Goal: Information Seeking & Learning: Learn about a topic

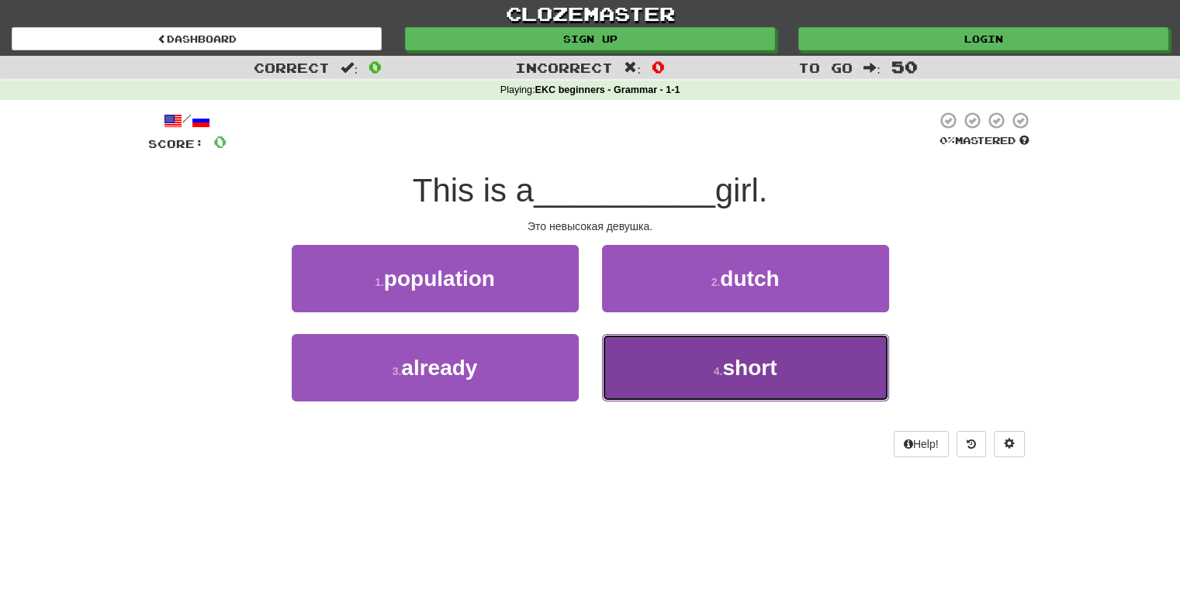
click at [748, 367] on span "short" at bounding box center [749, 368] width 54 height 24
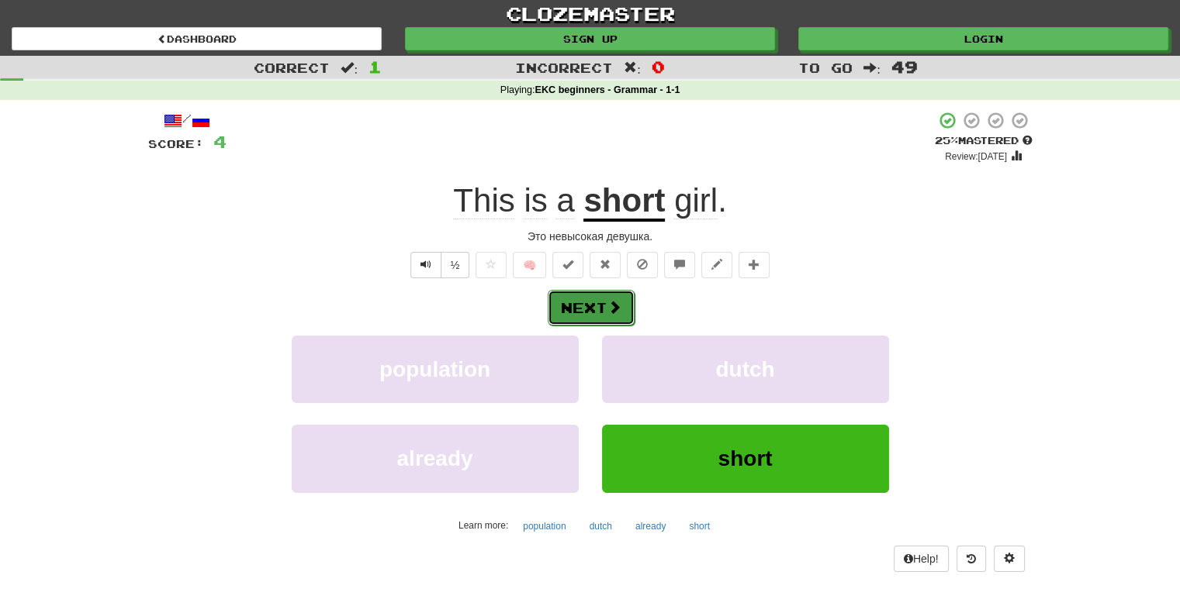
click at [577, 303] on button "Next" at bounding box center [591, 308] width 87 height 36
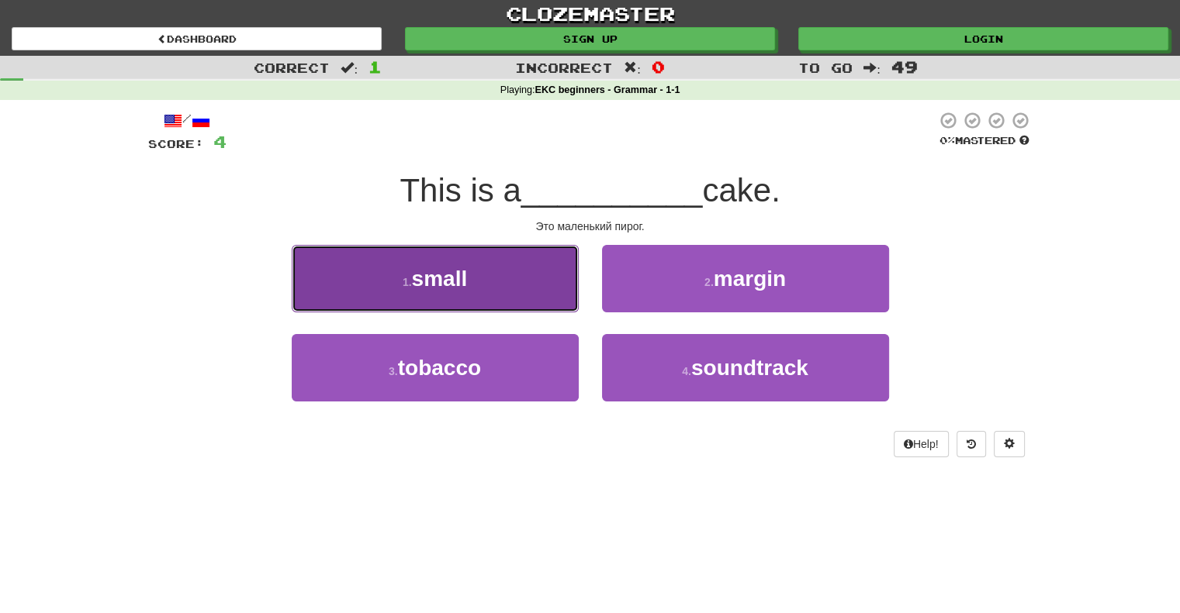
click at [442, 279] on span "small" at bounding box center [440, 279] width 56 height 24
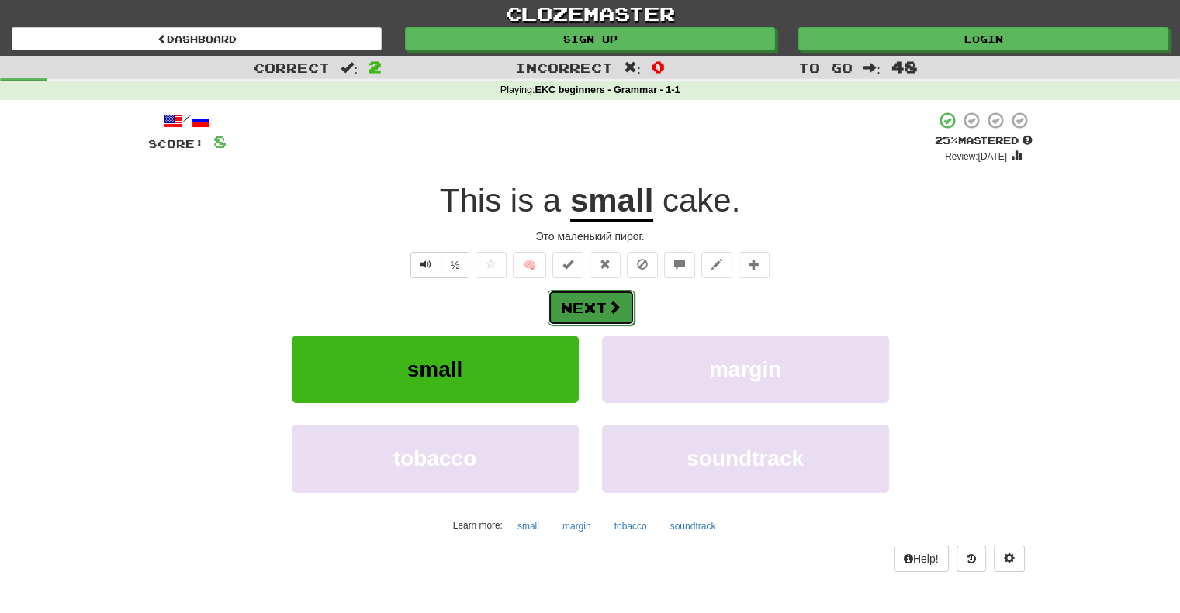
click at [588, 303] on button "Next" at bounding box center [591, 308] width 87 height 36
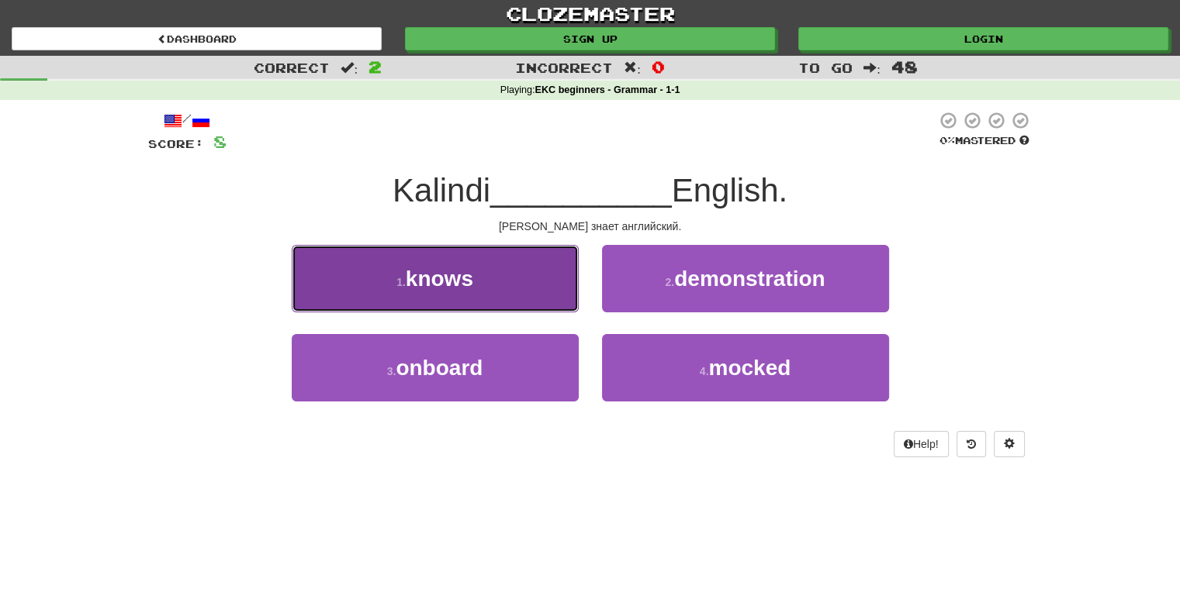
click at [431, 285] on span "knows" at bounding box center [439, 279] width 67 height 24
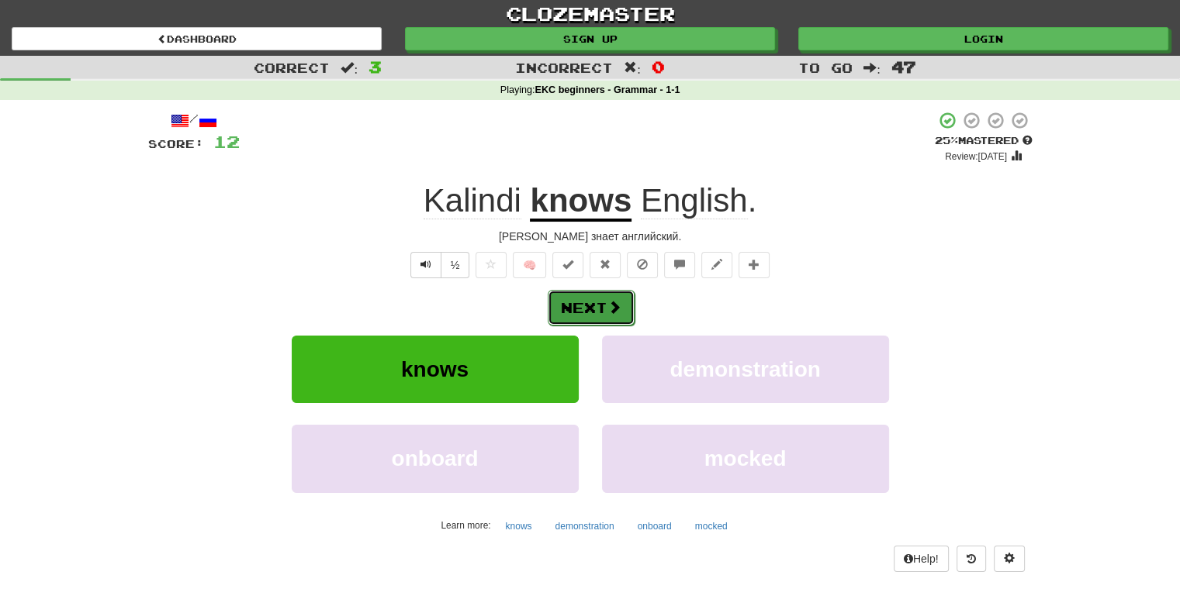
click at [590, 306] on button "Next" at bounding box center [591, 308] width 87 height 36
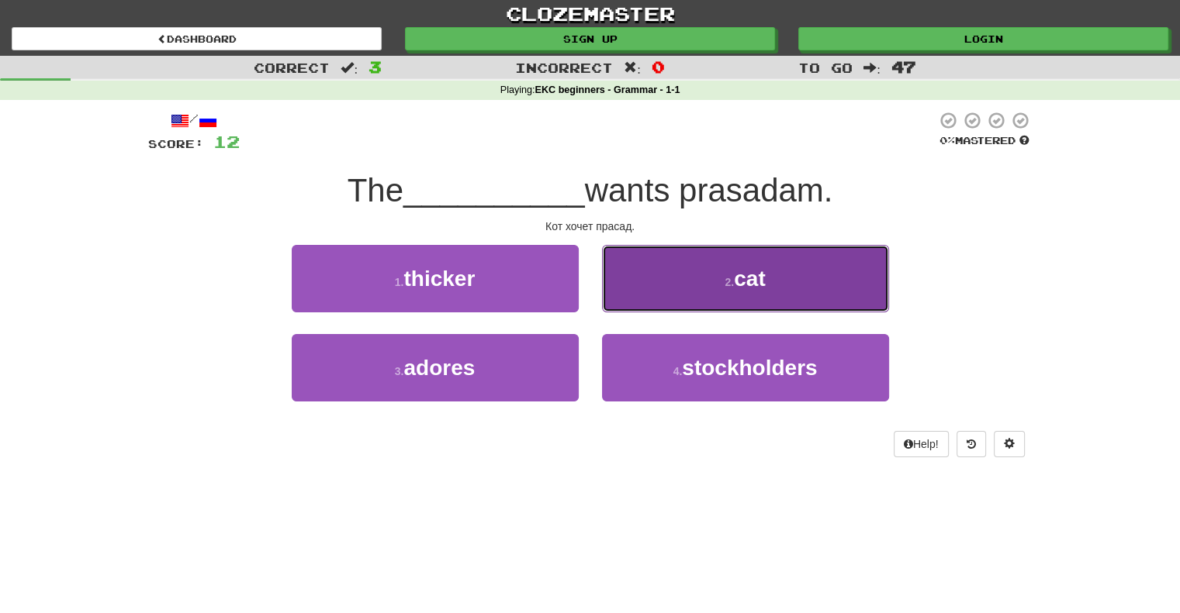
click at [755, 277] on span "cat" at bounding box center [749, 279] width 31 height 24
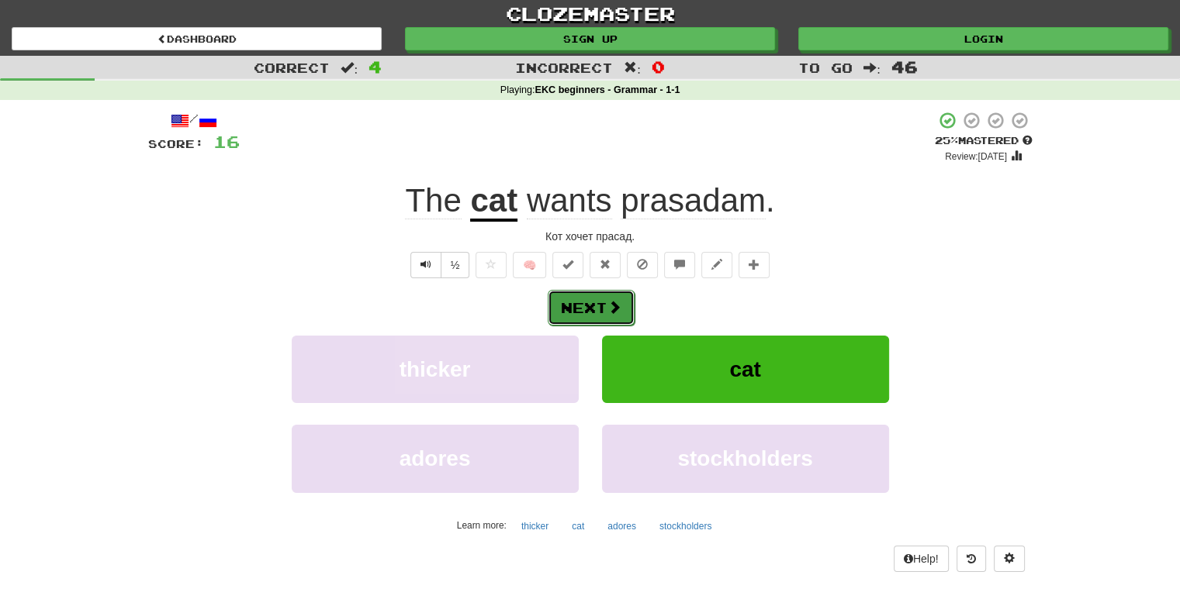
click at [581, 305] on button "Next" at bounding box center [591, 308] width 87 height 36
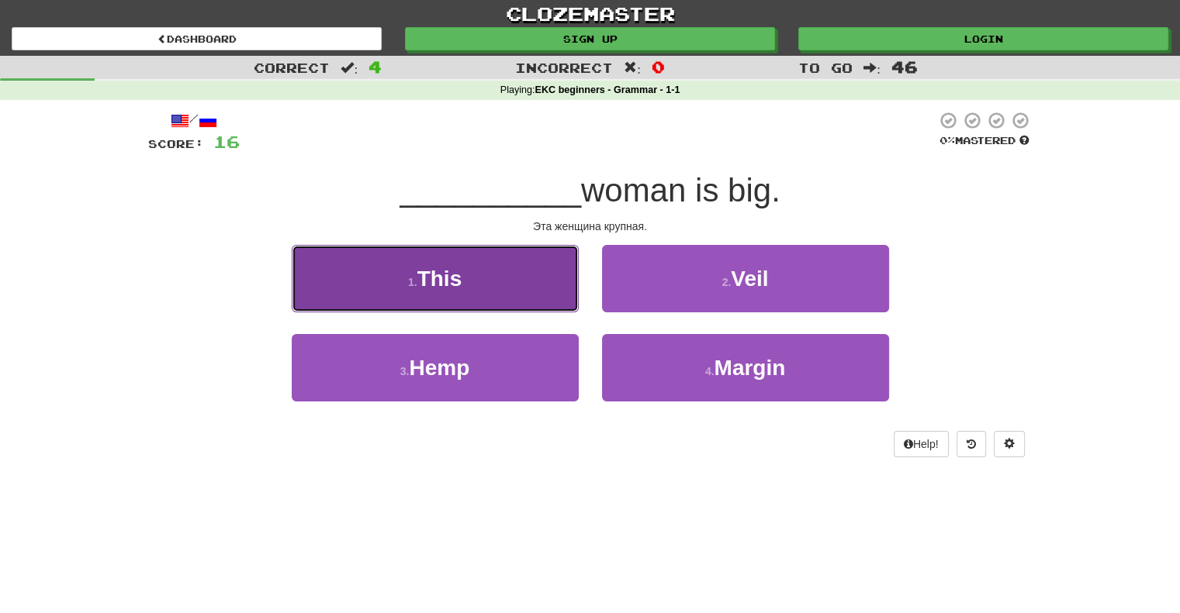
click at [431, 275] on span "This" at bounding box center [439, 279] width 45 height 24
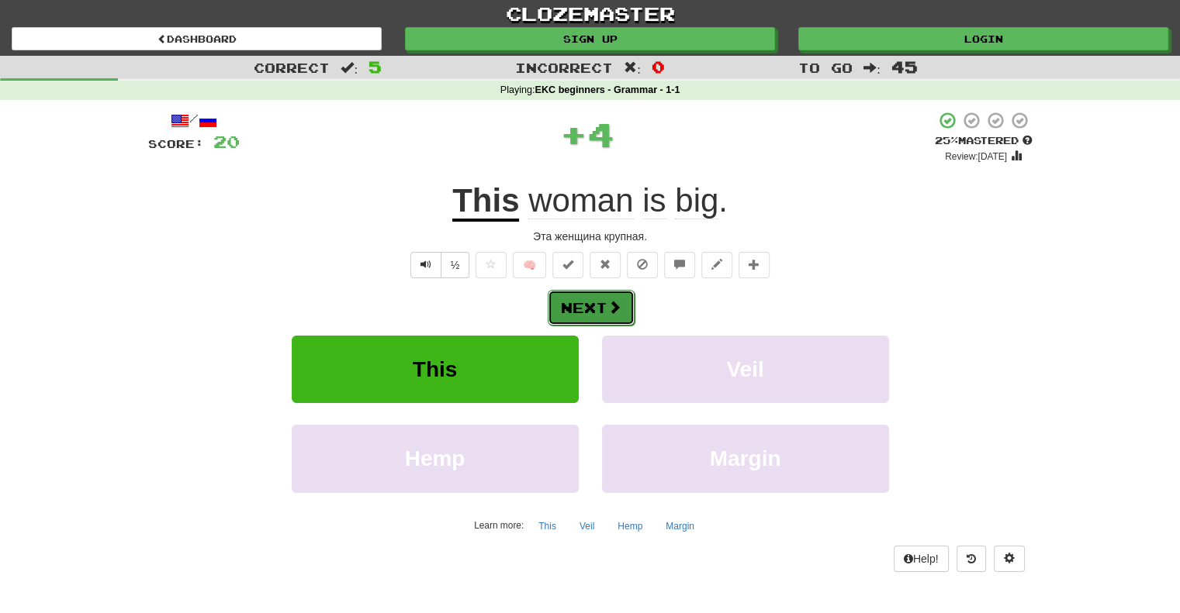
click at [583, 306] on button "Next" at bounding box center [591, 308] width 87 height 36
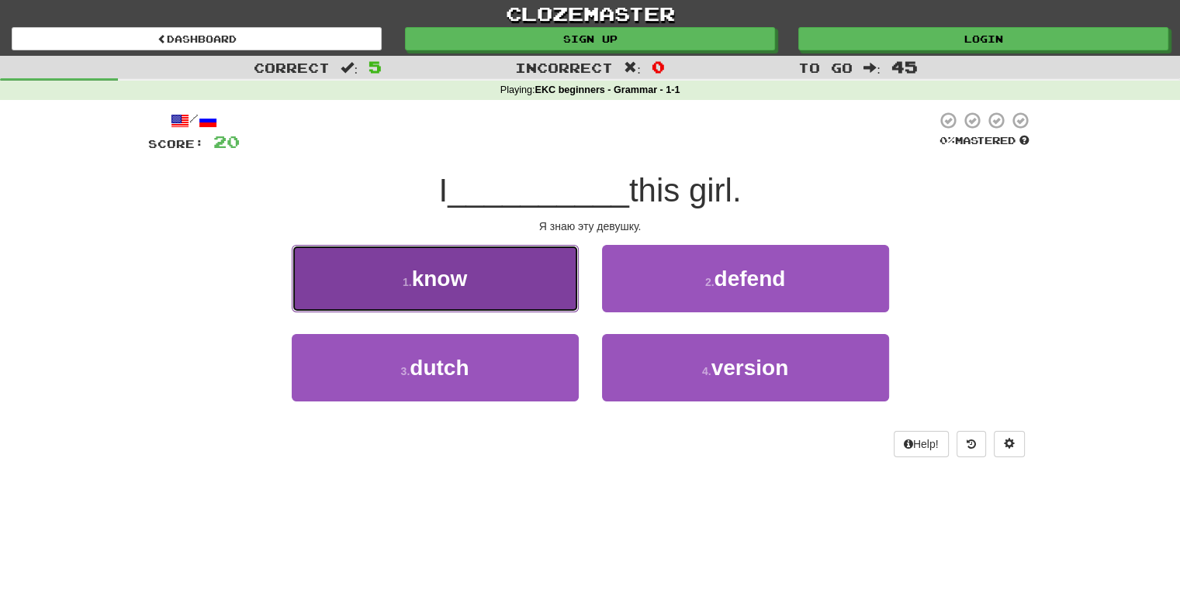
click at [437, 279] on span "know" at bounding box center [440, 279] width 56 height 24
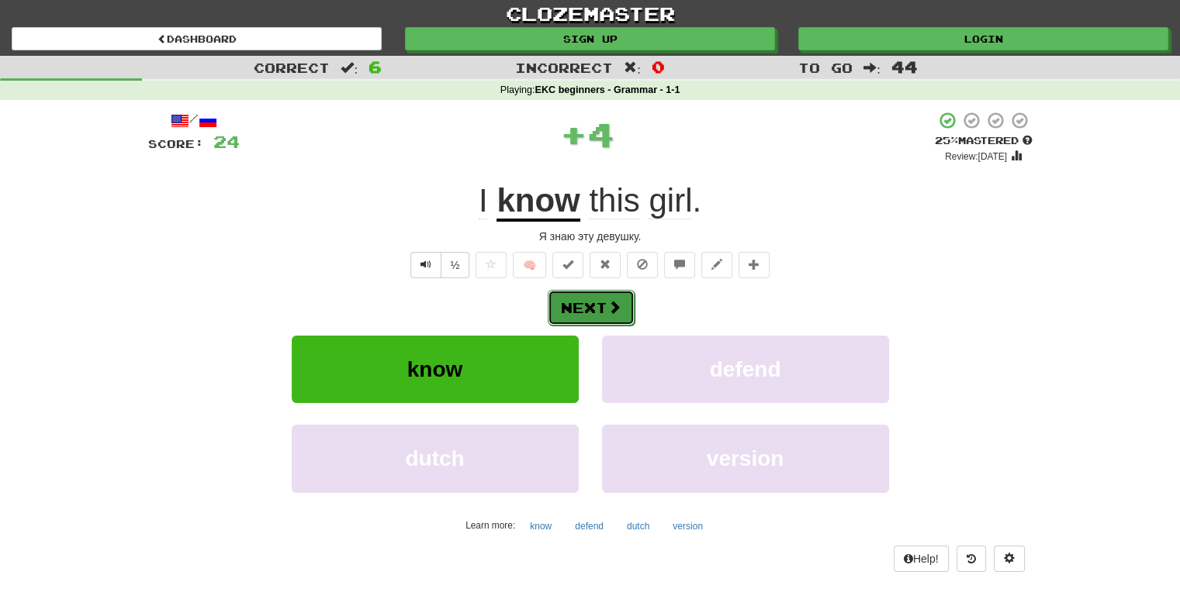
click at [580, 306] on button "Next" at bounding box center [591, 308] width 87 height 36
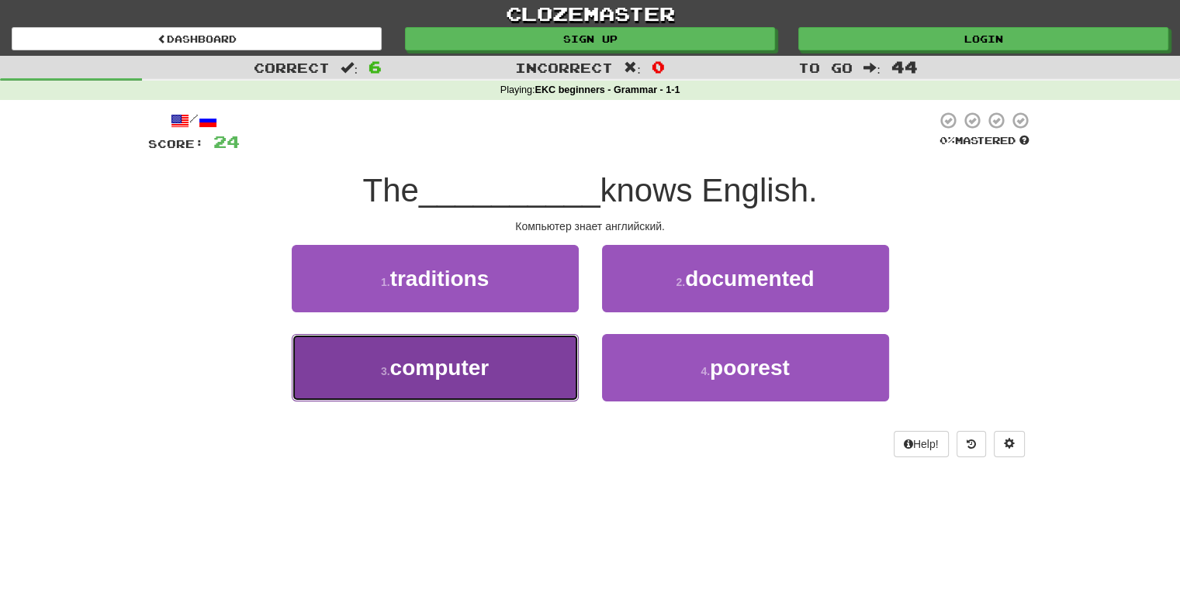
click at [444, 365] on span "computer" at bounding box center [439, 368] width 99 height 24
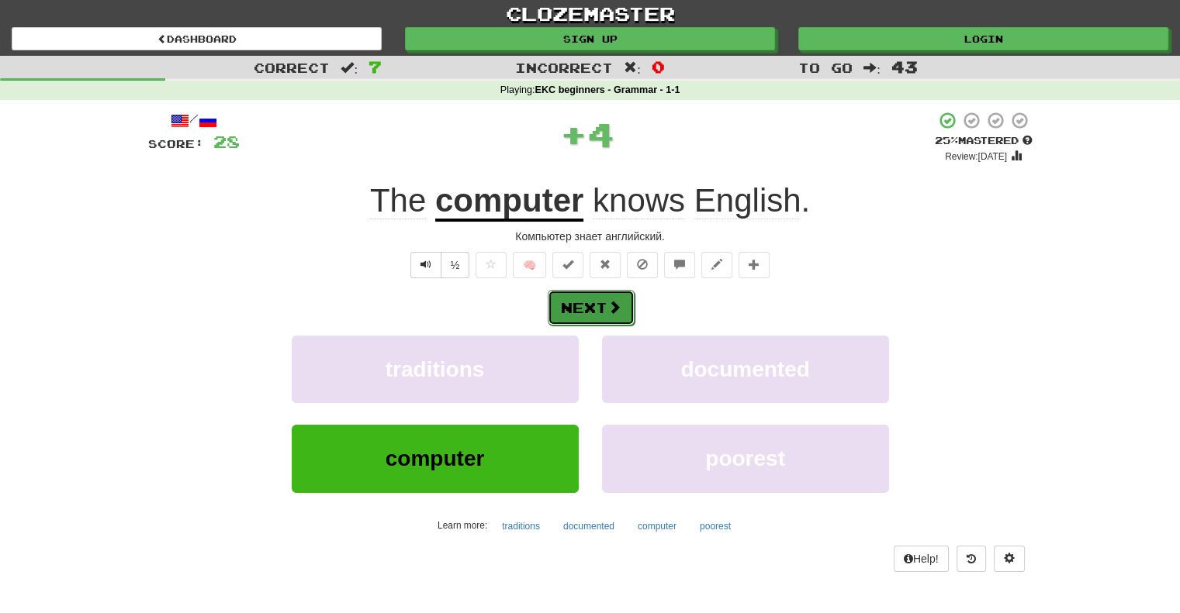
click at [580, 308] on button "Next" at bounding box center [591, 308] width 87 height 36
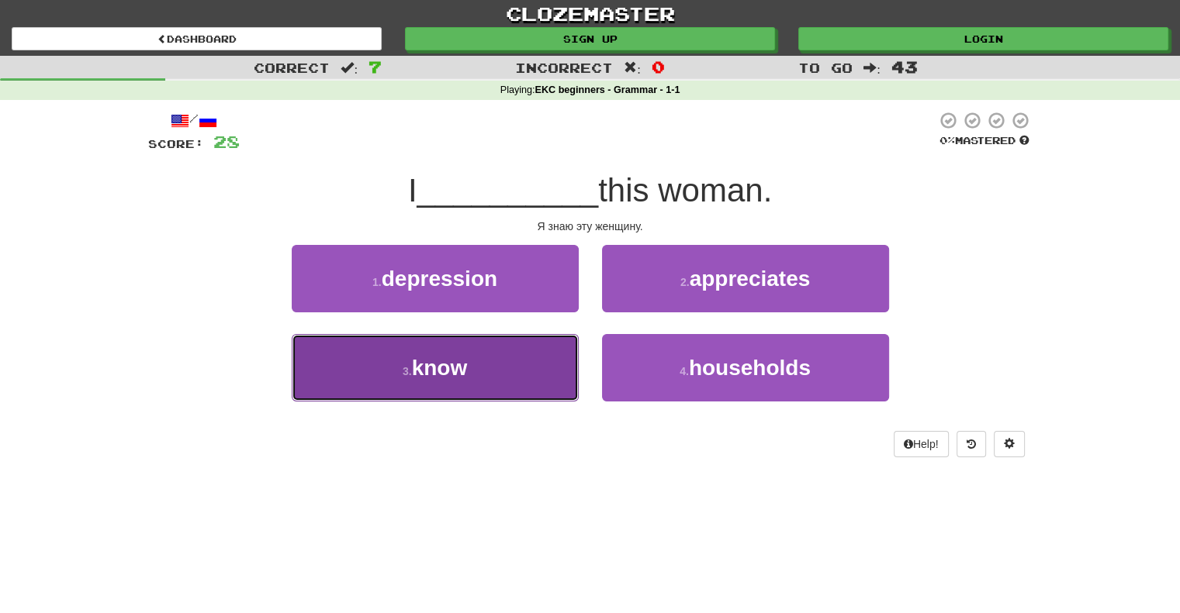
click at [448, 369] on span "know" at bounding box center [440, 368] width 56 height 24
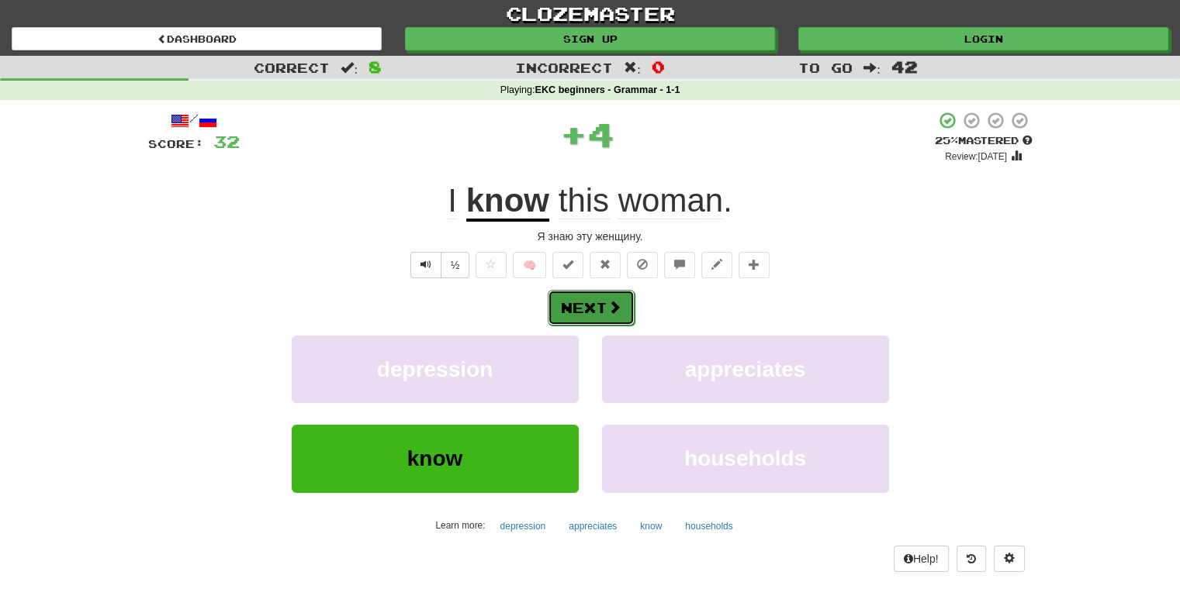
click at [578, 309] on button "Next" at bounding box center [591, 308] width 87 height 36
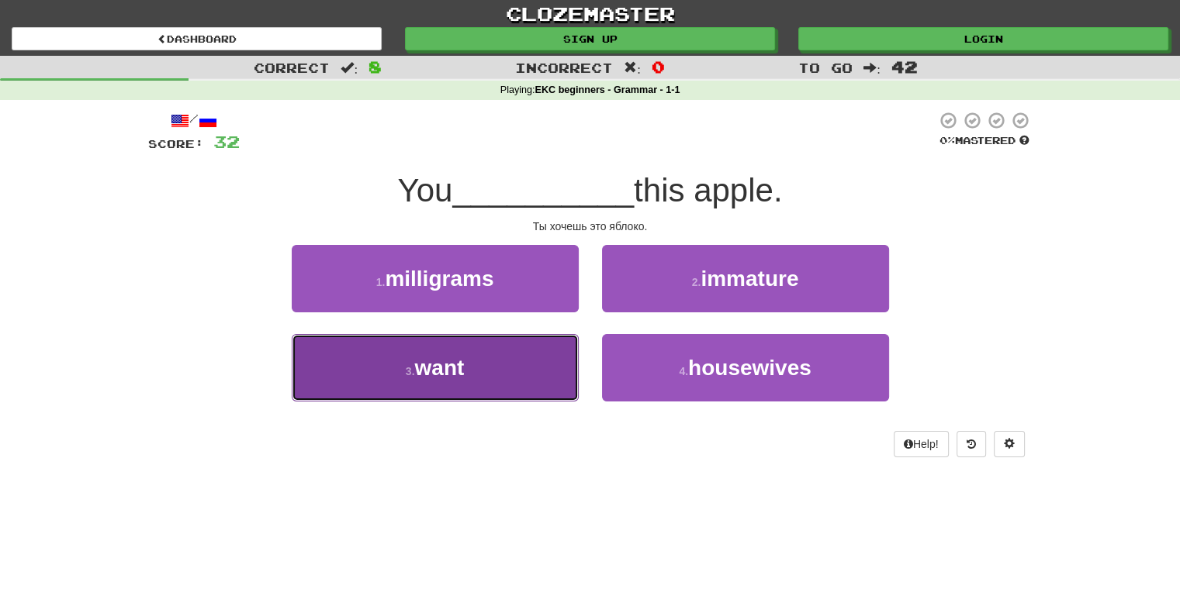
click at [446, 371] on span "want" at bounding box center [439, 368] width 50 height 24
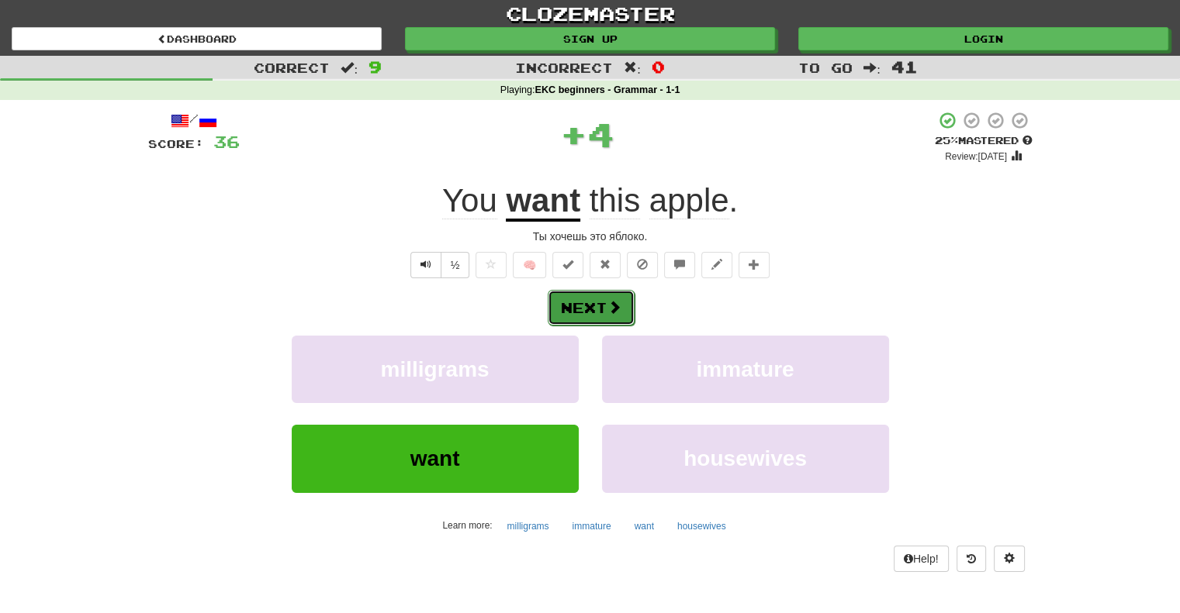
click at [580, 306] on button "Next" at bounding box center [591, 308] width 87 height 36
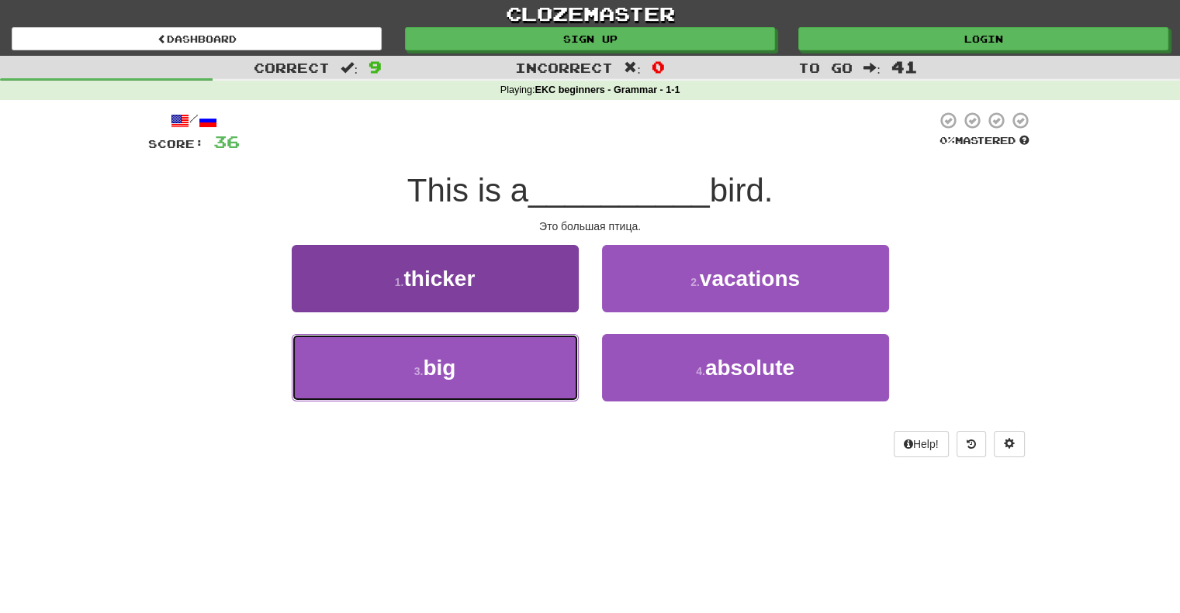
click at [437, 366] on span "big" at bounding box center [439, 368] width 33 height 24
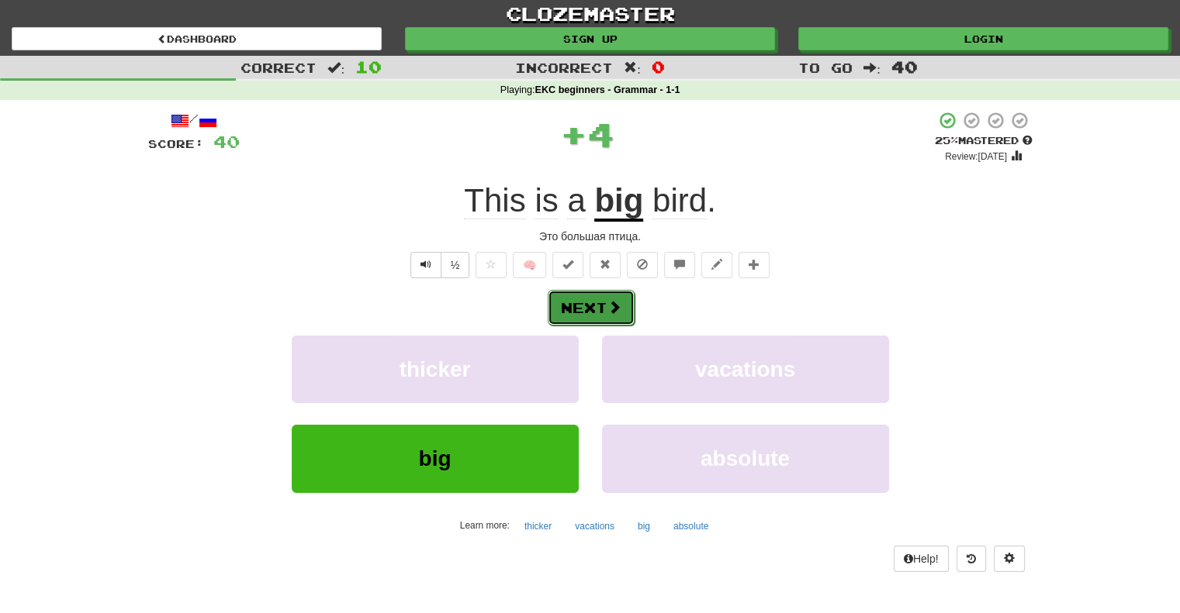
click at [572, 306] on button "Next" at bounding box center [591, 308] width 87 height 36
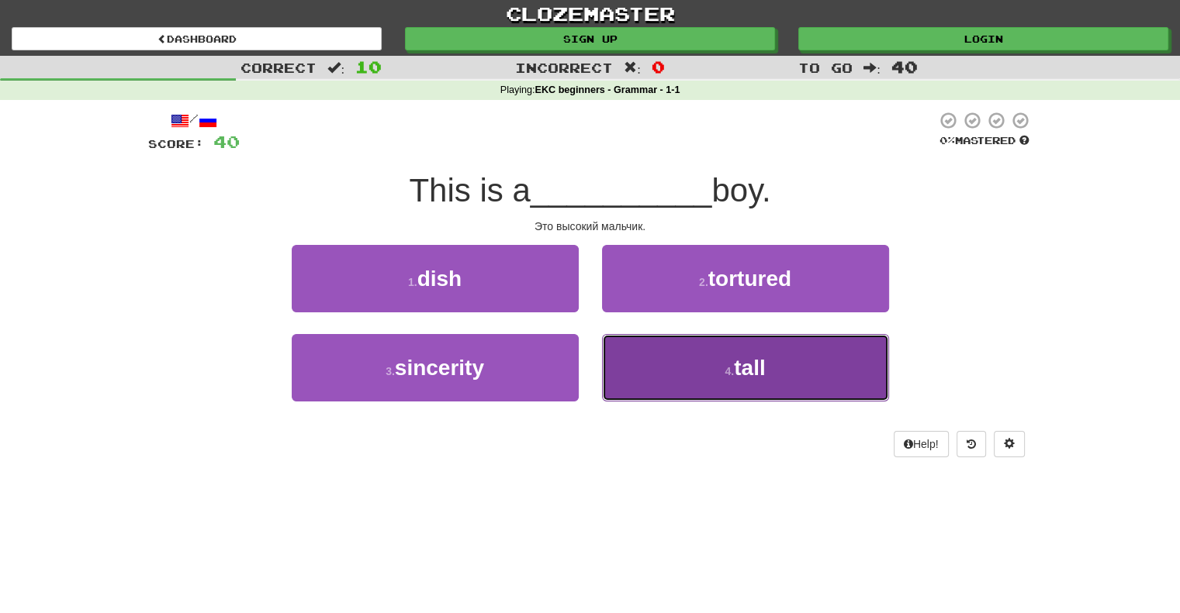
click at [748, 368] on span "tall" at bounding box center [749, 368] width 31 height 24
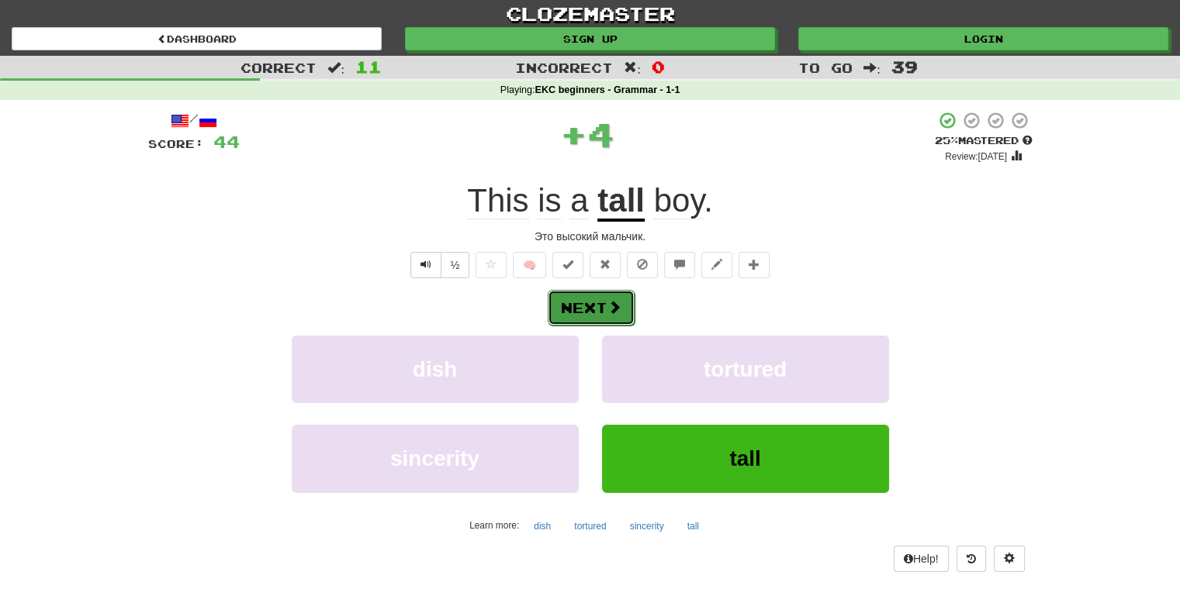
click at [581, 306] on button "Next" at bounding box center [591, 308] width 87 height 36
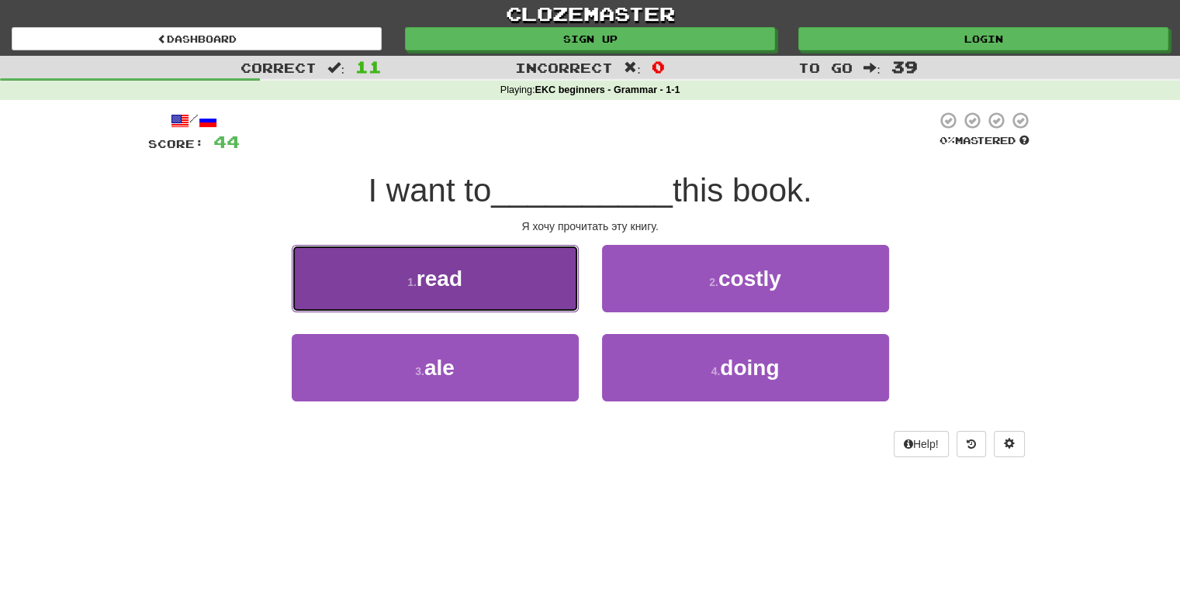
click at [435, 282] on span "read" at bounding box center [439, 279] width 46 height 24
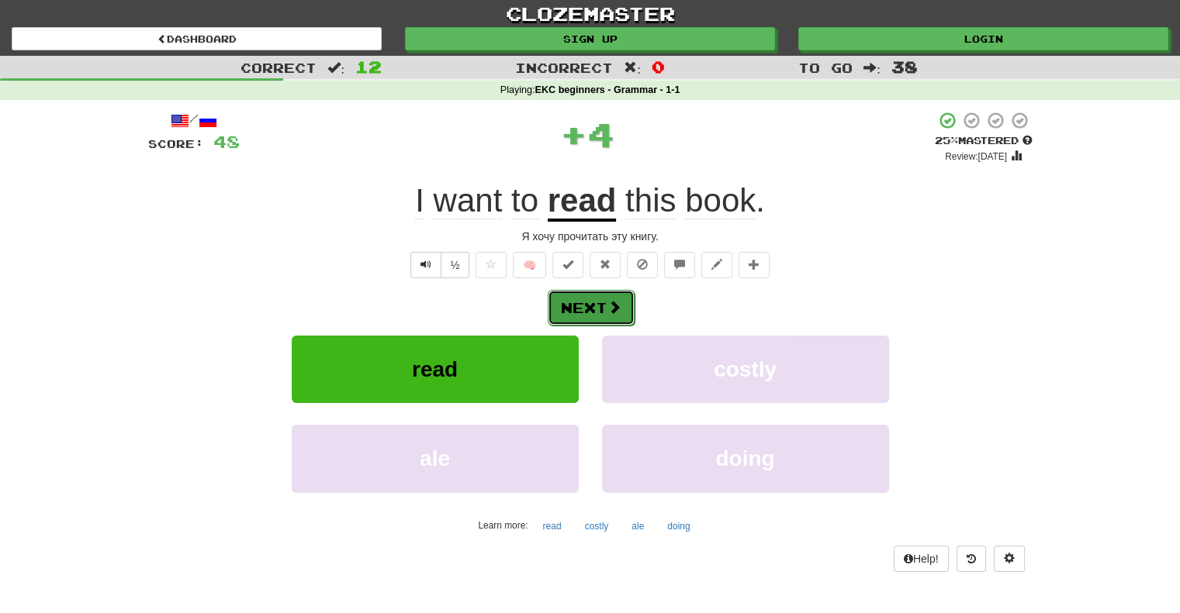
click at [589, 305] on button "Next" at bounding box center [591, 308] width 87 height 36
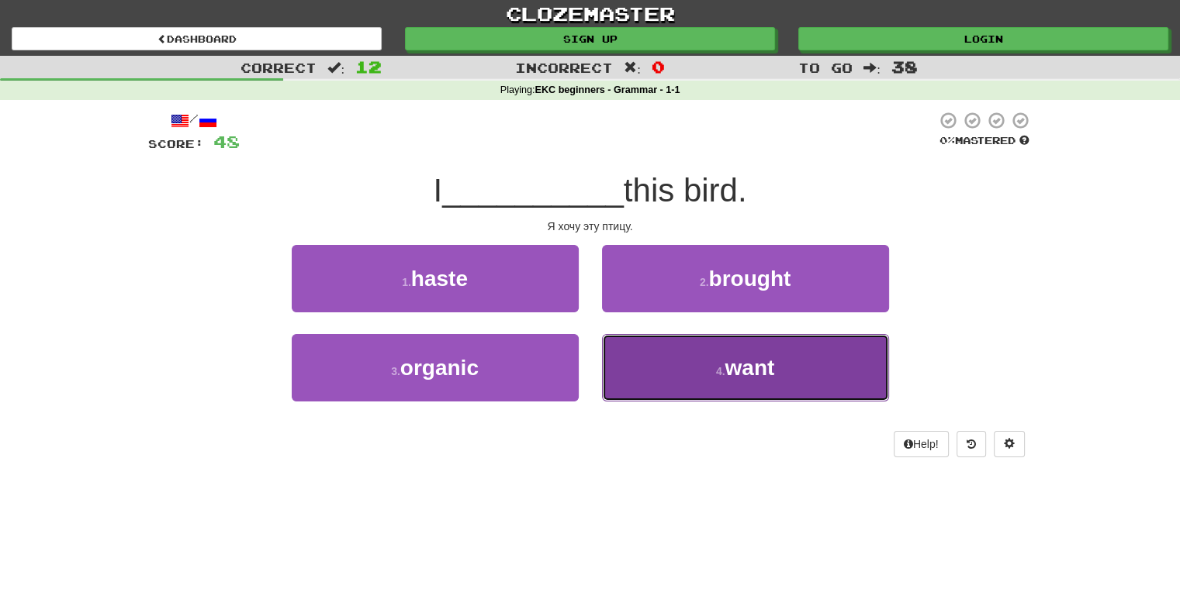
click at [745, 368] on span "want" at bounding box center [749, 368] width 50 height 24
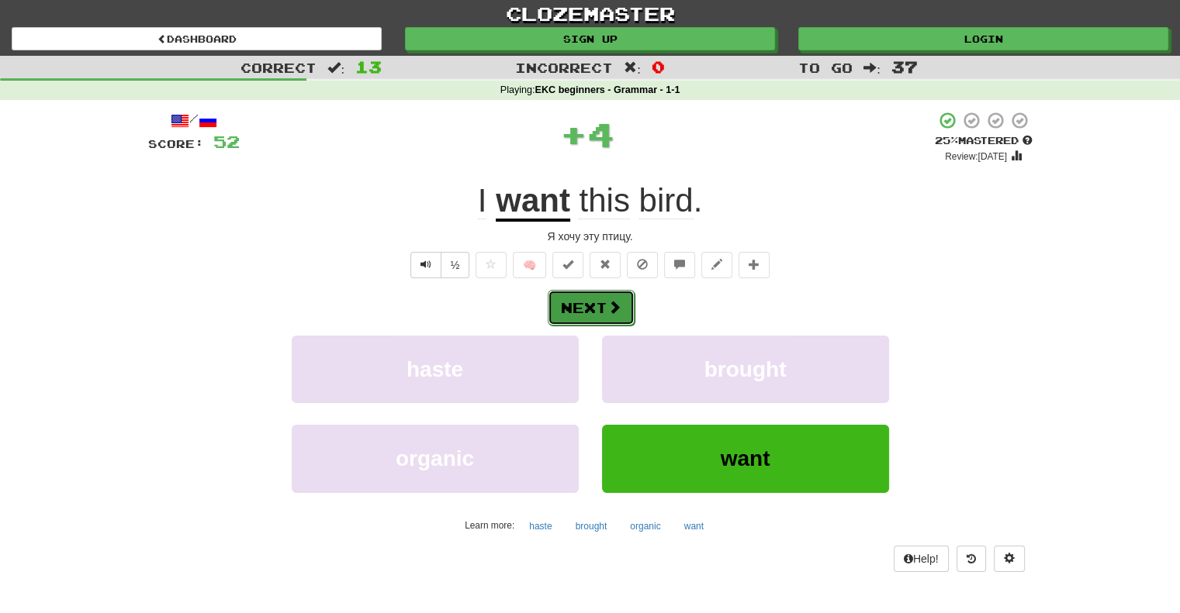
click at [588, 304] on button "Next" at bounding box center [591, 308] width 87 height 36
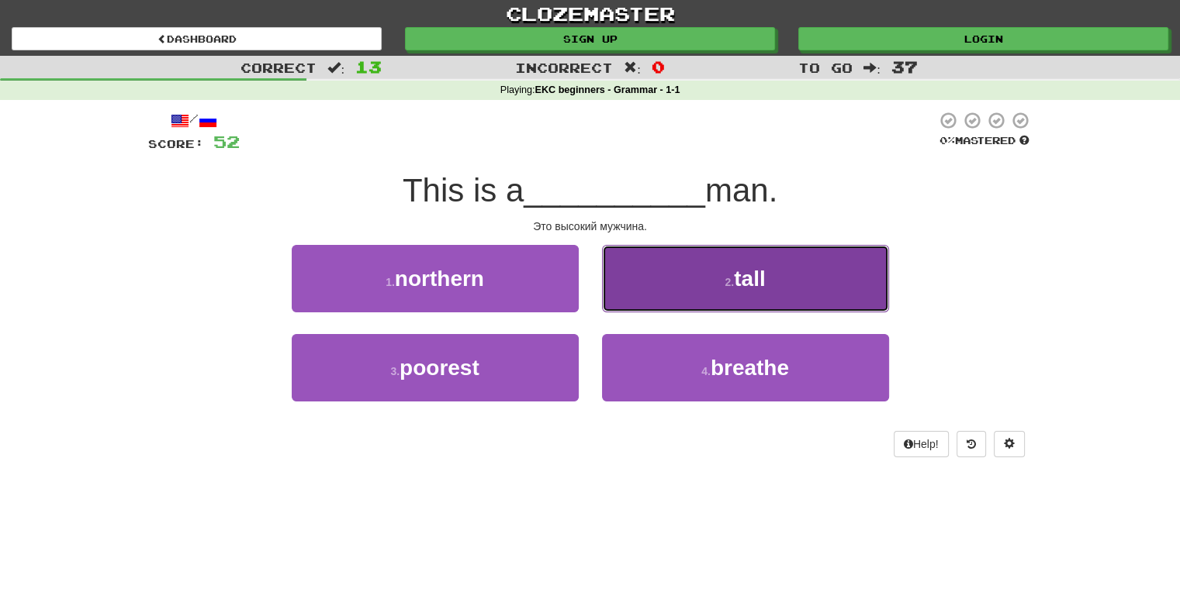
click at [739, 278] on span "tall" at bounding box center [749, 279] width 31 height 24
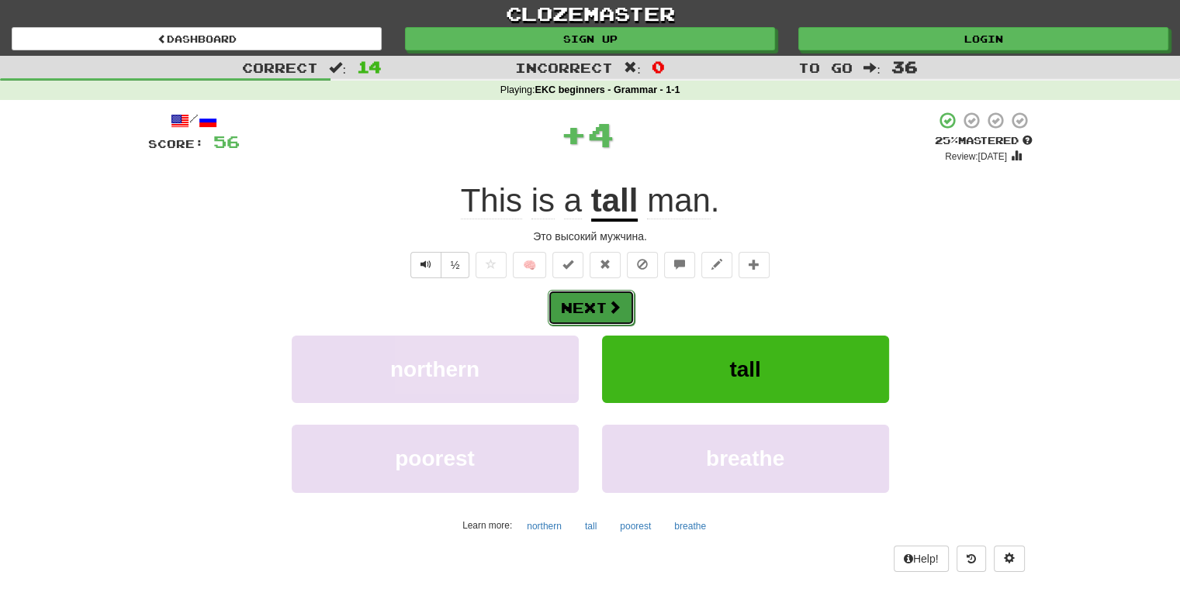
click at [589, 309] on button "Next" at bounding box center [591, 308] width 87 height 36
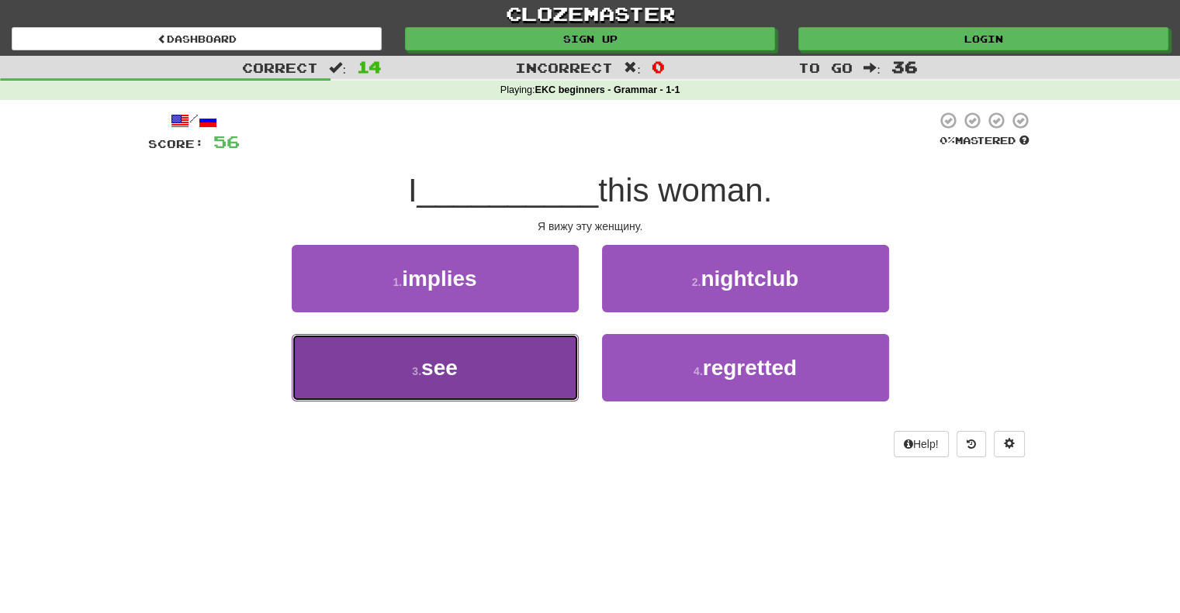
click at [448, 369] on span "see" at bounding box center [439, 368] width 36 height 24
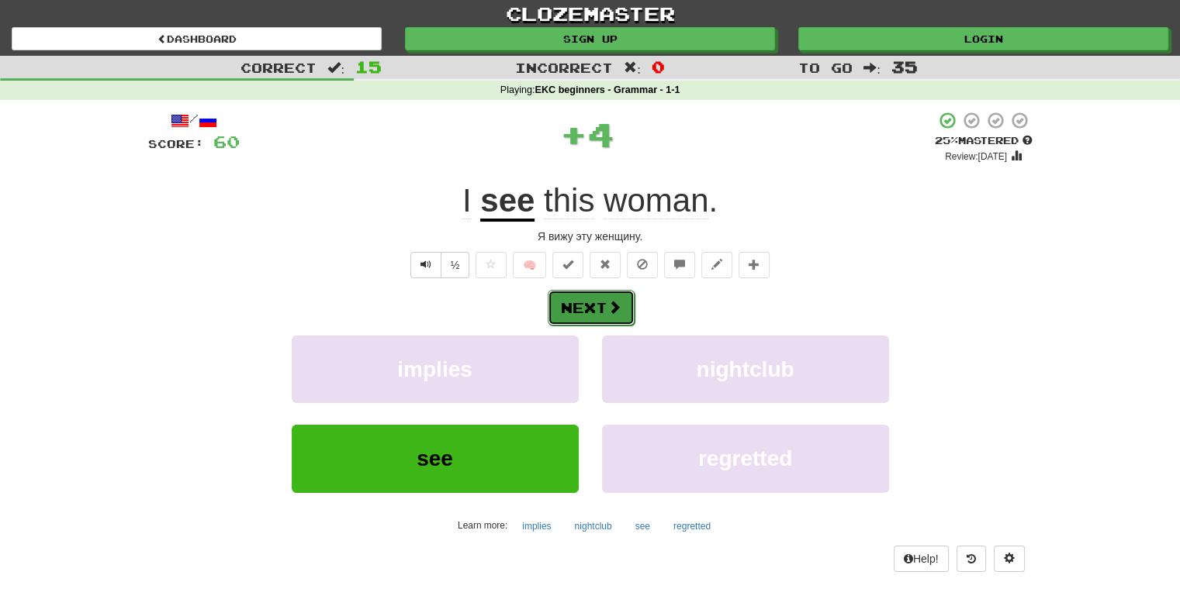
click at [583, 303] on button "Next" at bounding box center [591, 308] width 87 height 36
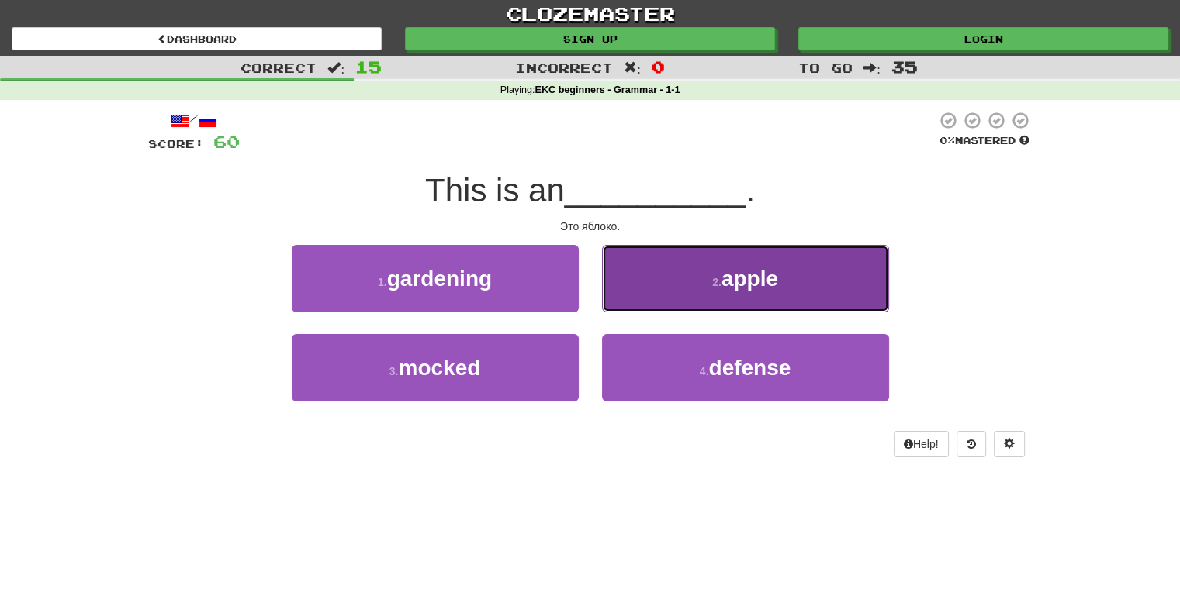
click at [732, 282] on span "apple" at bounding box center [749, 279] width 57 height 24
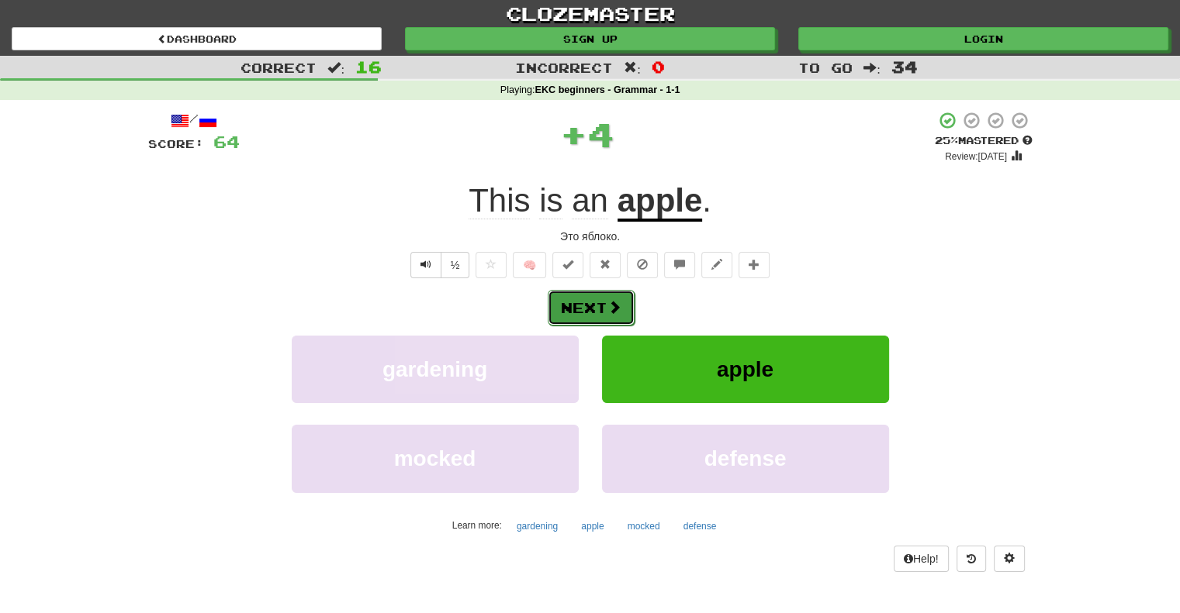
click at [581, 314] on button "Next" at bounding box center [591, 308] width 87 height 36
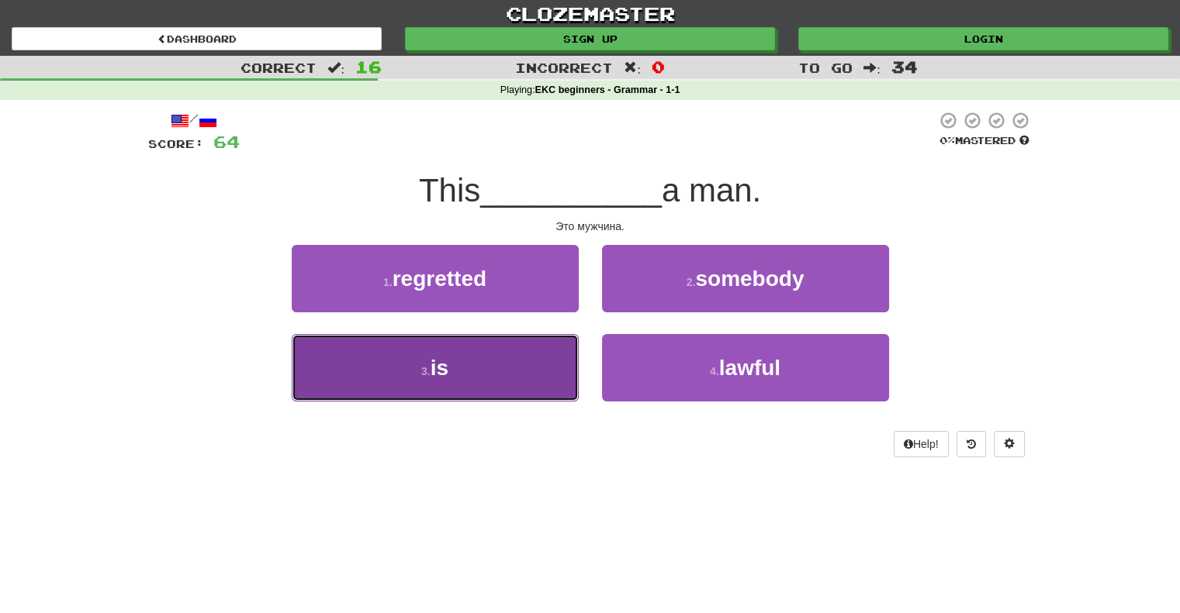
click at [437, 372] on span "is" at bounding box center [439, 368] width 18 height 24
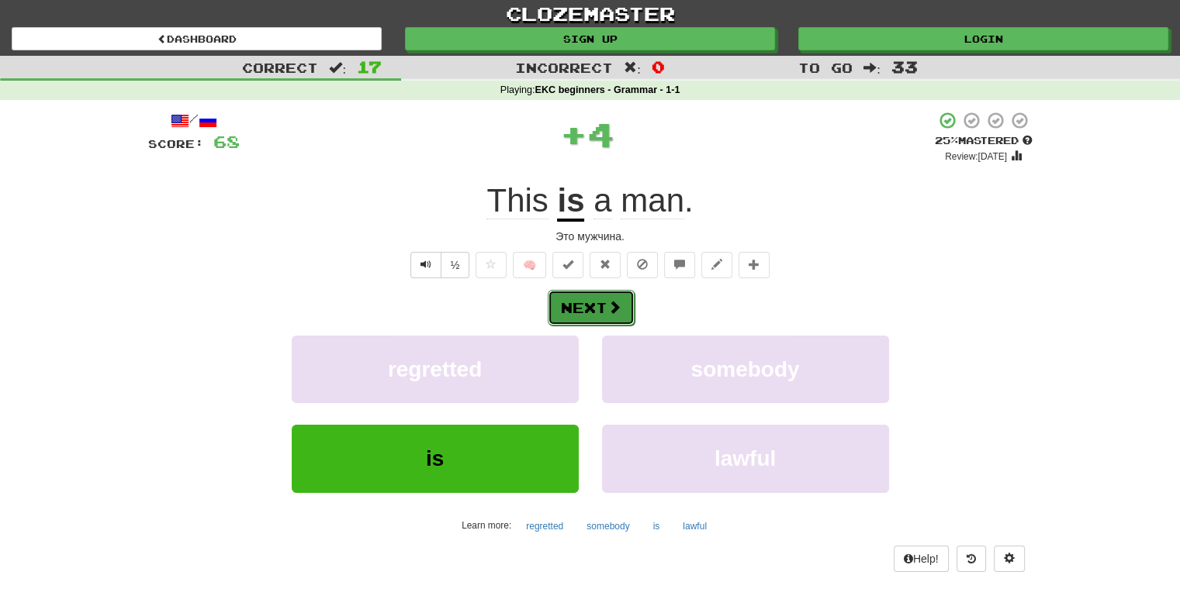
click at [590, 303] on button "Next" at bounding box center [591, 308] width 87 height 36
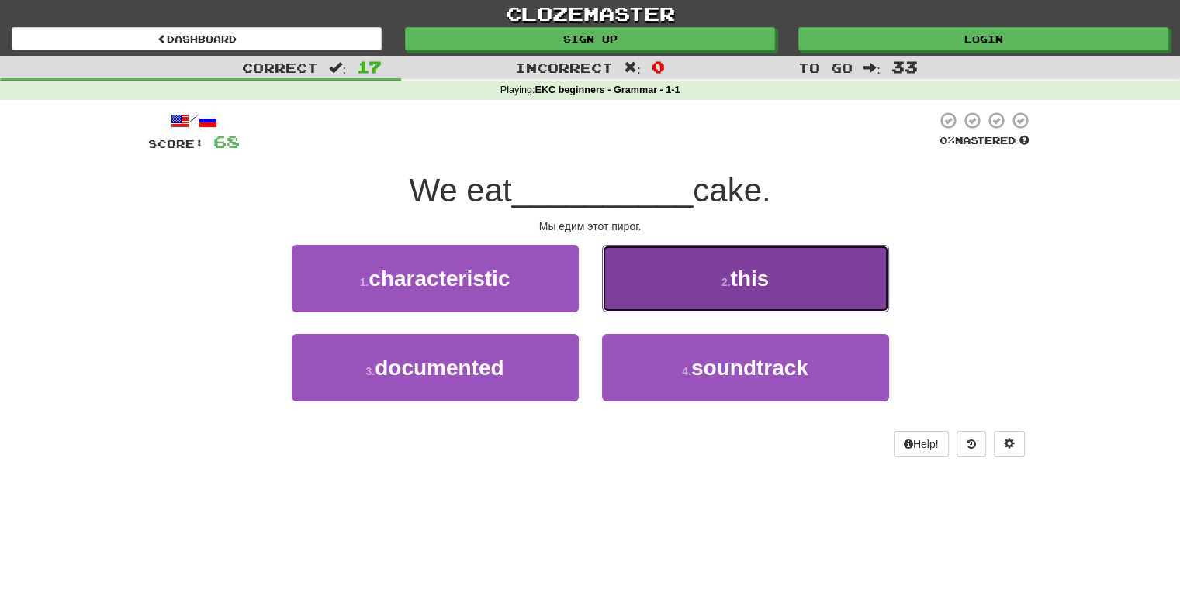
click at [746, 284] on span "this" at bounding box center [749, 279] width 39 height 24
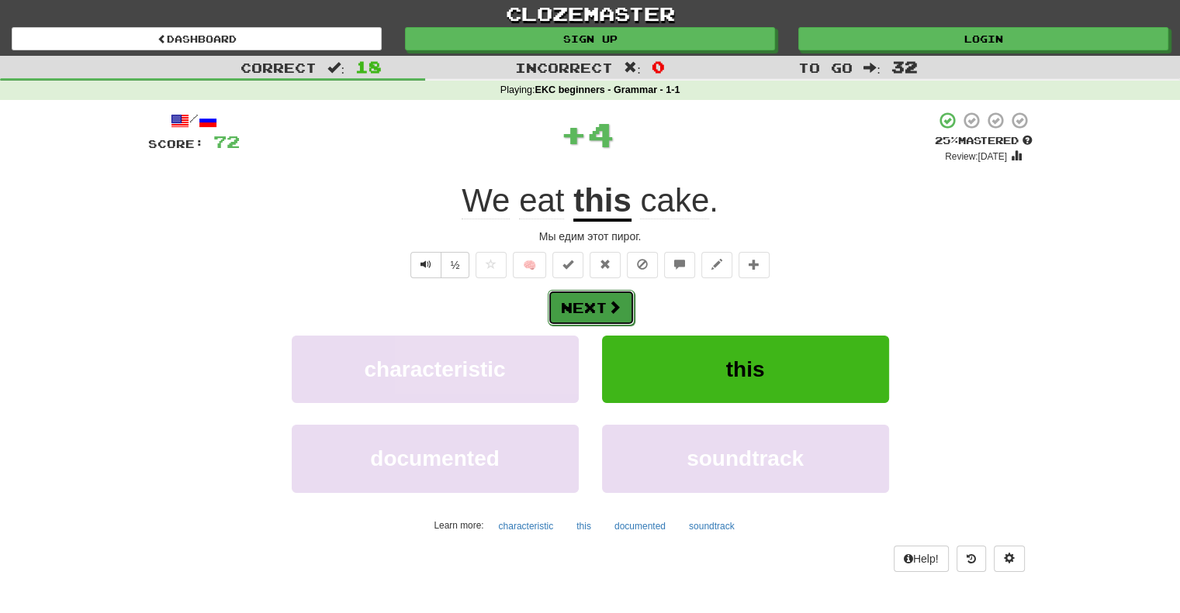
click at [581, 306] on button "Next" at bounding box center [591, 308] width 87 height 36
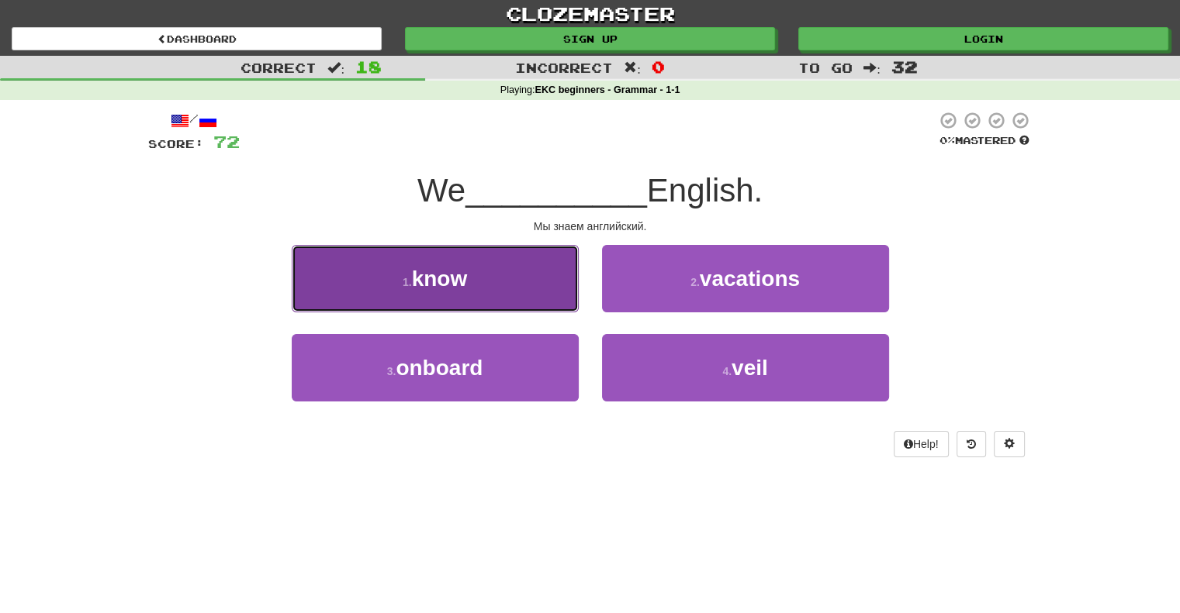
click at [447, 283] on span "know" at bounding box center [440, 279] width 56 height 24
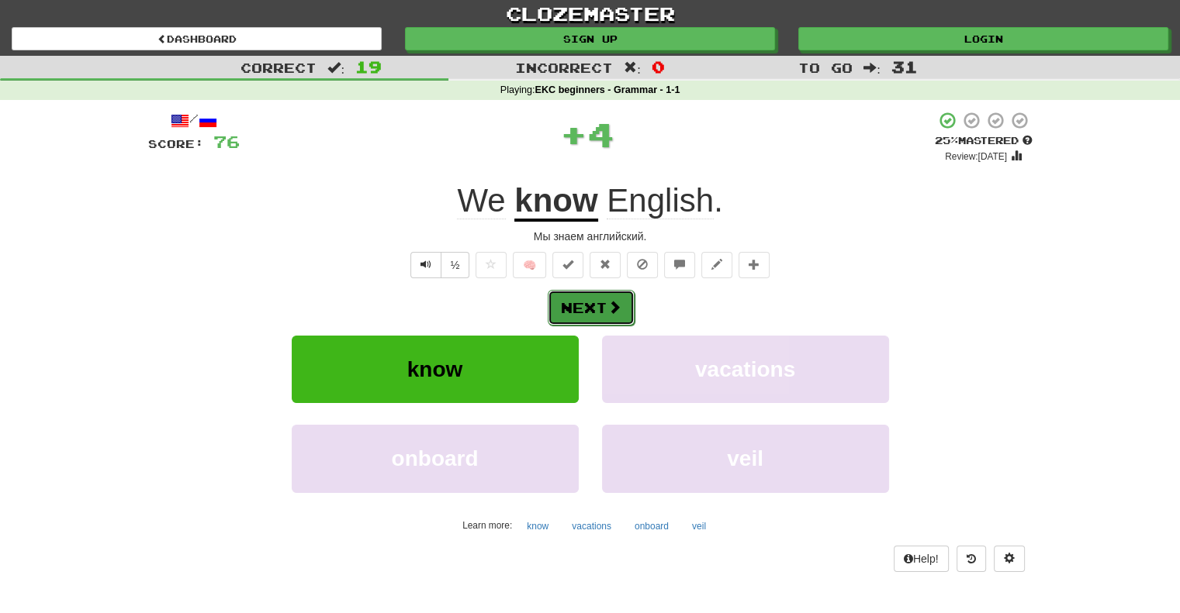
click at [589, 303] on button "Next" at bounding box center [591, 308] width 87 height 36
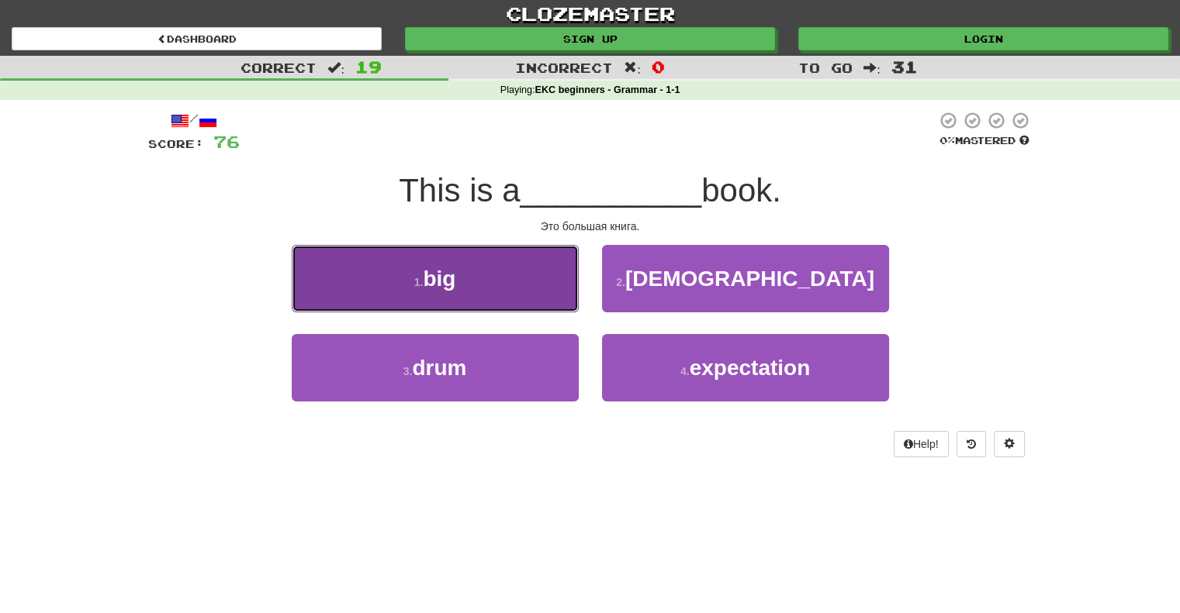
click at [445, 284] on span "big" at bounding box center [439, 279] width 33 height 24
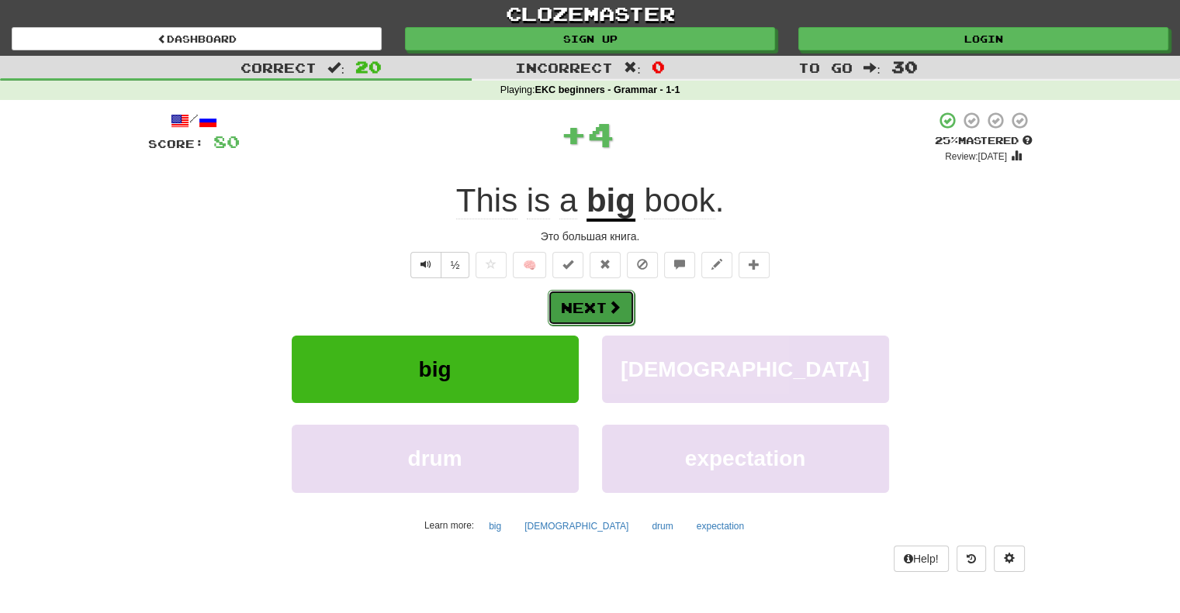
click at [589, 307] on button "Next" at bounding box center [591, 308] width 87 height 36
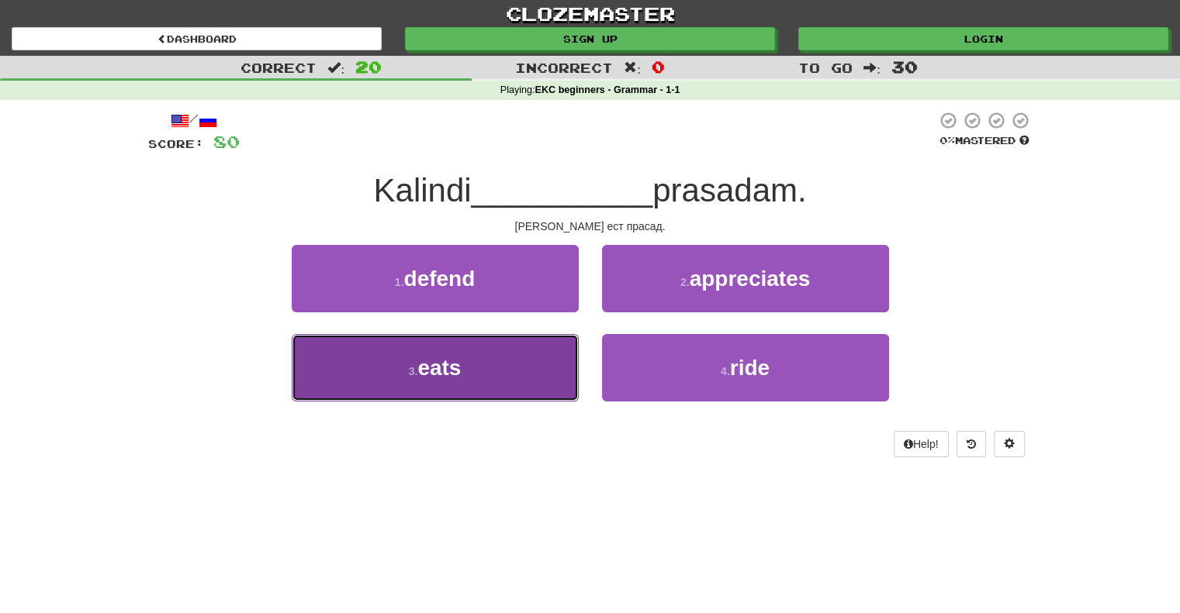
click at [454, 372] on span "eats" at bounding box center [438, 368] width 43 height 24
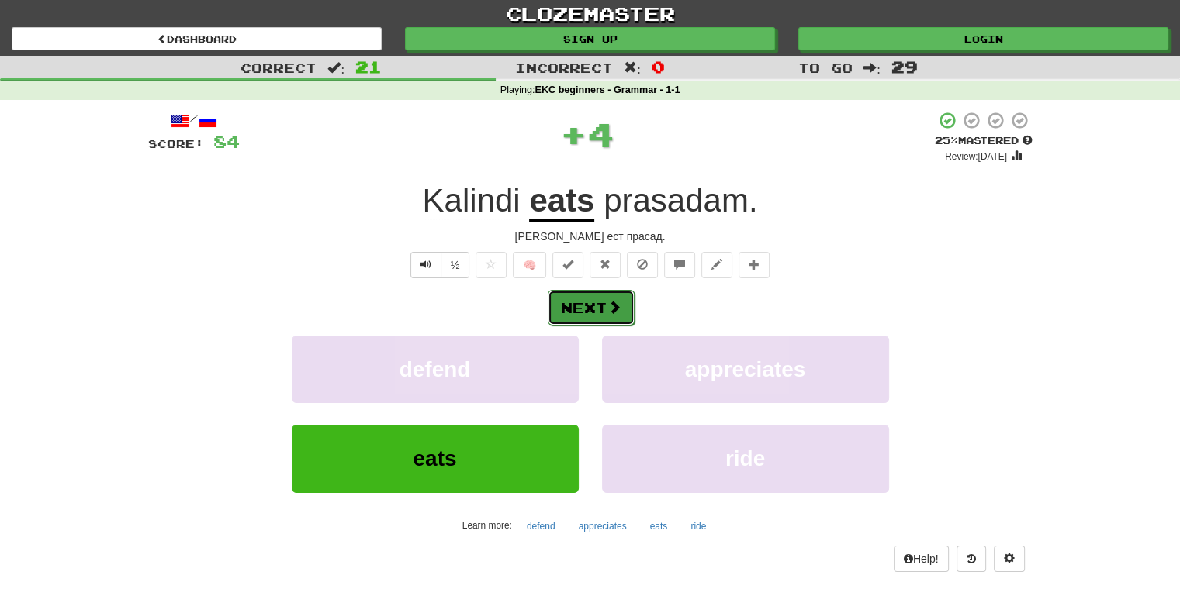
click at [584, 306] on button "Next" at bounding box center [591, 308] width 87 height 36
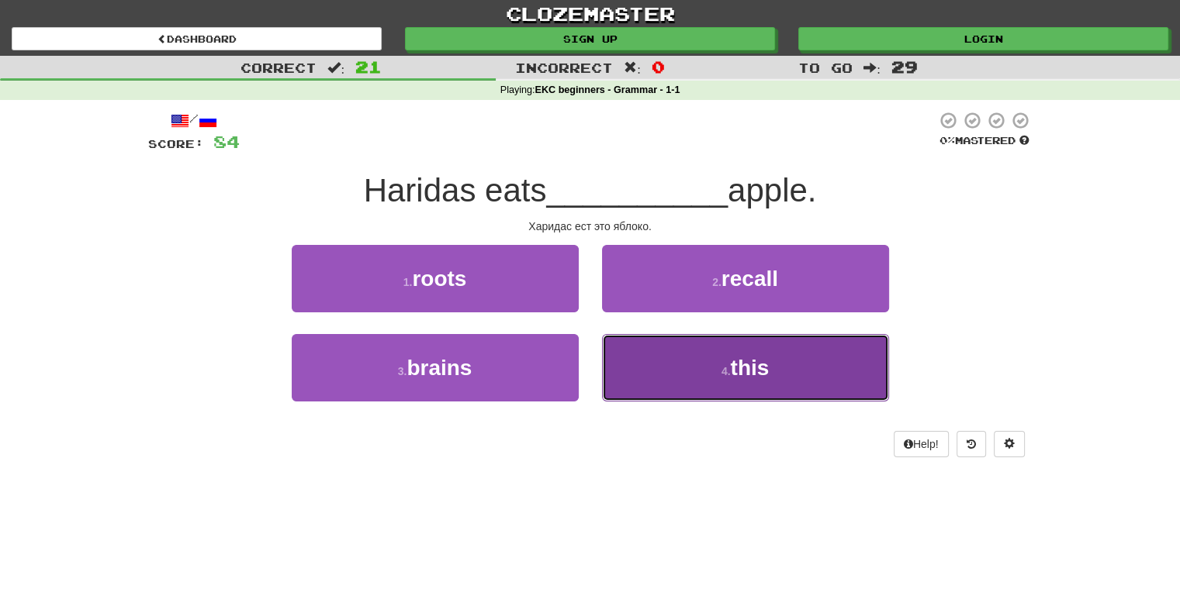
click at [744, 360] on span "this" at bounding box center [749, 368] width 39 height 24
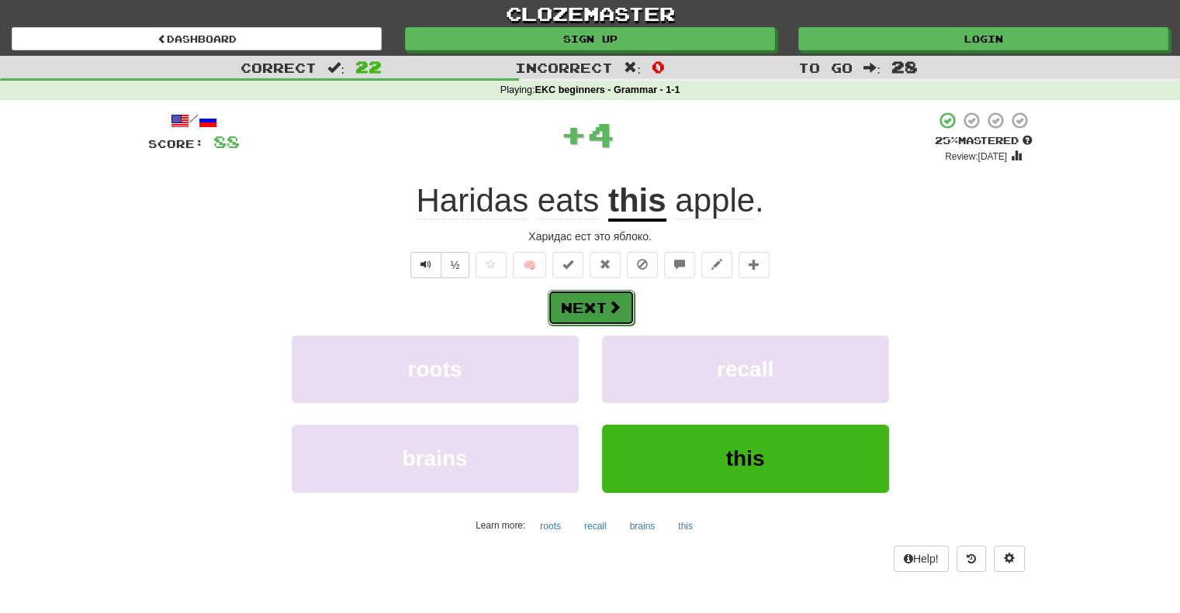
click at [577, 306] on button "Next" at bounding box center [591, 308] width 87 height 36
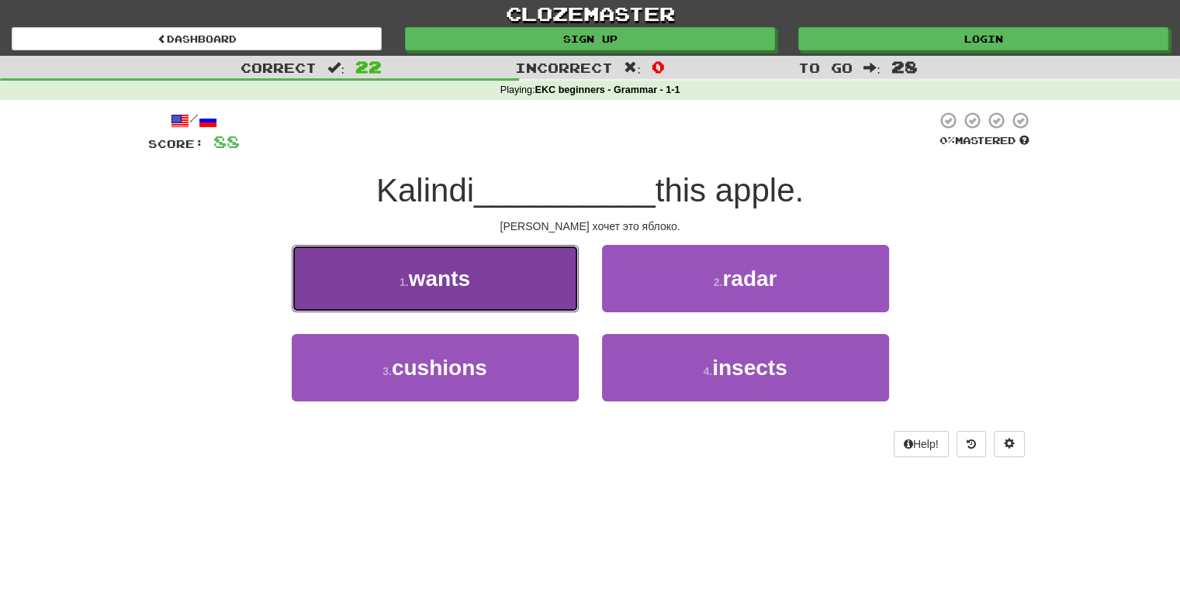
click at [445, 280] on span "wants" at bounding box center [439, 279] width 61 height 24
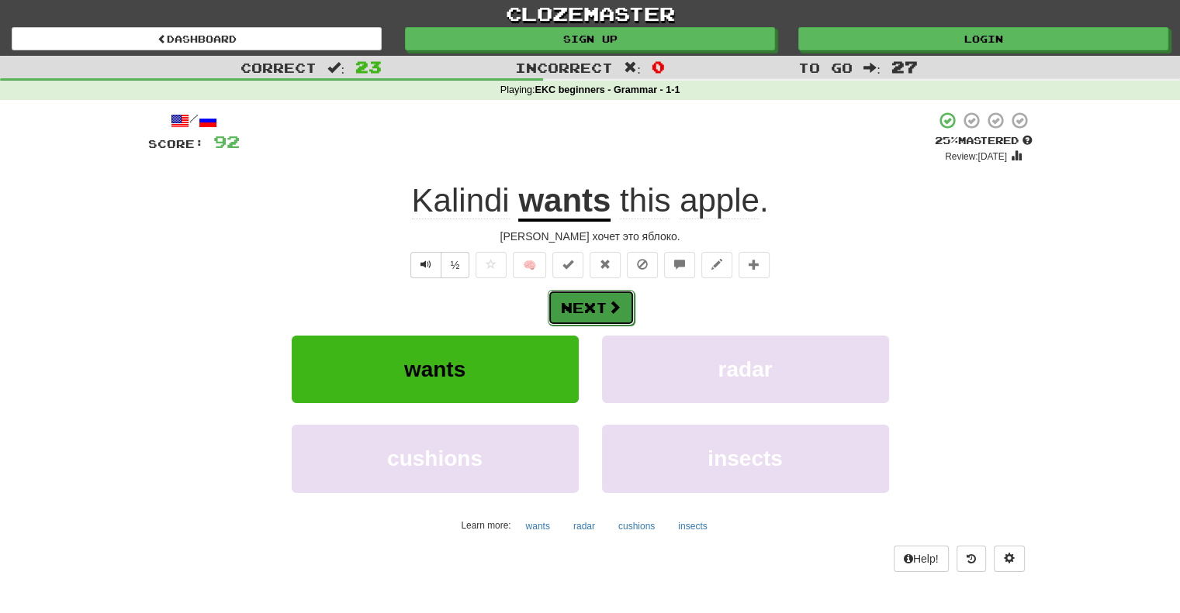
click at [586, 306] on button "Next" at bounding box center [591, 308] width 87 height 36
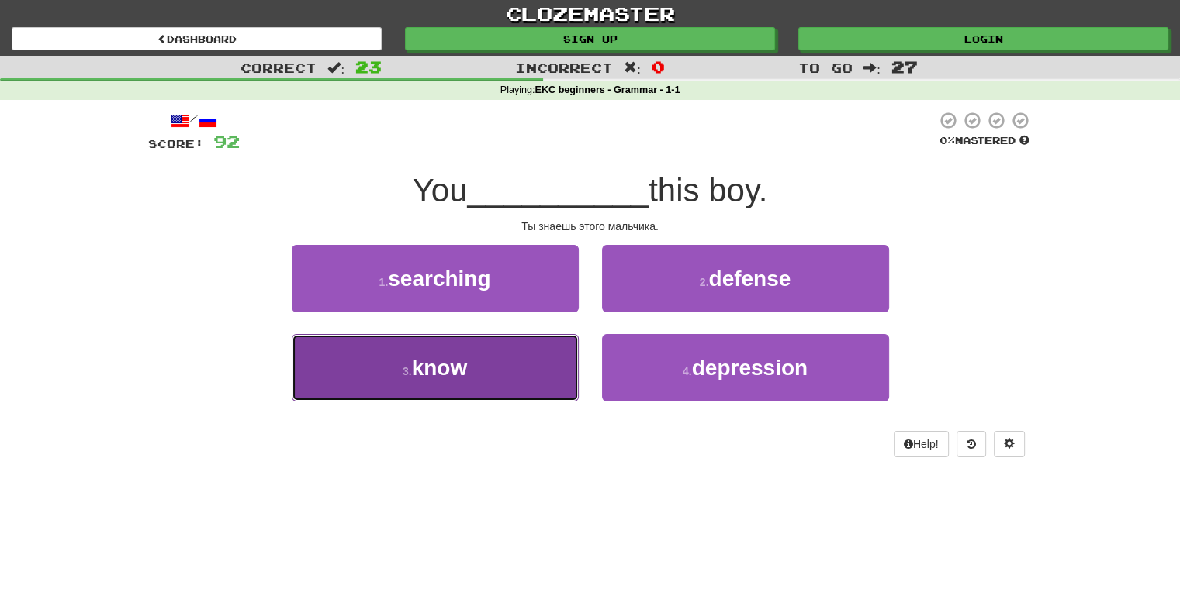
click at [450, 373] on span "know" at bounding box center [440, 368] width 56 height 24
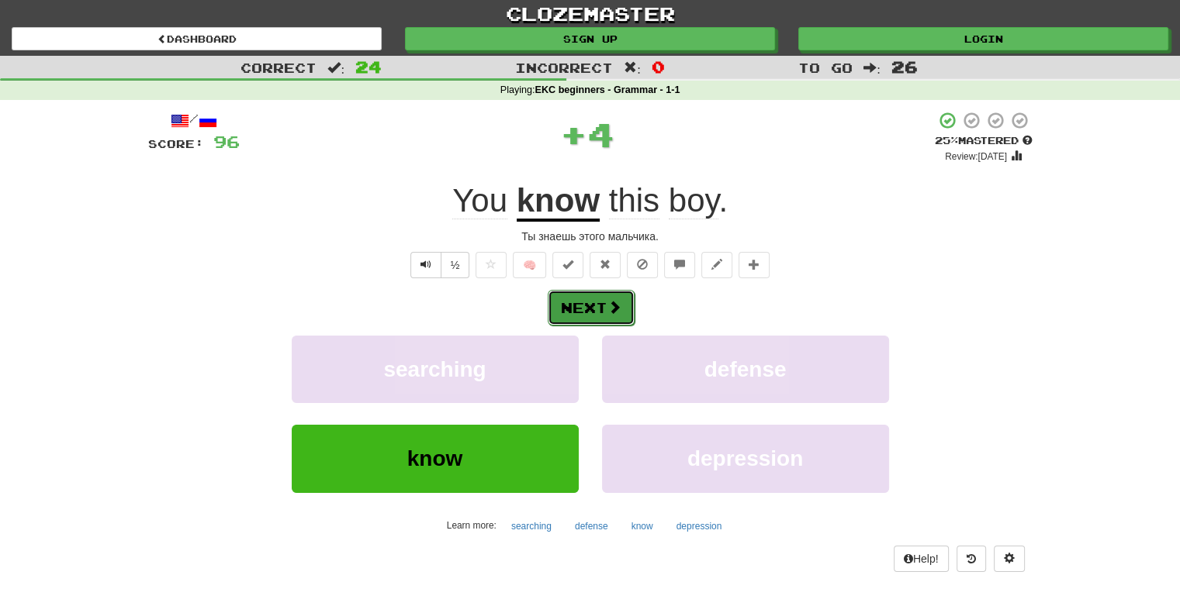
click at [594, 309] on button "Next" at bounding box center [591, 308] width 87 height 36
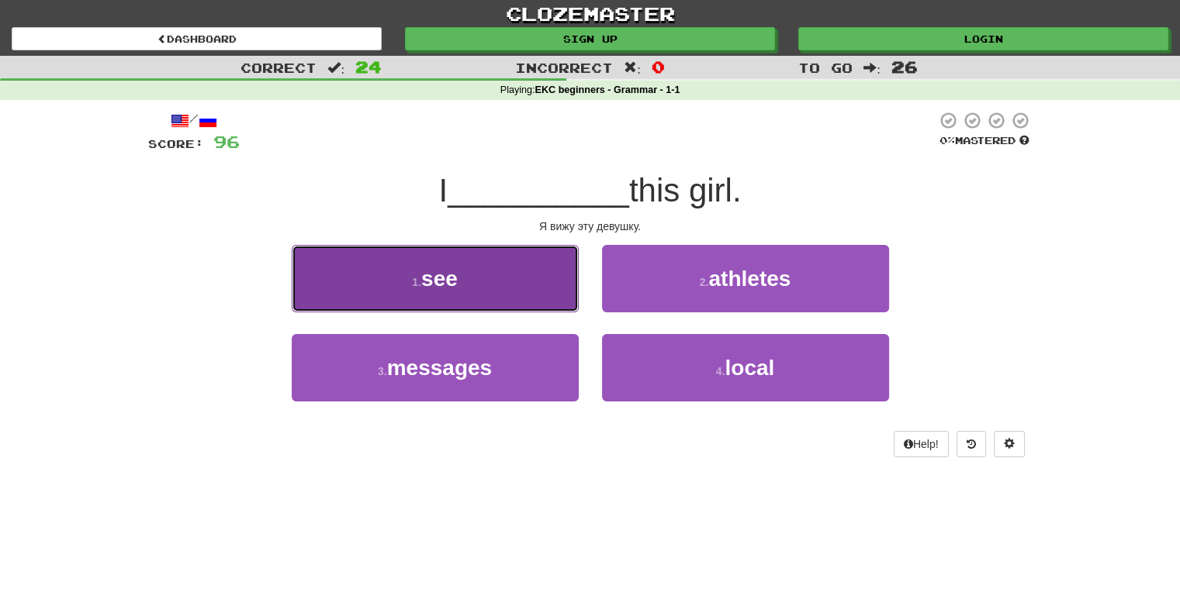
click at [433, 283] on span "see" at bounding box center [439, 279] width 36 height 24
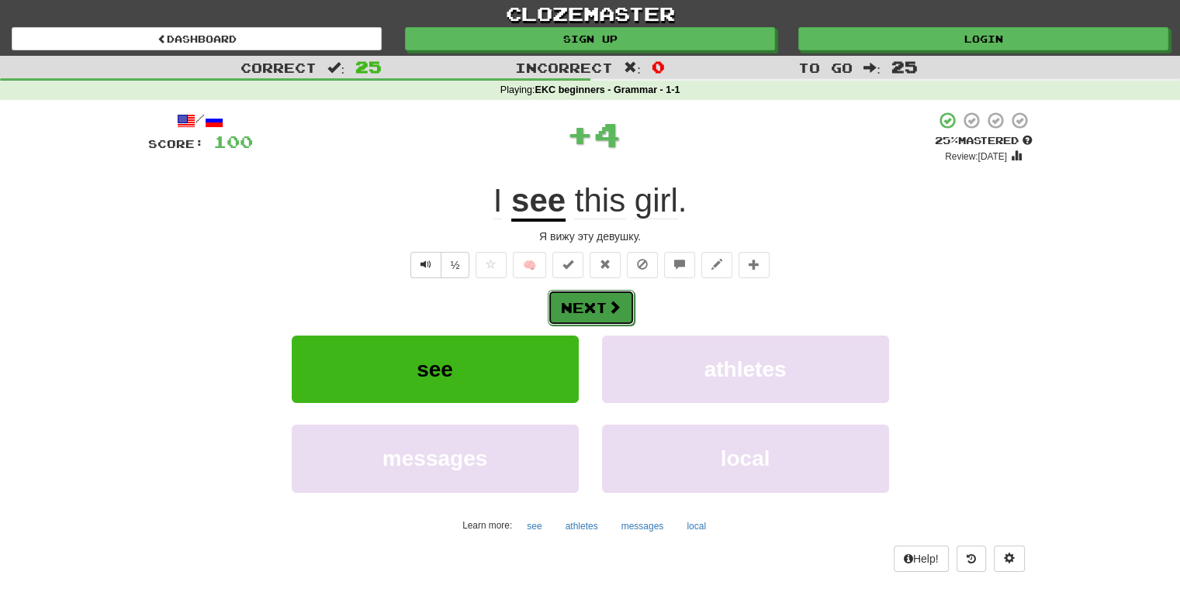
click at [584, 306] on button "Next" at bounding box center [591, 308] width 87 height 36
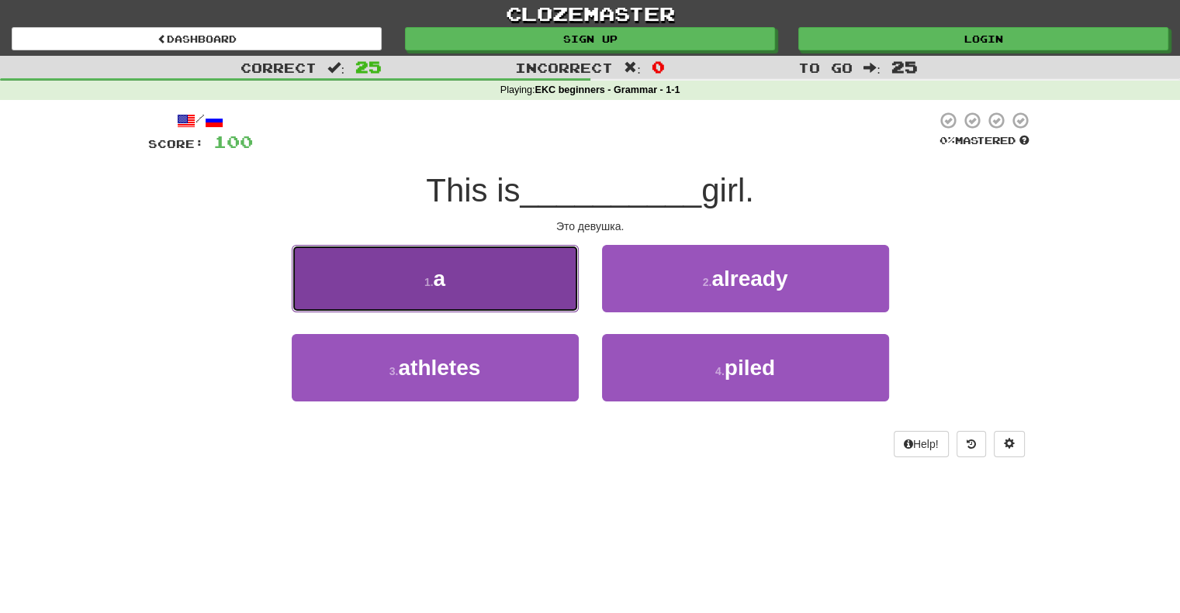
click at [444, 282] on span "a" at bounding box center [440, 279] width 12 height 24
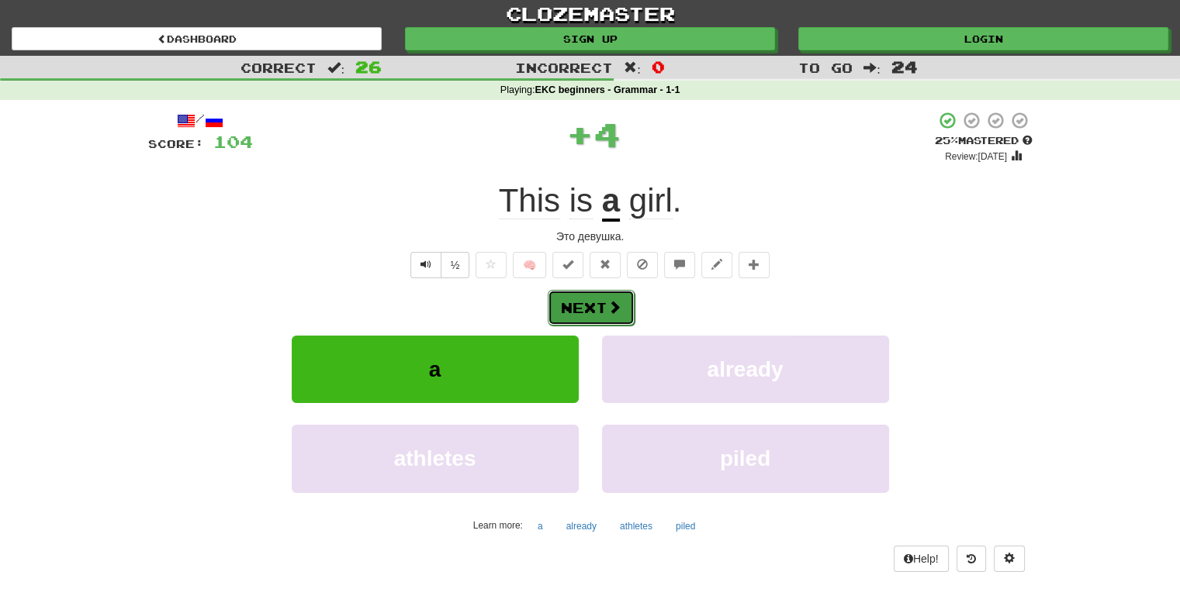
click at [593, 304] on button "Next" at bounding box center [591, 308] width 87 height 36
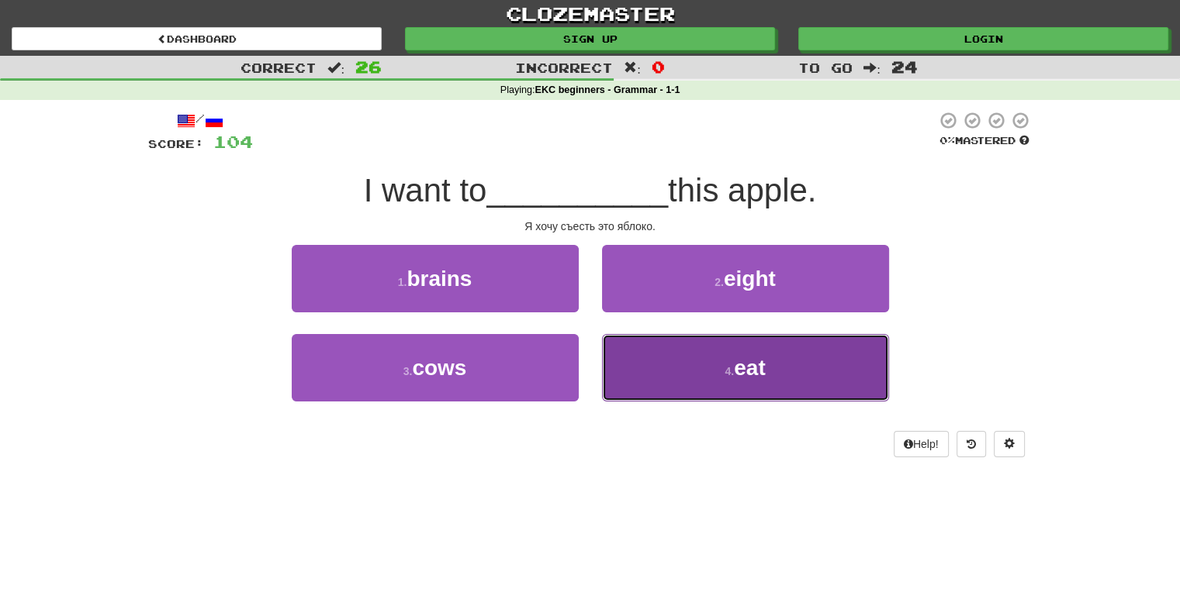
click at [752, 363] on span "eat" at bounding box center [749, 368] width 31 height 24
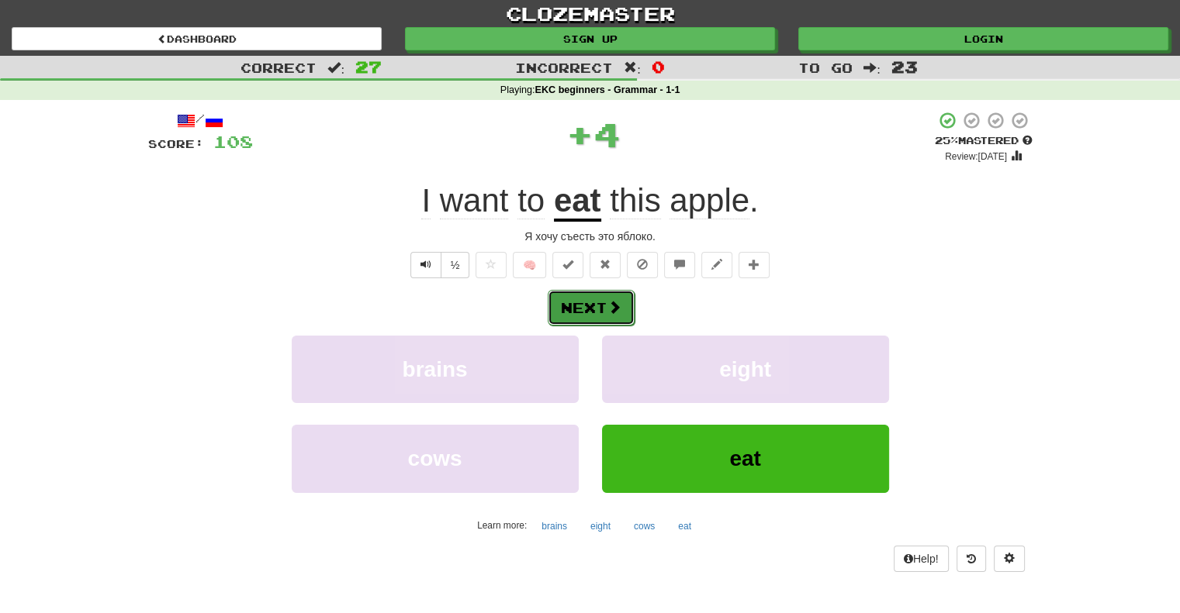
click at [580, 306] on button "Next" at bounding box center [591, 308] width 87 height 36
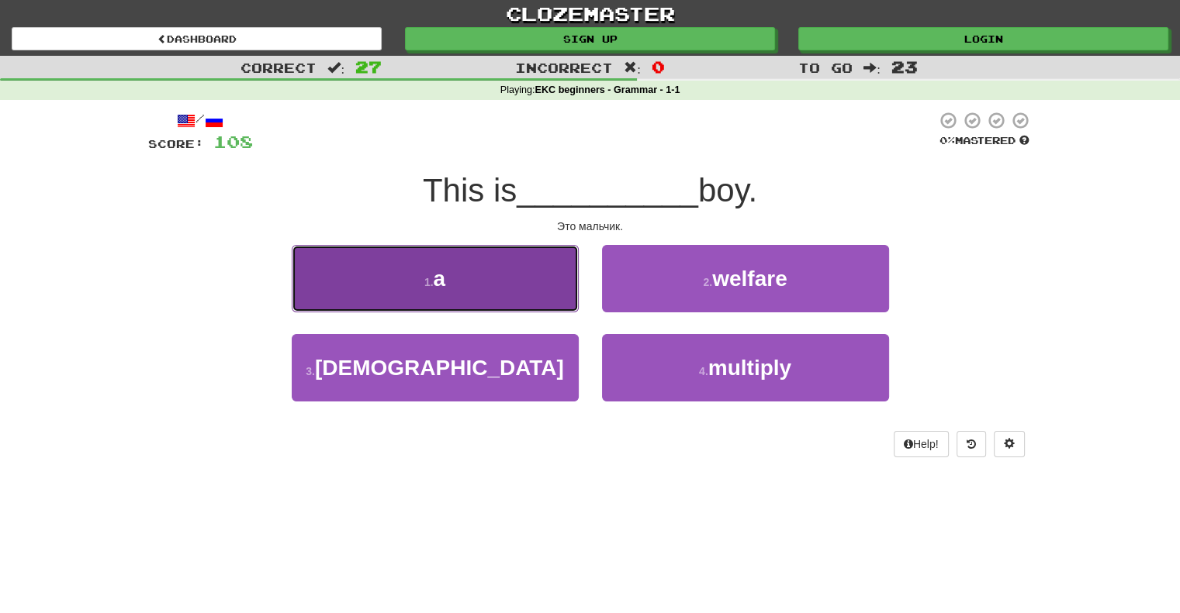
click at [441, 282] on span "a" at bounding box center [440, 279] width 12 height 24
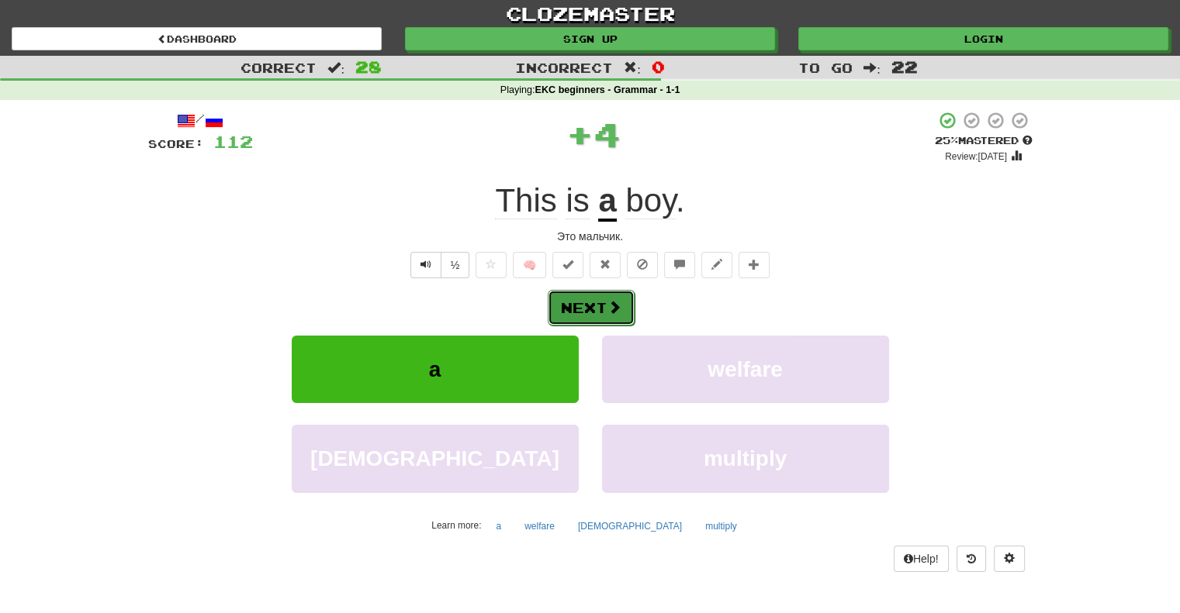
click at [589, 306] on button "Next" at bounding box center [591, 308] width 87 height 36
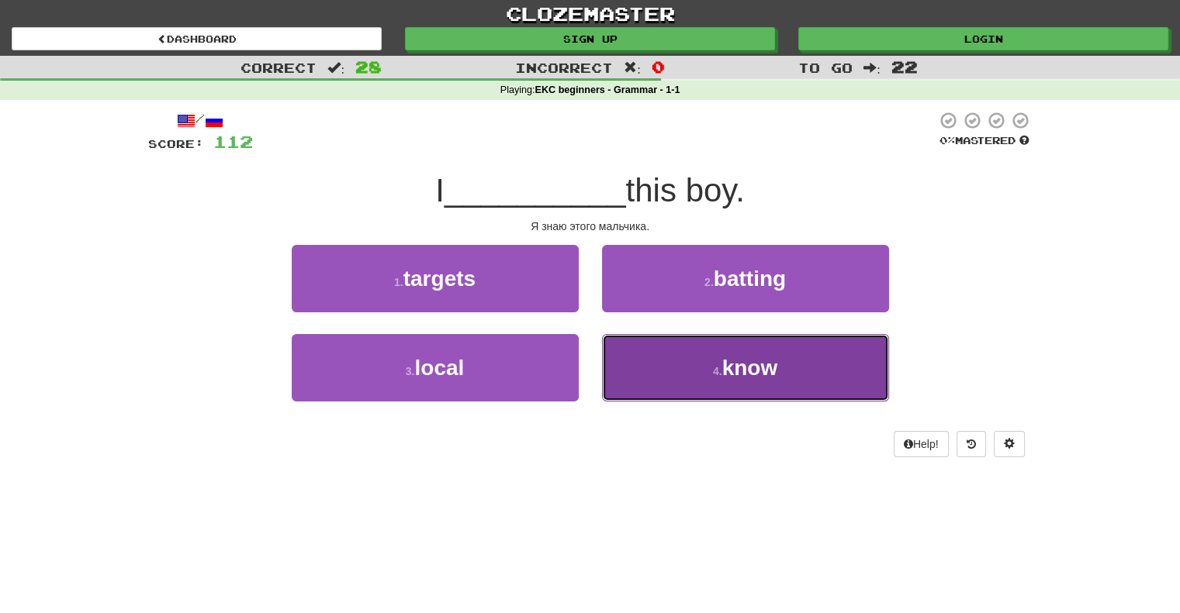
click at [745, 366] on span "know" at bounding box center [750, 368] width 56 height 24
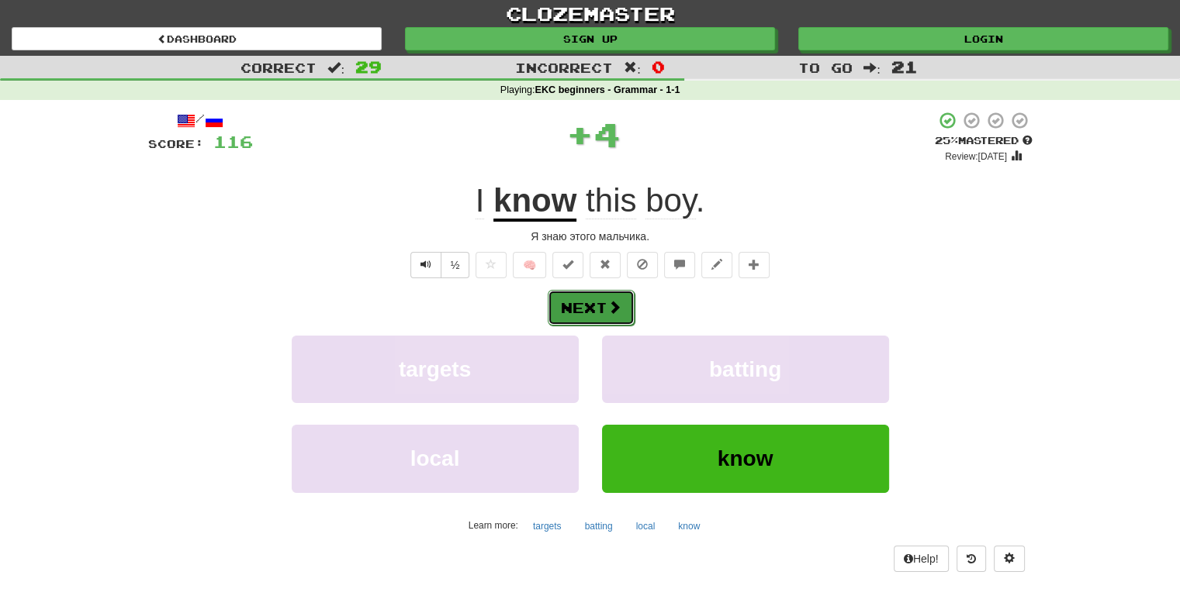
click at [586, 309] on button "Next" at bounding box center [591, 308] width 87 height 36
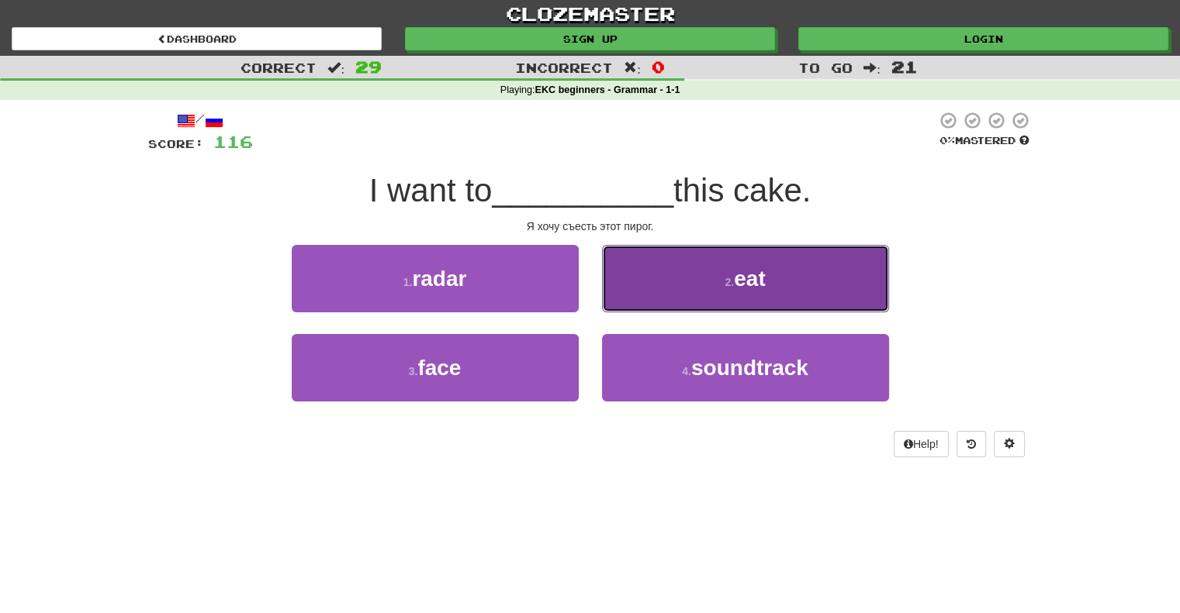
click at [755, 282] on span "eat" at bounding box center [749, 279] width 31 height 24
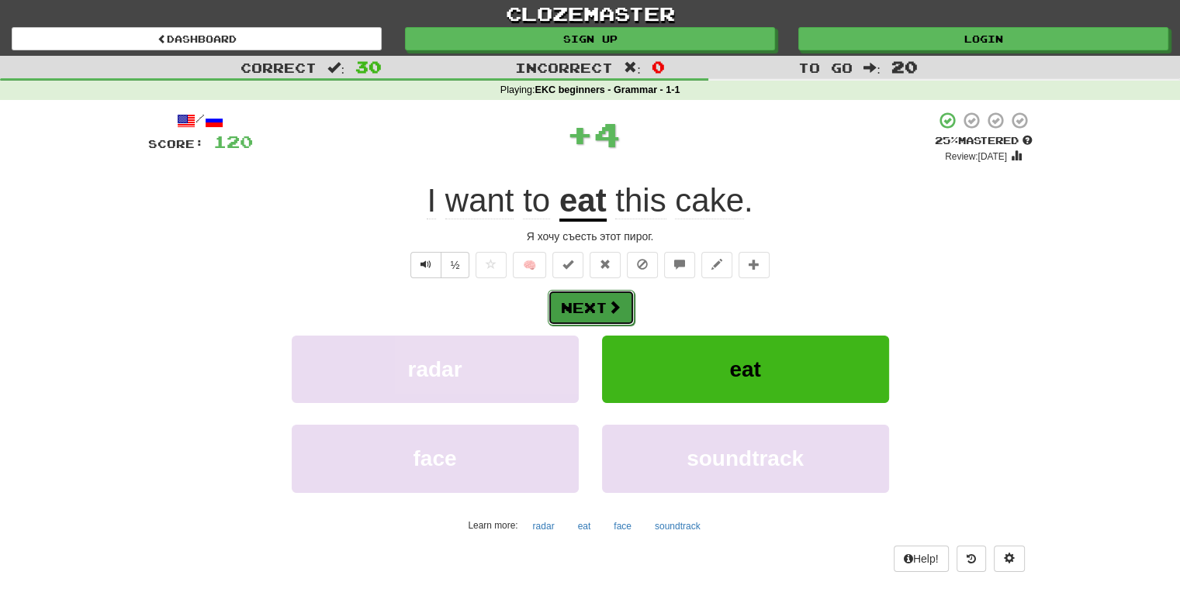
click at [584, 305] on button "Next" at bounding box center [591, 308] width 87 height 36
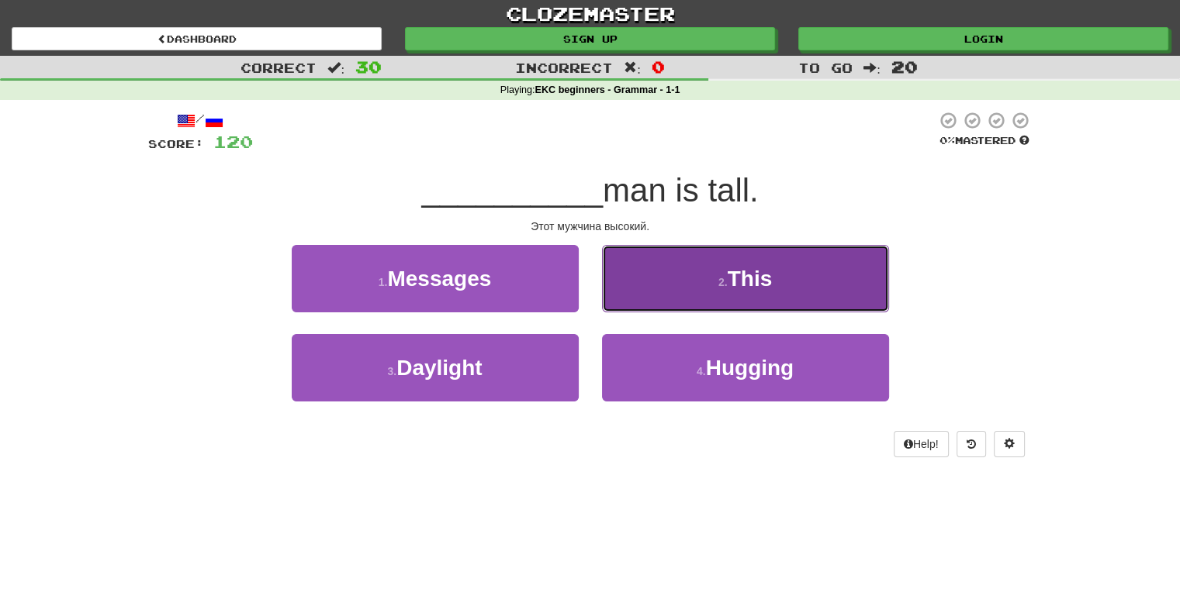
click at [757, 275] on span "This" at bounding box center [749, 279] width 45 height 24
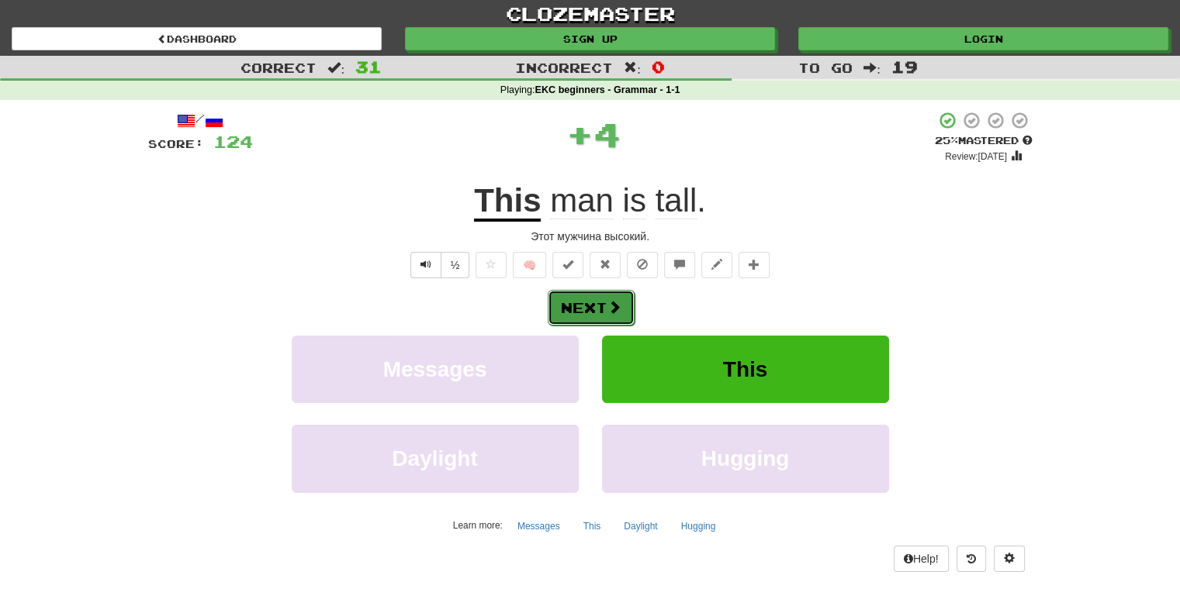
click at [577, 306] on button "Next" at bounding box center [591, 308] width 87 height 36
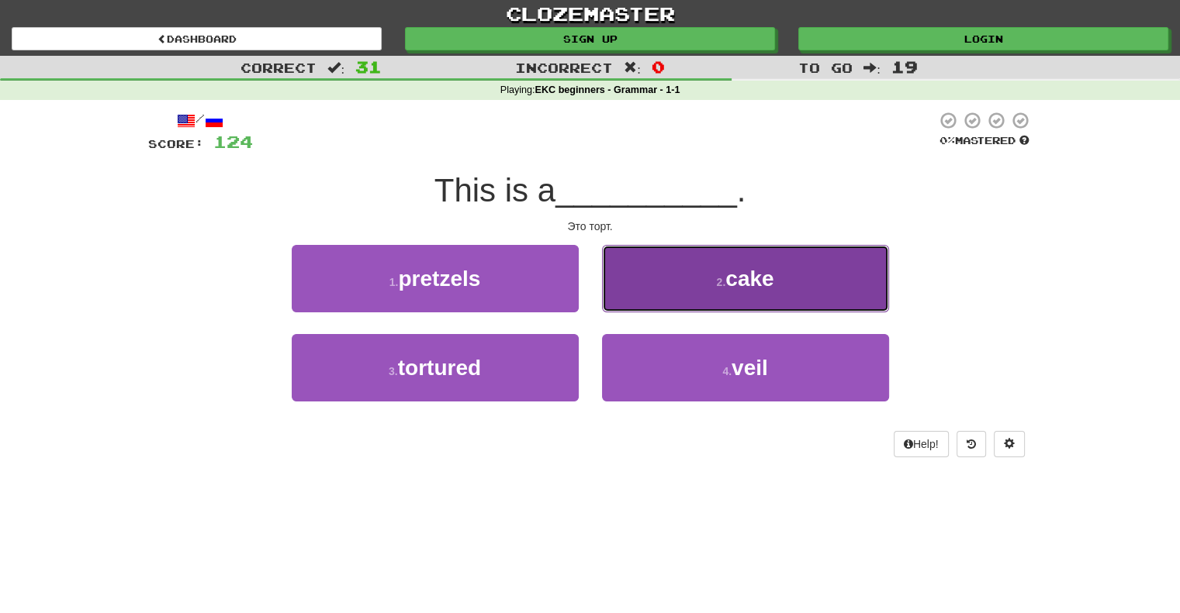
click at [732, 272] on span "cake" at bounding box center [749, 279] width 48 height 24
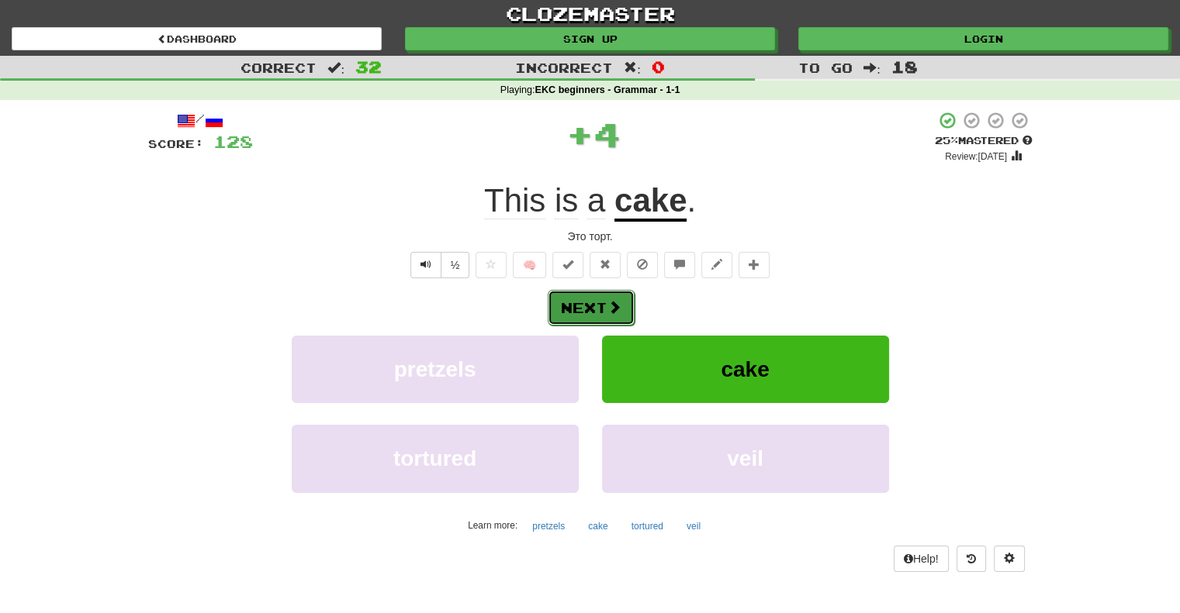
click at [591, 302] on button "Next" at bounding box center [591, 308] width 87 height 36
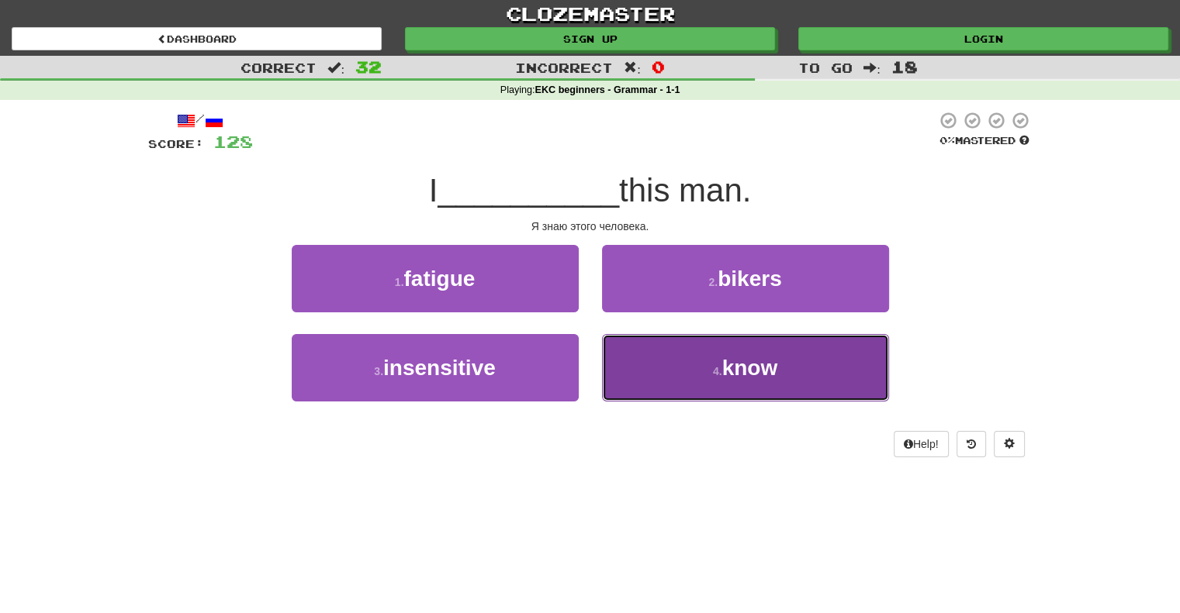
click at [746, 373] on span "know" at bounding box center [750, 368] width 56 height 24
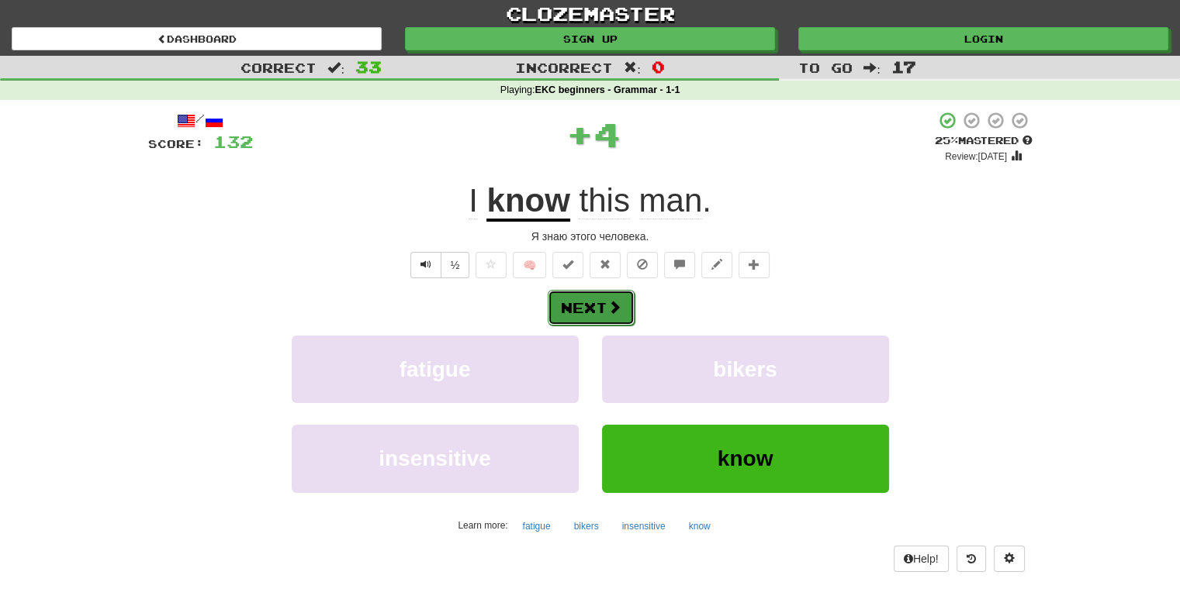
click at [574, 311] on button "Next" at bounding box center [591, 308] width 87 height 36
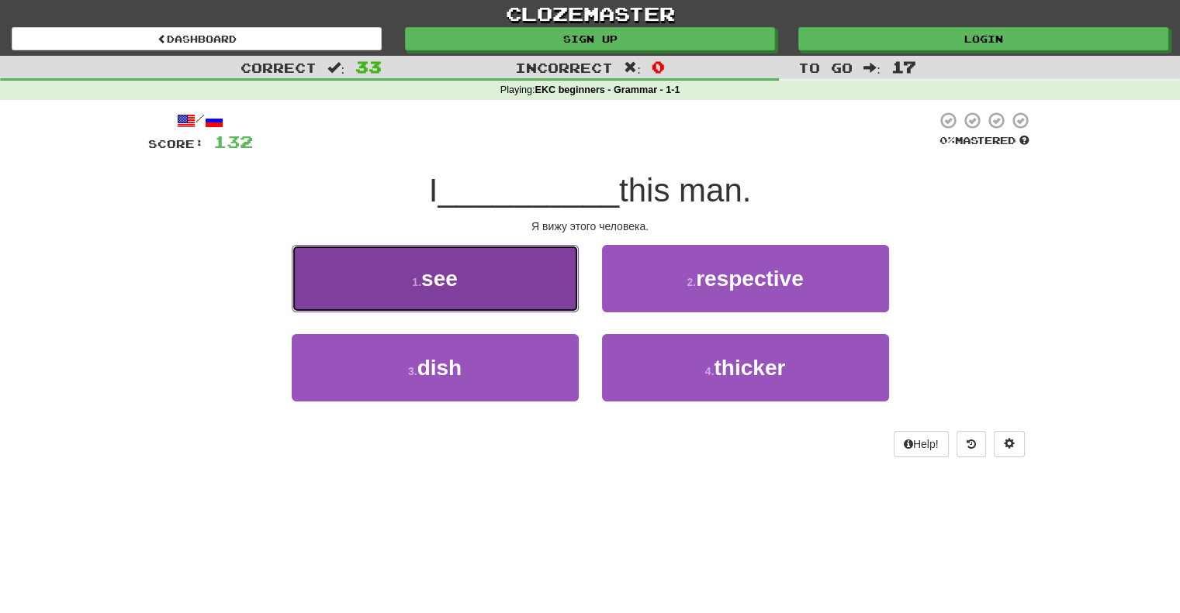
click at [445, 279] on span "see" at bounding box center [439, 279] width 36 height 24
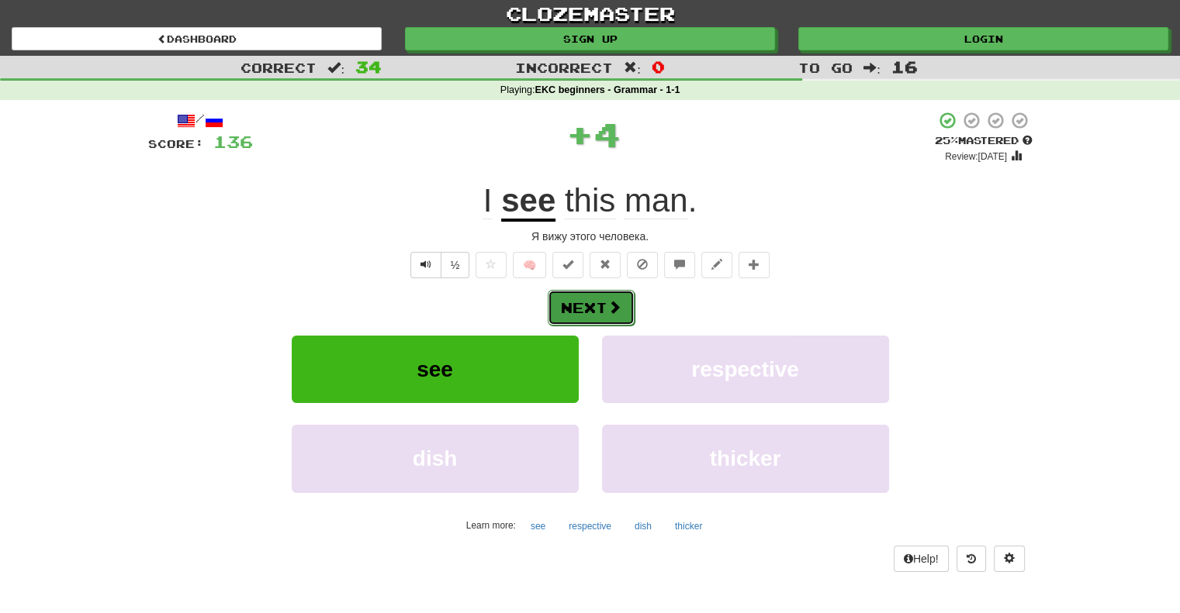
click at [587, 303] on button "Next" at bounding box center [591, 308] width 87 height 36
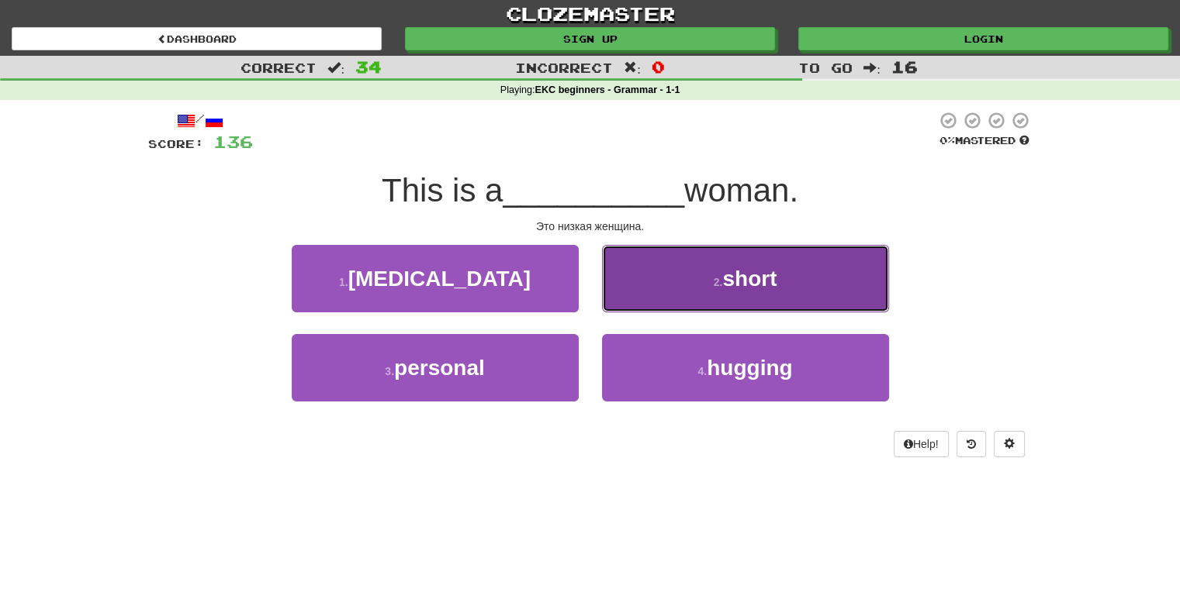
click at [751, 282] on span "short" at bounding box center [749, 279] width 54 height 24
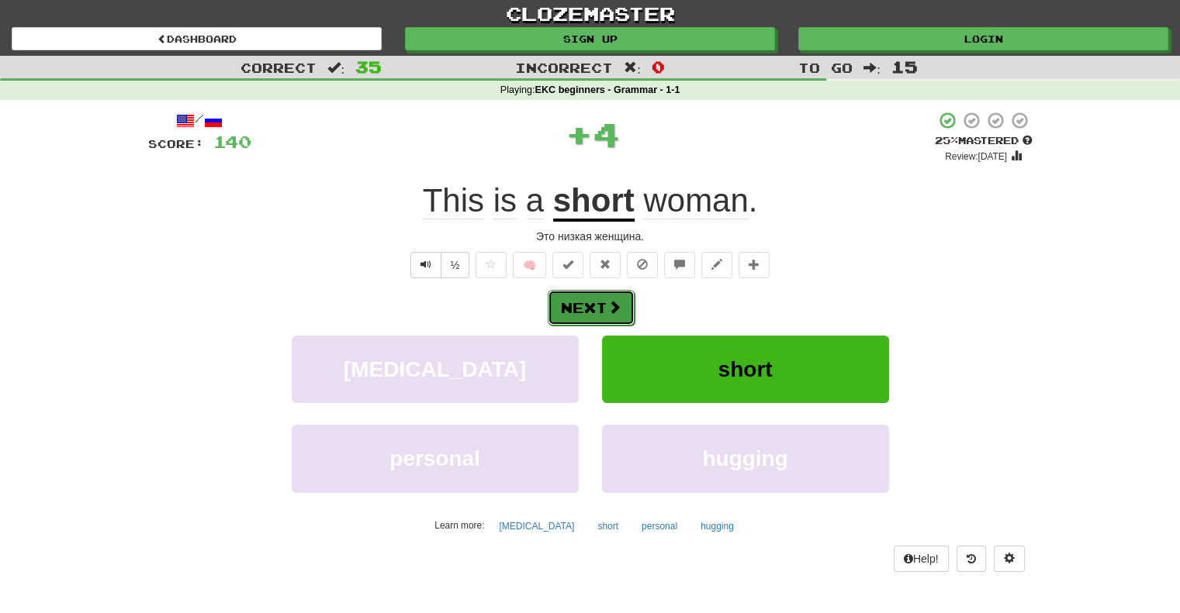
click at [574, 303] on button "Next" at bounding box center [591, 308] width 87 height 36
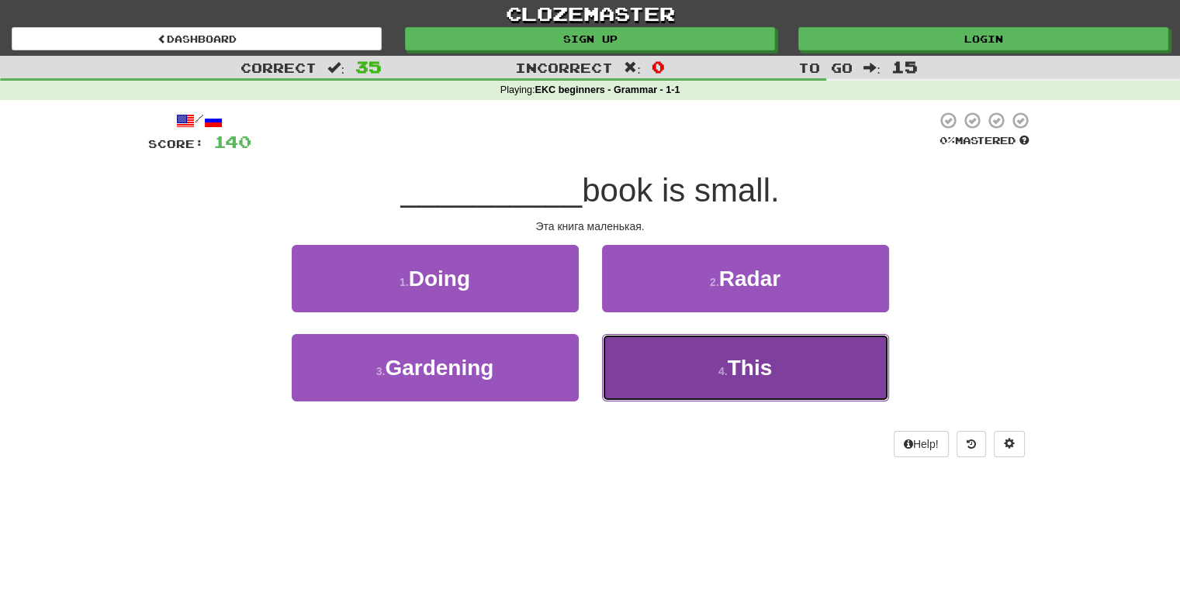
click at [759, 365] on span "This" at bounding box center [749, 368] width 45 height 24
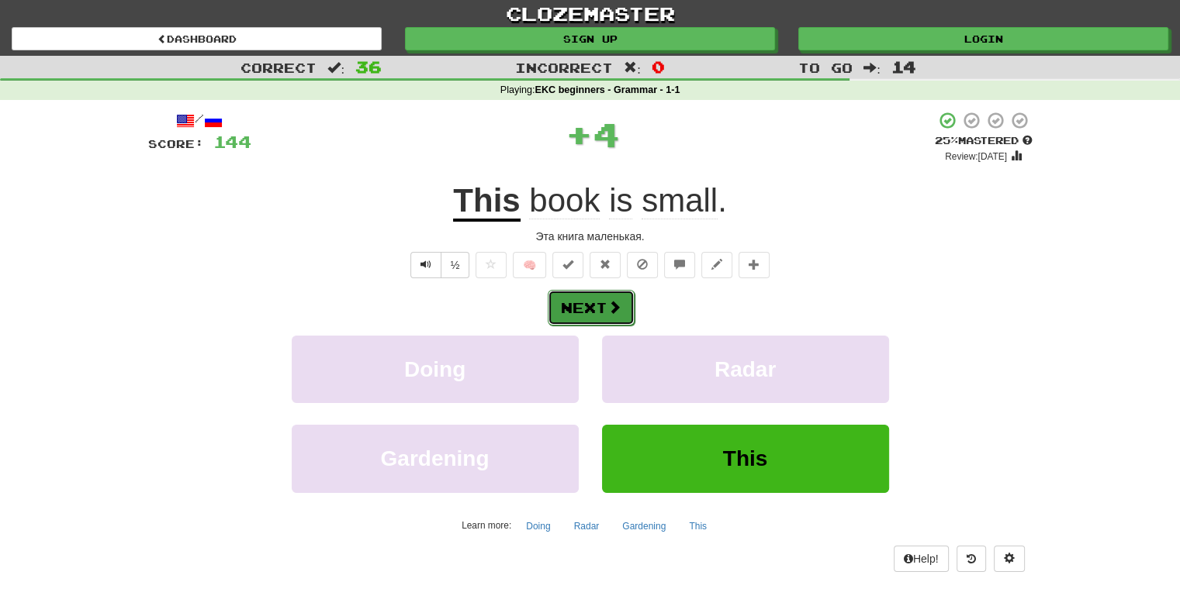
click at [577, 306] on button "Next" at bounding box center [591, 308] width 87 height 36
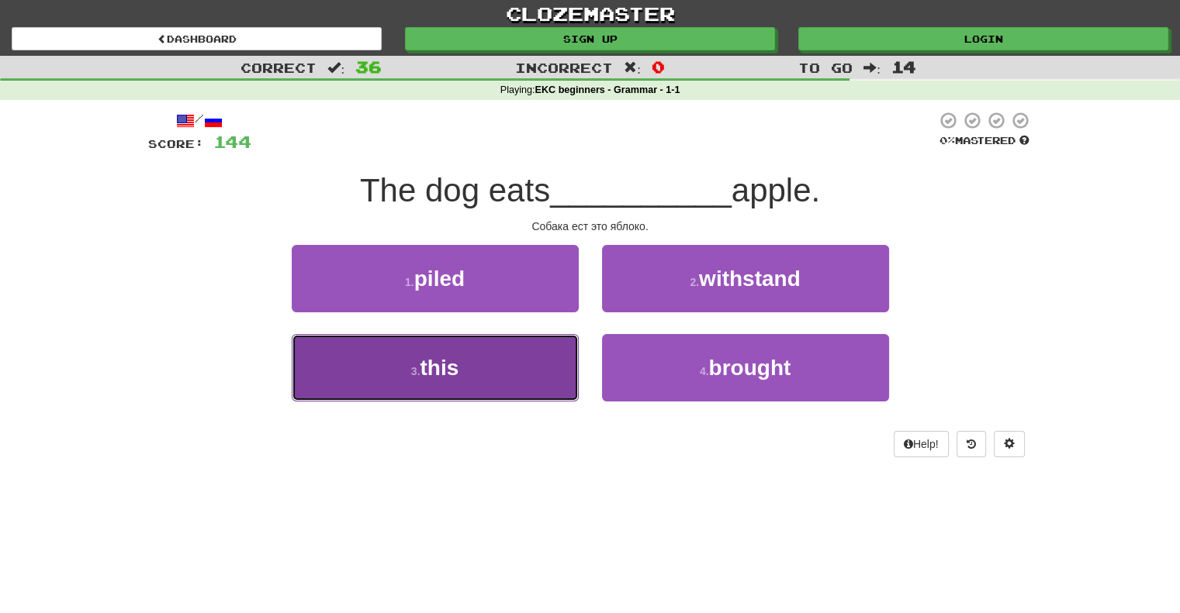
click at [444, 368] on span "this" at bounding box center [439, 368] width 39 height 24
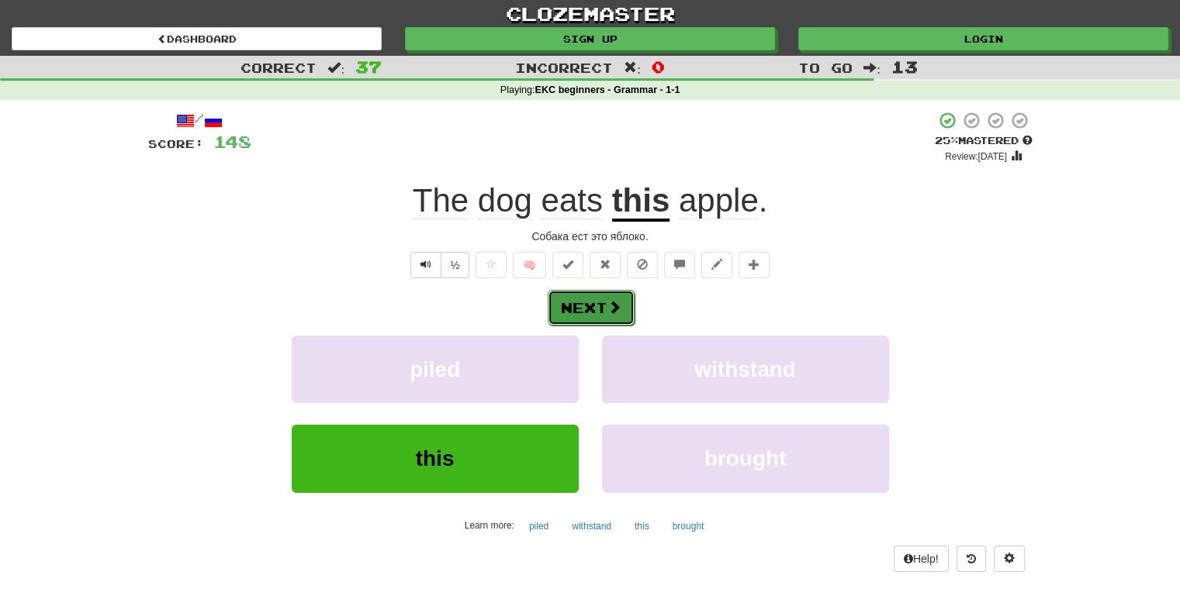
click at [582, 302] on button "Next" at bounding box center [591, 308] width 87 height 36
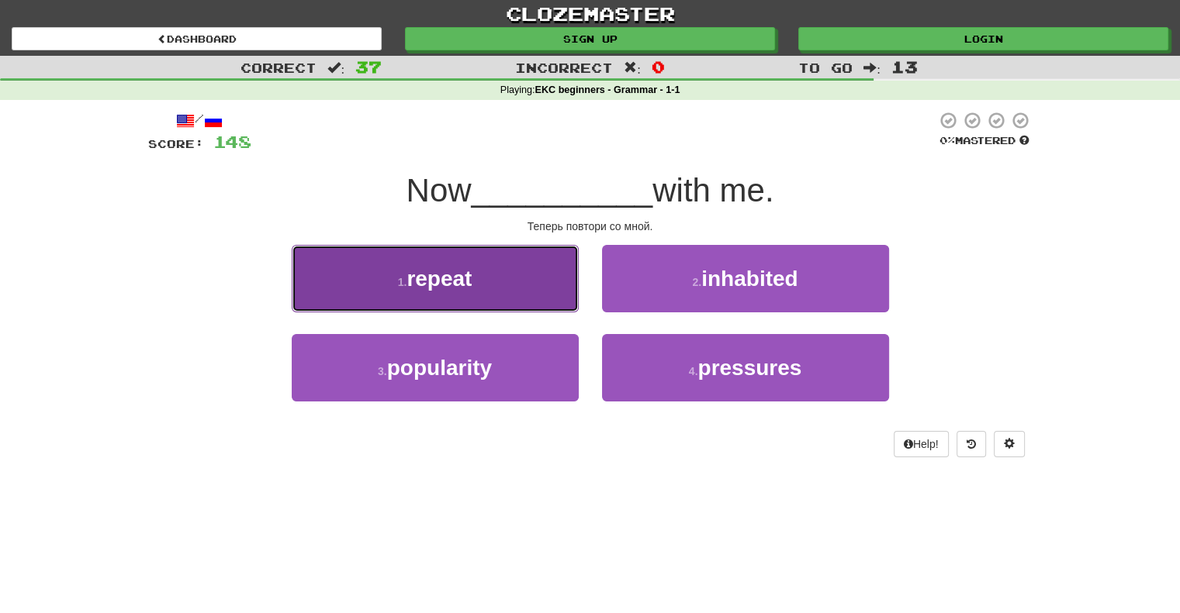
click at [434, 280] on span "repeat" at bounding box center [438, 279] width 65 height 24
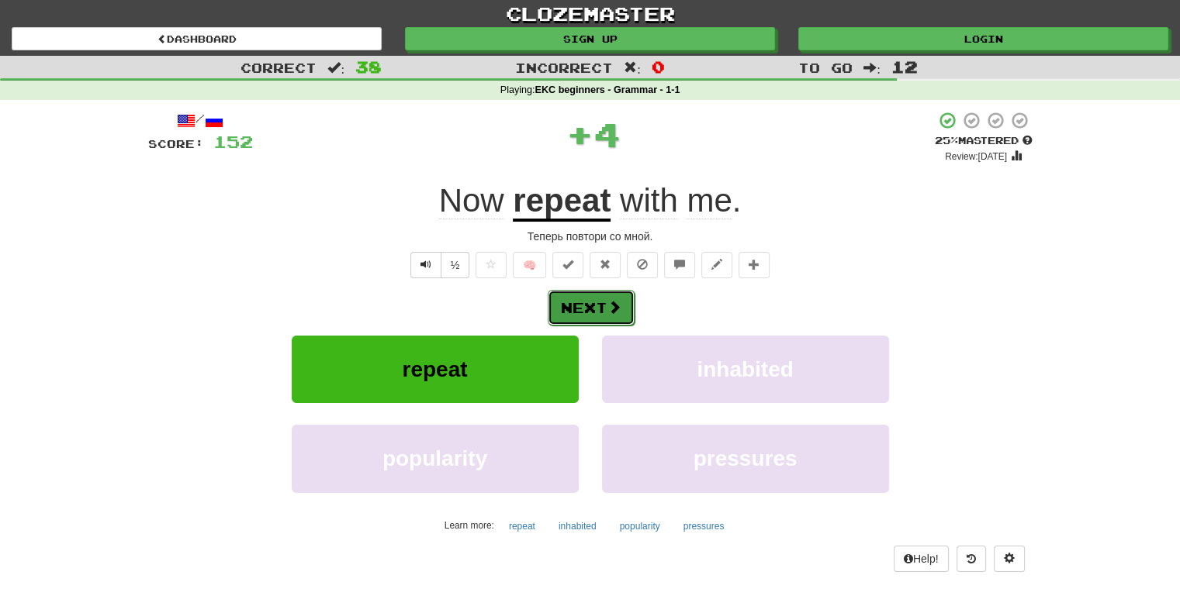
click at [580, 309] on button "Next" at bounding box center [591, 308] width 87 height 36
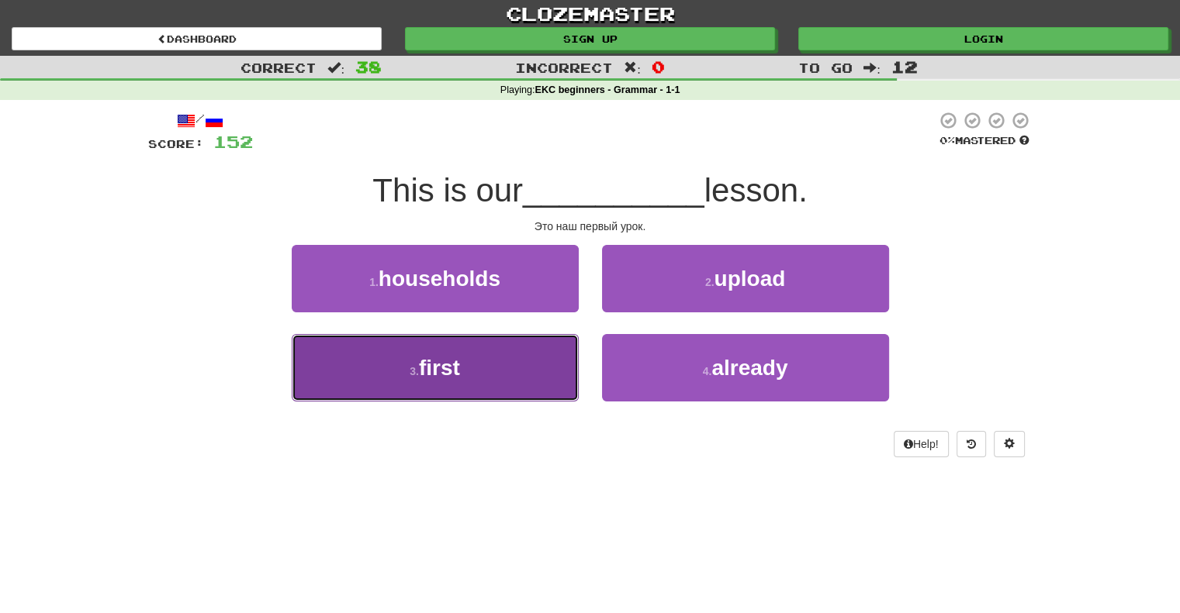
click at [452, 365] on span "first" at bounding box center [439, 368] width 41 height 24
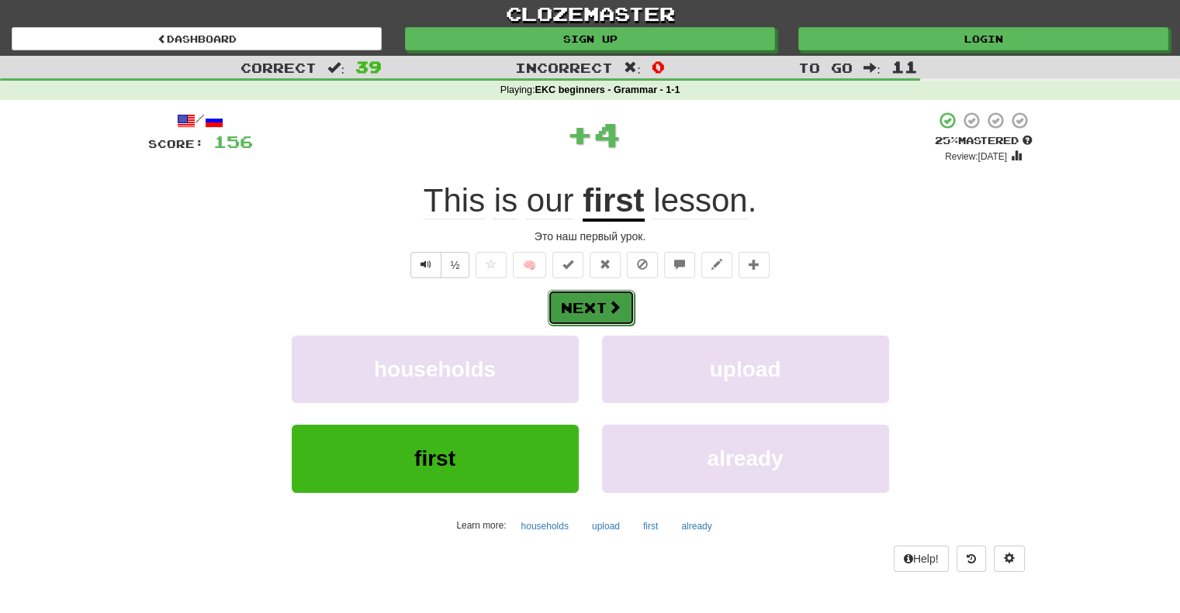
click at [578, 306] on button "Next" at bounding box center [591, 308] width 87 height 36
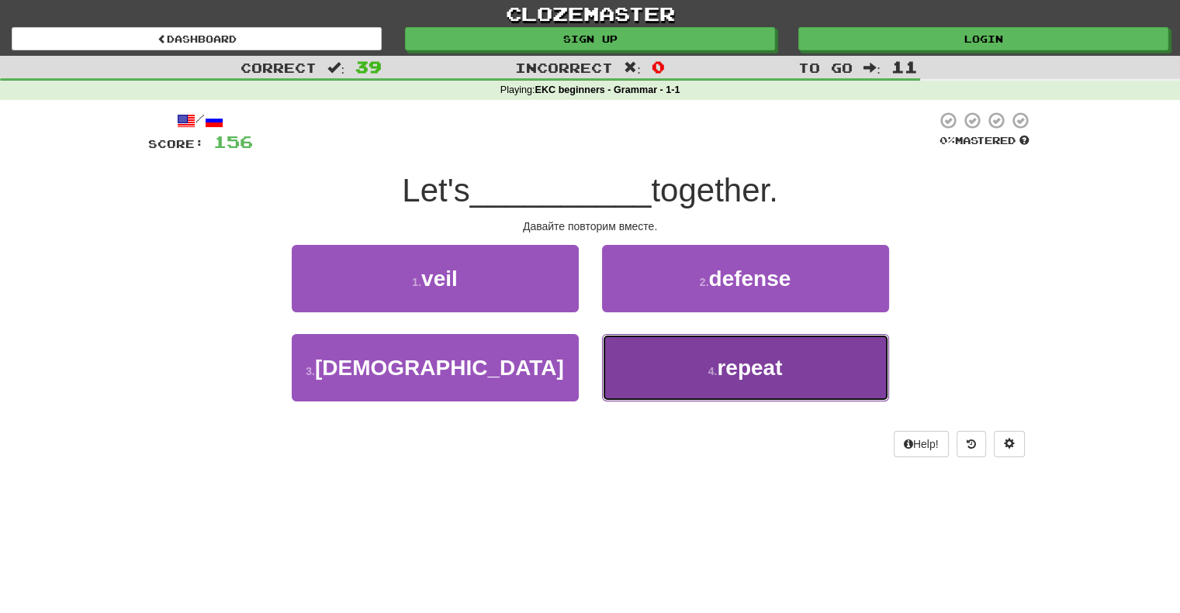
click at [744, 368] on span "repeat" at bounding box center [749, 368] width 65 height 24
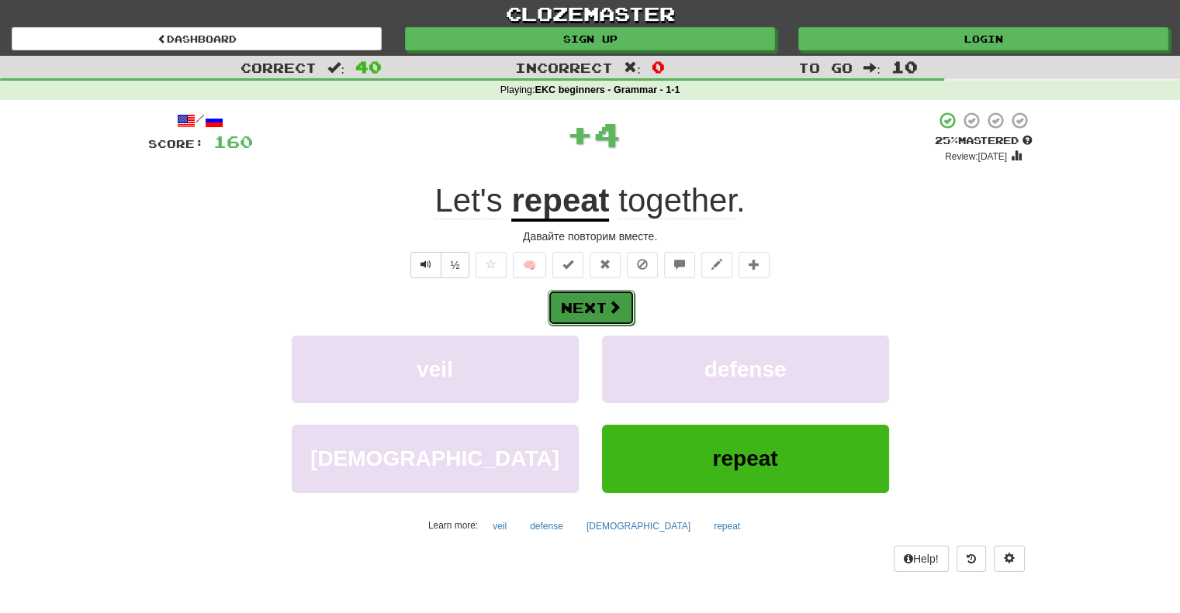
click at [577, 307] on button "Next" at bounding box center [591, 308] width 87 height 36
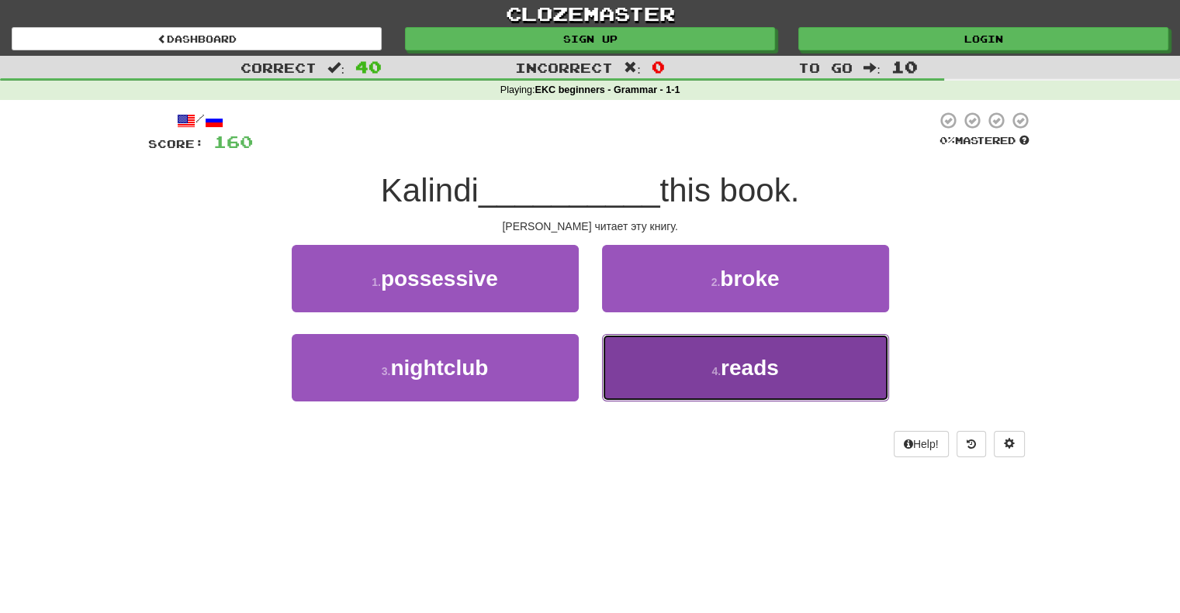
click at [735, 371] on span "reads" at bounding box center [750, 368] width 58 height 24
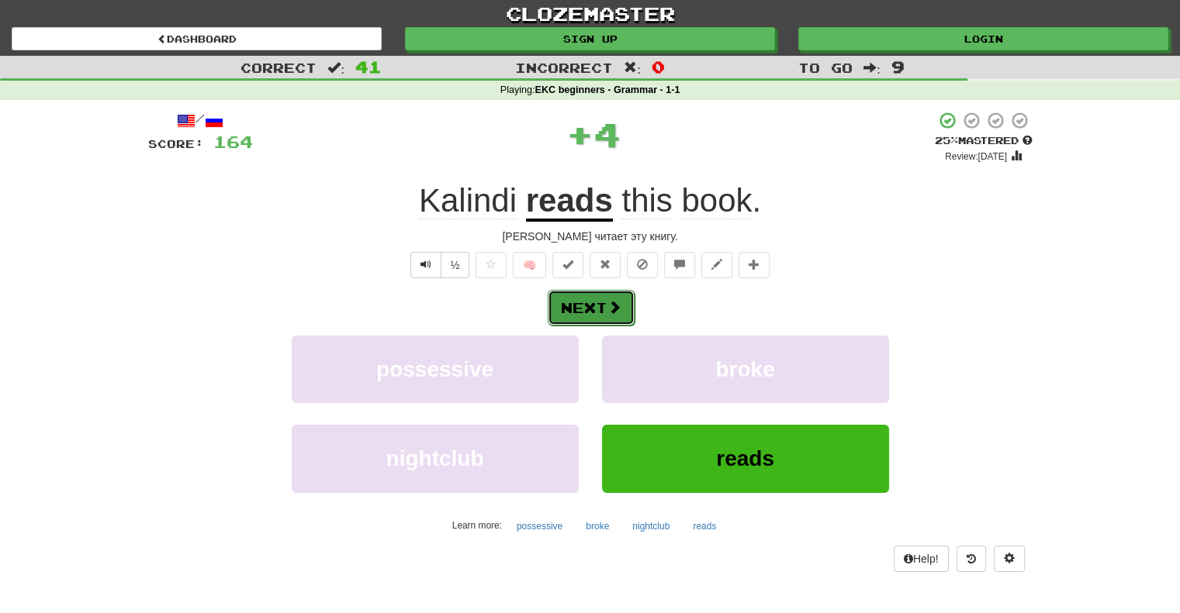
click at [584, 309] on button "Next" at bounding box center [591, 308] width 87 height 36
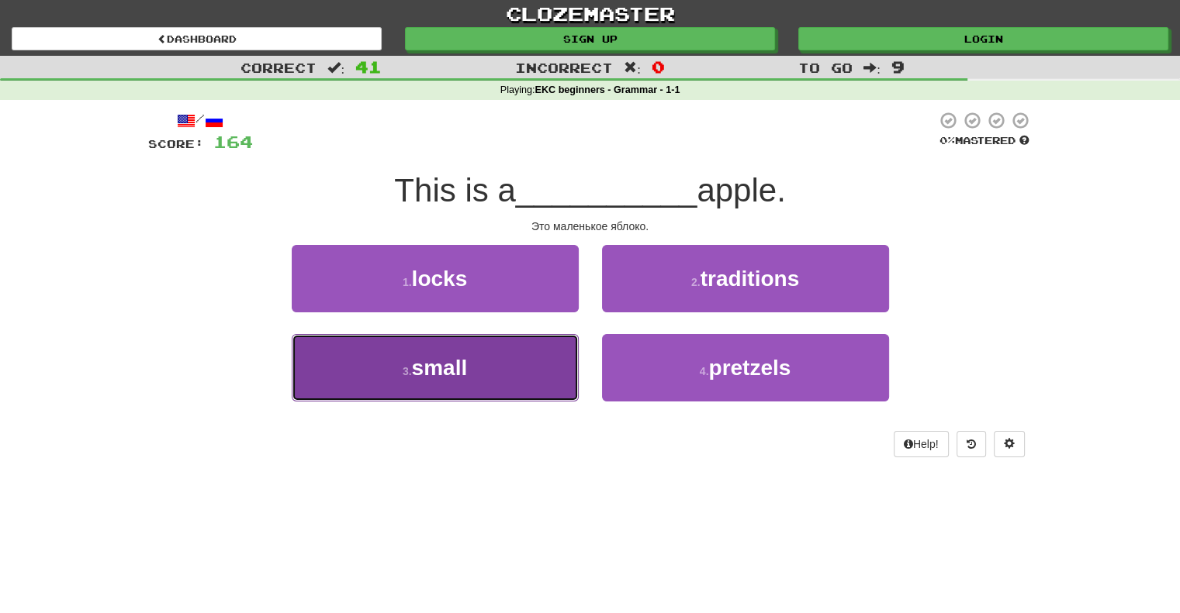
click at [442, 372] on span "small" at bounding box center [440, 368] width 56 height 24
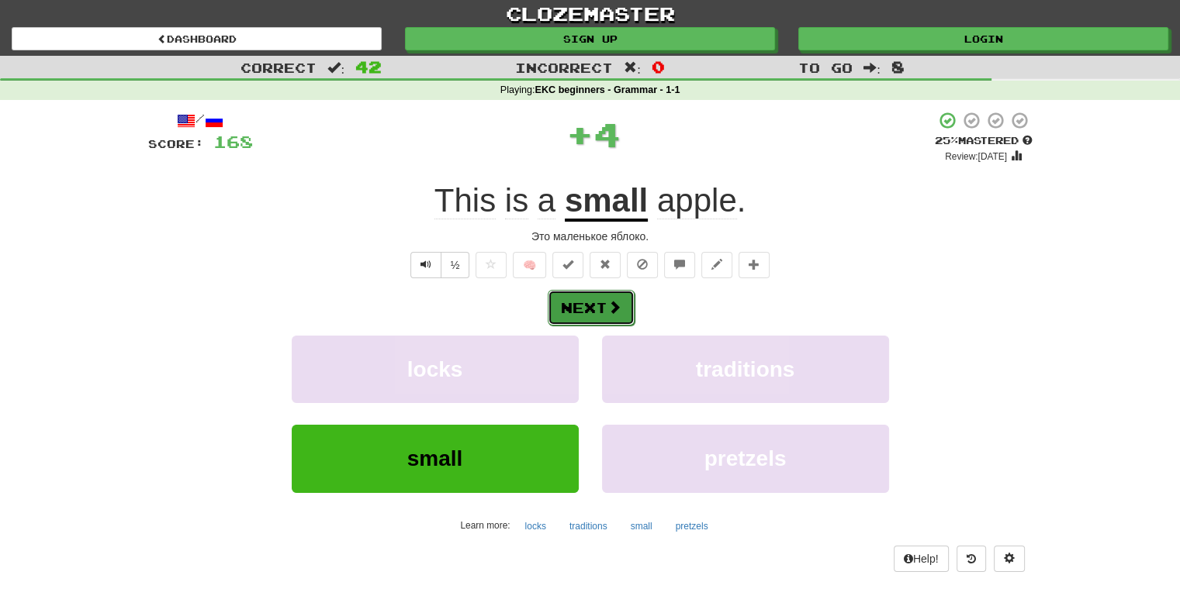
click at [571, 305] on button "Next" at bounding box center [591, 308] width 87 height 36
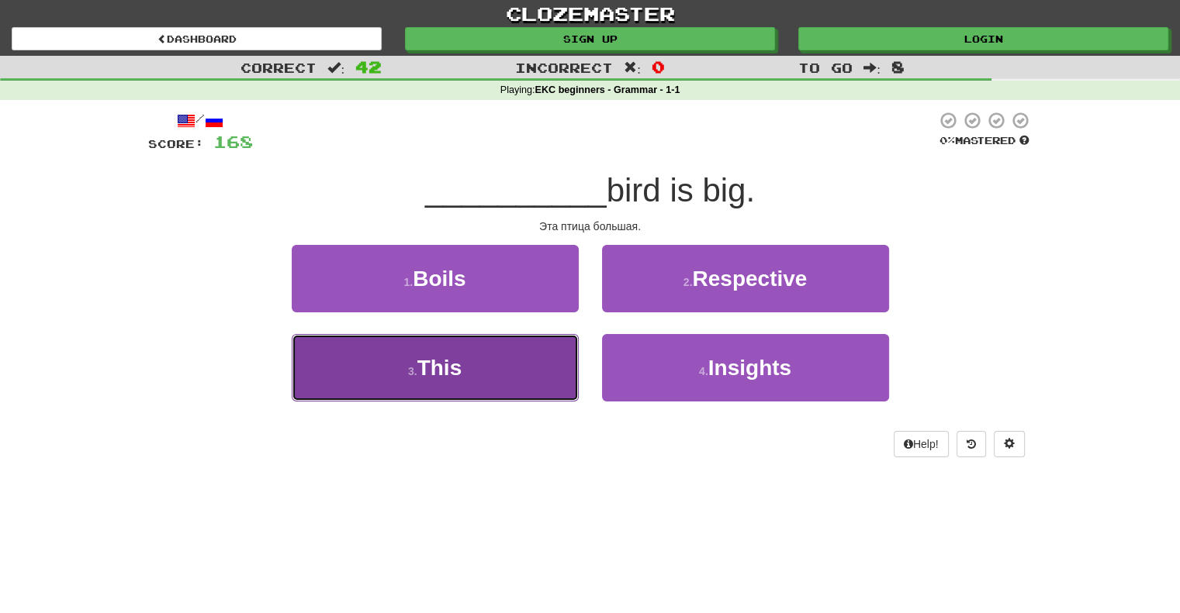
click at [437, 371] on span "This" at bounding box center [439, 368] width 45 height 24
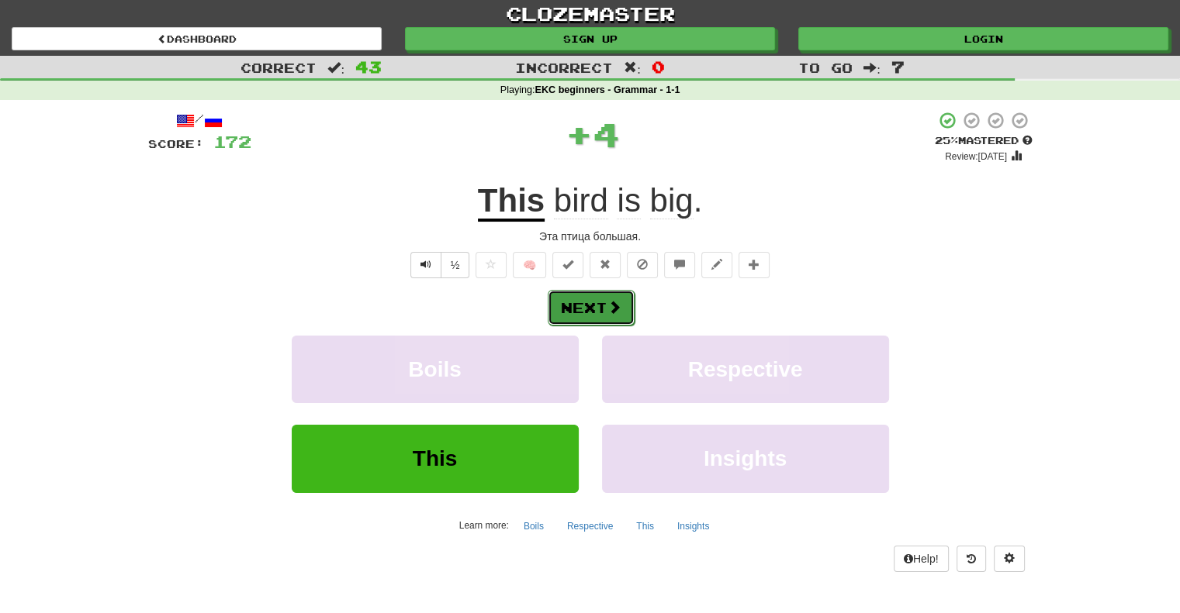
click at [583, 300] on button "Next" at bounding box center [591, 308] width 87 height 36
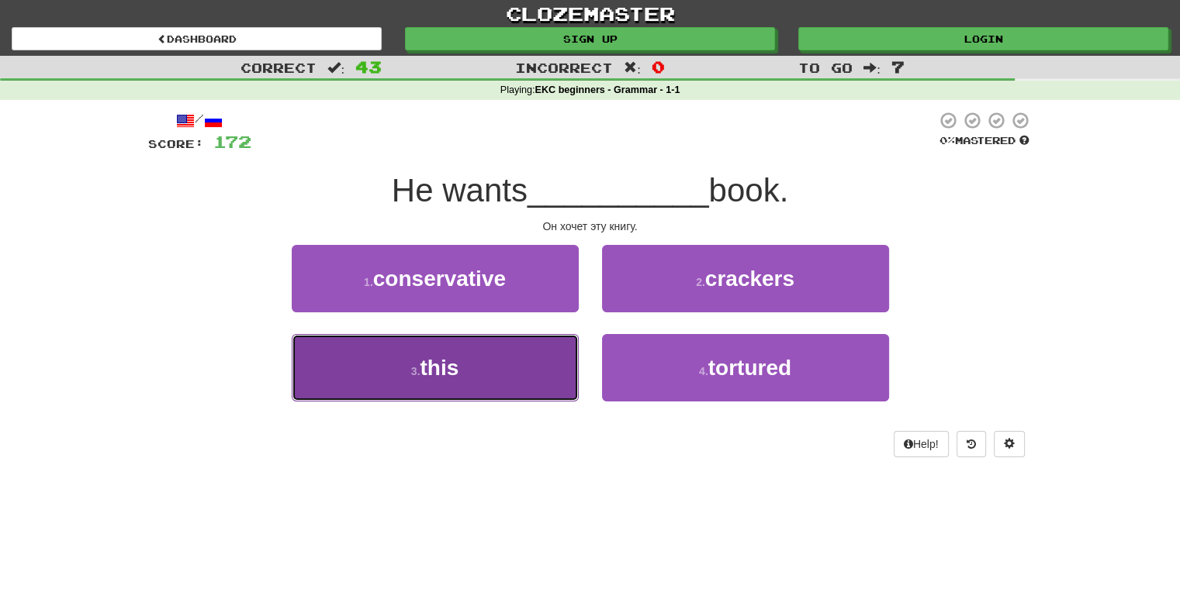
click at [446, 363] on span "this" at bounding box center [439, 368] width 39 height 24
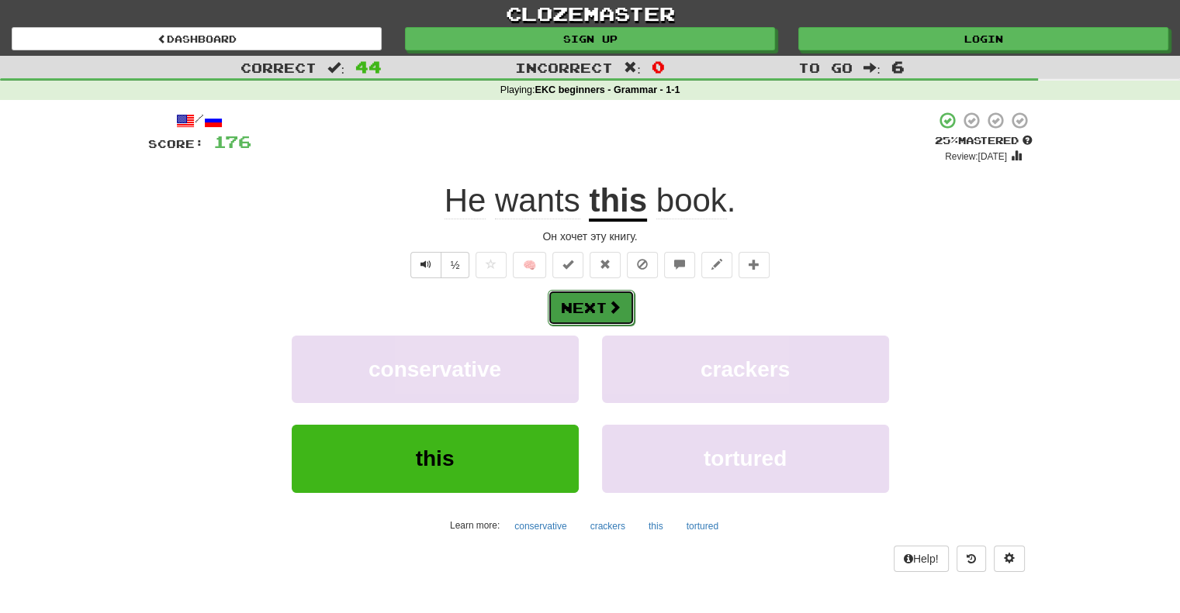
click at [576, 305] on button "Next" at bounding box center [591, 308] width 87 height 36
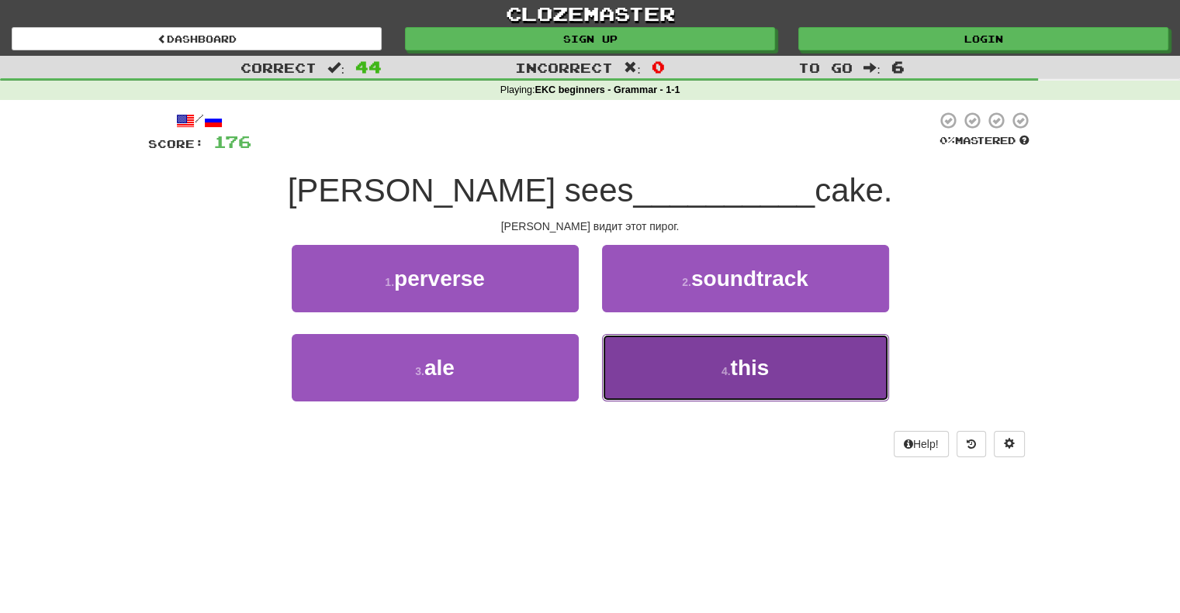
click at [757, 366] on span "this" at bounding box center [749, 368] width 39 height 24
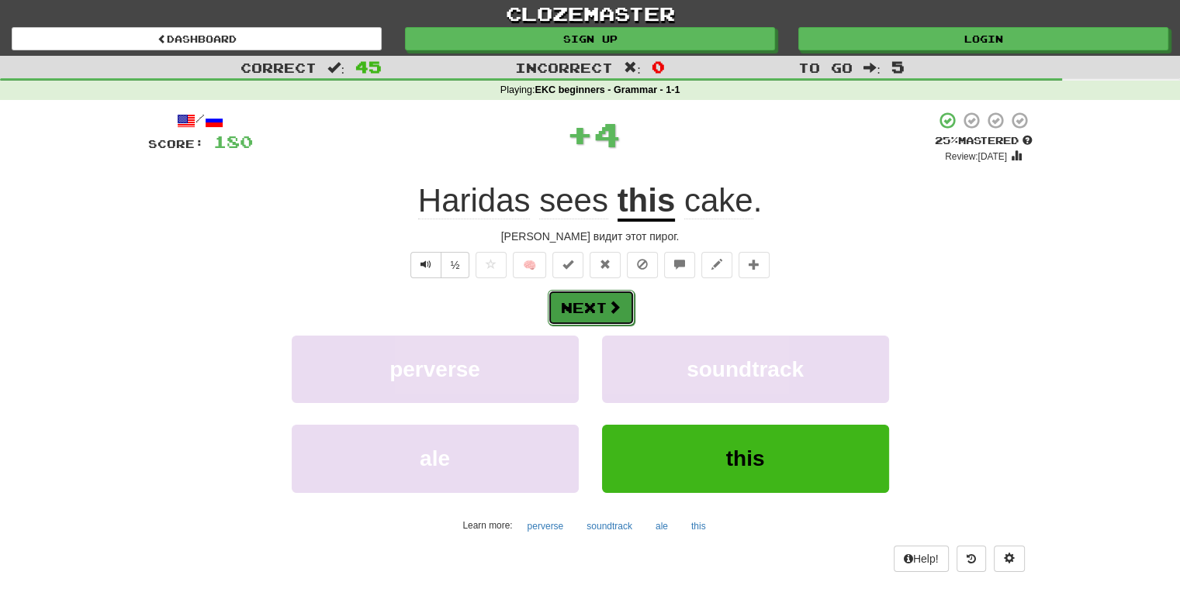
click at [586, 307] on button "Next" at bounding box center [591, 308] width 87 height 36
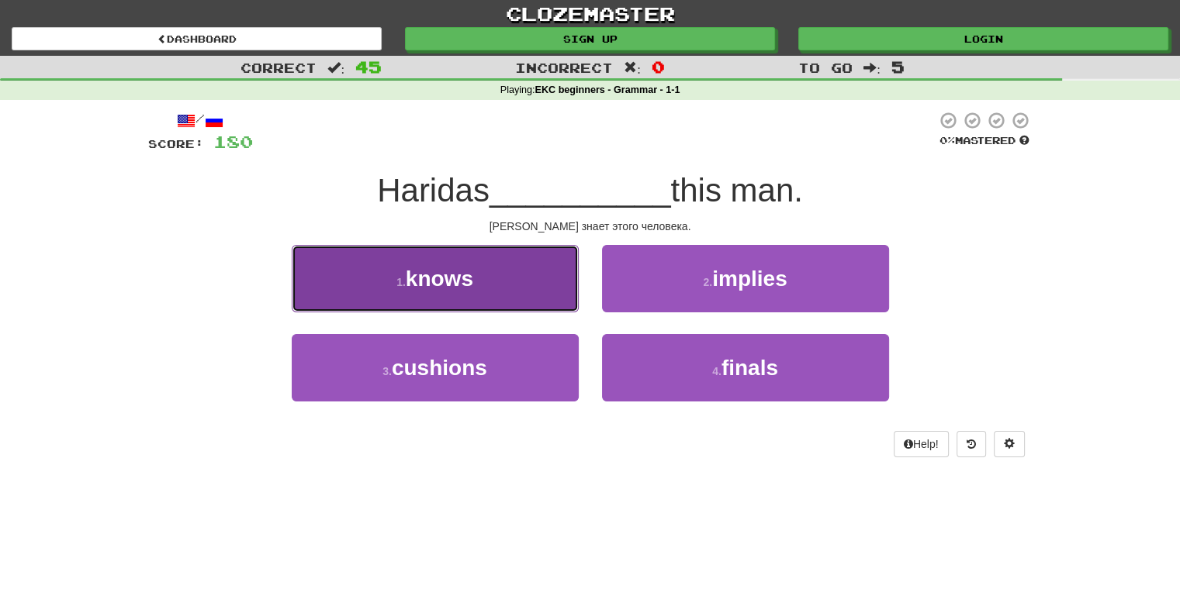
click at [458, 282] on span "knows" at bounding box center [439, 279] width 67 height 24
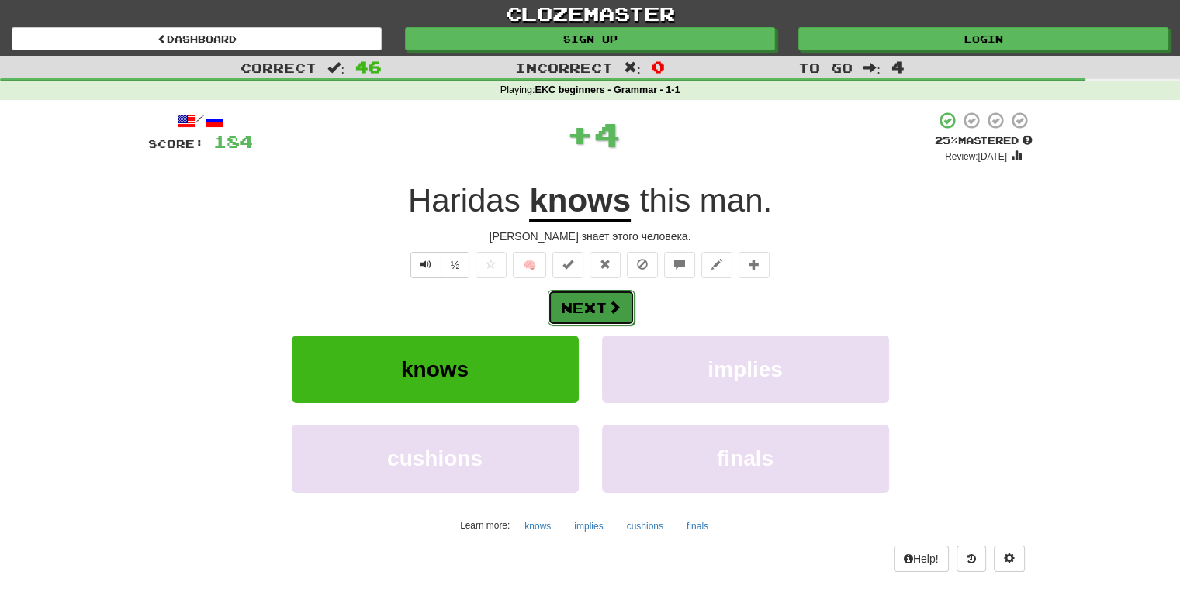
click at [596, 311] on button "Next" at bounding box center [591, 308] width 87 height 36
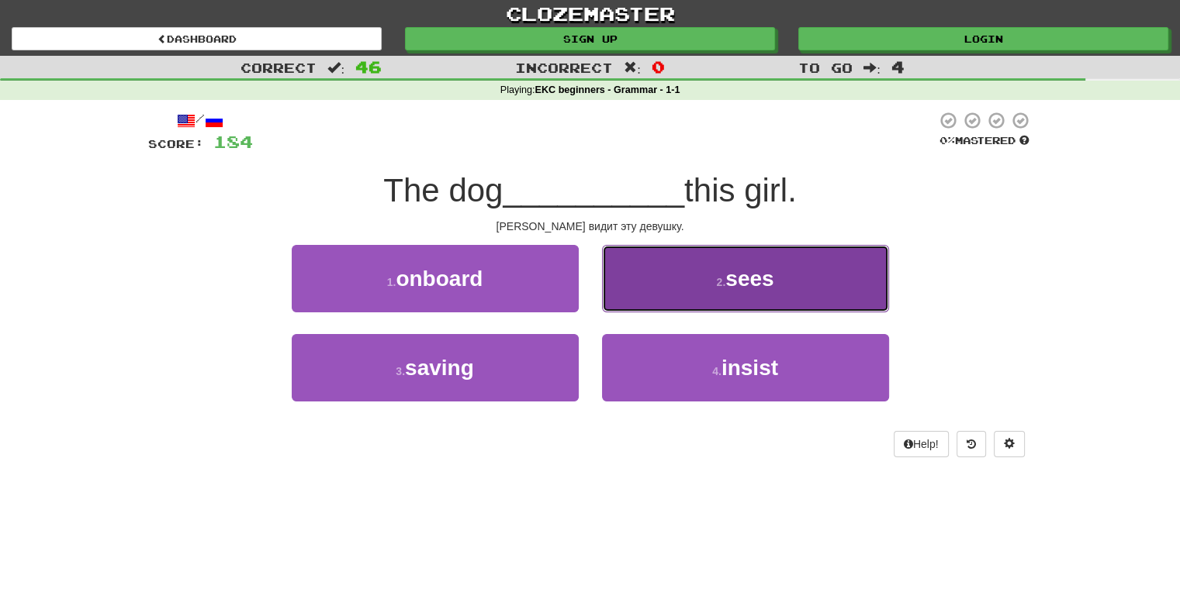
click at [751, 279] on span "sees" at bounding box center [749, 279] width 48 height 24
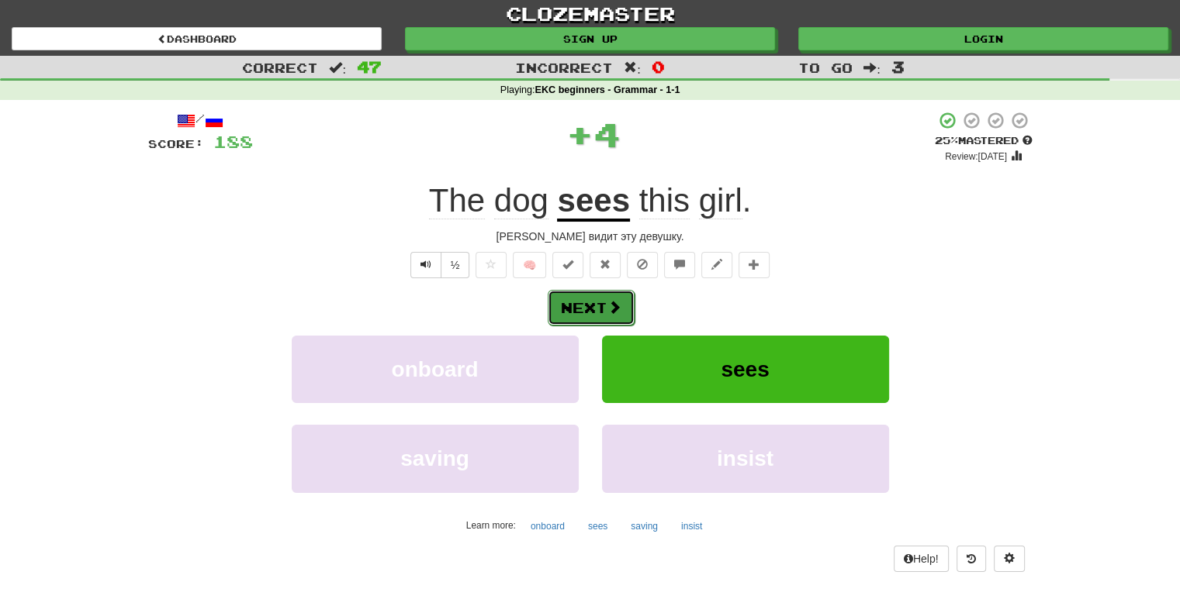
click at [577, 309] on button "Next" at bounding box center [591, 308] width 87 height 36
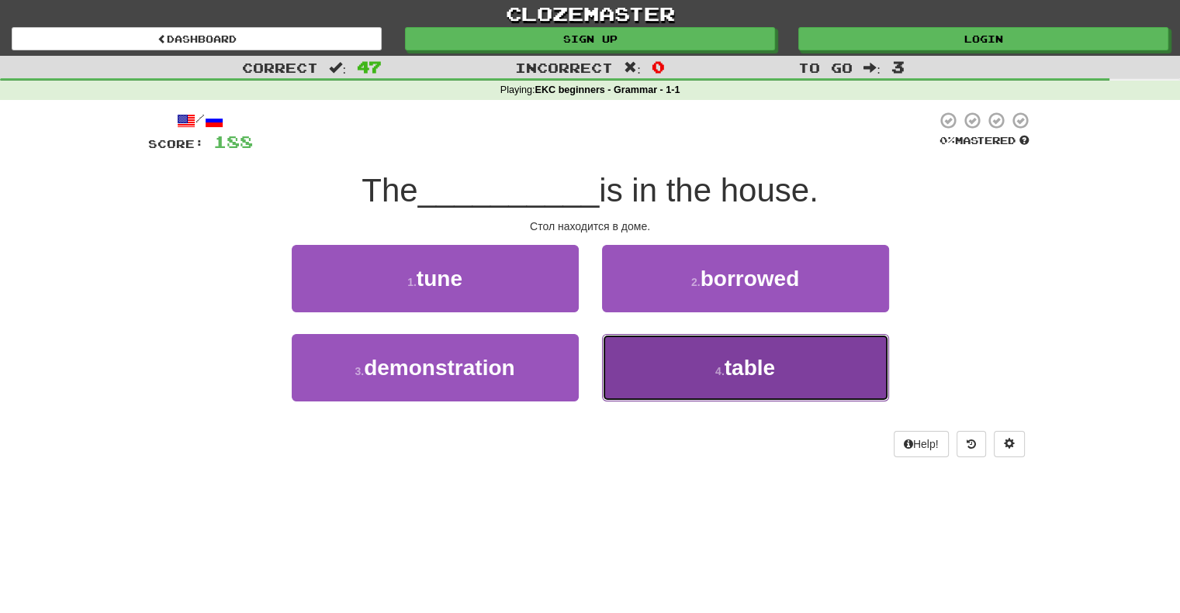
click at [736, 368] on span "table" at bounding box center [749, 368] width 50 height 24
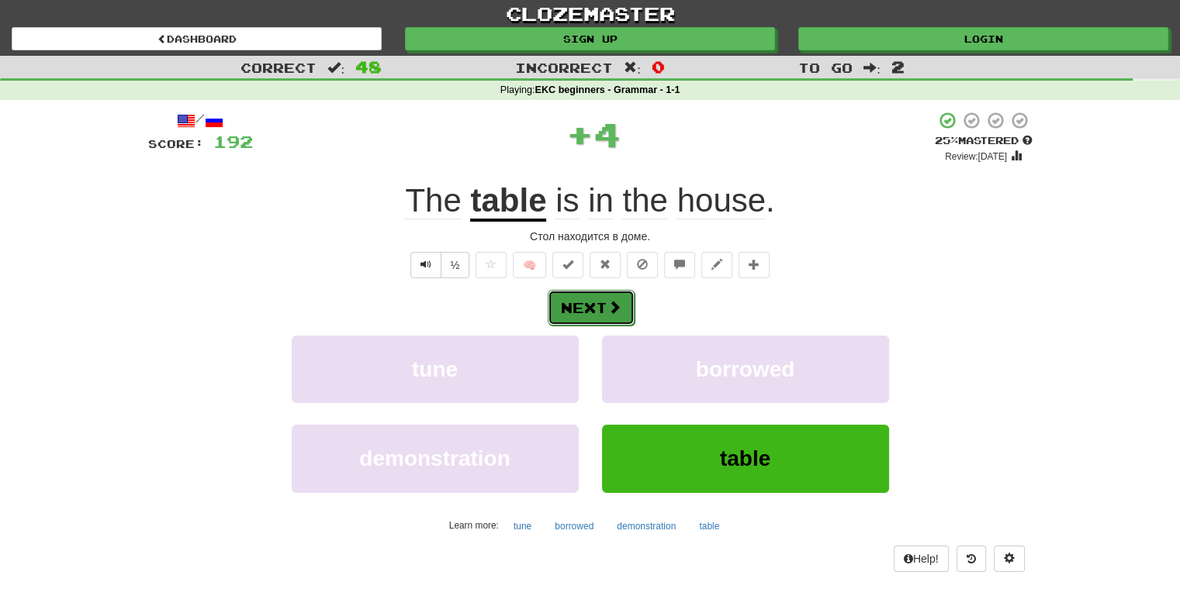
click at [580, 305] on button "Next" at bounding box center [591, 308] width 87 height 36
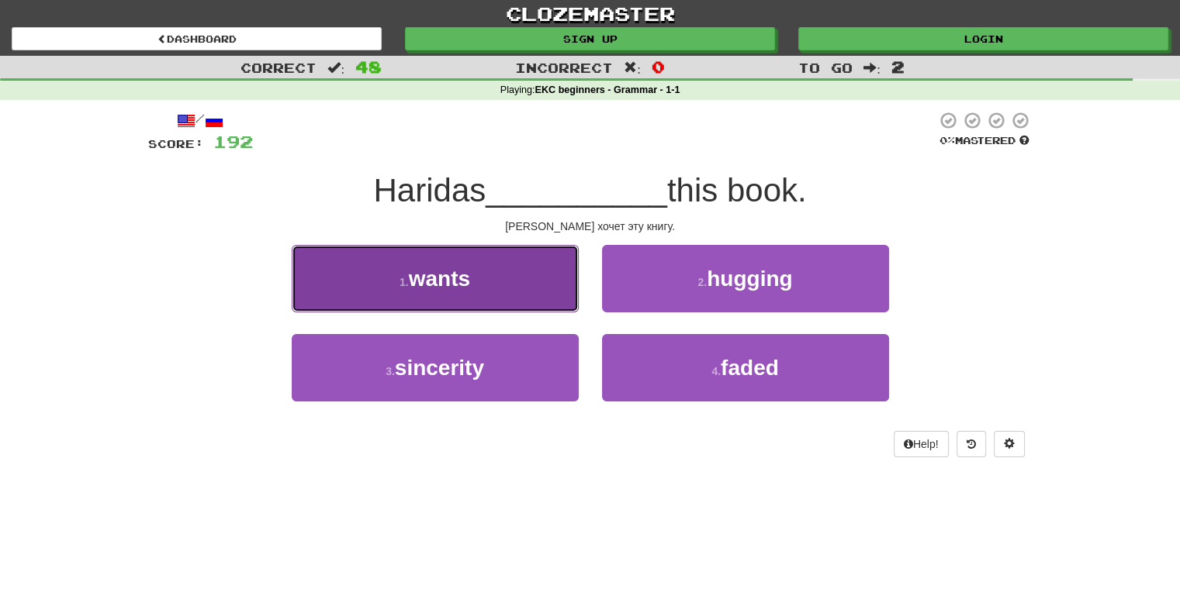
click at [447, 273] on span "wants" at bounding box center [439, 279] width 61 height 24
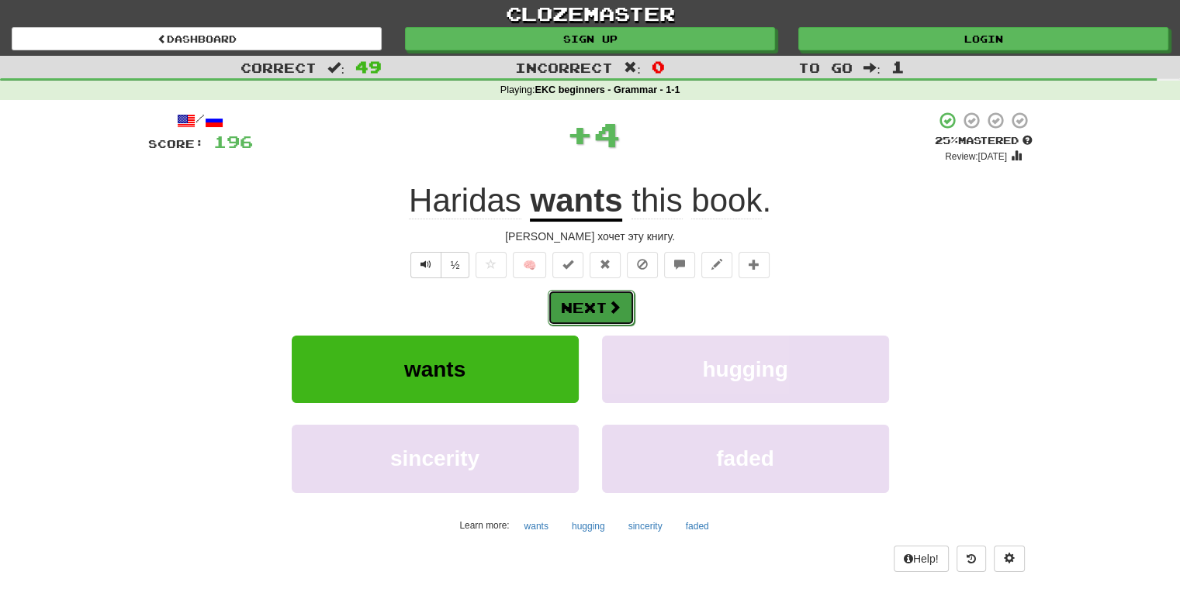
click at [583, 303] on button "Next" at bounding box center [591, 308] width 87 height 36
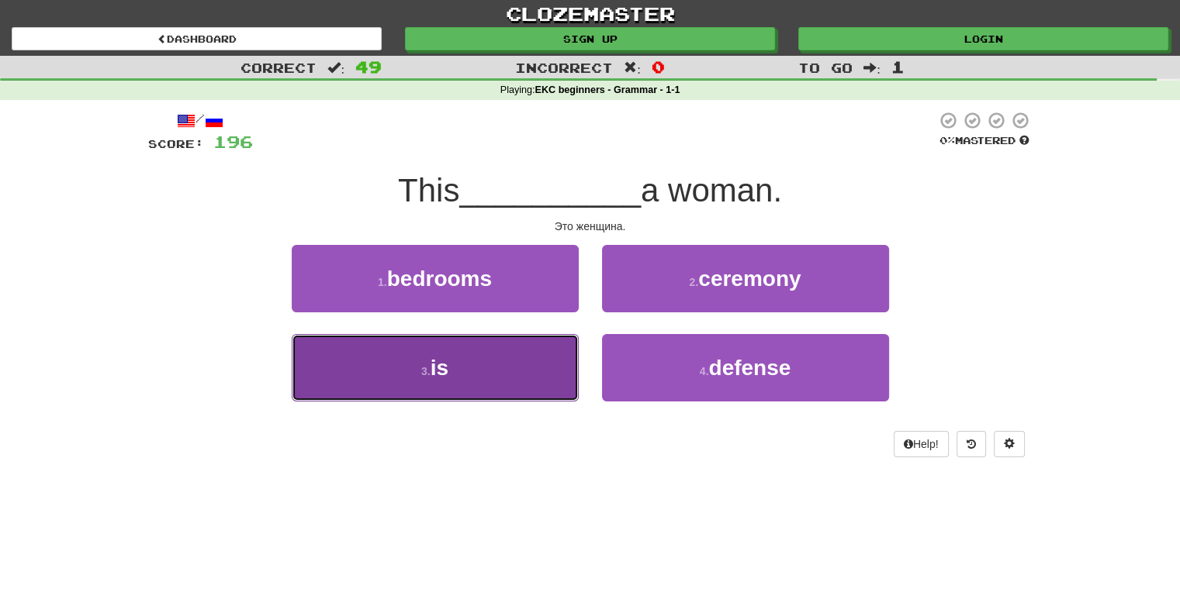
click at [452, 365] on button "3 . is" at bounding box center [435, 367] width 287 height 67
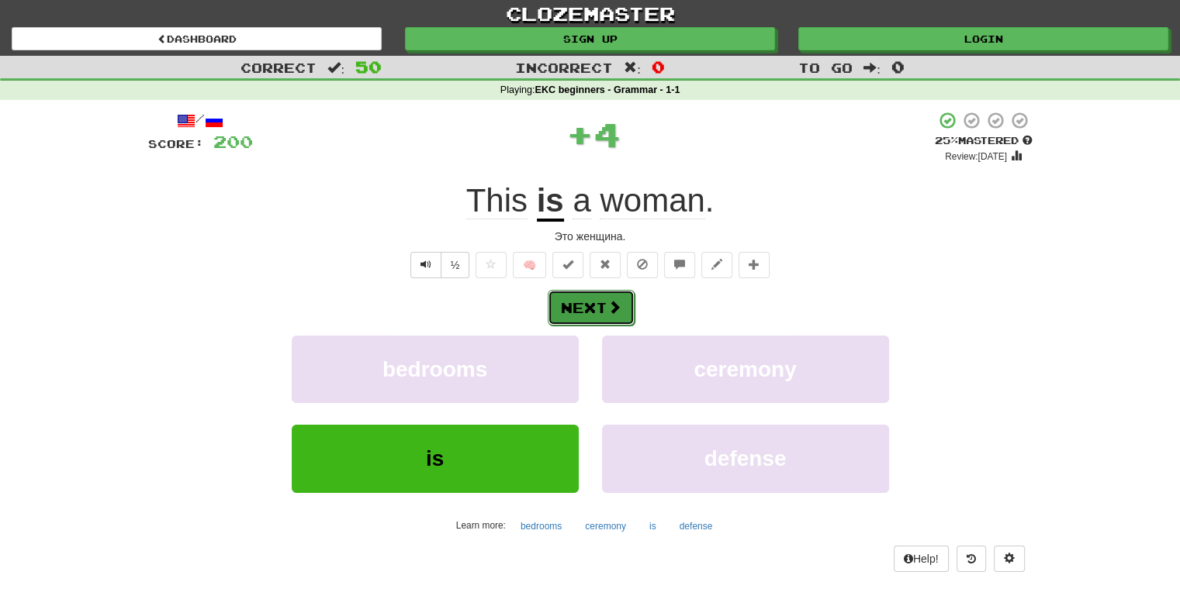
click at [576, 306] on button "Next" at bounding box center [591, 308] width 87 height 36
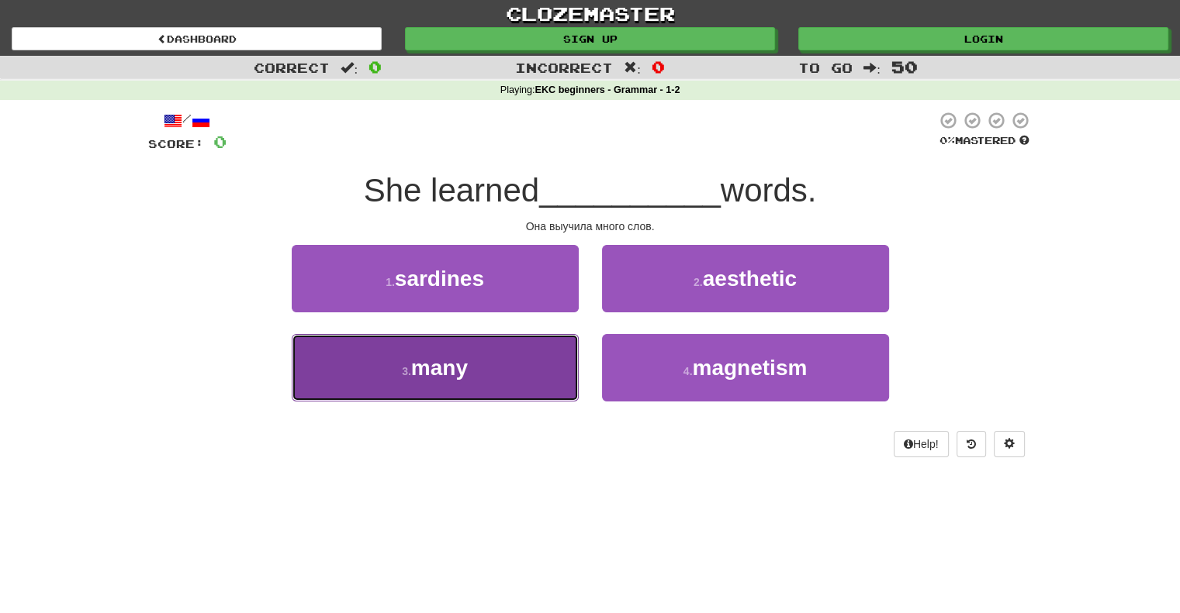
click at [447, 365] on span "many" at bounding box center [439, 368] width 57 height 24
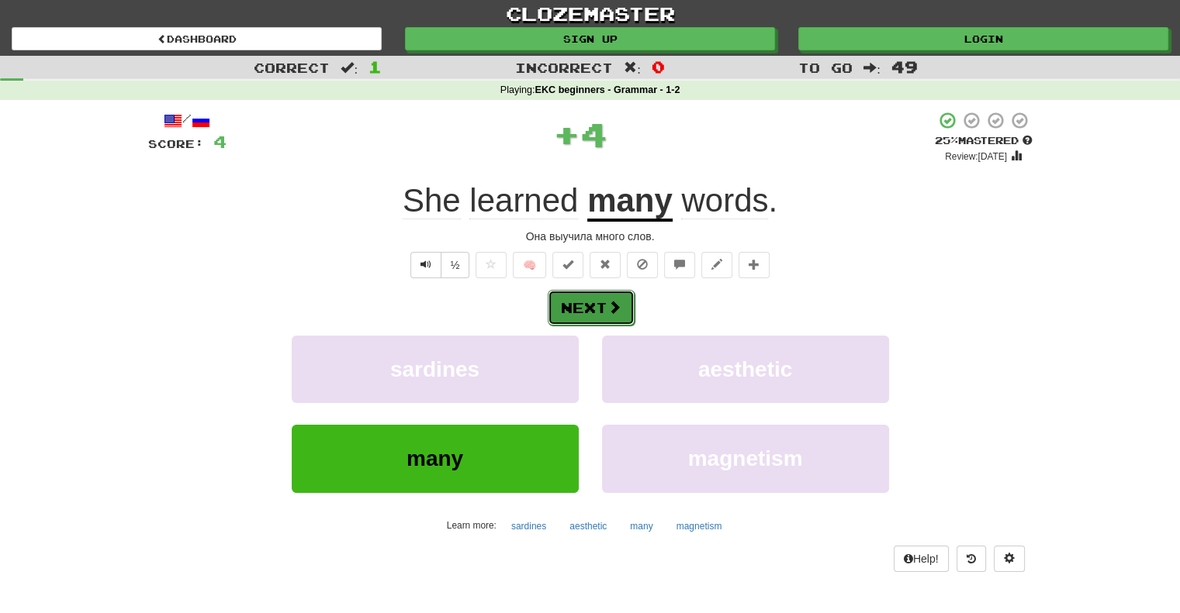
click at [588, 304] on button "Next" at bounding box center [591, 308] width 87 height 36
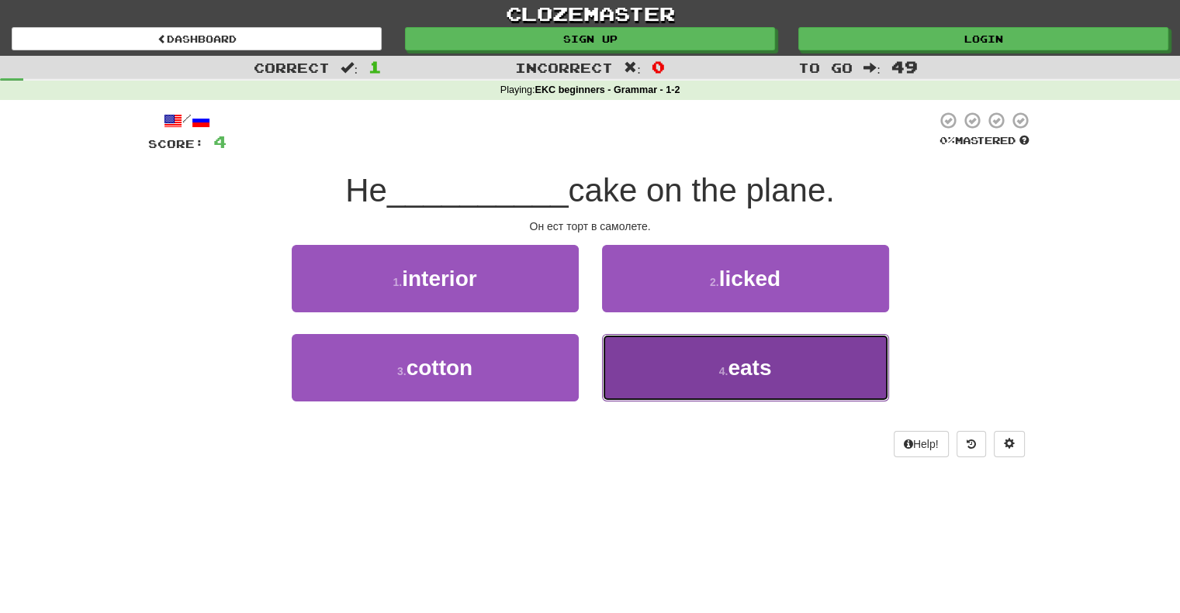
click at [753, 367] on span "eats" at bounding box center [748, 368] width 43 height 24
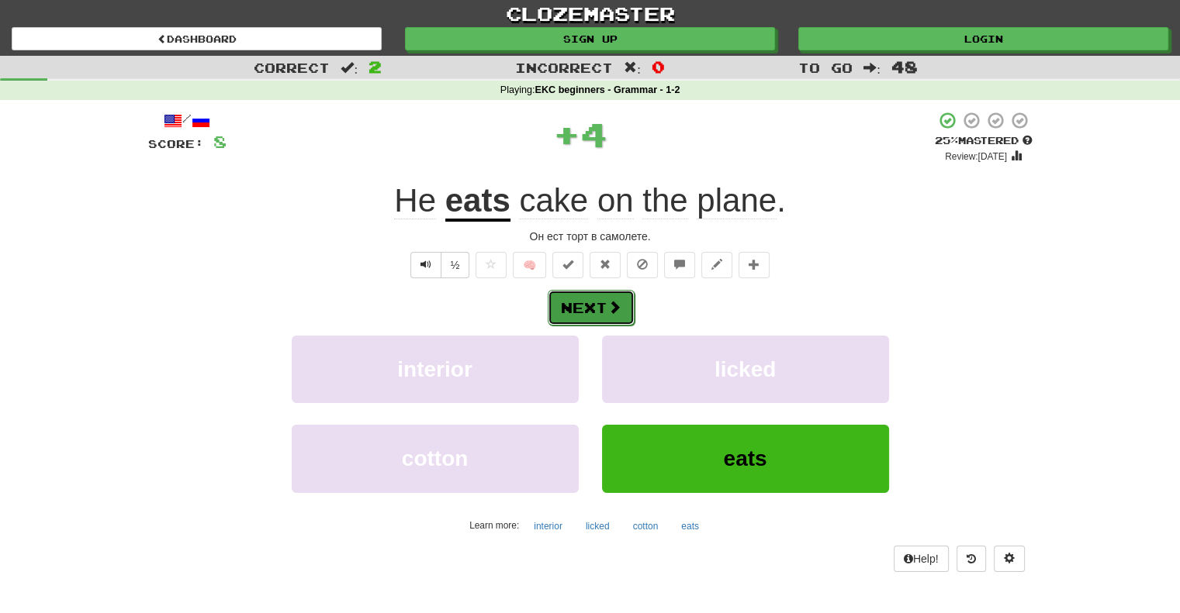
click at [586, 306] on button "Next" at bounding box center [591, 308] width 87 height 36
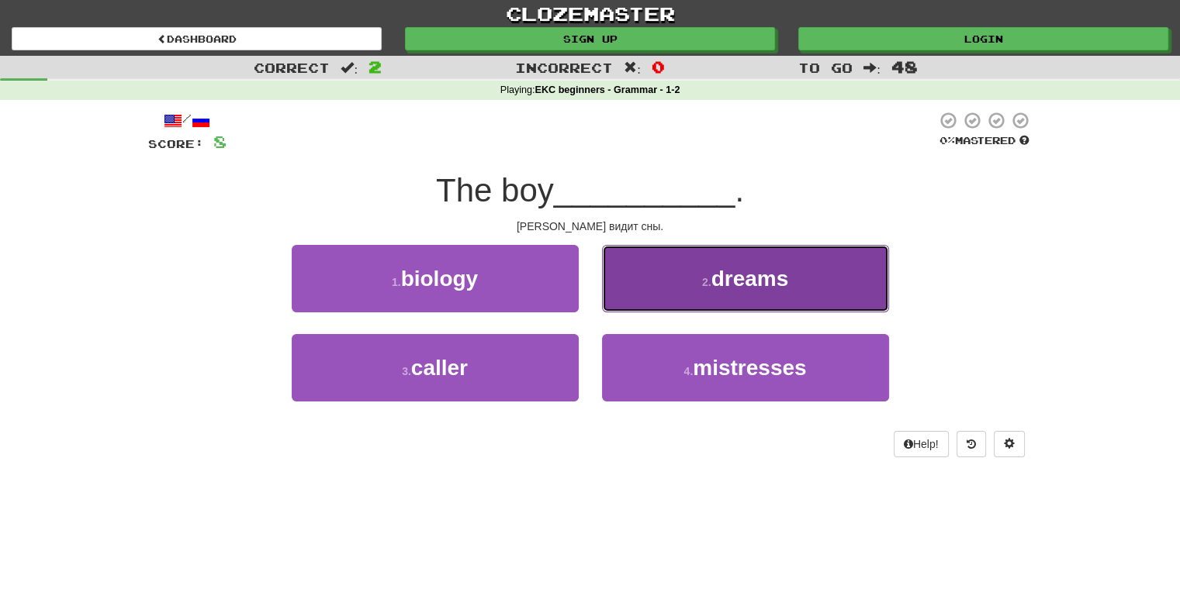
click at [748, 281] on span "dreams" at bounding box center [750, 279] width 78 height 24
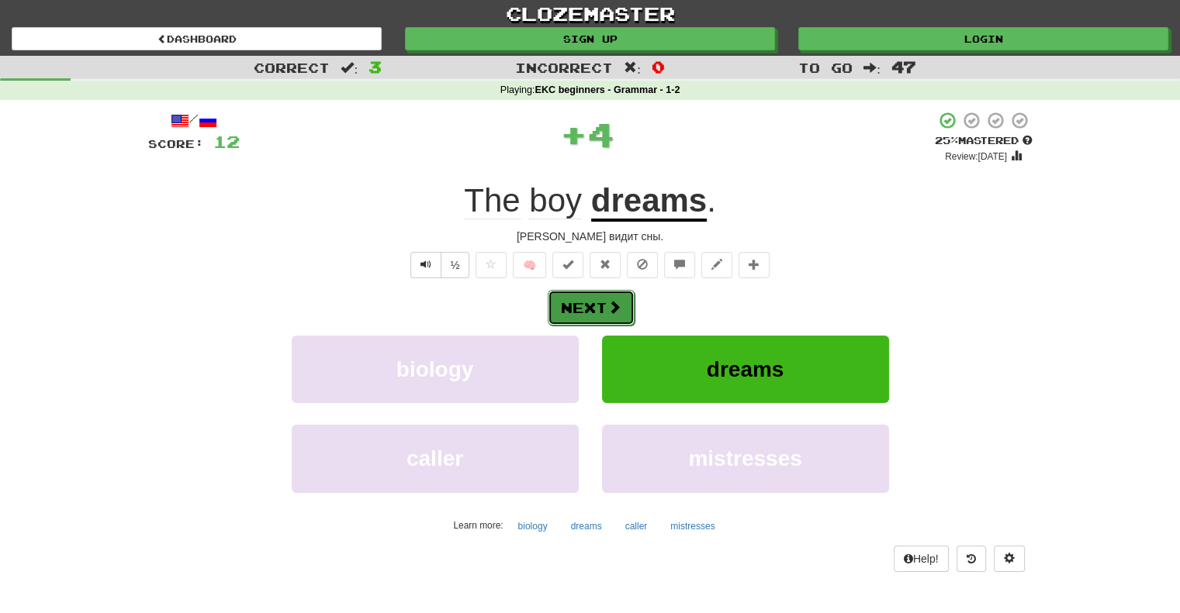
click at [578, 311] on button "Next" at bounding box center [591, 308] width 87 height 36
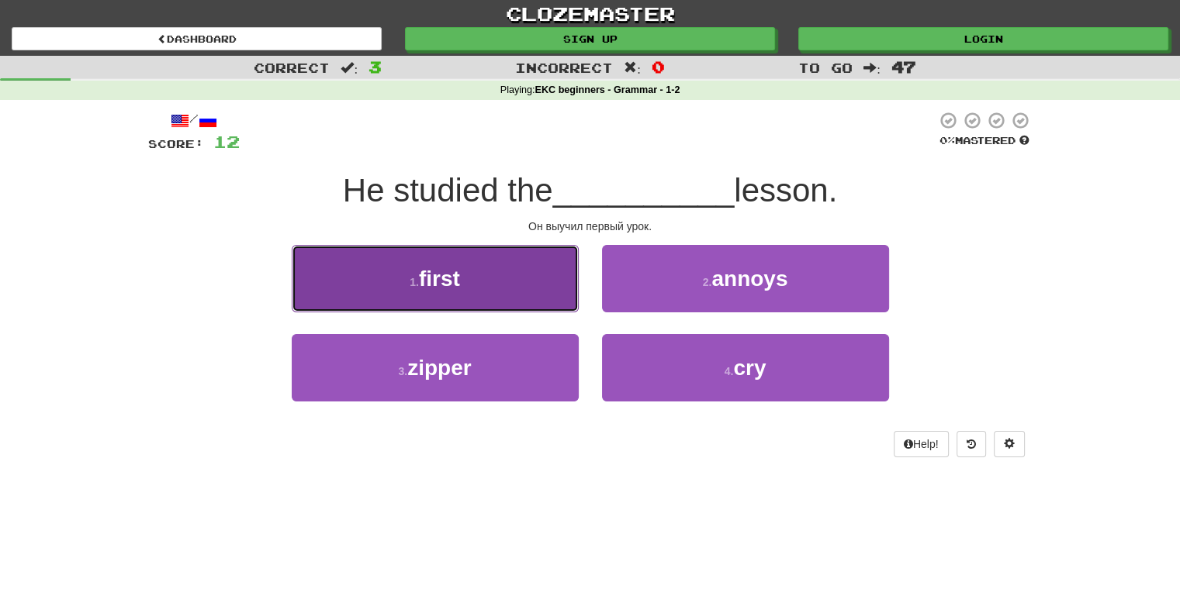
click at [426, 285] on span "first" at bounding box center [439, 279] width 41 height 24
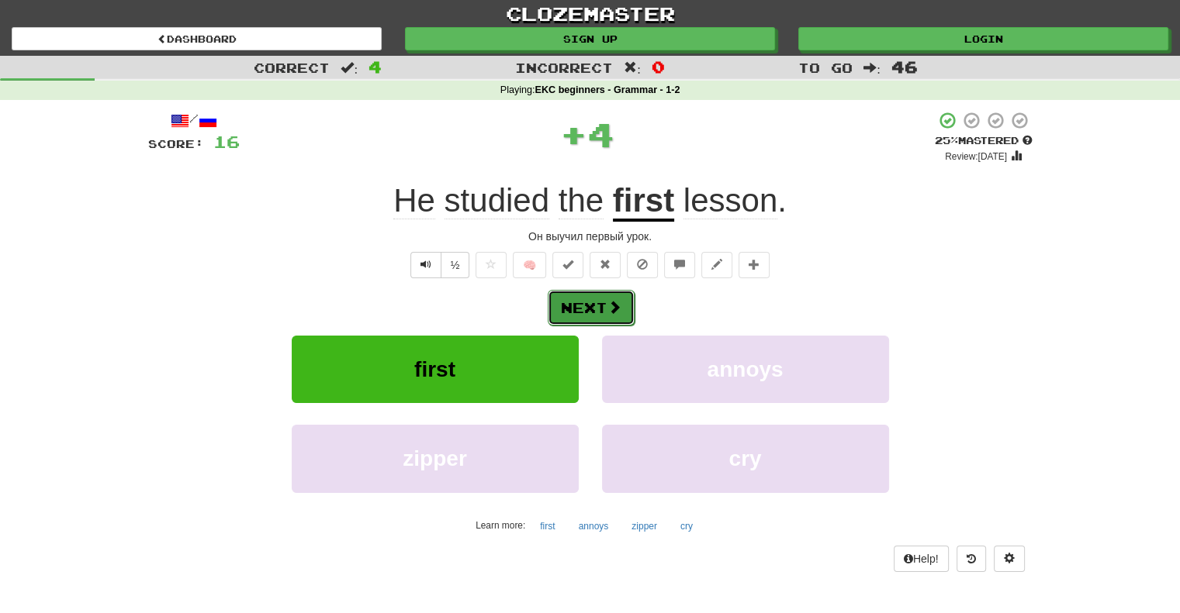
click at [596, 309] on button "Next" at bounding box center [591, 308] width 87 height 36
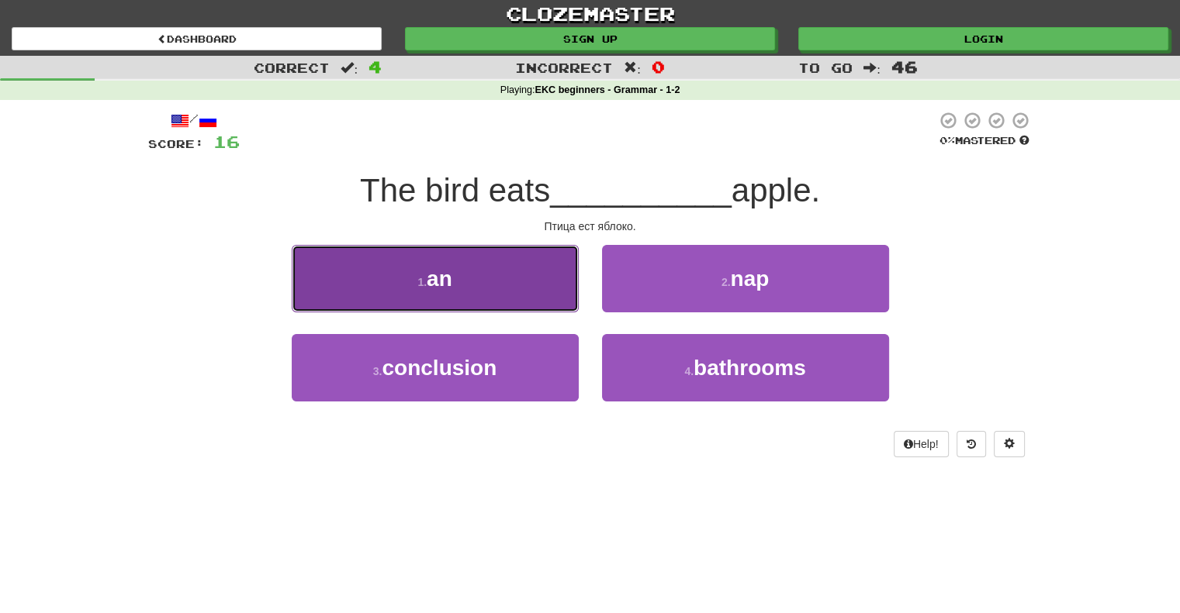
click at [440, 285] on span "an" at bounding box center [440, 279] width 26 height 24
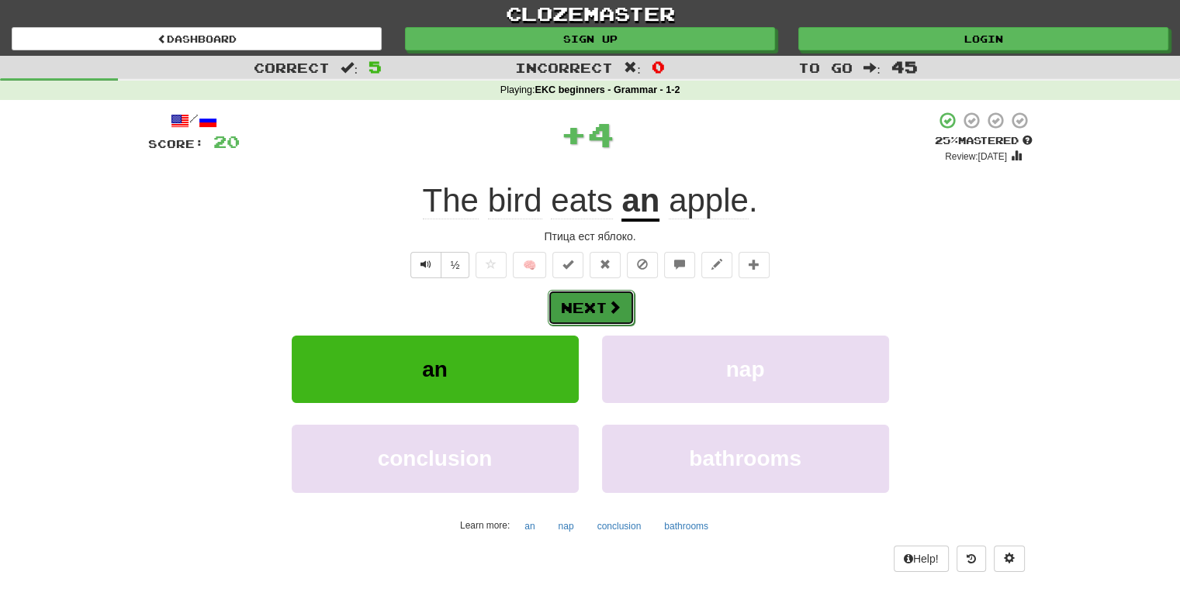
click at [586, 305] on button "Next" at bounding box center [591, 308] width 87 height 36
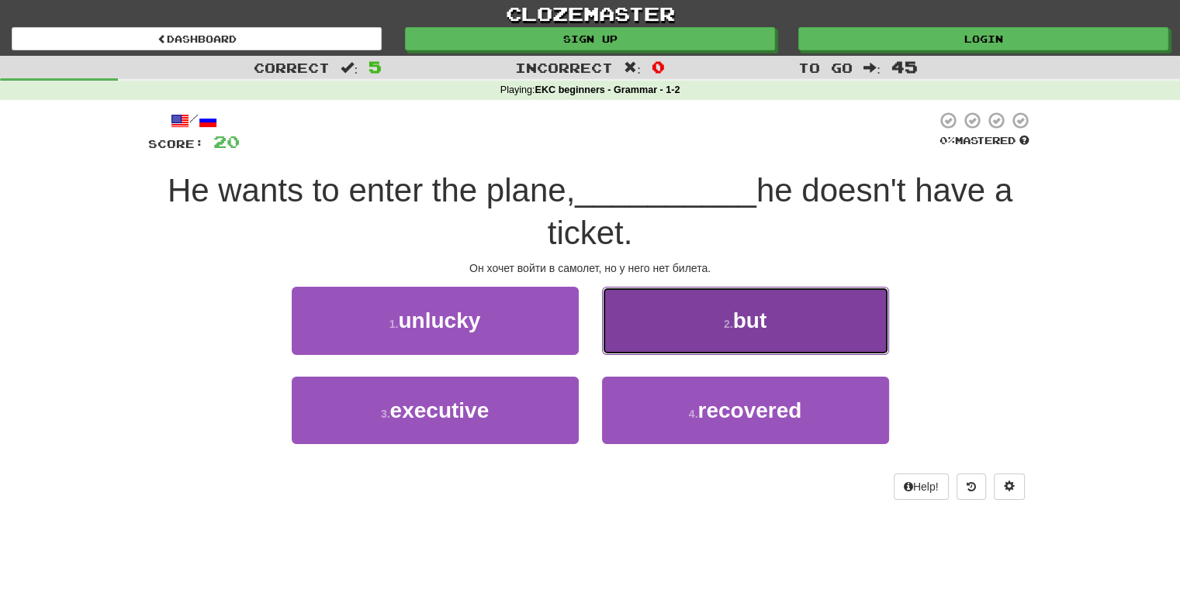
click at [742, 318] on span "but" at bounding box center [750, 321] width 34 height 24
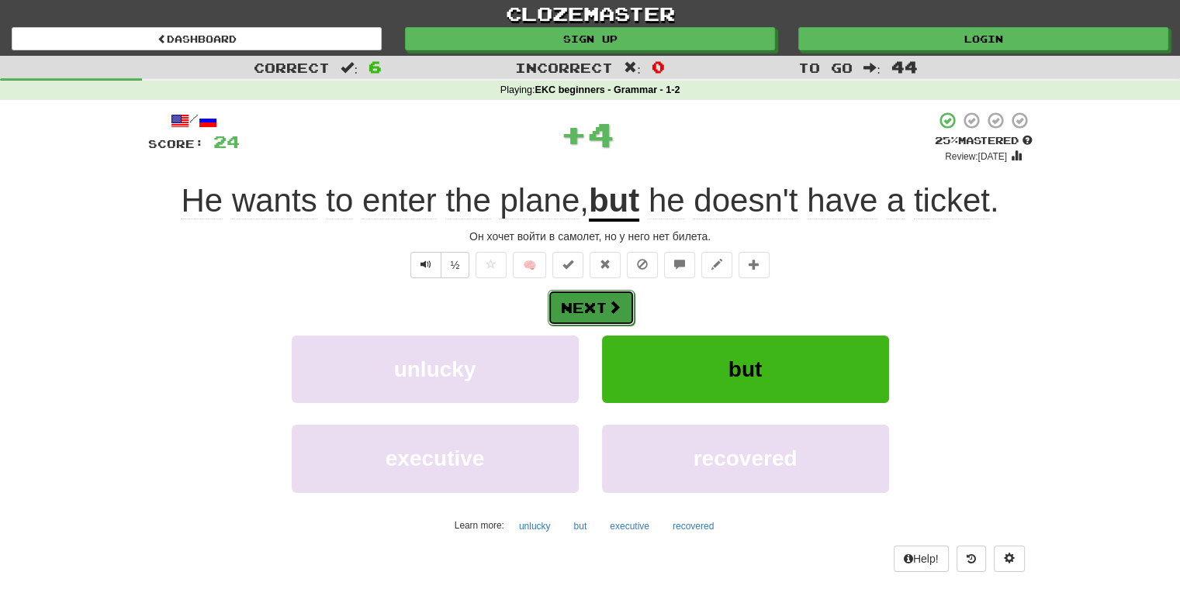
click at [576, 309] on button "Next" at bounding box center [591, 308] width 87 height 36
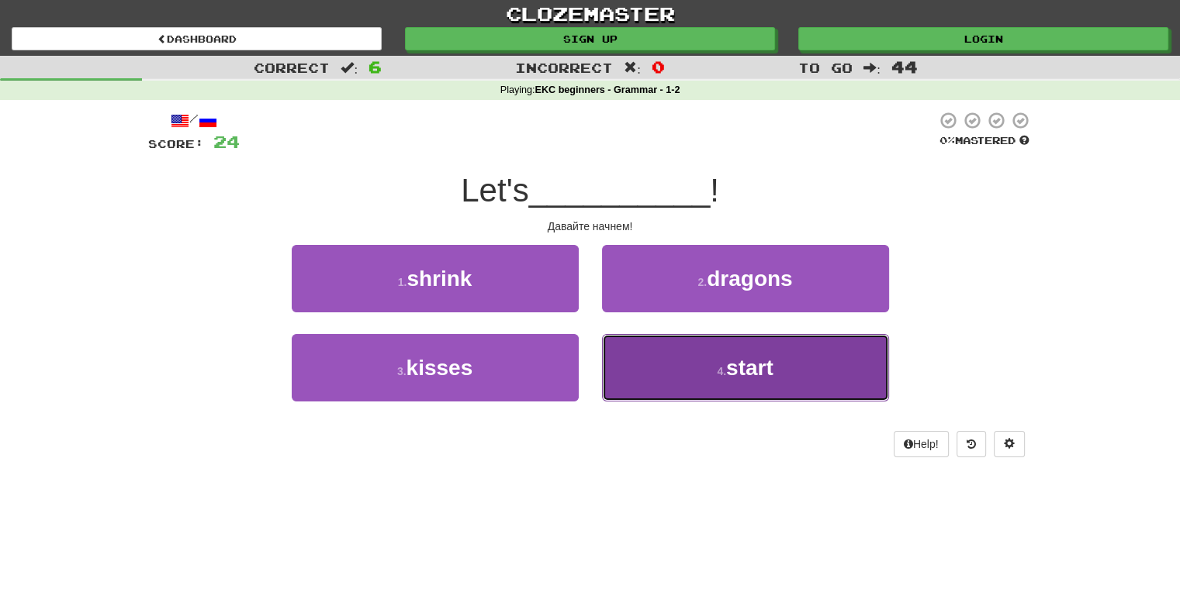
click at [745, 367] on span "start" at bounding box center [749, 368] width 47 height 24
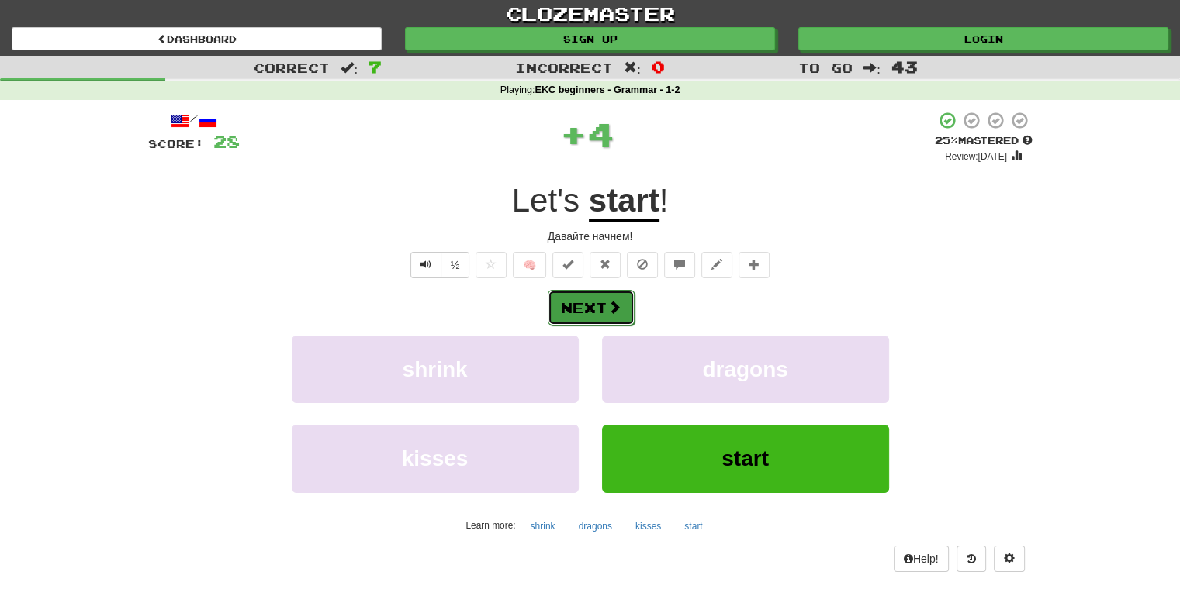
click at [590, 304] on button "Next" at bounding box center [591, 308] width 87 height 36
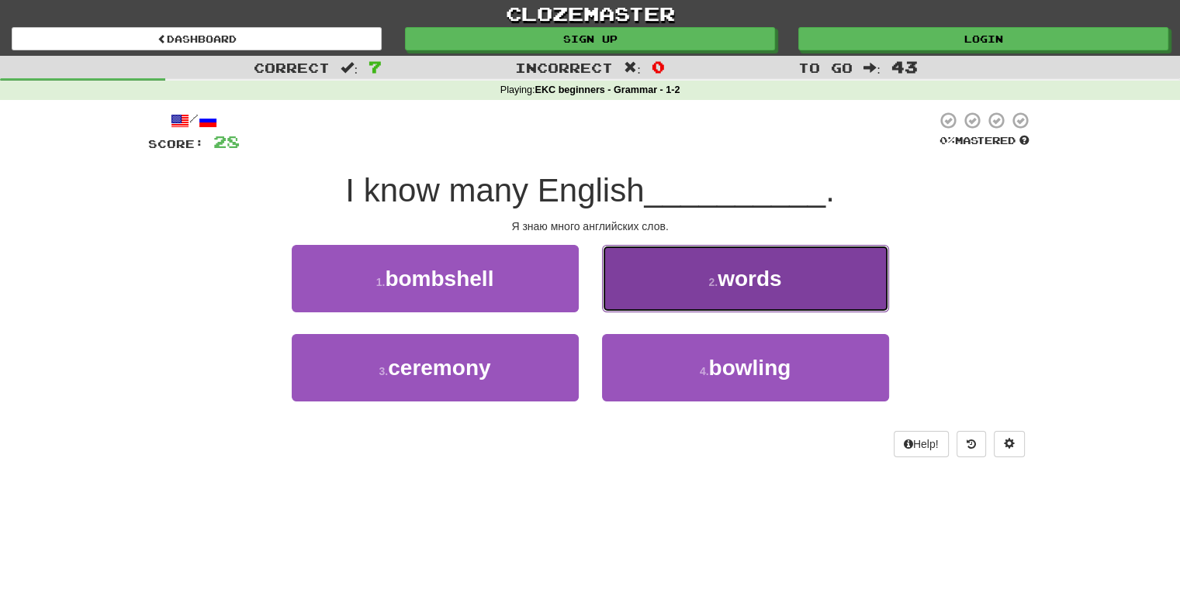
click at [727, 276] on span "words" at bounding box center [749, 279] width 64 height 24
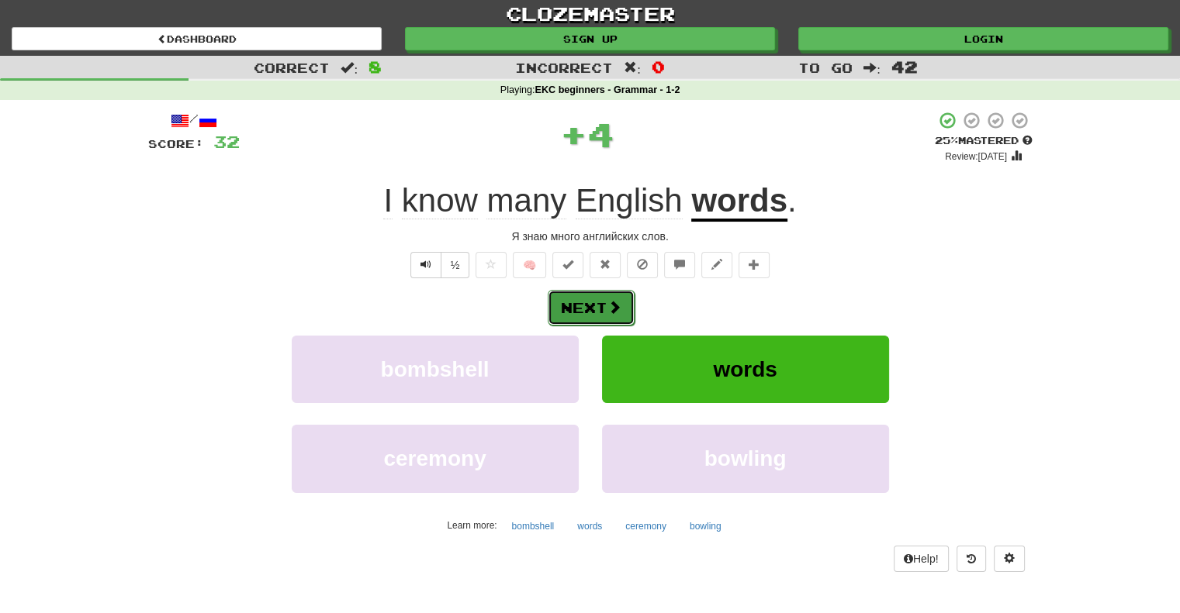
click at [581, 309] on button "Next" at bounding box center [591, 308] width 87 height 36
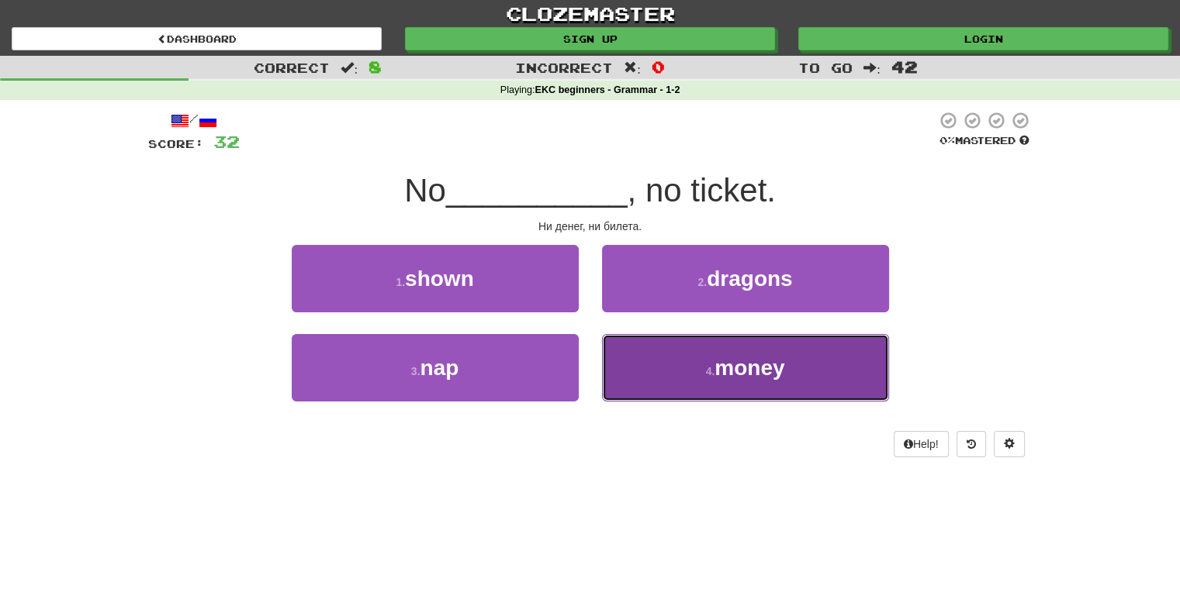
click at [731, 365] on span "money" at bounding box center [749, 368] width 70 height 24
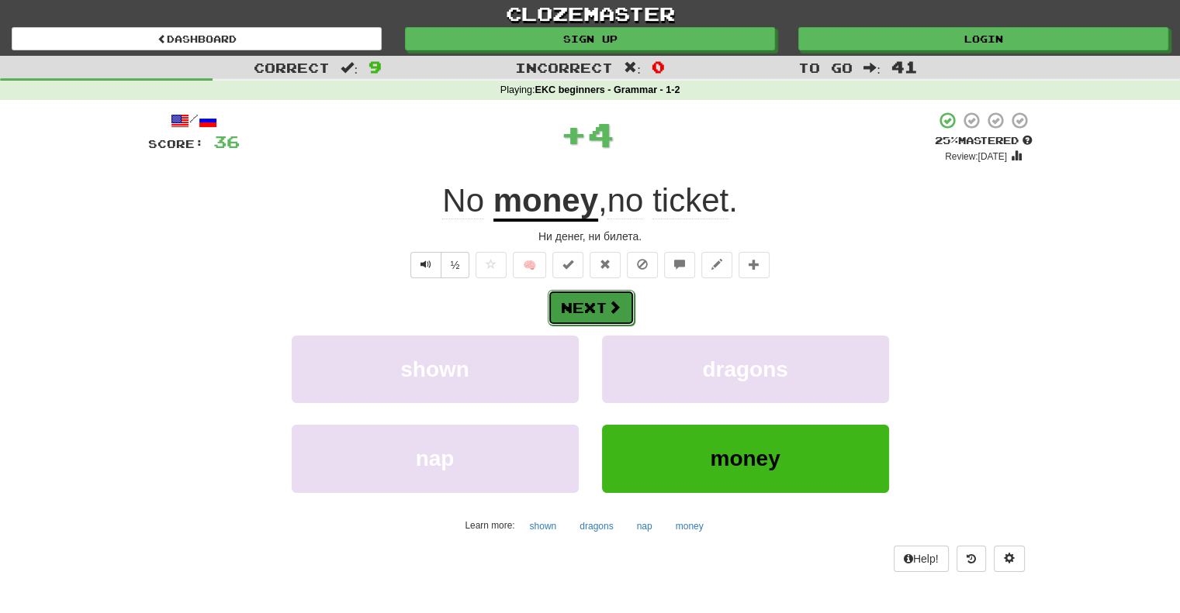
click at [579, 310] on button "Next" at bounding box center [591, 308] width 87 height 36
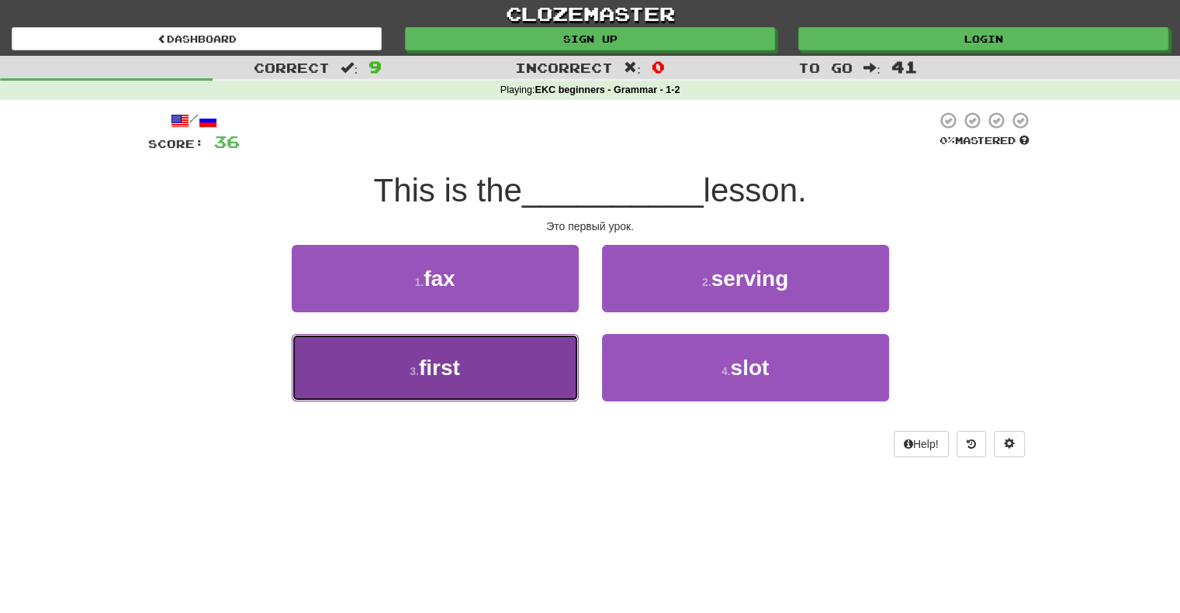
click at [438, 366] on span "first" at bounding box center [439, 368] width 41 height 24
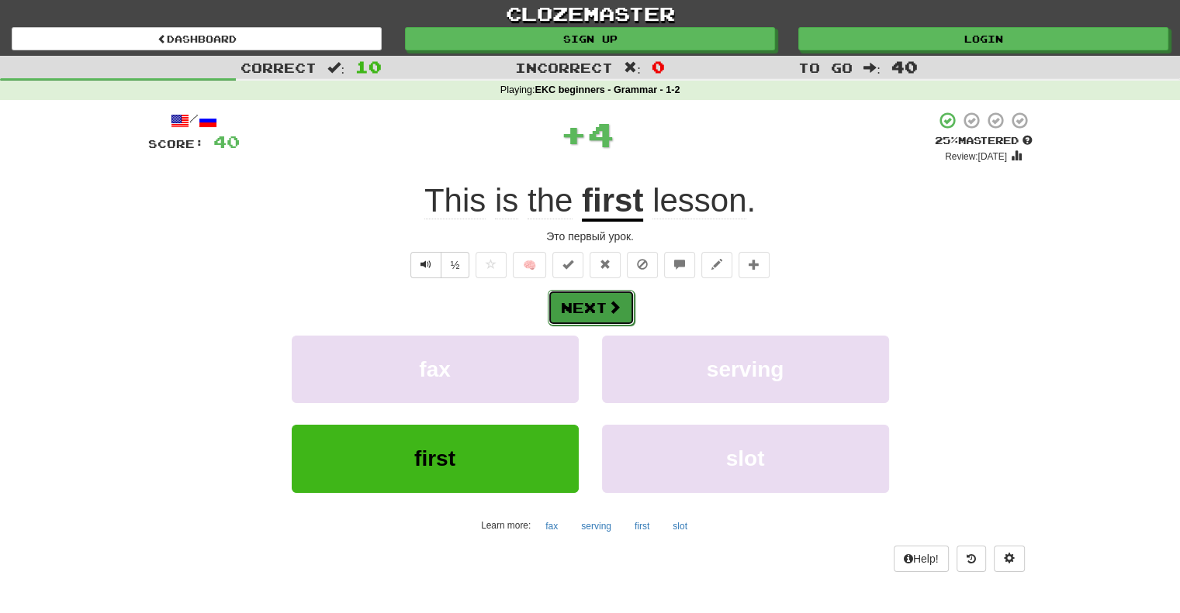
click at [581, 309] on button "Next" at bounding box center [591, 308] width 87 height 36
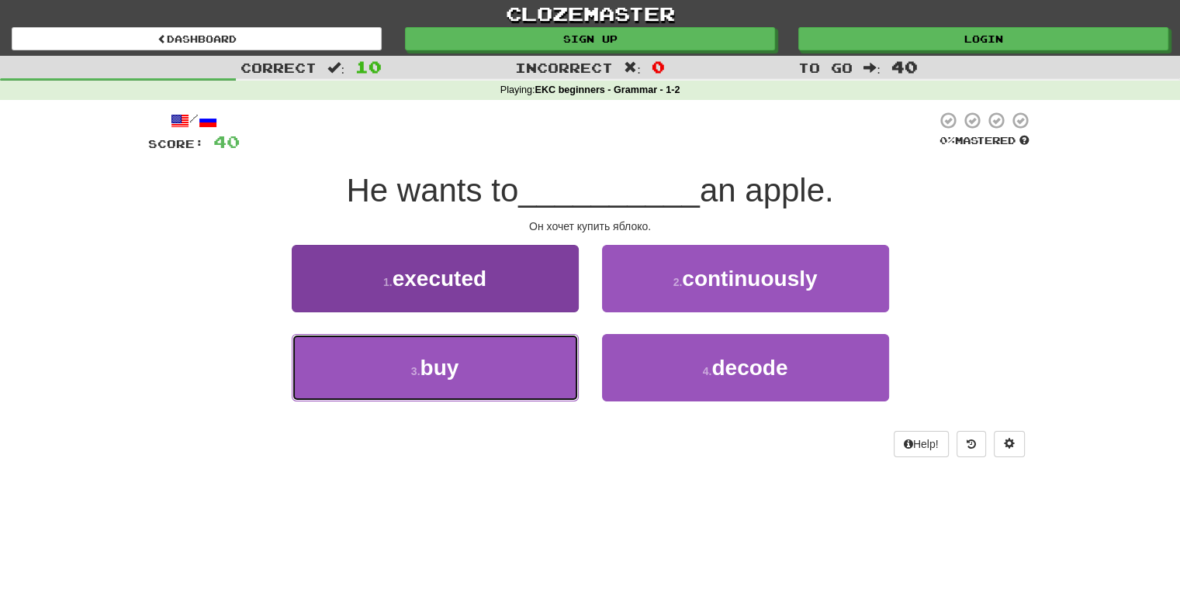
click at [446, 367] on span "buy" at bounding box center [439, 368] width 39 height 24
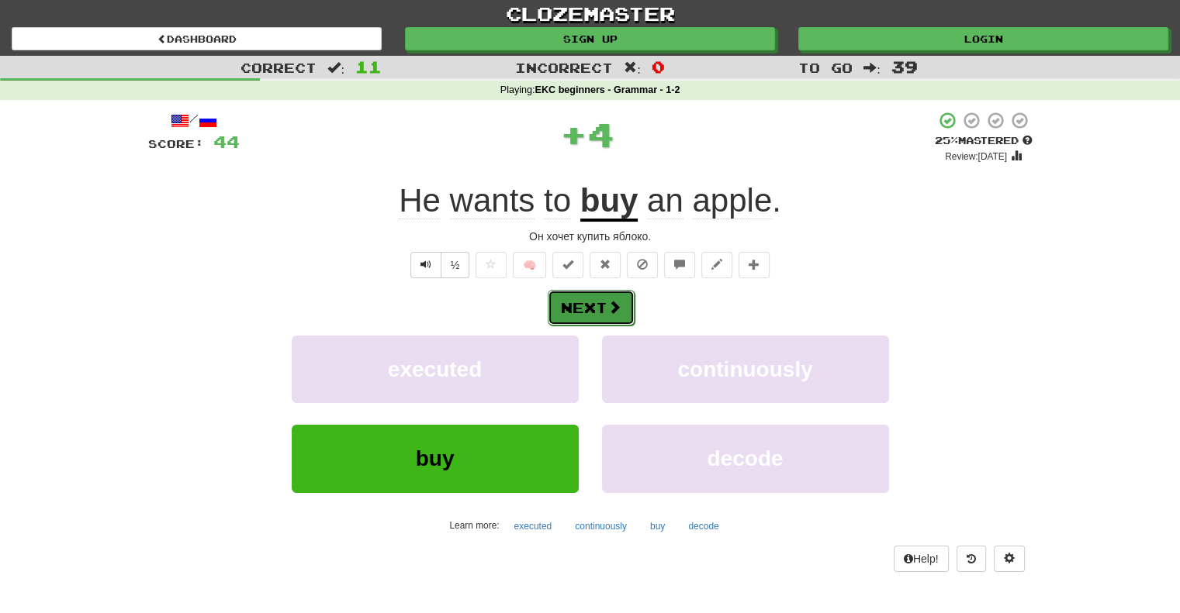
click at [593, 303] on button "Next" at bounding box center [591, 308] width 87 height 36
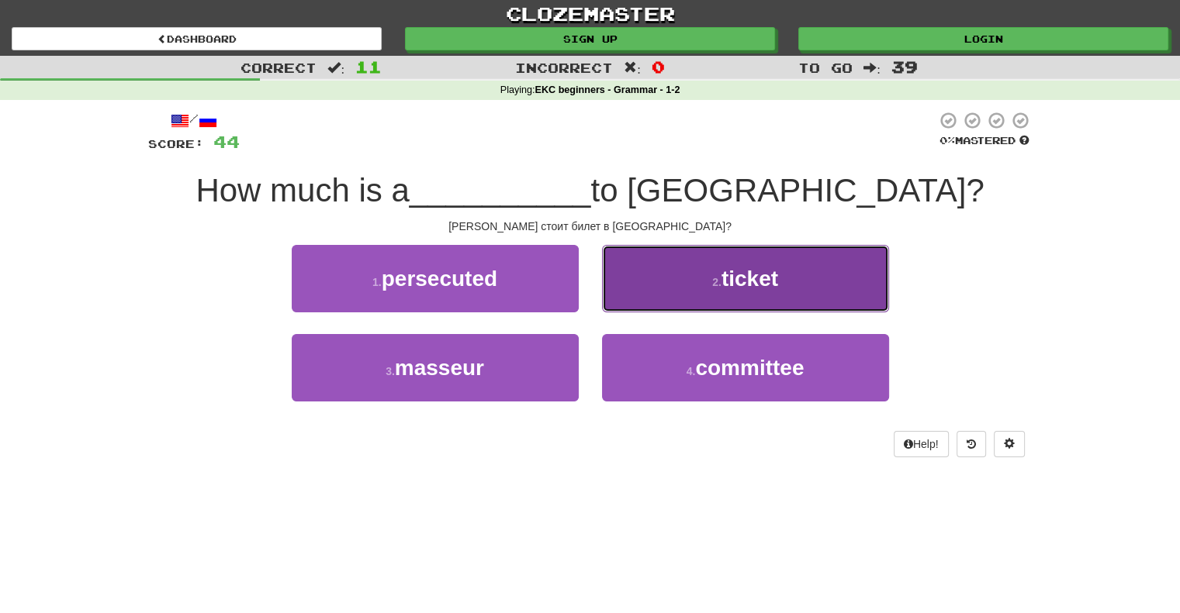
click at [739, 277] on span "ticket" at bounding box center [749, 279] width 57 height 24
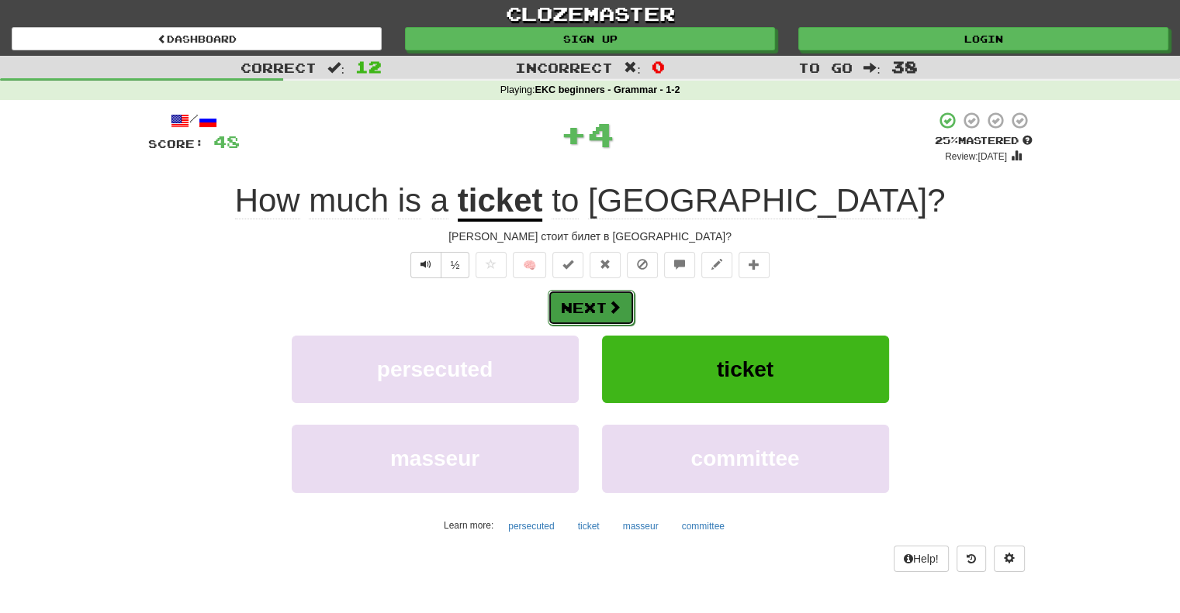
click at [574, 306] on button "Next" at bounding box center [591, 308] width 87 height 36
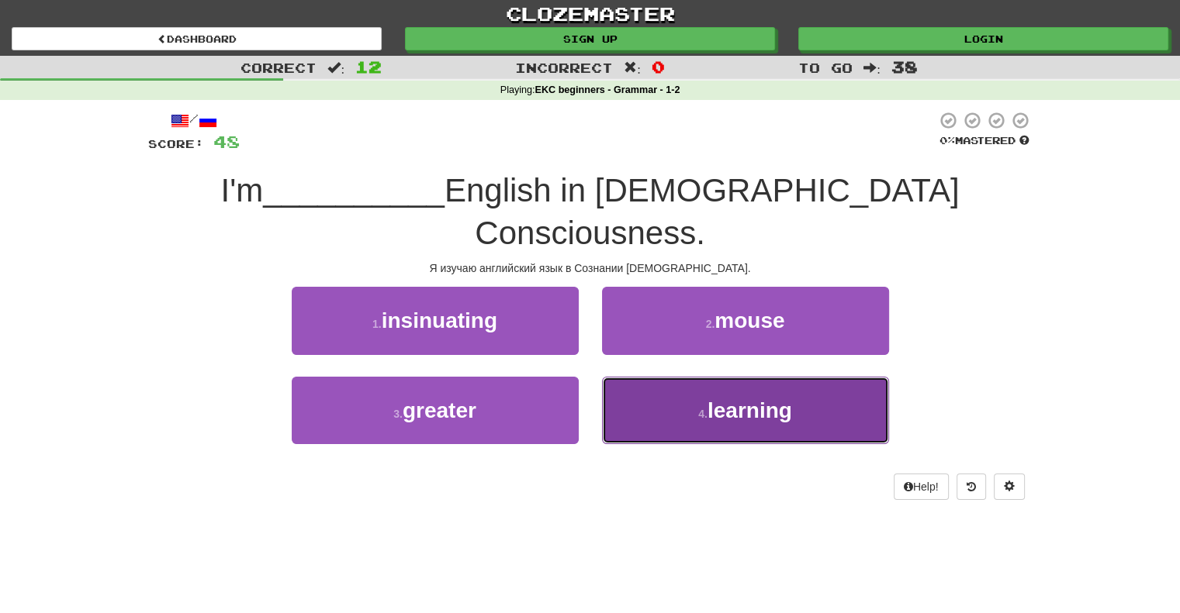
click at [739, 399] on span "learning" at bounding box center [749, 411] width 85 height 24
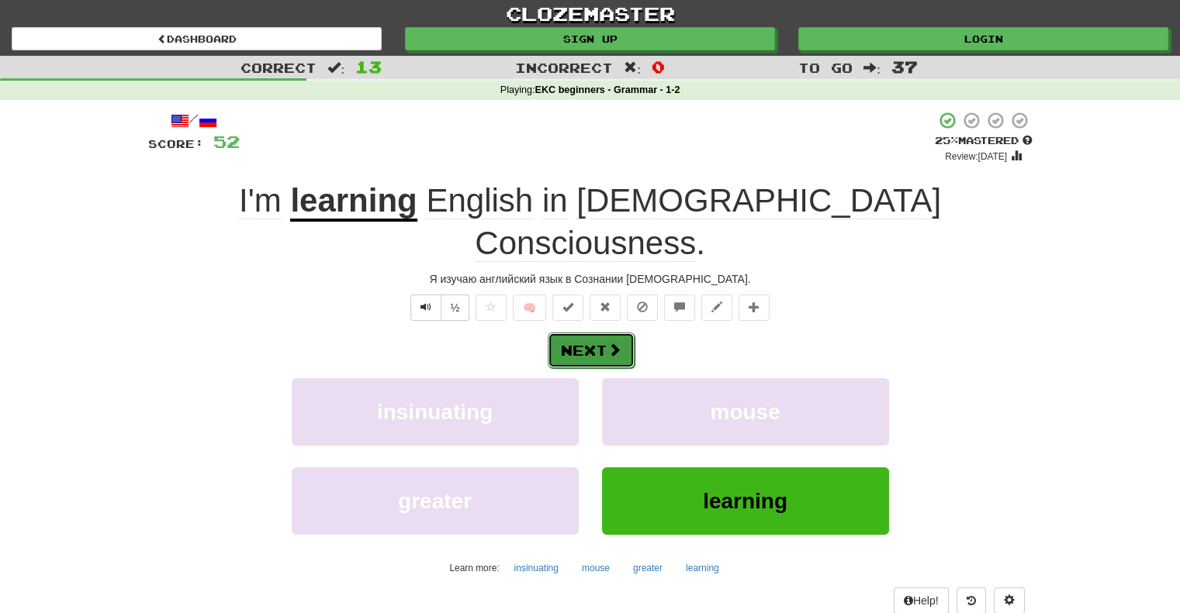
click at [586, 333] on button "Next" at bounding box center [591, 351] width 87 height 36
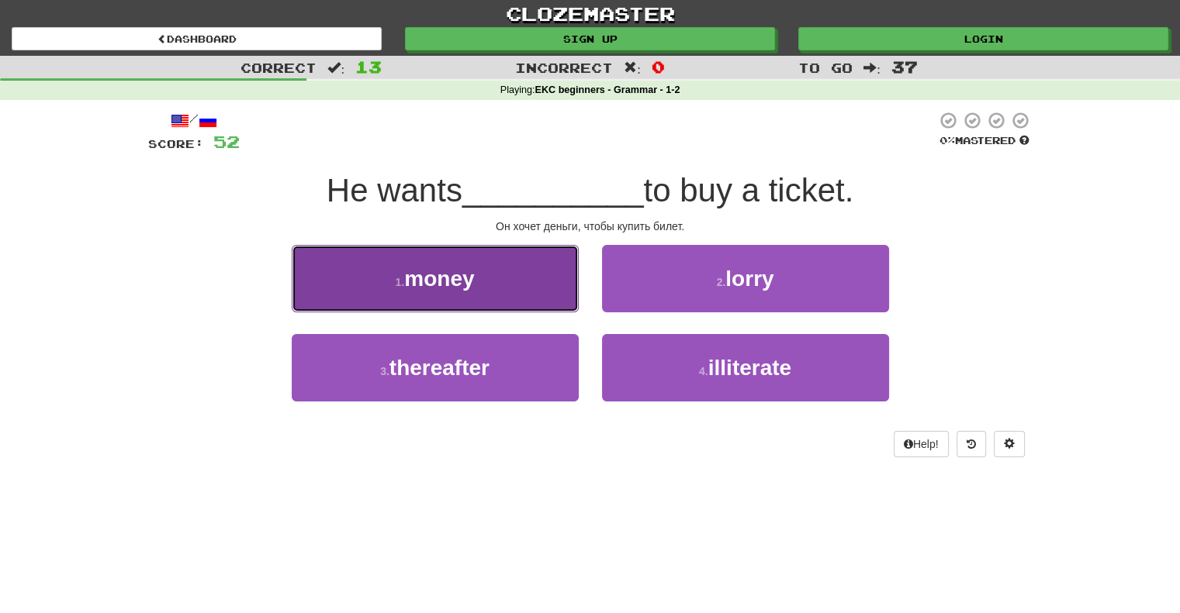
click at [441, 280] on span "money" at bounding box center [439, 279] width 70 height 24
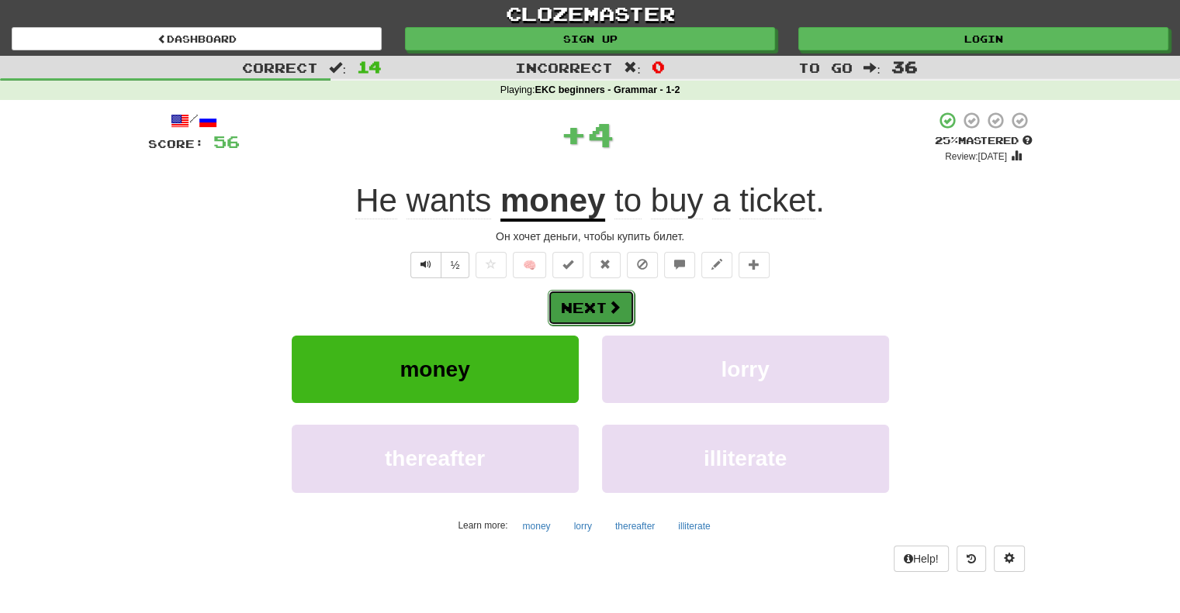
click at [584, 306] on button "Next" at bounding box center [591, 308] width 87 height 36
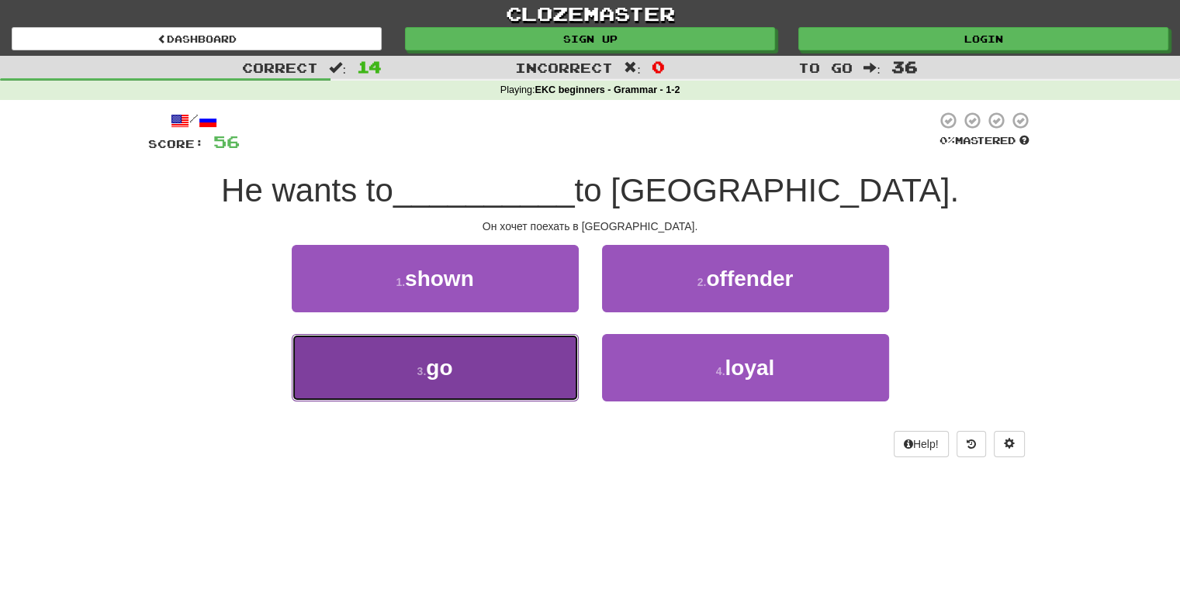
click at [430, 365] on span "go" at bounding box center [439, 368] width 26 height 24
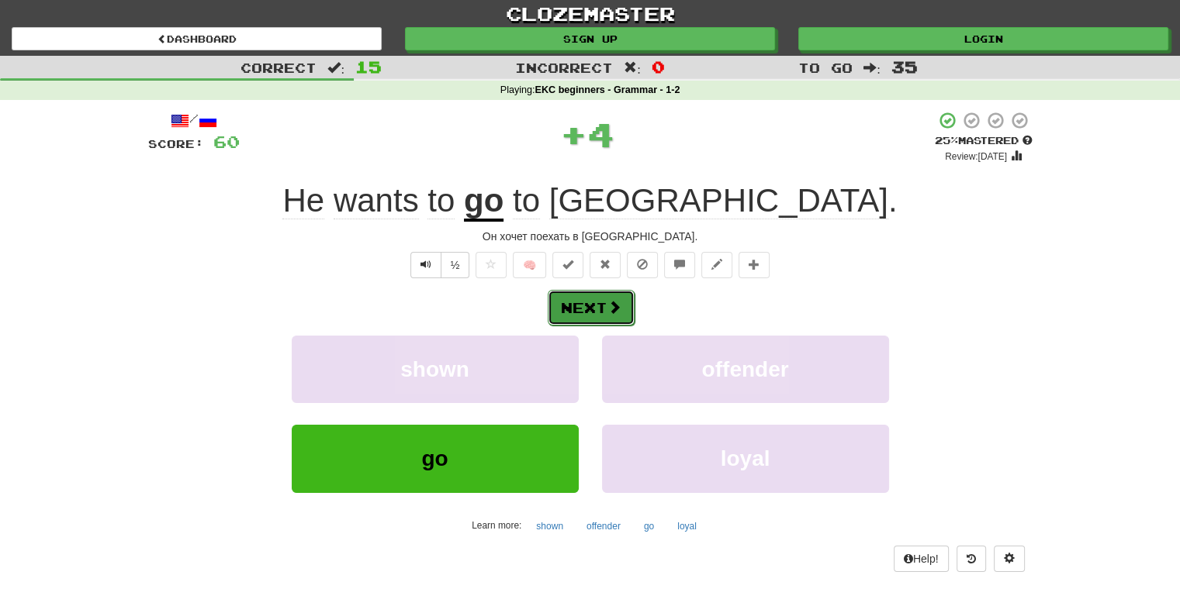
click at [579, 304] on button "Next" at bounding box center [591, 308] width 87 height 36
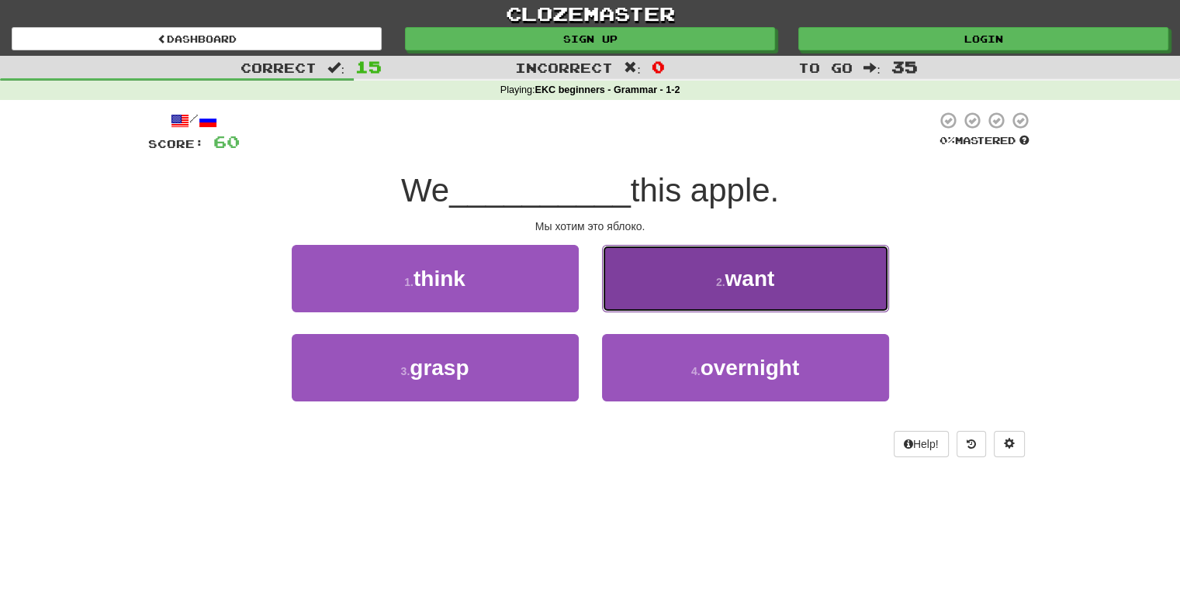
click at [772, 278] on span "want" at bounding box center [749, 279] width 50 height 24
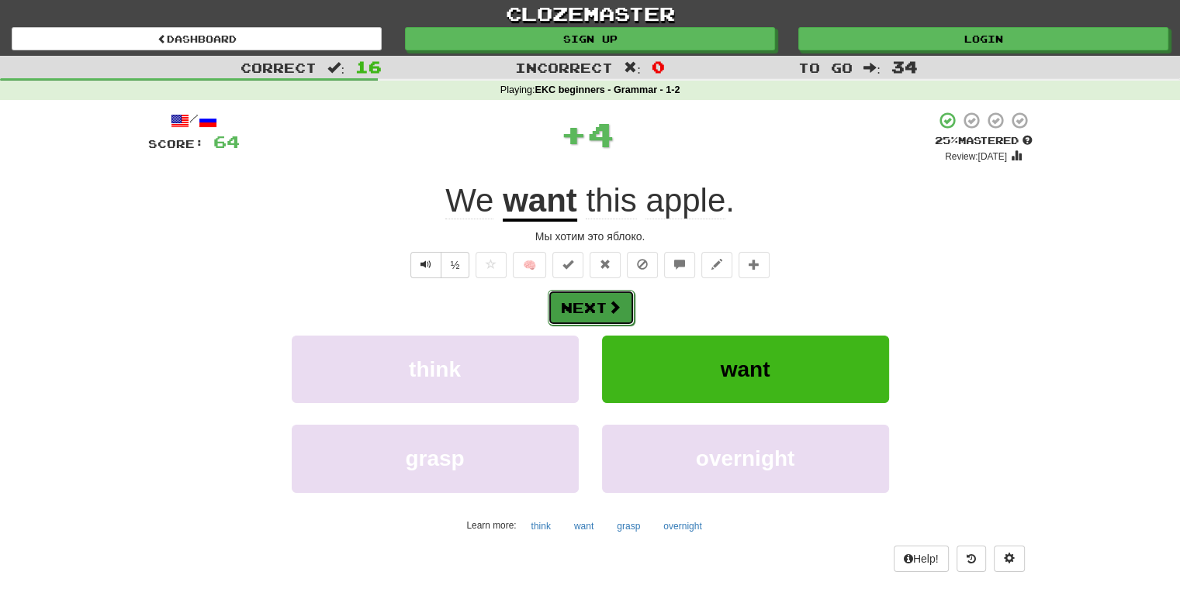
click at [574, 306] on button "Next" at bounding box center [591, 308] width 87 height 36
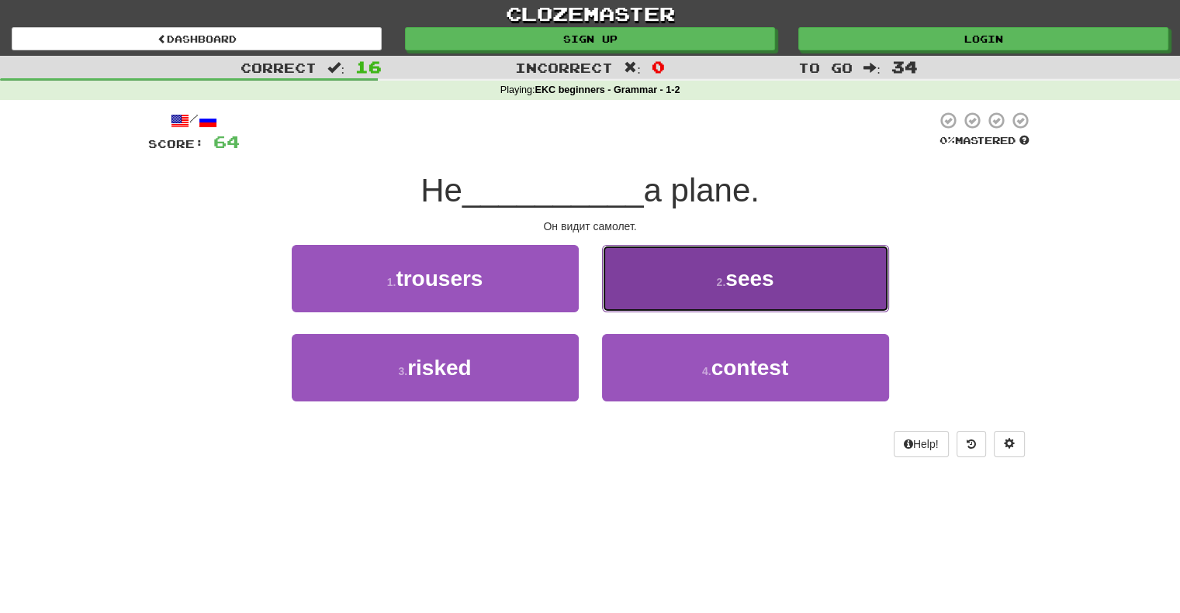
click at [756, 278] on span "sees" at bounding box center [749, 279] width 48 height 24
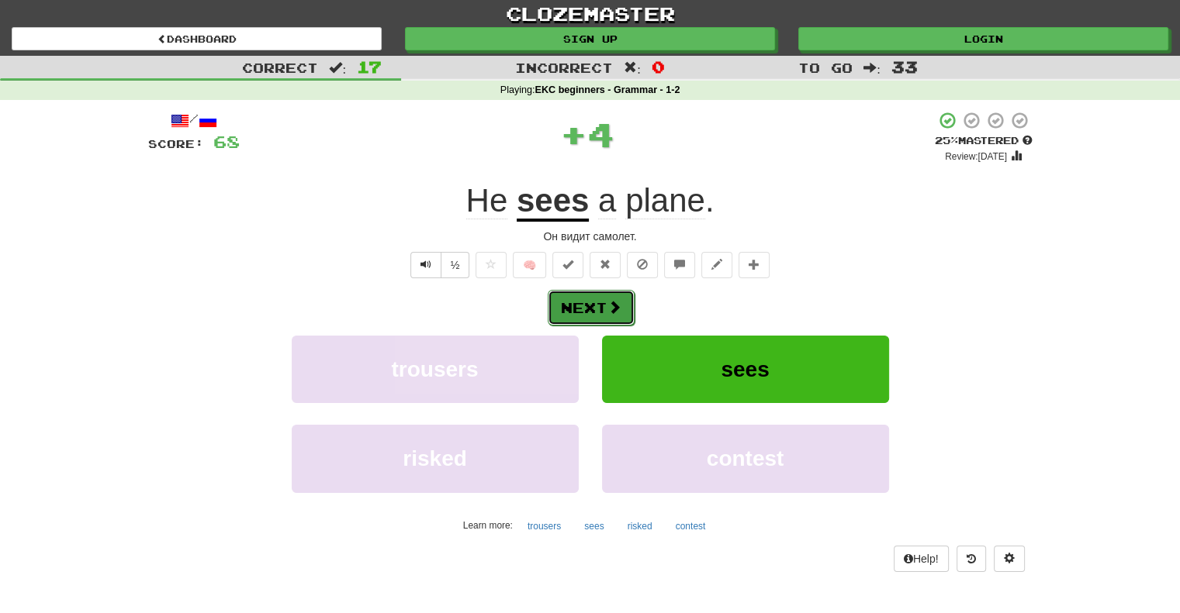
click at [580, 303] on button "Next" at bounding box center [591, 308] width 87 height 36
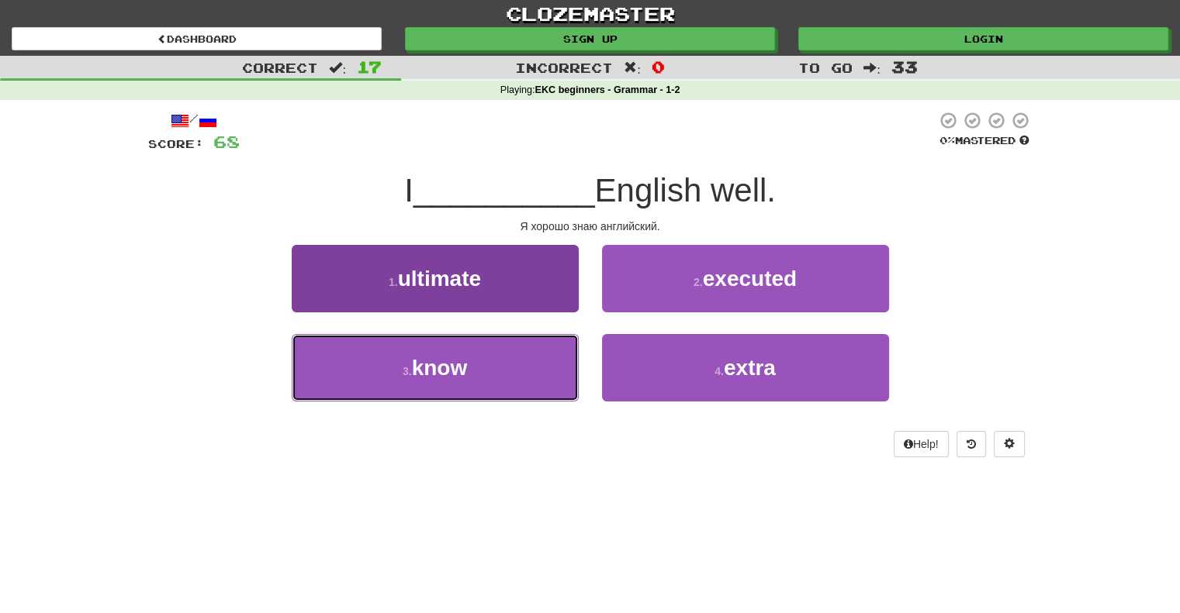
click at [451, 366] on span "know" at bounding box center [440, 368] width 56 height 24
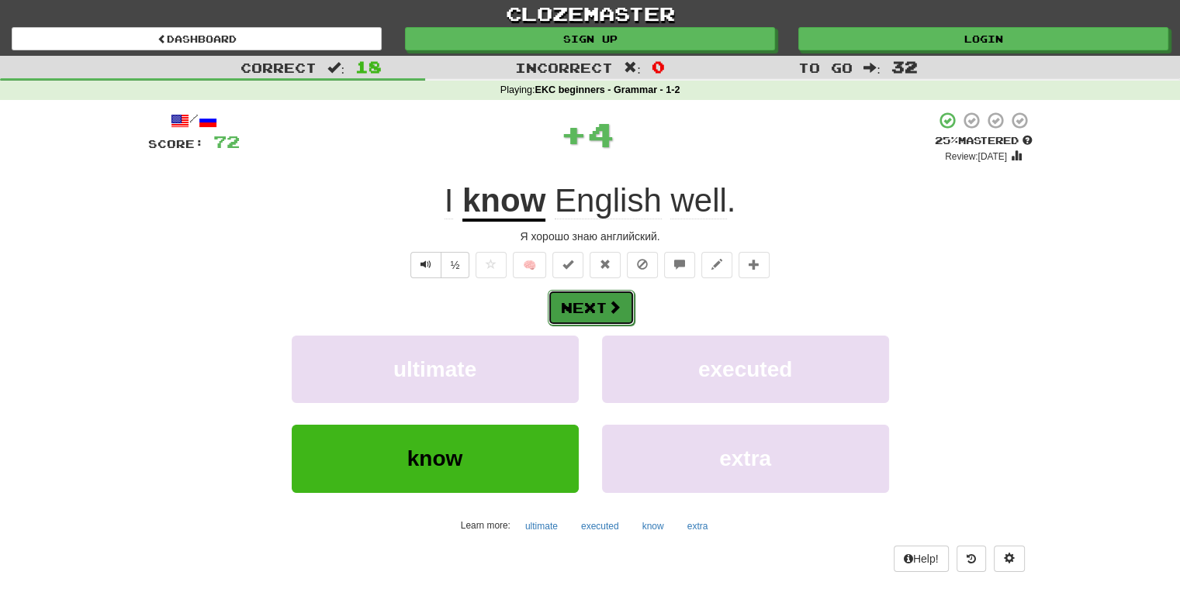
click at [583, 306] on button "Next" at bounding box center [591, 308] width 87 height 36
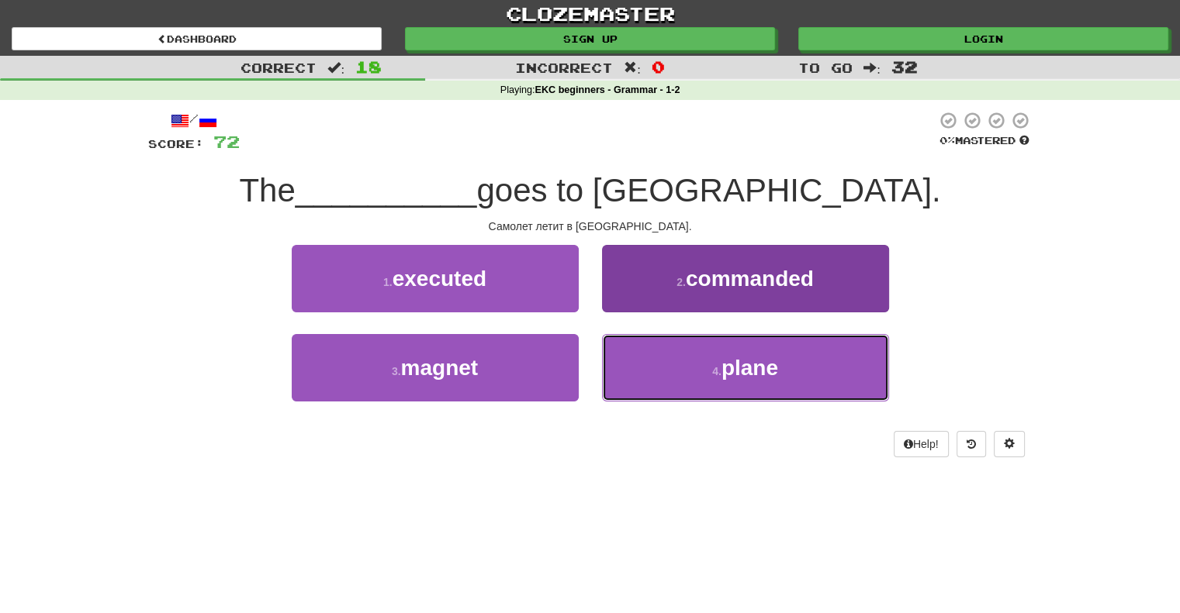
click at [757, 370] on span "plane" at bounding box center [749, 368] width 57 height 24
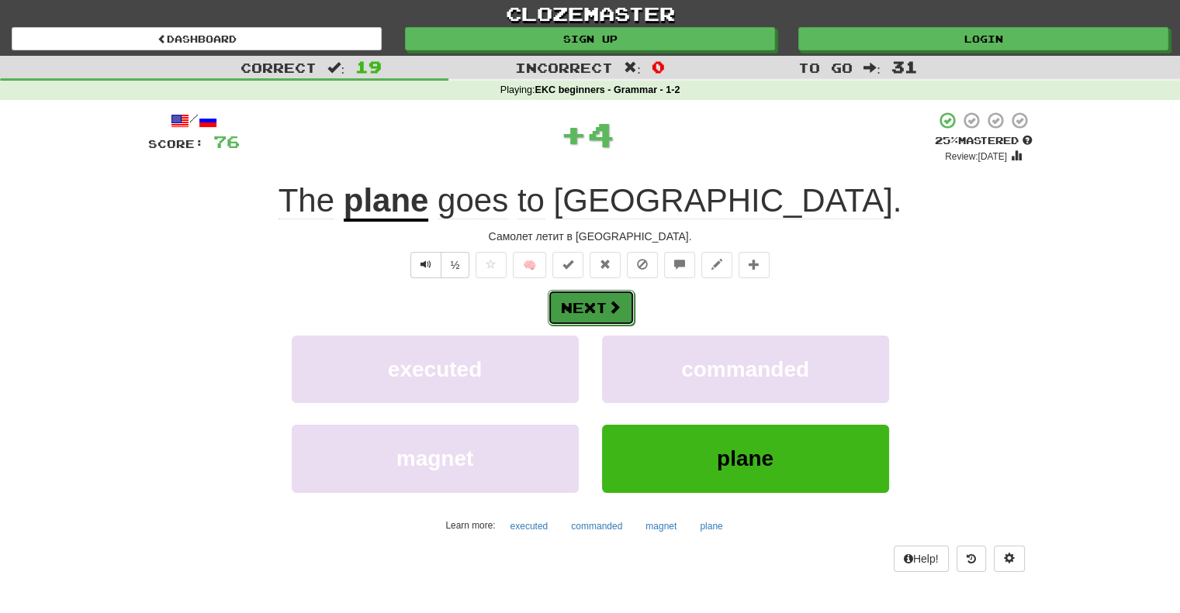
click at [586, 304] on button "Next" at bounding box center [591, 308] width 87 height 36
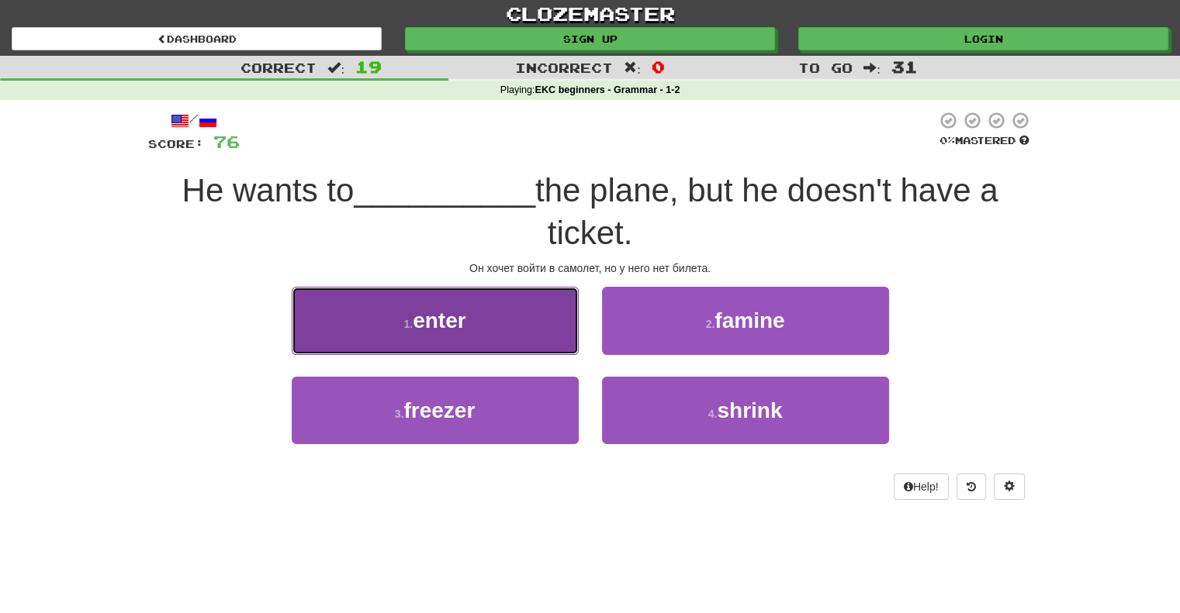
click at [454, 322] on span "enter" at bounding box center [439, 321] width 53 height 24
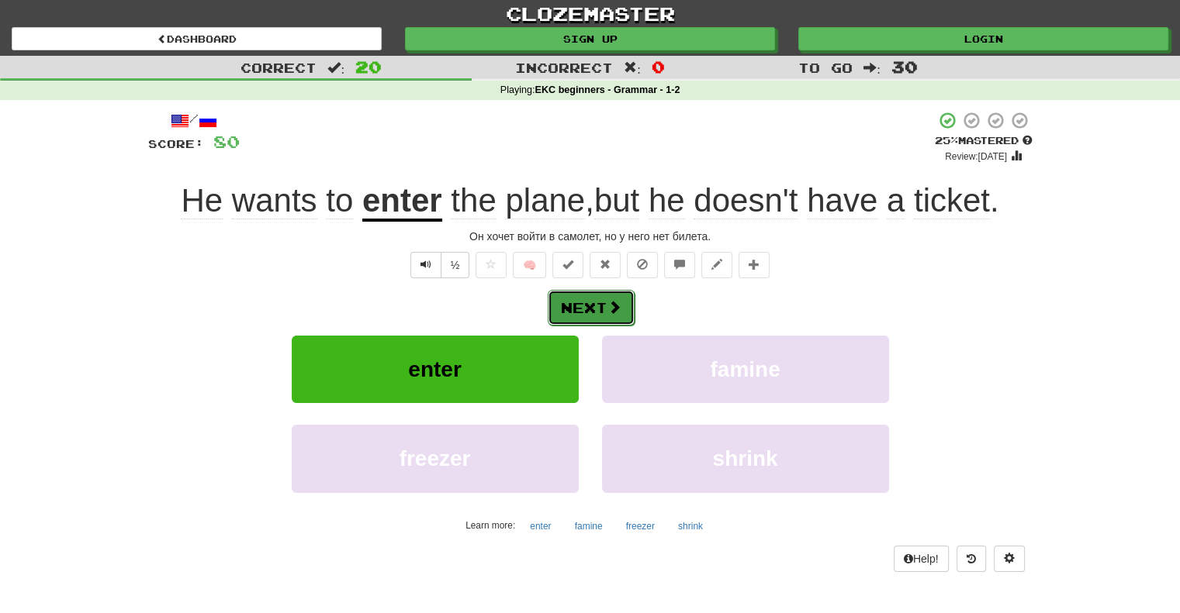
click at [592, 306] on button "Next" at bounding box center [591, 308] width 87 height 36
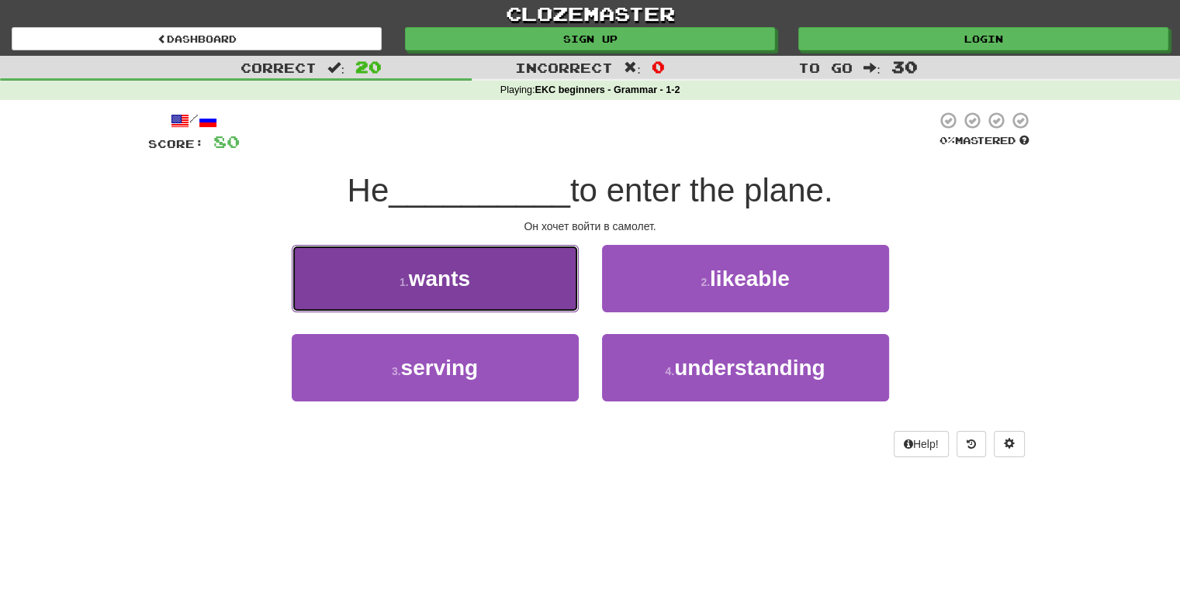
click at [447, 278] on span "wants" at bounding box center [439, 279] width 61 height 24
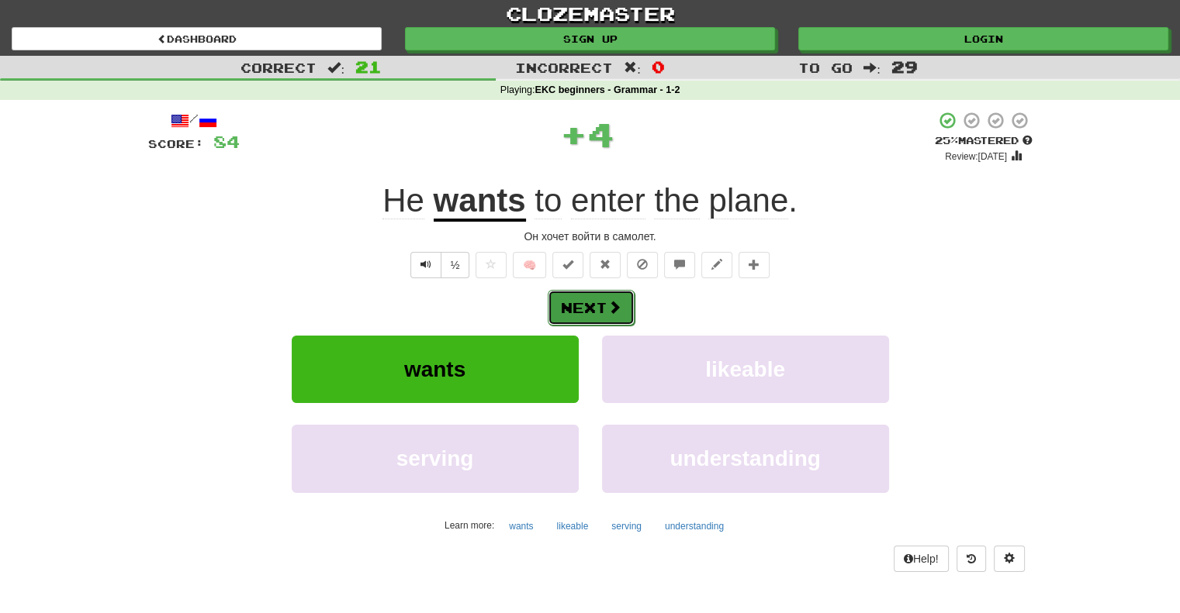
click at [580, 312] on button "Next" at bounding box center [591, 308] width 87 height 36
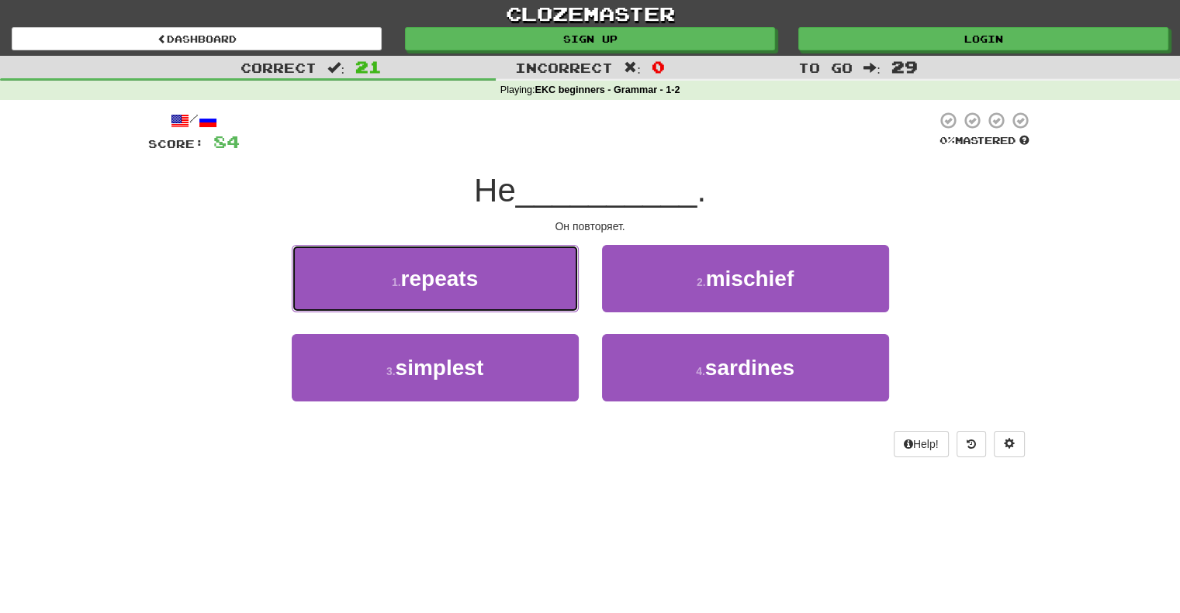
click at [429, 278] on span "repeats" at bounding box center [440, 279] width 78 height 24
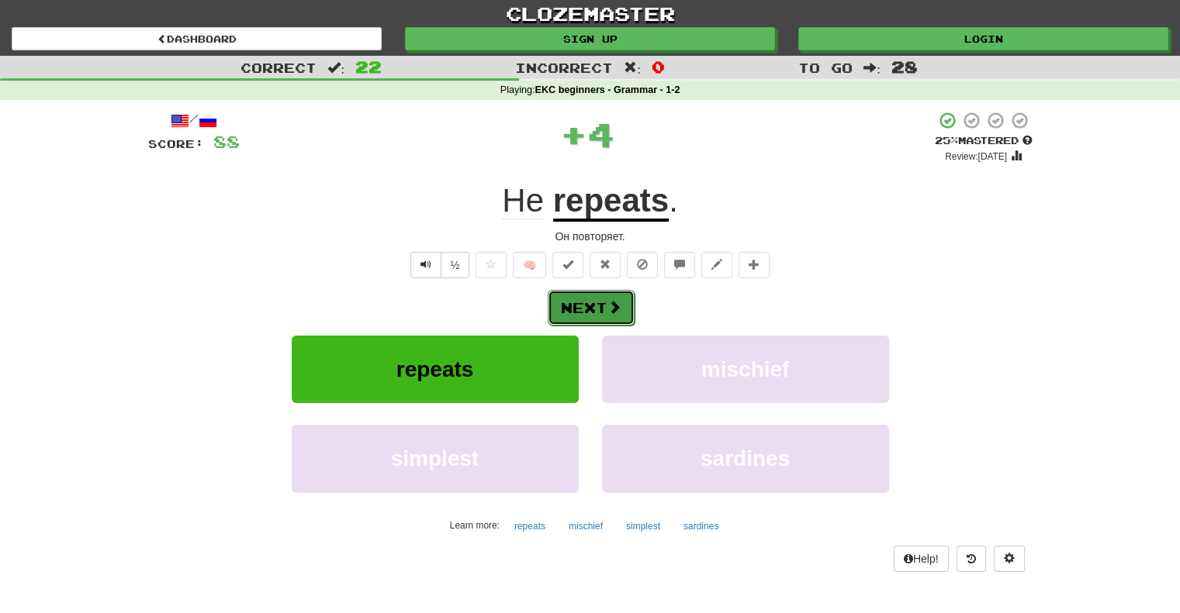
click at [587, 309] on button "Next" at bounding box center [591, 308] width 87 height 36
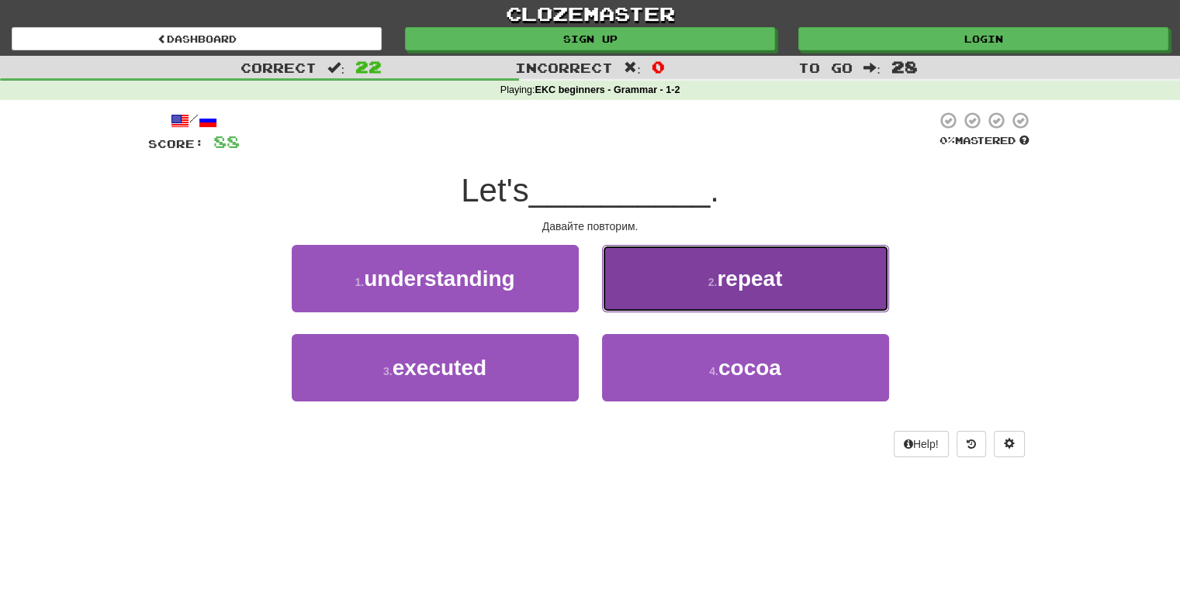
click at [741, 281] on span "repeat" at bounding box center [749, 279] width 65 height 24
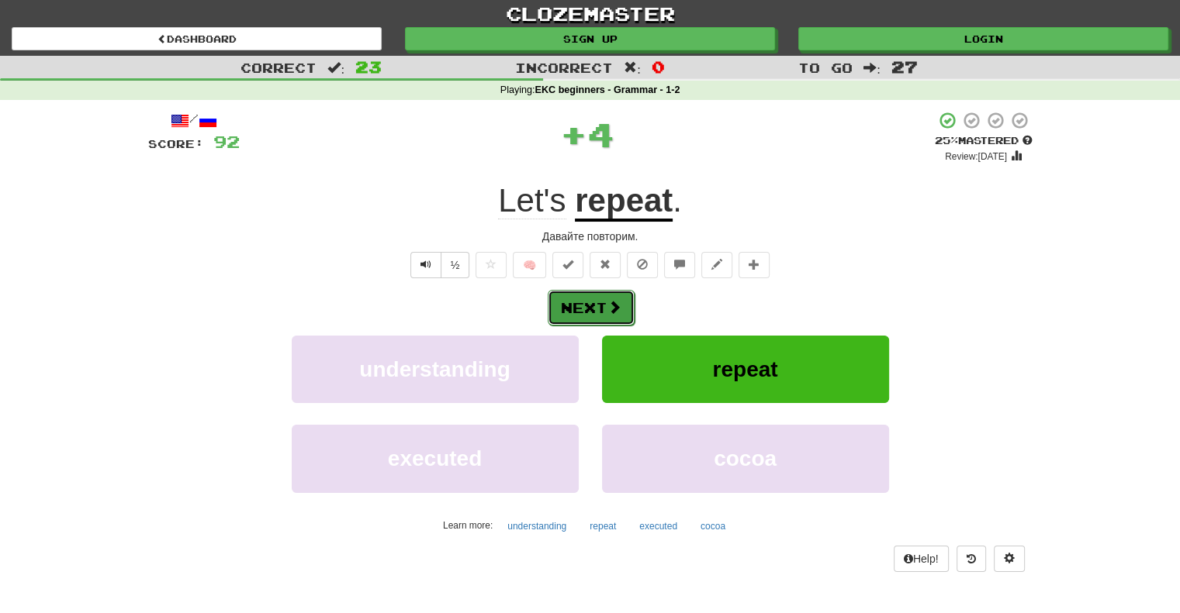
click at [582, 306] on button "Next" at bounding box center [591, 308] width 87 height 36
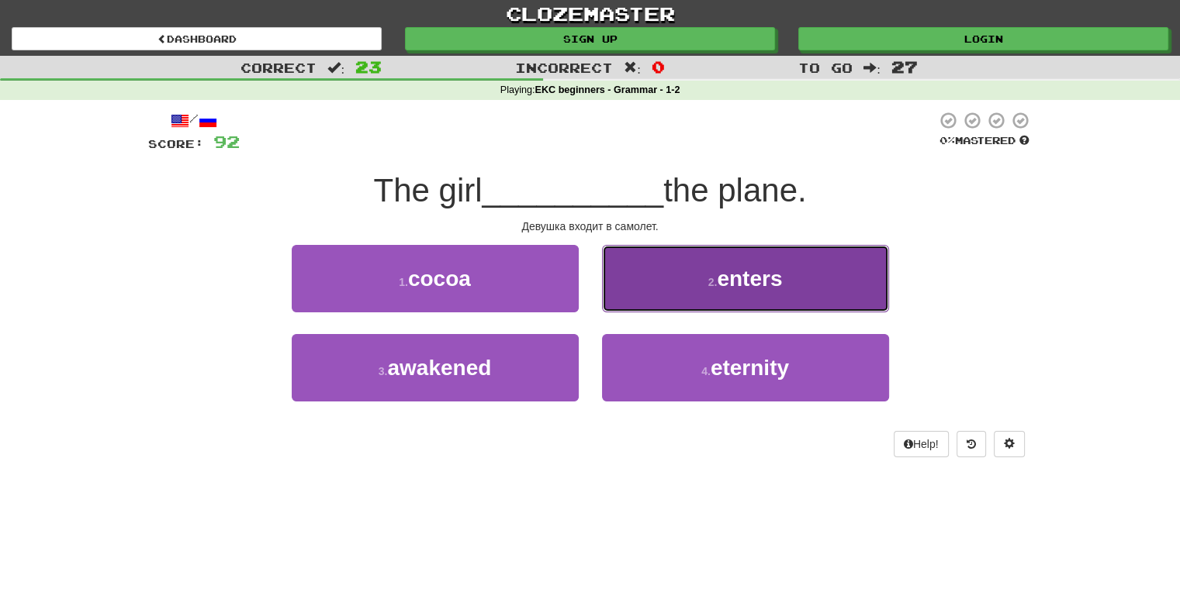
click at [751, 280] on span "enters" at bounding box center [749, 279] width 65 height 24
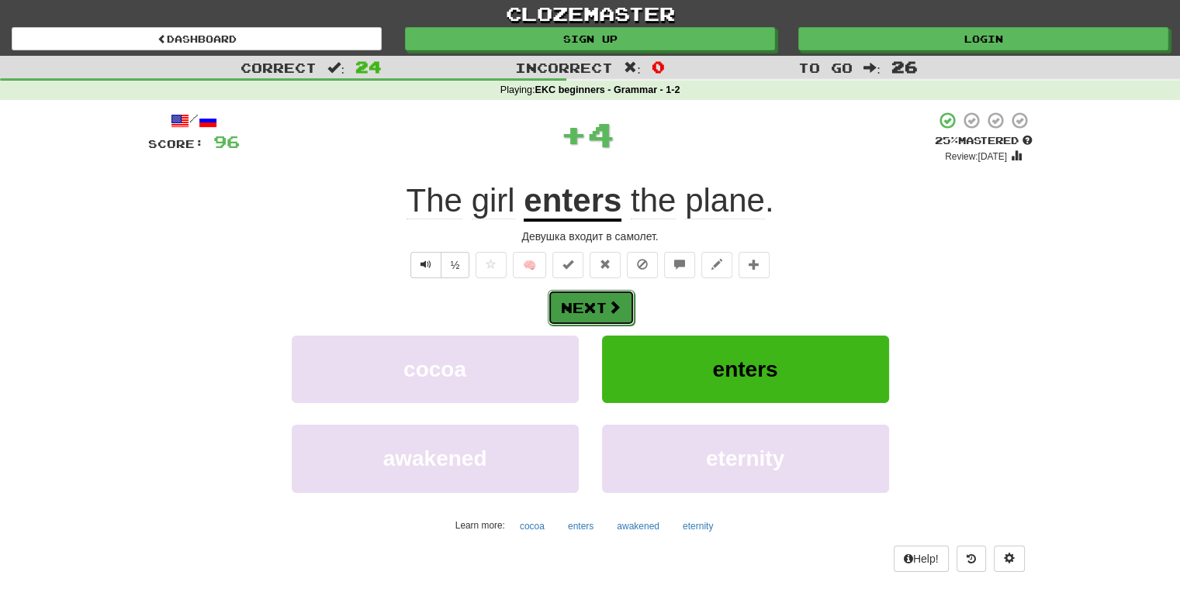
click at [583, 306] on button "Next" at bounding box center [591, 308] width 87 height 36
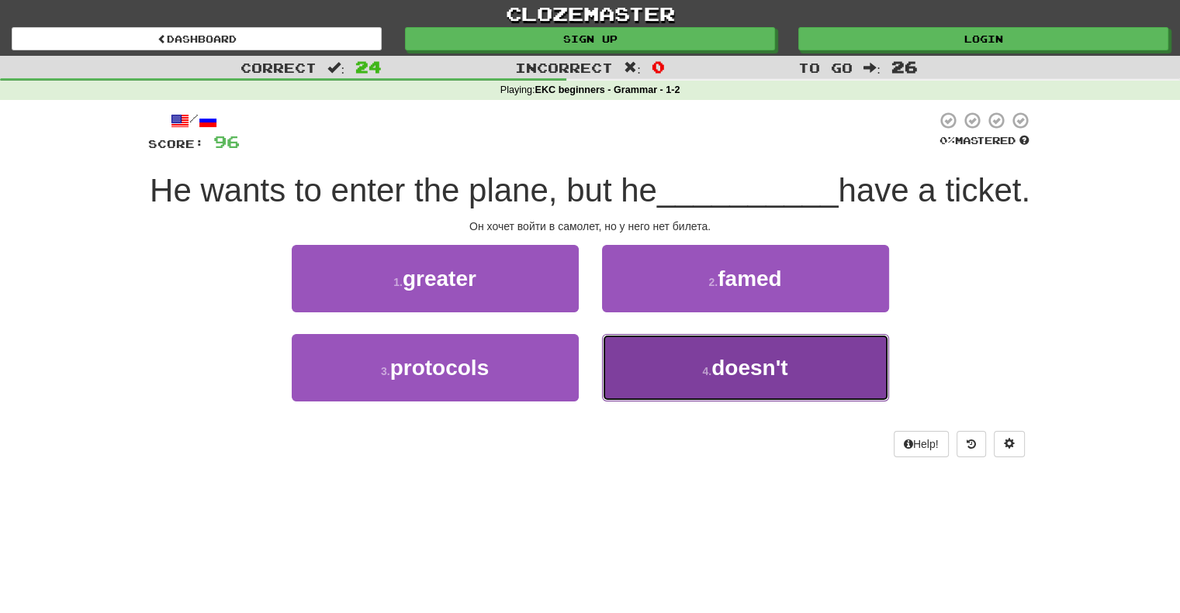
click at [739, 380] on span "doesn't" at bounding box center [749, 368] width 76 height 24
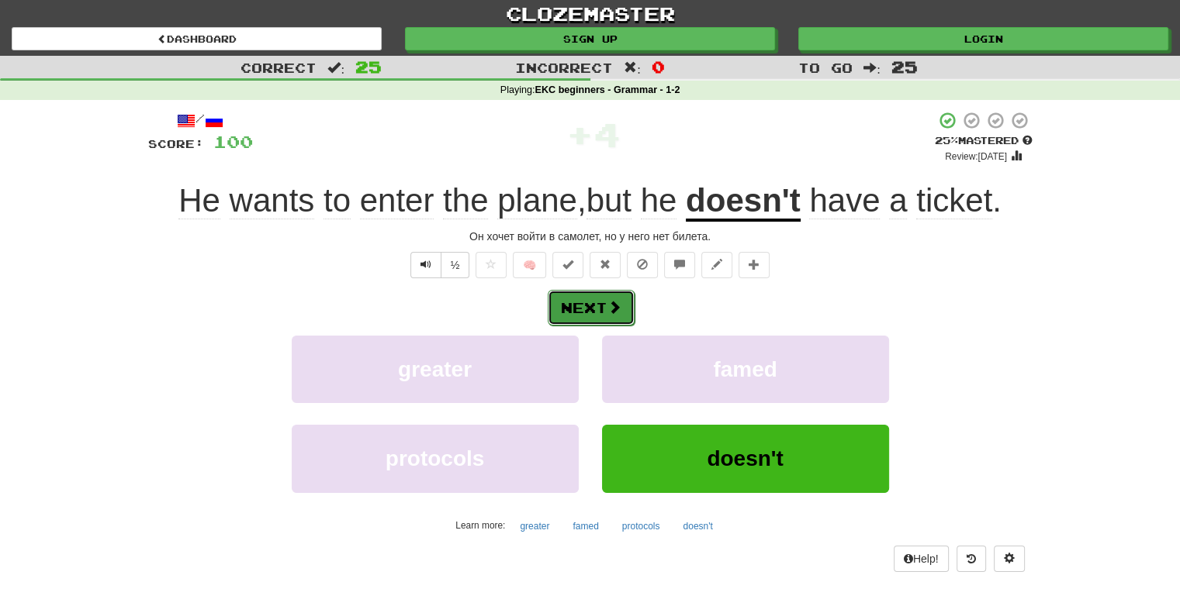
click at [577, 306] on button "Next" at bounding box center [591, 308] width 87 height 36
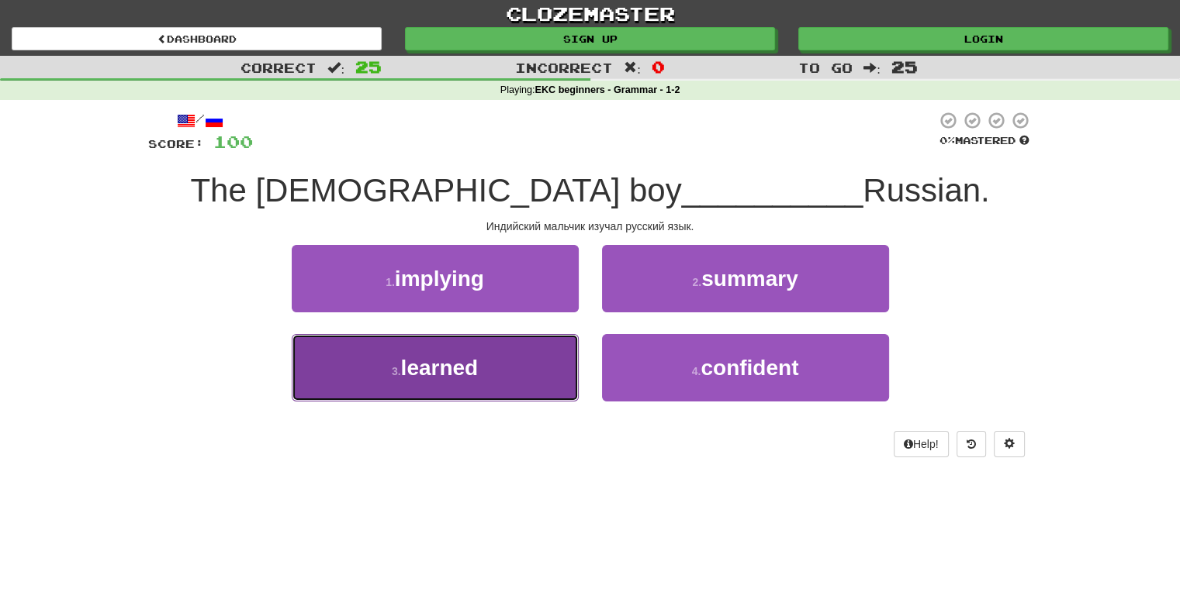
click at [441, 367] on span "learned" at bounding box center [440, 368] width 78 height 24
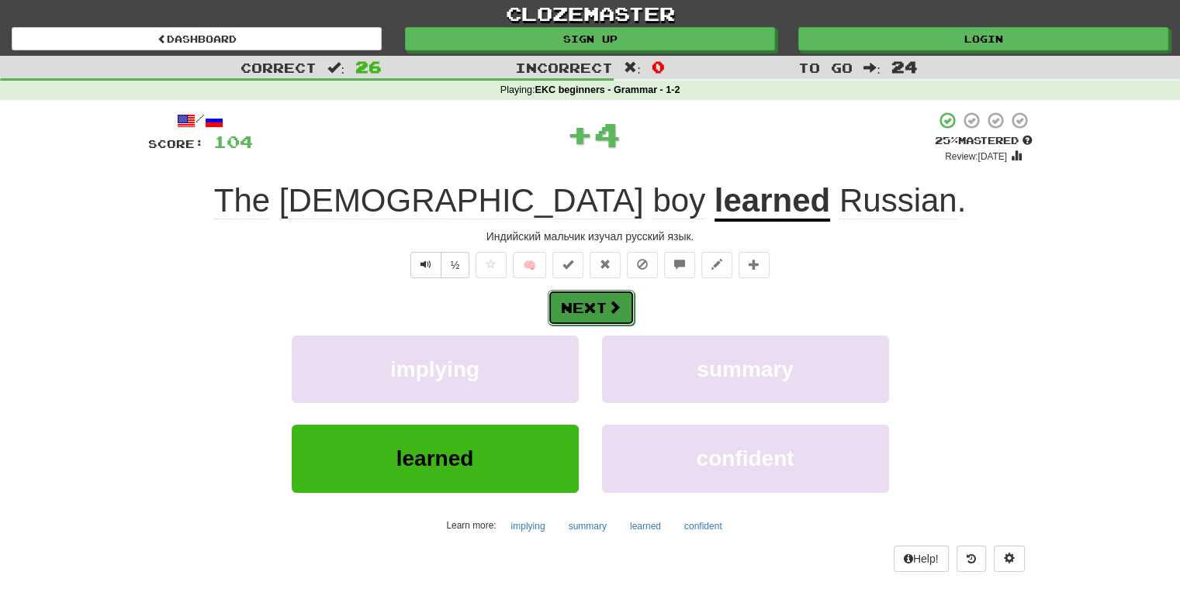
click at [585, 306] on button "Next" at bounding box center [591, 308] width 87 height 36
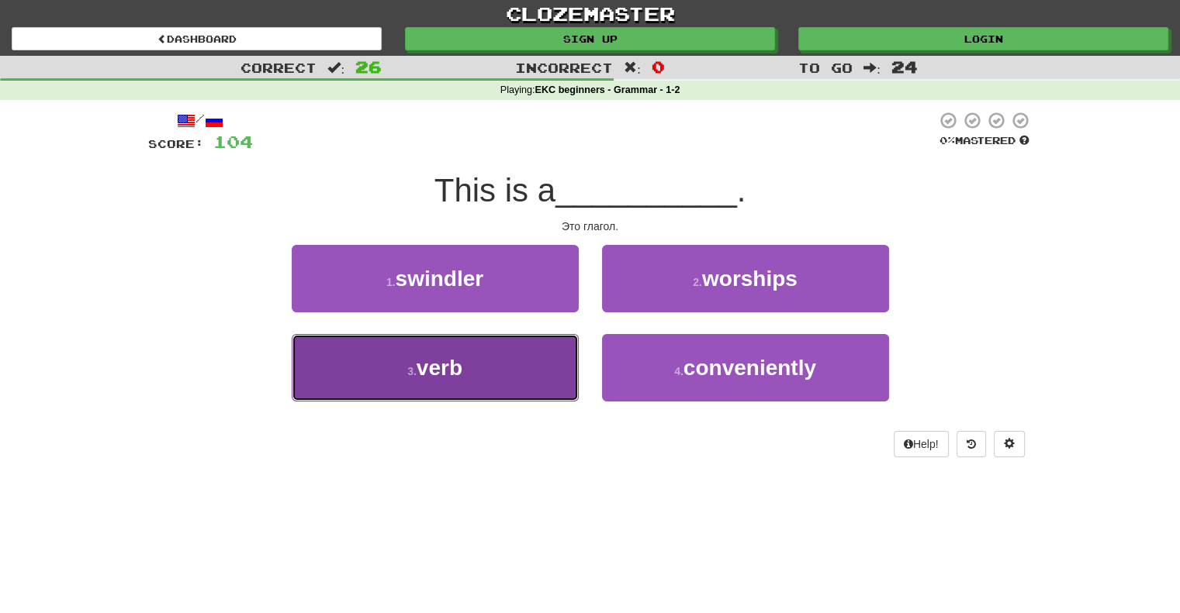
click at [446, 368] on span "verb" at bounding box center [439, 368] width 46 height 24
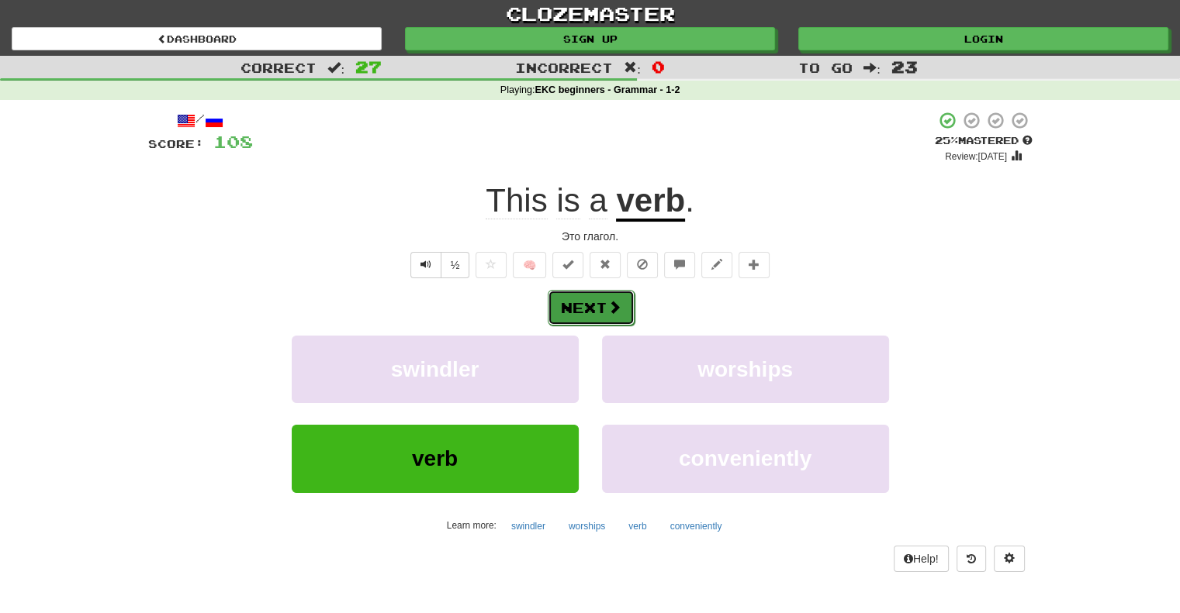
click at [589, 306] on button "Next" at bounding box center [591, 308] width 87 height 36
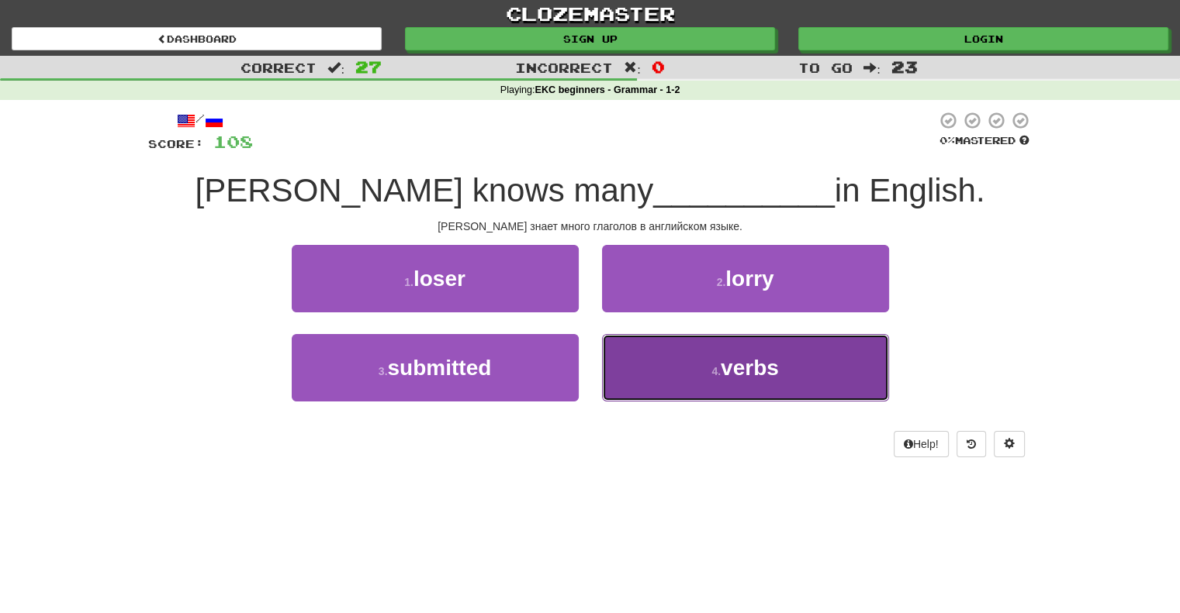
click at [735, 369] on span "verbs" at bounding box center [750, 368] width 58 height 24
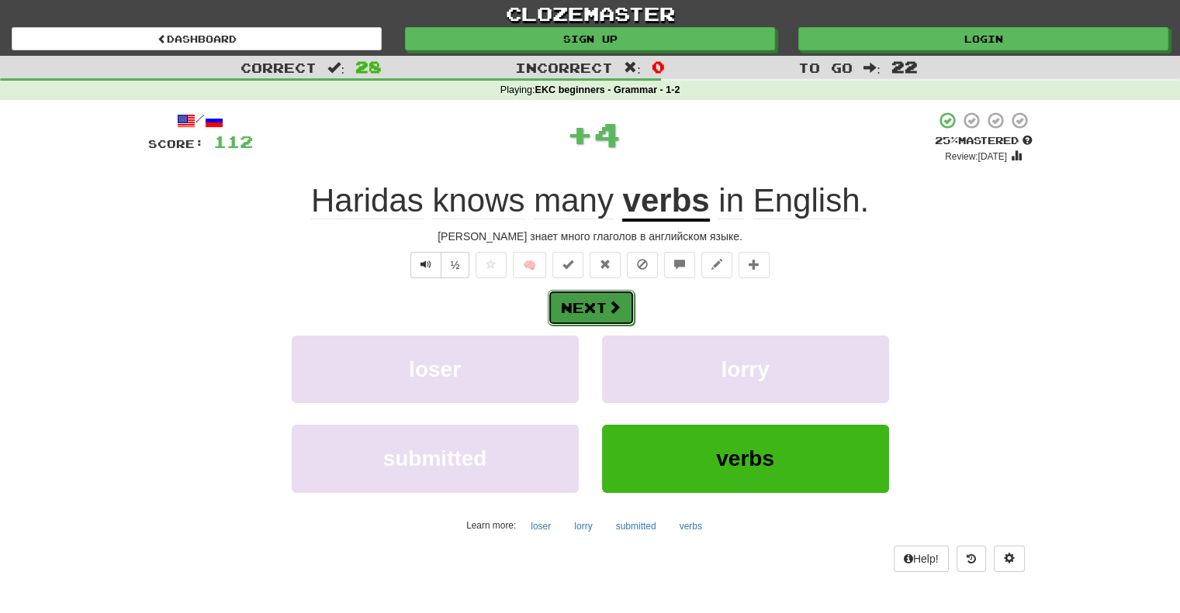
click at [579, 309] on button "Next" at bounding box center [591, 308] width 87 height 36
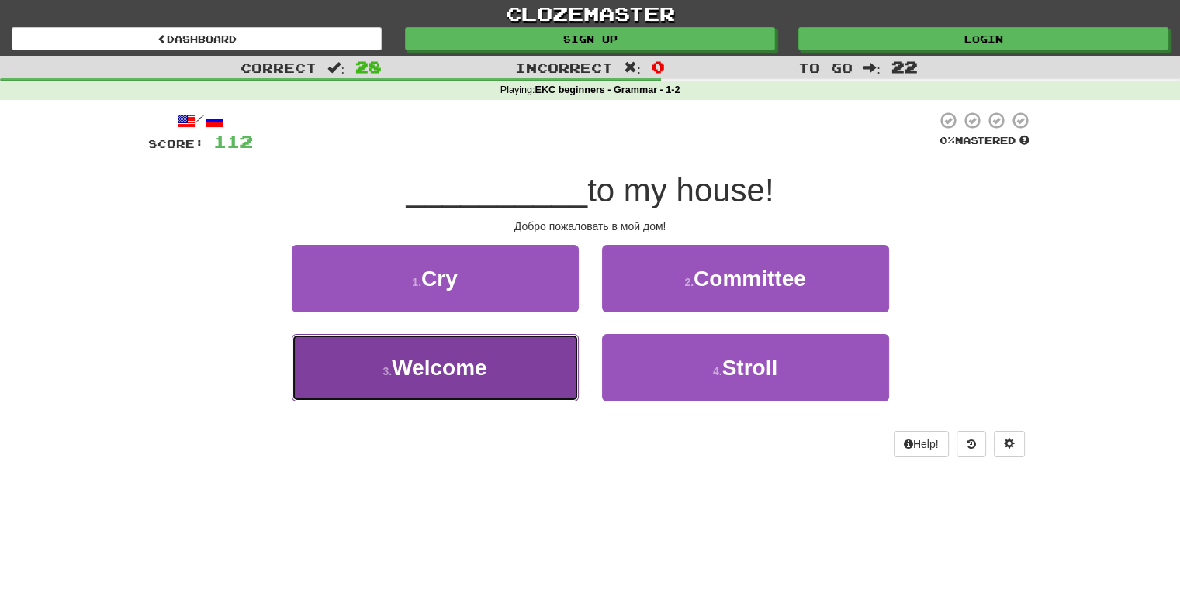
click at [444, 365] on span "Welcome" at bounding box center [439, 368] width 95 height 24
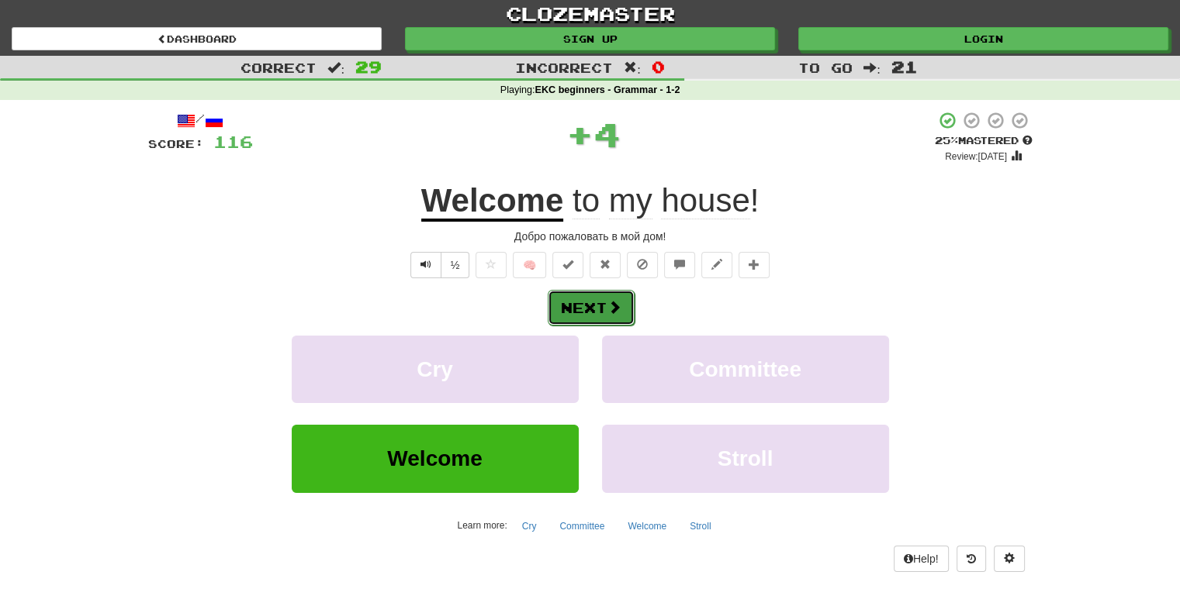
click at [596, 306] on button "Next" at bounding box center [591, 308] width 87 height 36
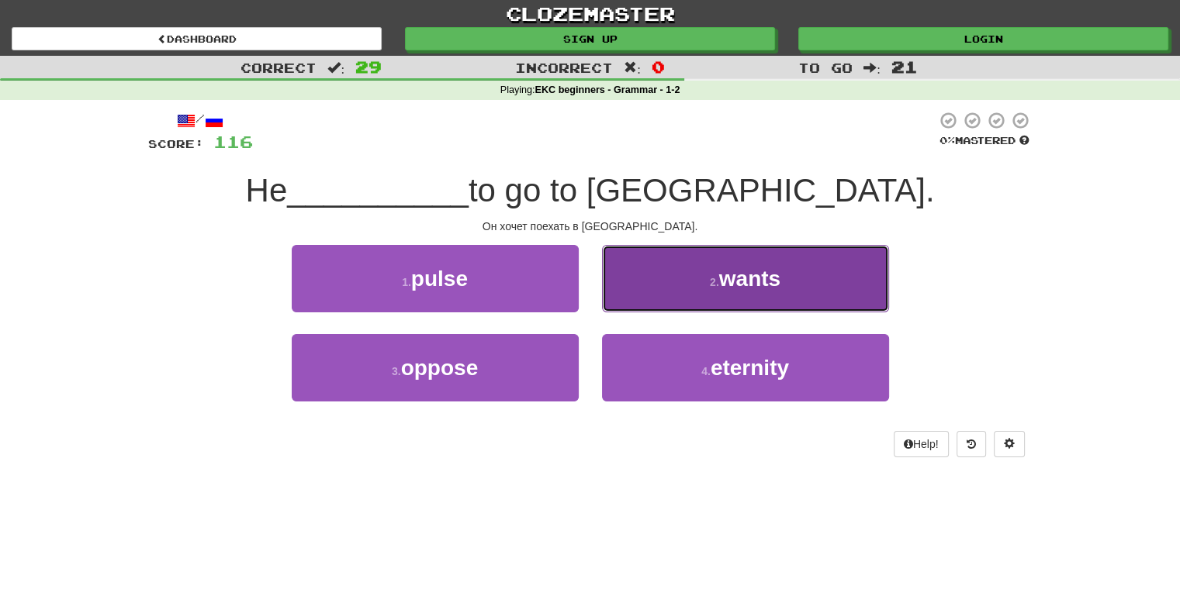
click at [716, 284] on small "2 ." at bounding box center [714, 282] width 9 height 12
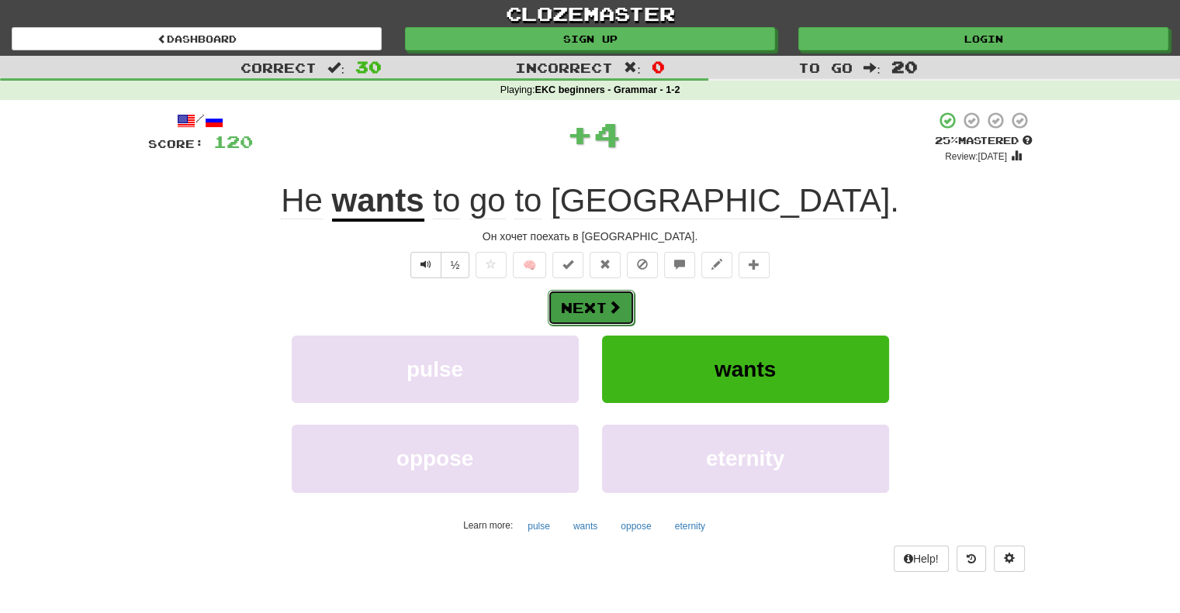
click at [582, 308] on button "Next" at bounding box center [591, 308] width 87 height 36
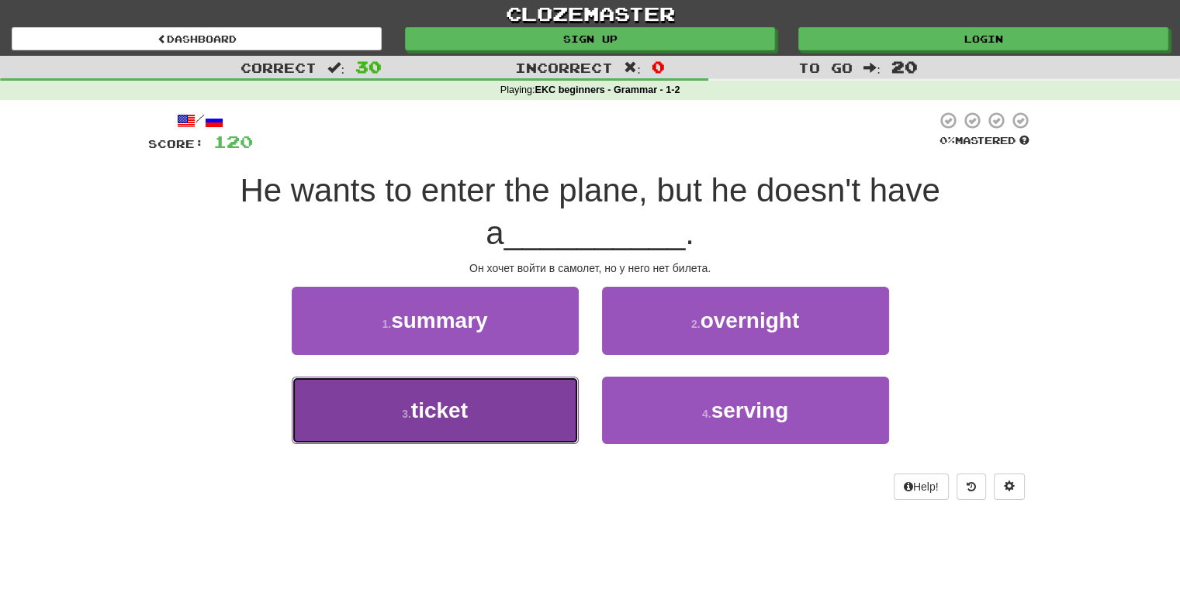
click at [464, 406] on span "ticket" at bounding box center [439, 411] width 57 height 24
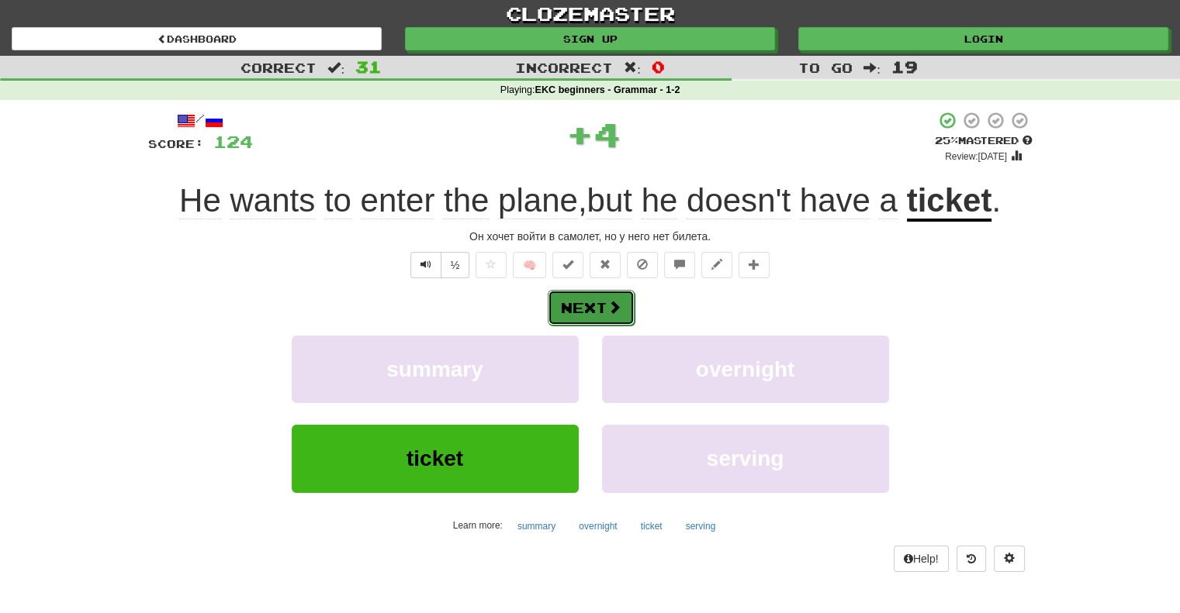
click at [581, 306] on button "Next" at bounding box center [591, 308] width 87 height 36
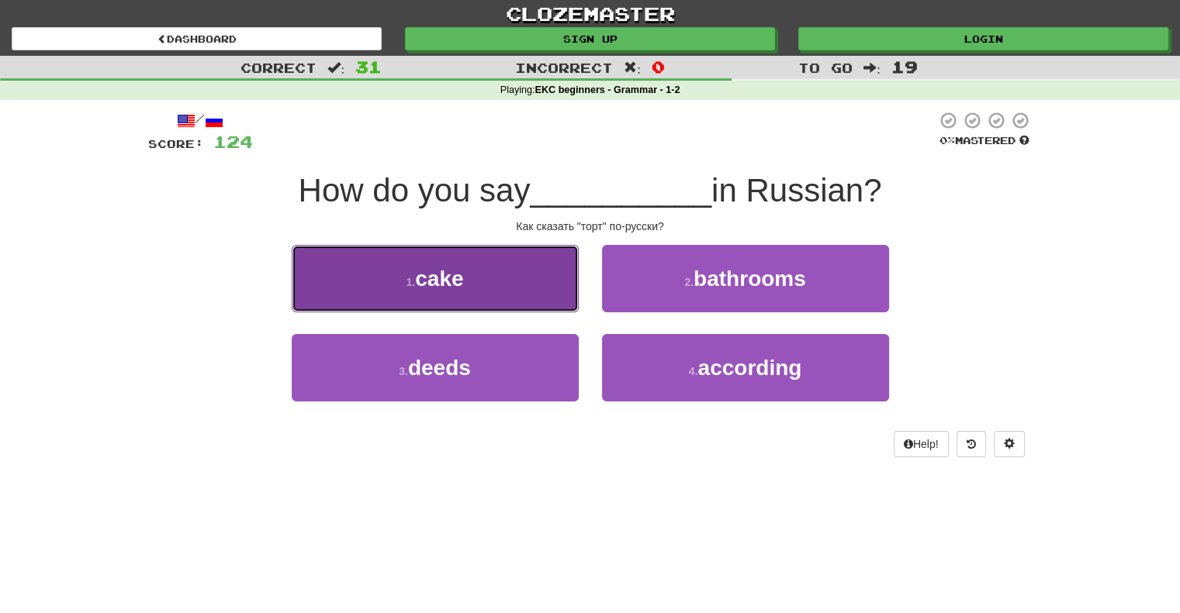
click at [436, 279] on span "cake" at bounding box center [439, 279] width 48 height 24
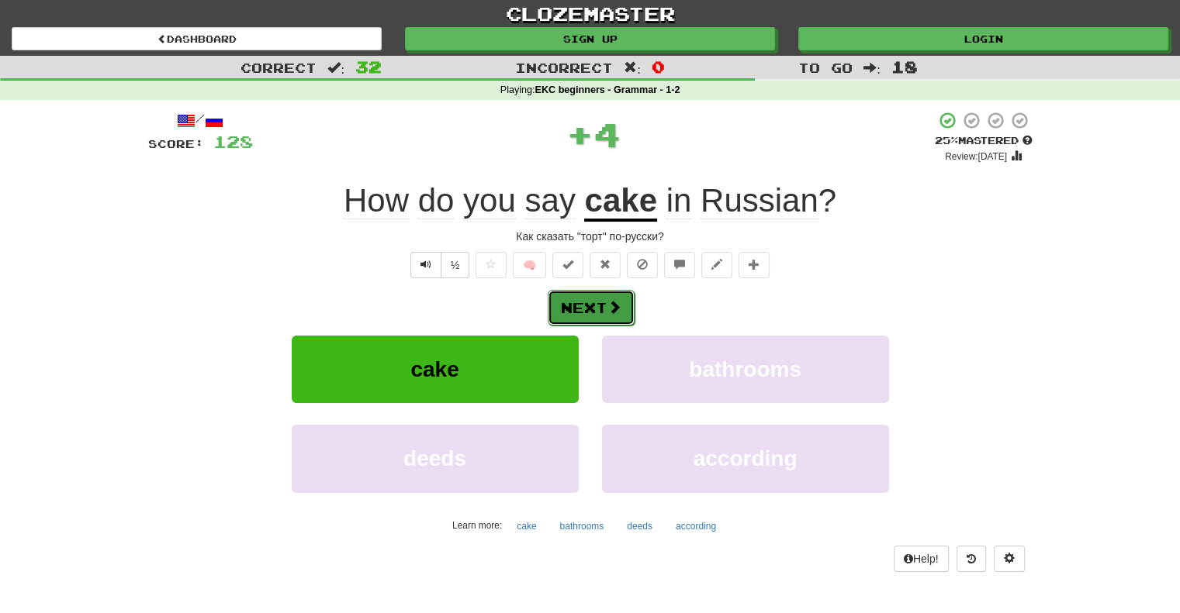
click at [582, 307] on button "Next" at bounding box center [591, 308] width 87 height 36
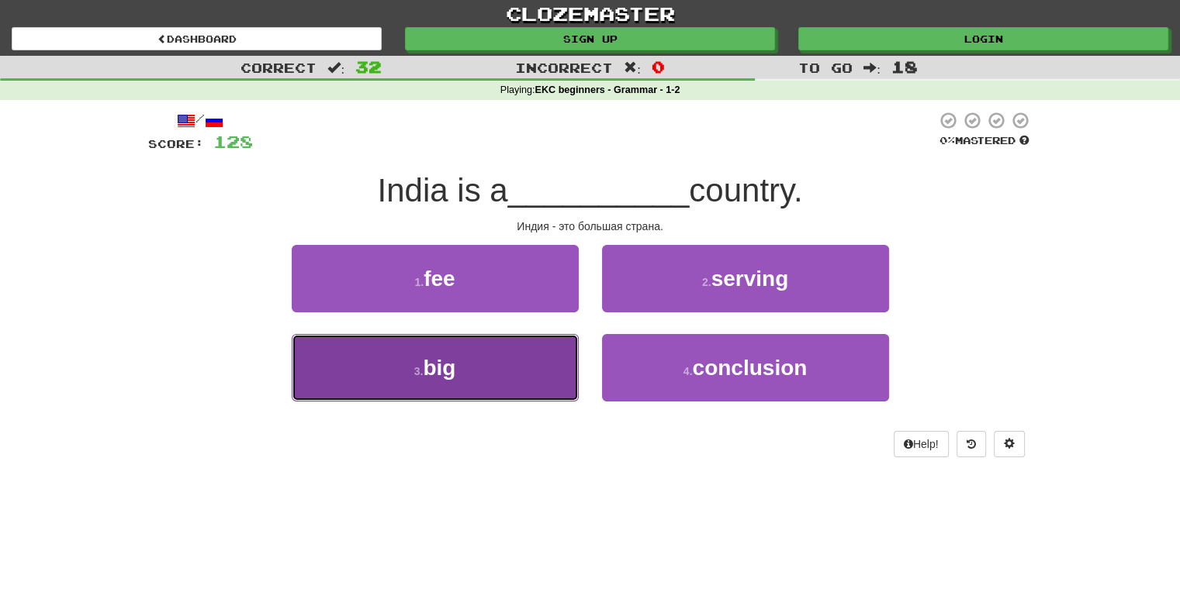
click at [448, 365] on span "big" at bounding box center [439, 368] width 33 height 24
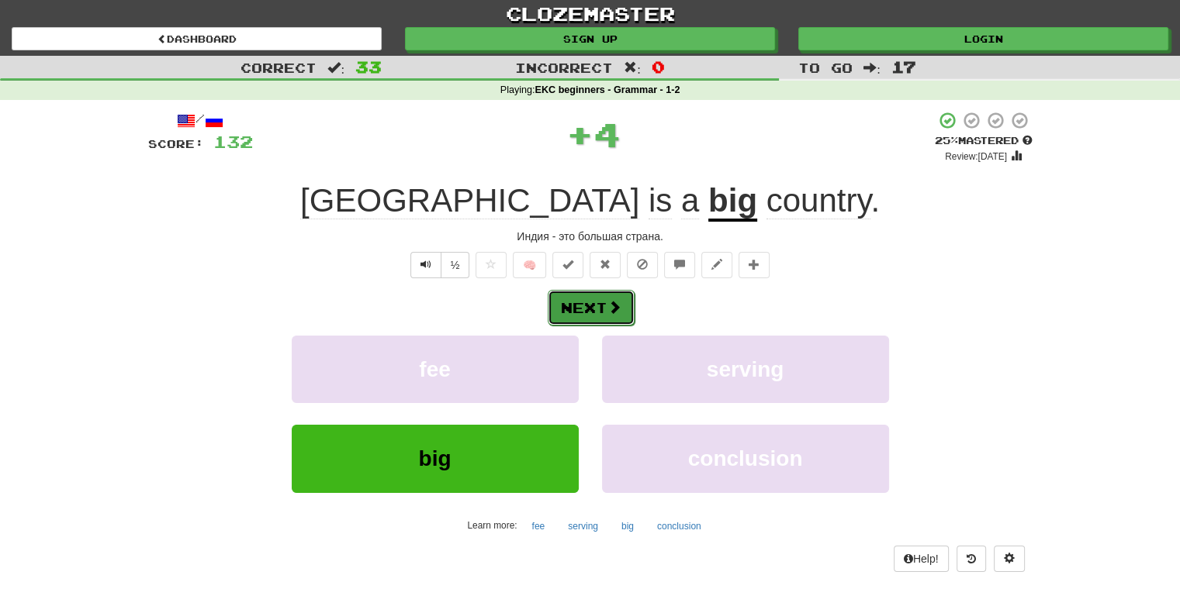
click at [579, 305] on button "Next" at bounding box center [591, 308] width 87 height 36
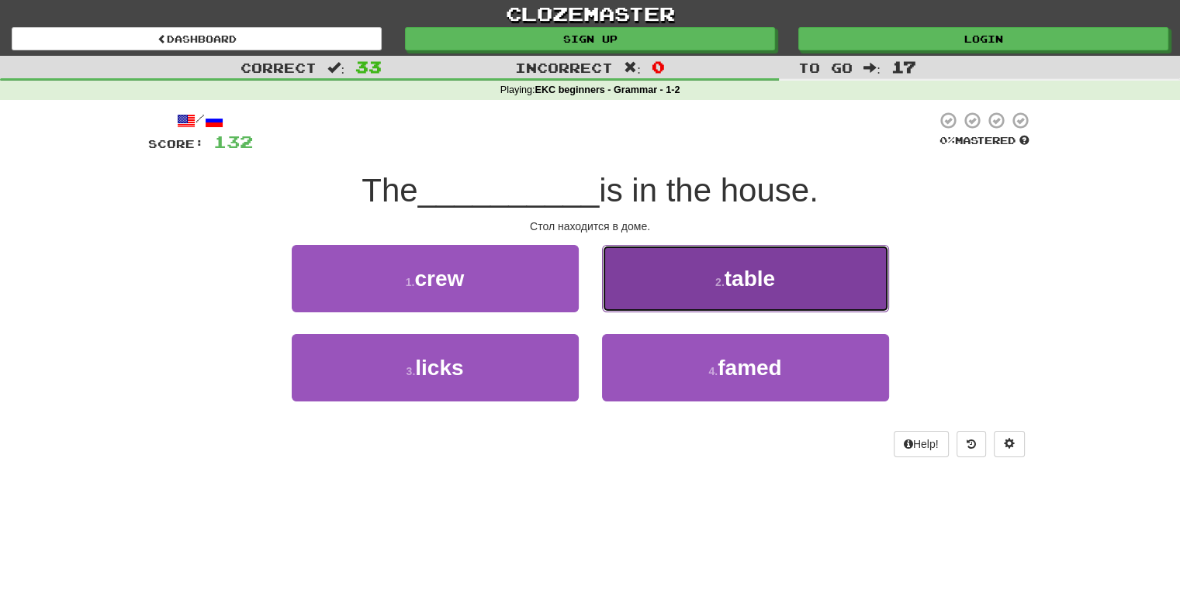
click at [742, 278] on span "table" at bounding box center [749, 279] width 50 height 24
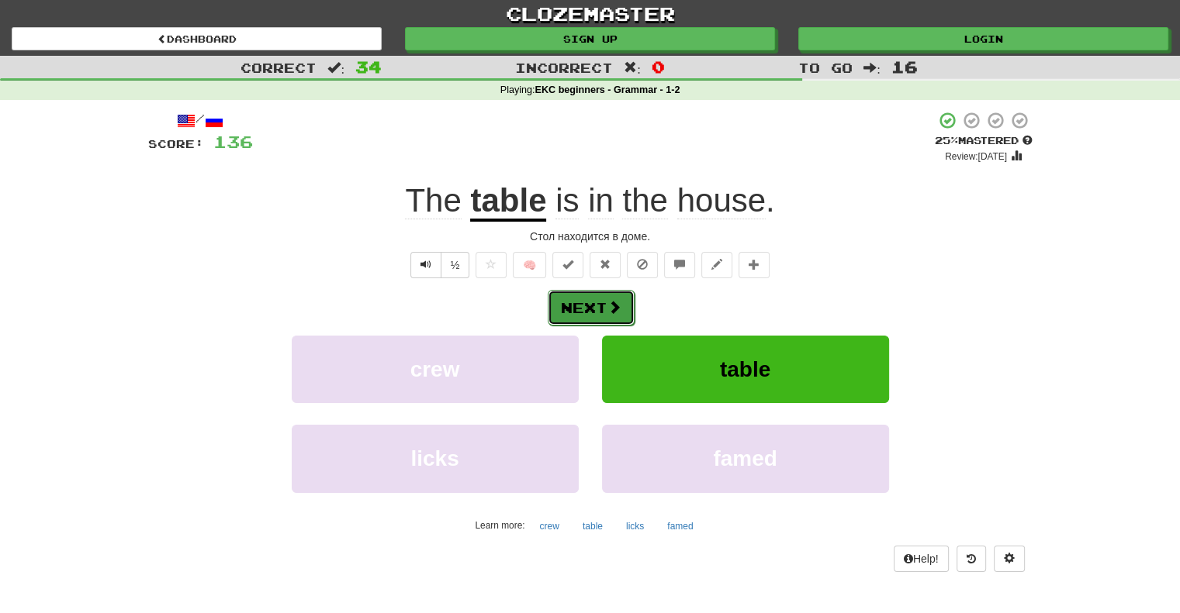
click at [586, 304] on button "Next" at bounding box center [591, 308] width 87 height 36
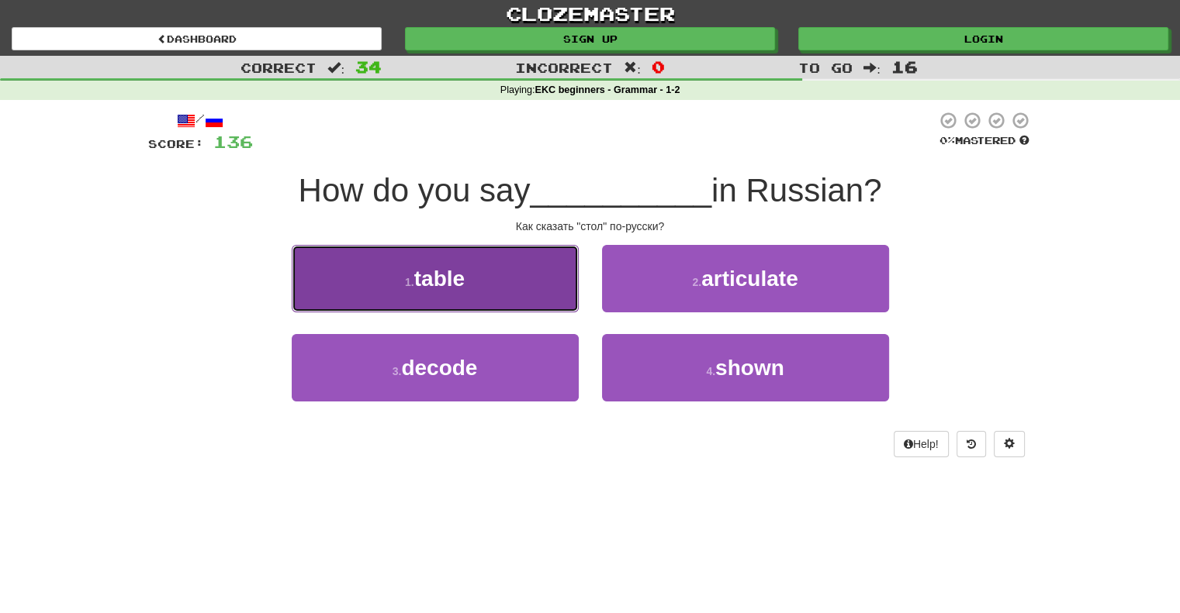
click at [420, 288] on span "table" at bounding box center [439, 279] width 50 height 24
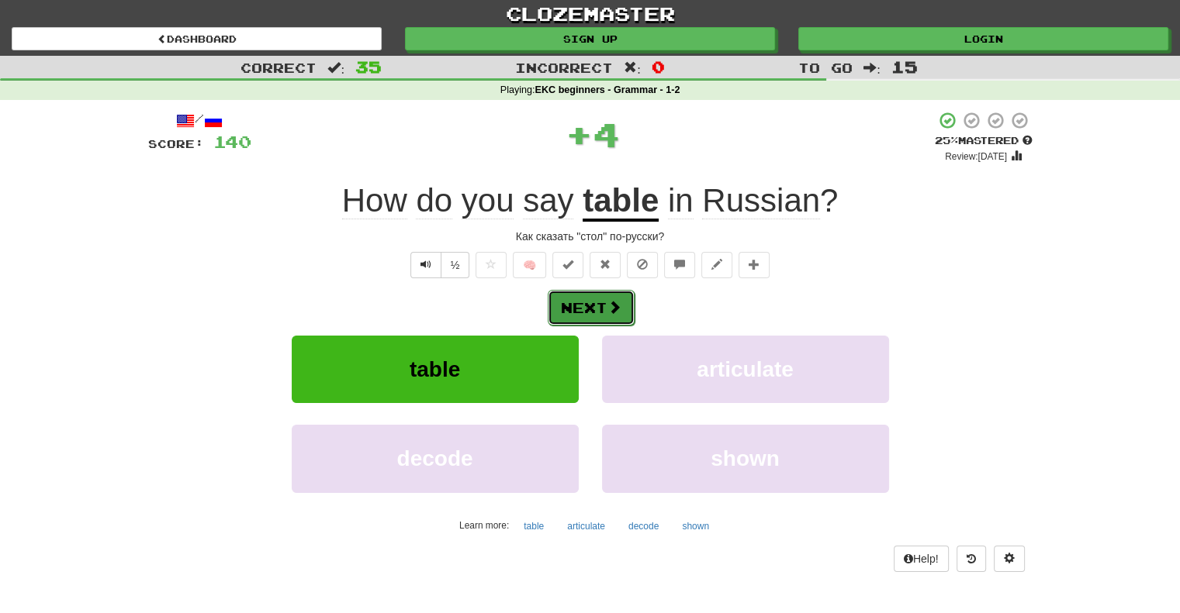
click at [578, 306] on button "Next" at bounding box center [591, 308] width 87 height 36
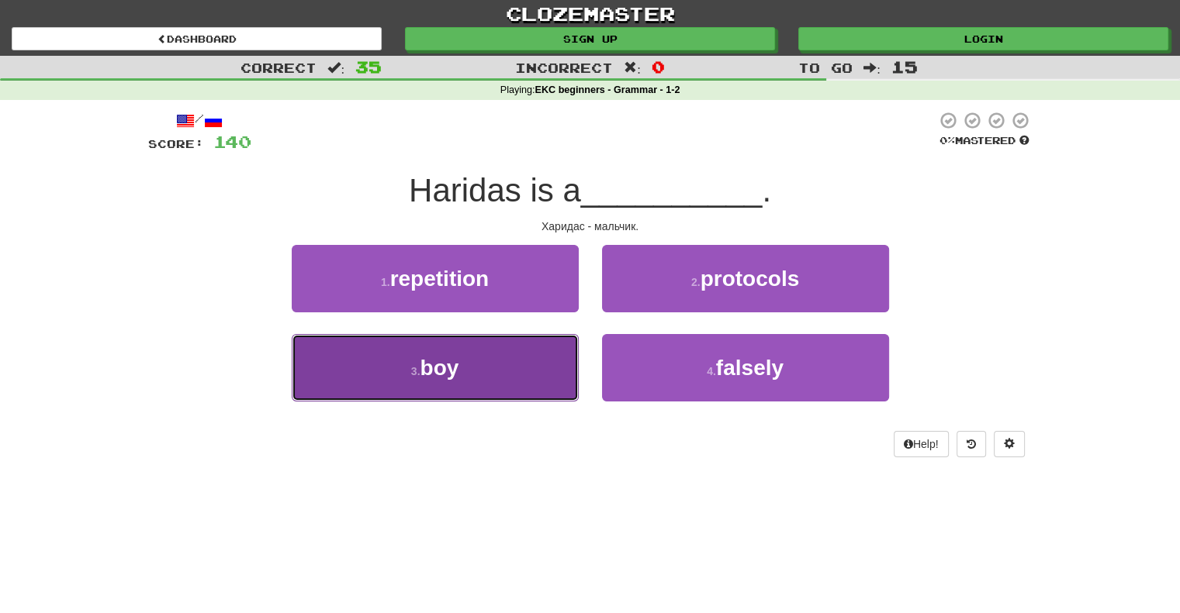
click at [438, 372] on span "boy" at bounding box center [439, 368] width 39 height 24
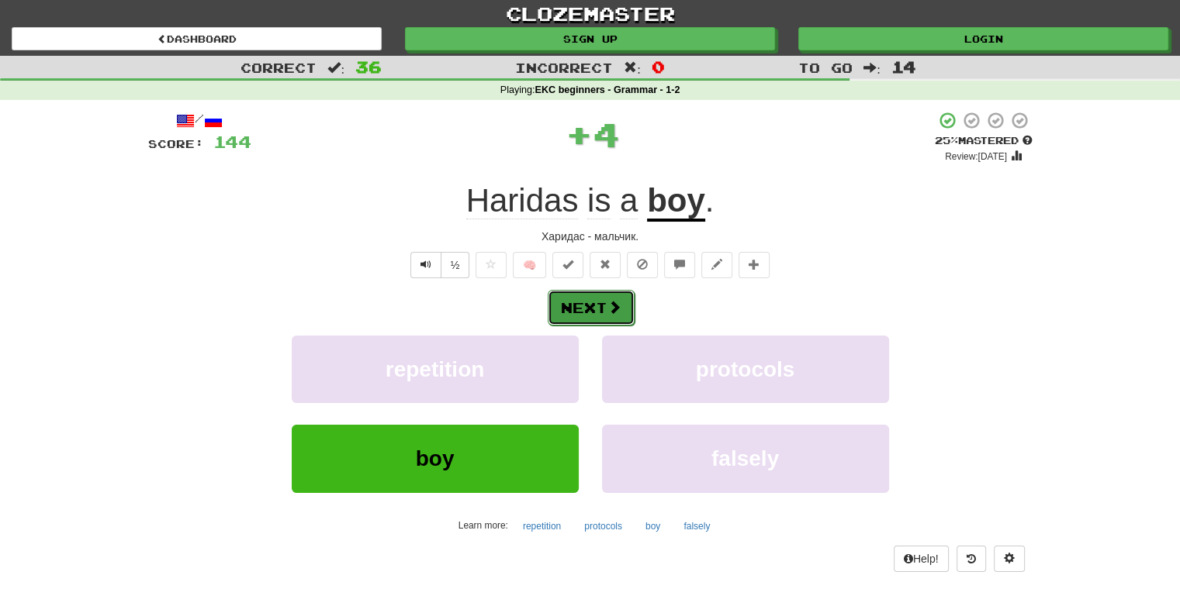
click at [586, 308] on button "Next" at bounding box center [591, 308] width 87 height 36
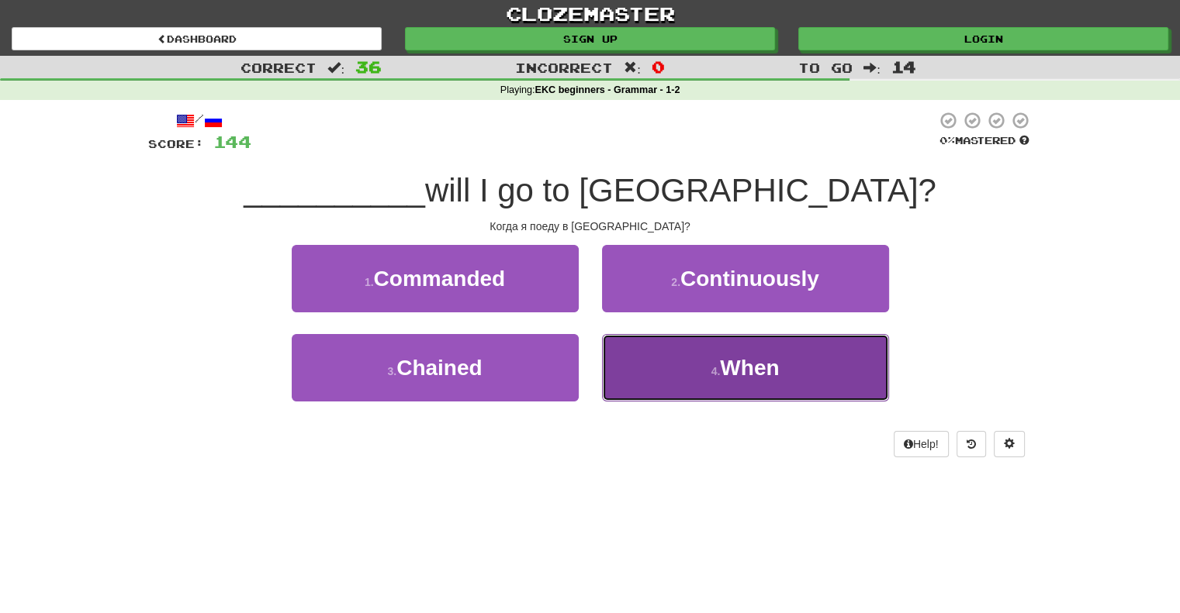
click at [747, 367] on span "When" at bounding box center [749, 368] width 59 height 24
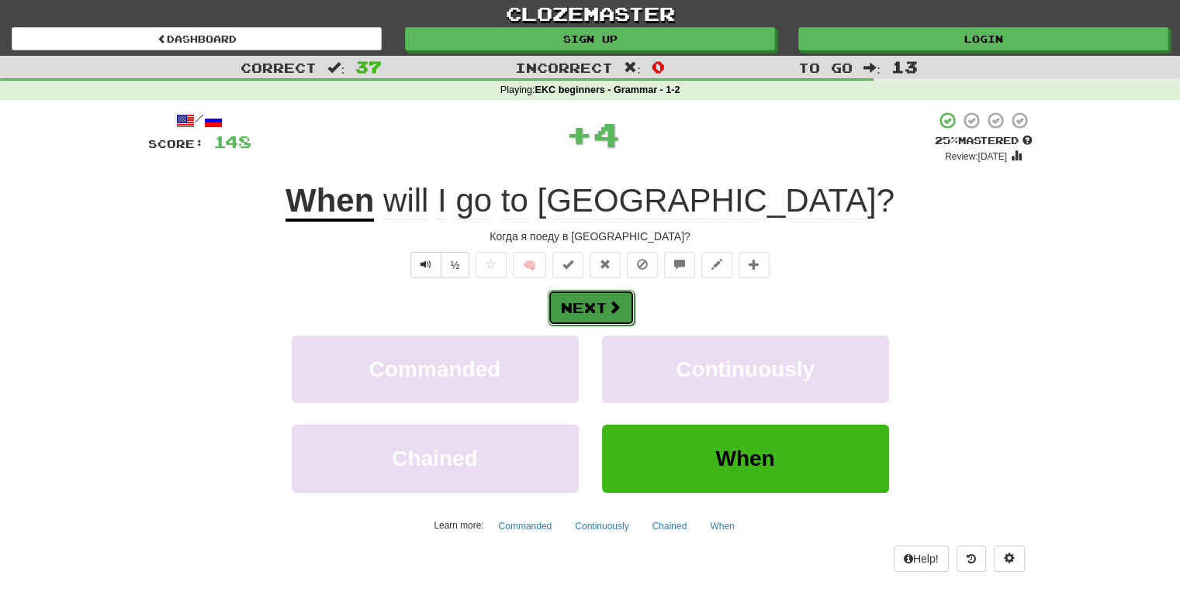
click at [583, 299] on button "Next" at bounding box center [591, 308] width 87 height 36
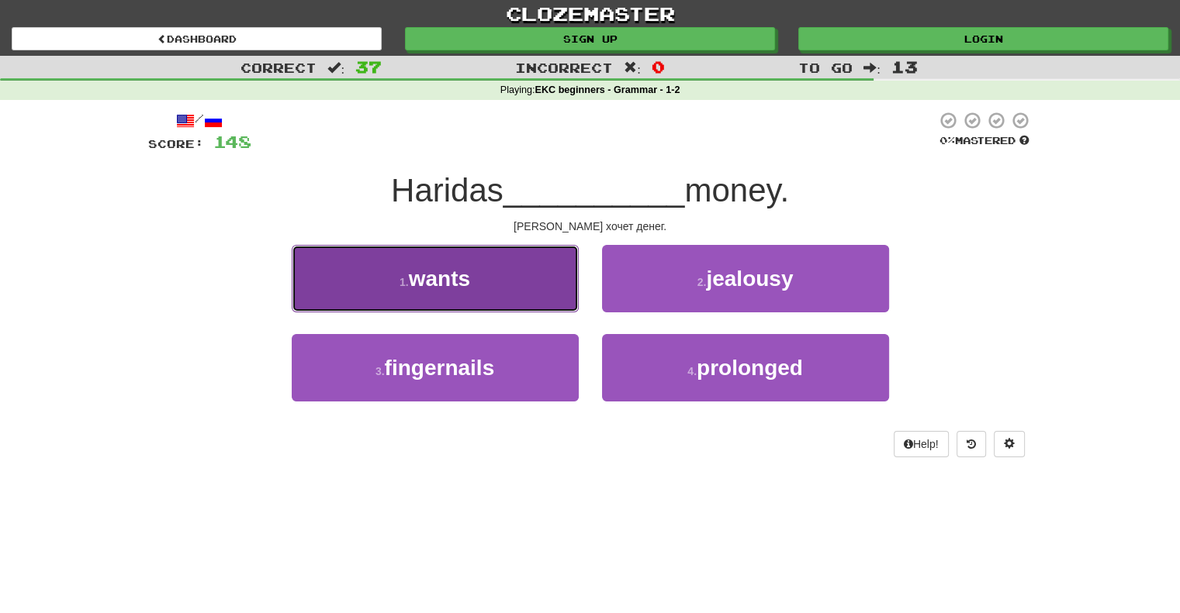
click at [430, 280] on span "wants" at bounding box center [439, 279] width 61 height 24
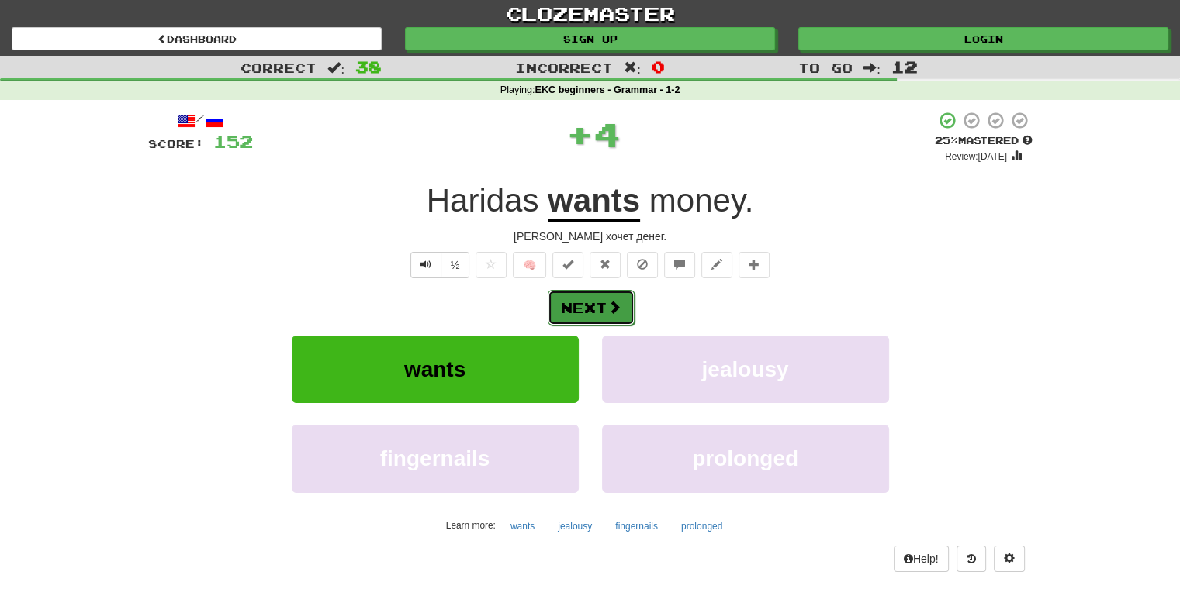
click at [584, 303] on button "Next" at bounding box center [591, 308] width 87 height 36
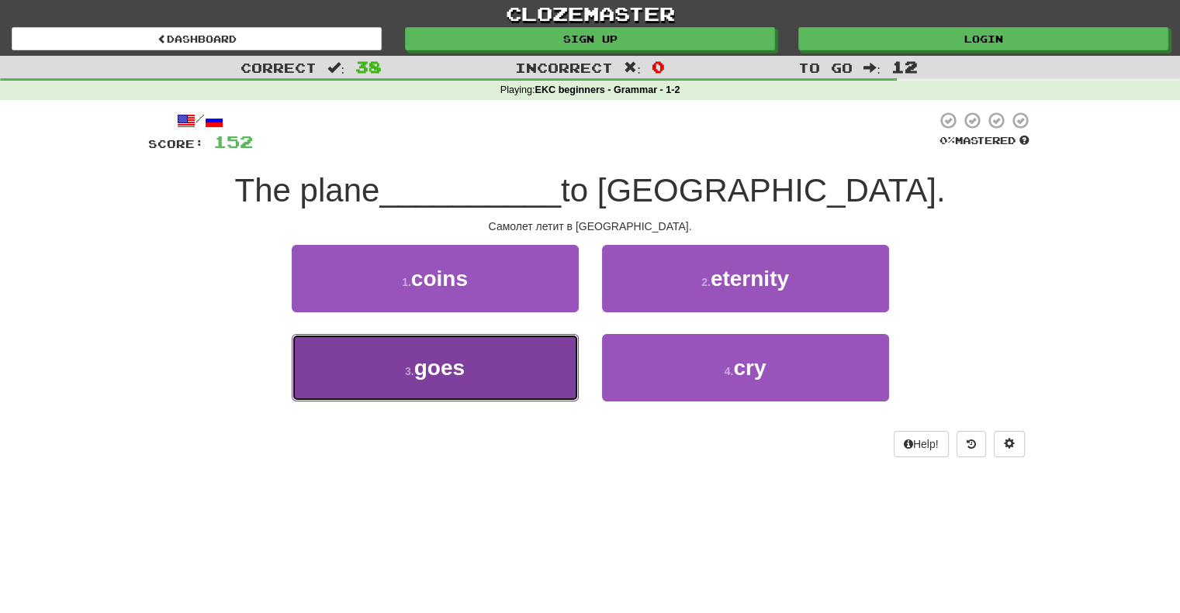
click at [430, 372] on span "goes" at bounding box center [439, 368] width 50 height 24
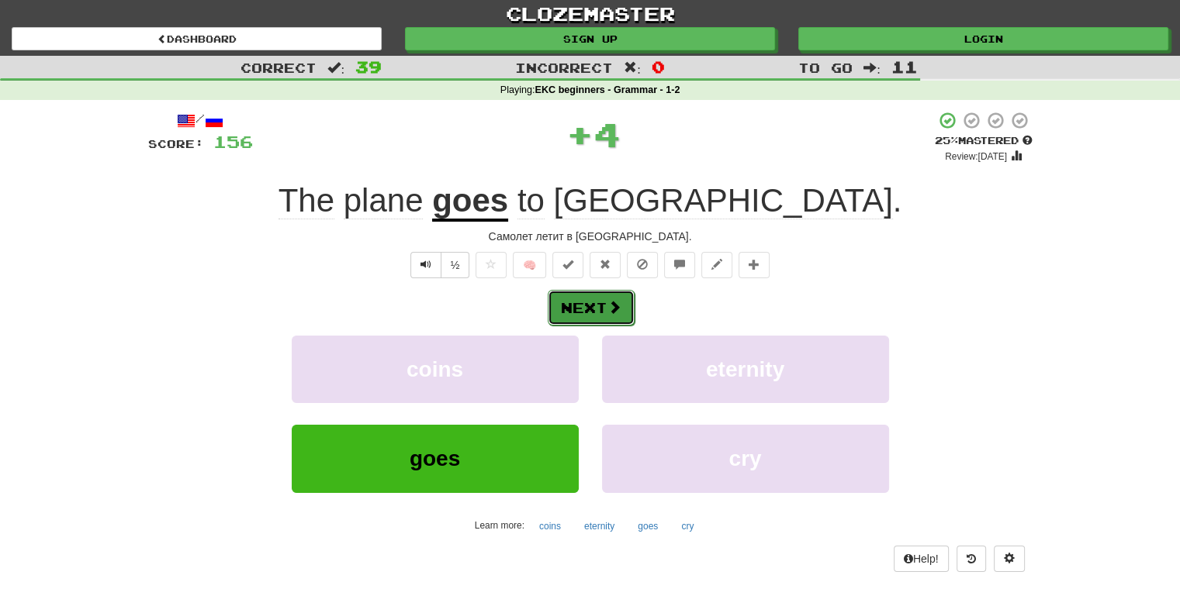
click at [579, 312] on button "Next" at bounding box center [591, 308] width 87 height 36
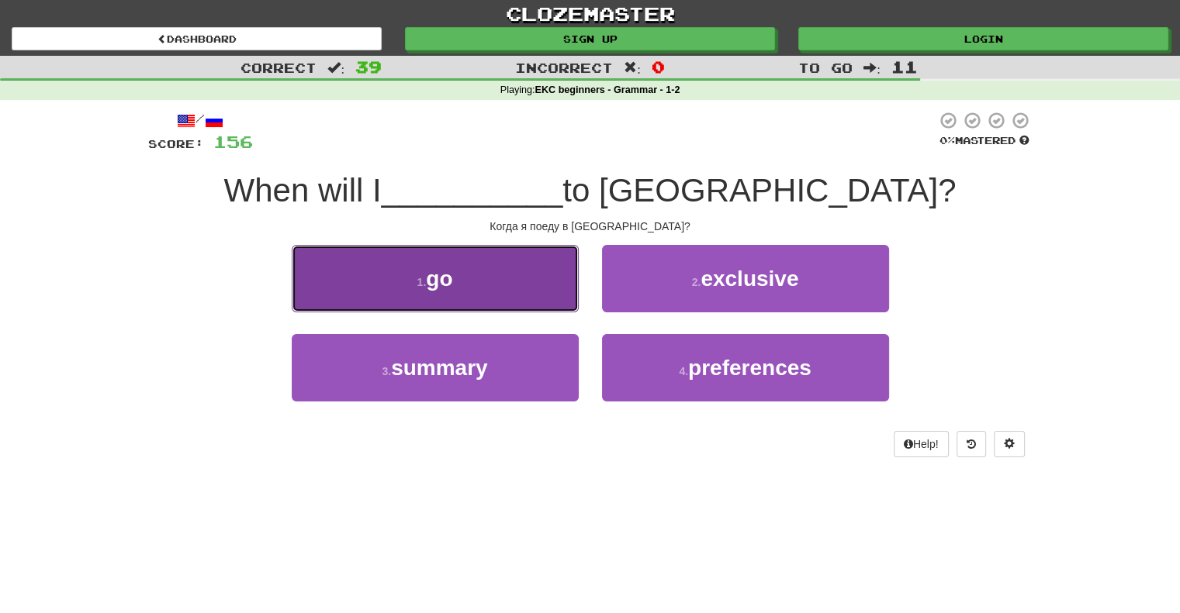
click at [441, 278] on span "go" at bounding box center [439, 279] width 26 height 24
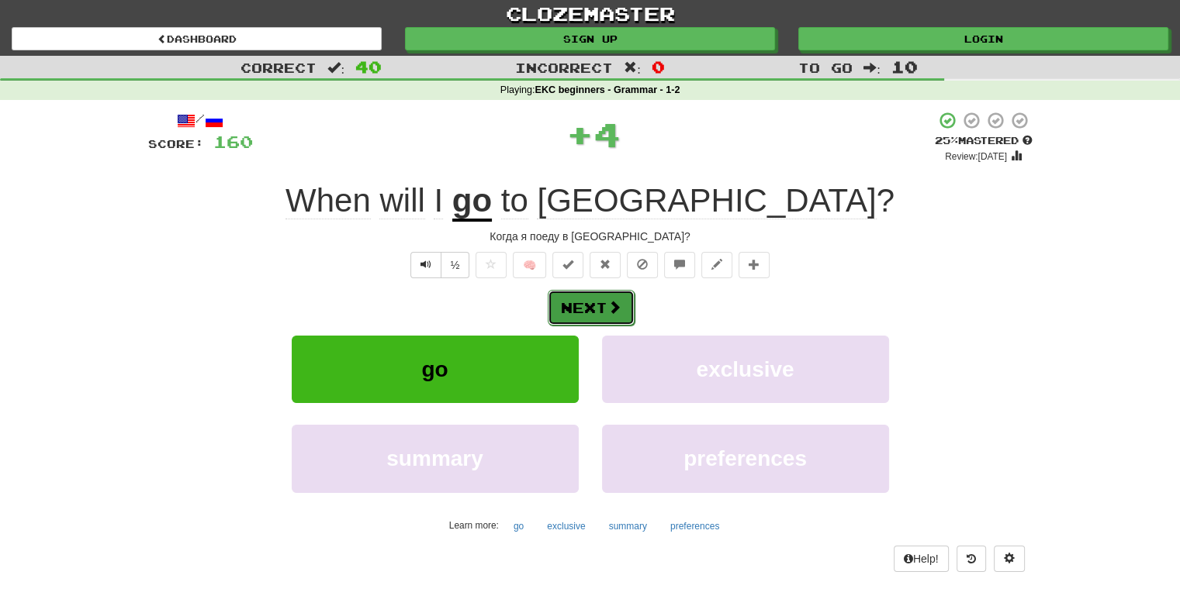
click at [585, 304] on button "Next" at bounding box center [591, 308] width 87 height 36
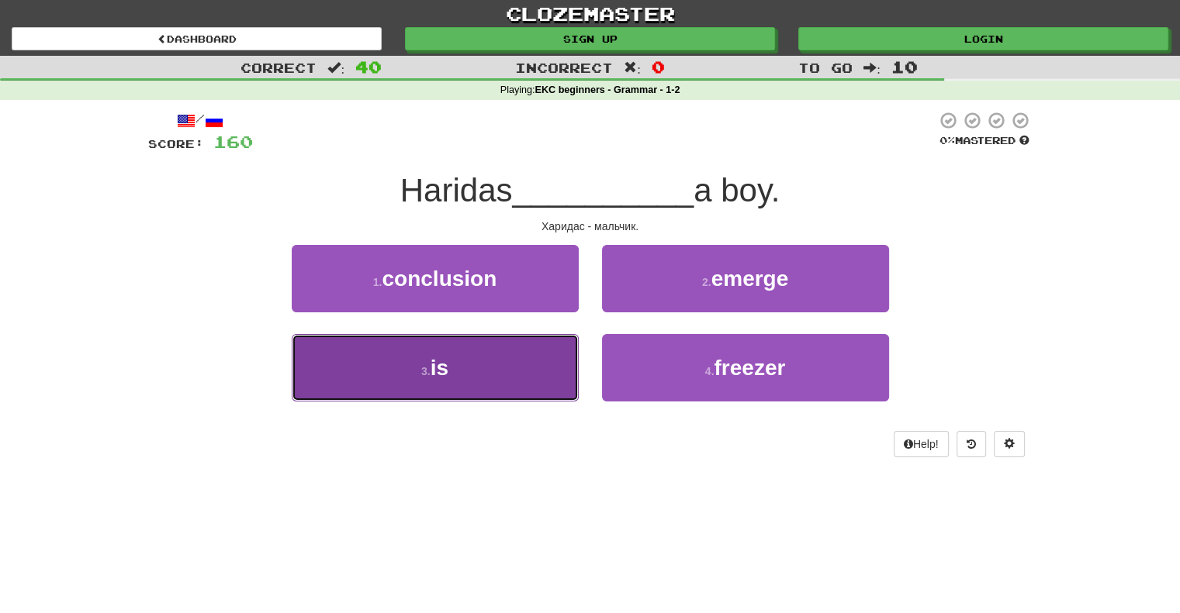
click at [447, 368] on span "is" at bounding box center [439, 368] width 18 height 24
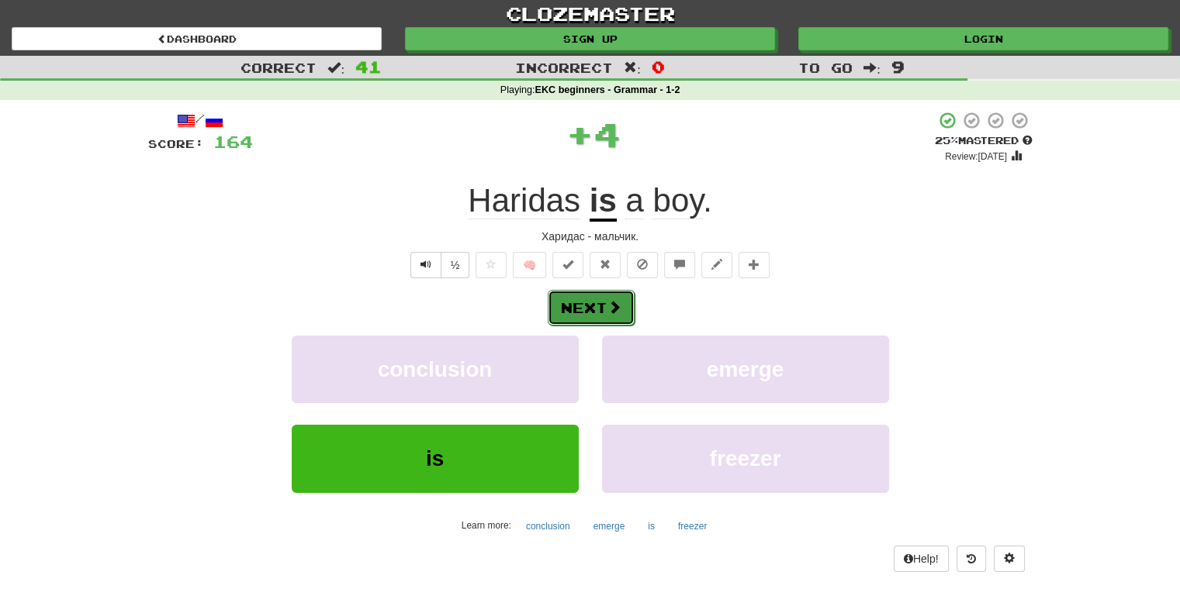
click at [589, 303] on button "Next" at bounding box center [591, 308] width 87 height 36
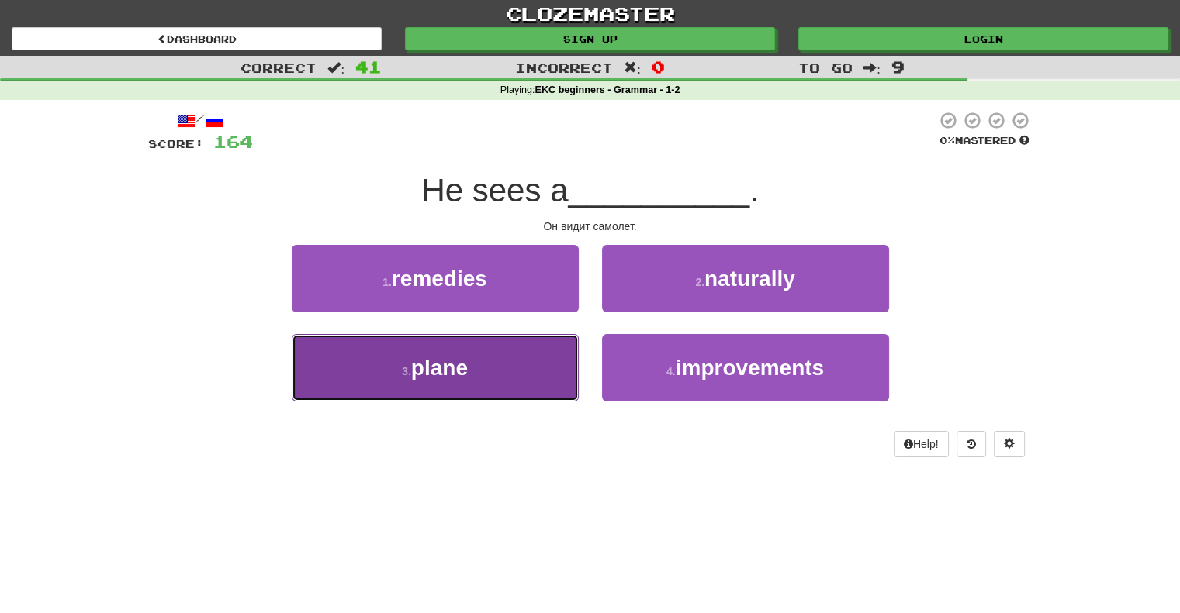
click at [462, 366] on span "plane" at bounding box center [439, 368] width 57 height 24
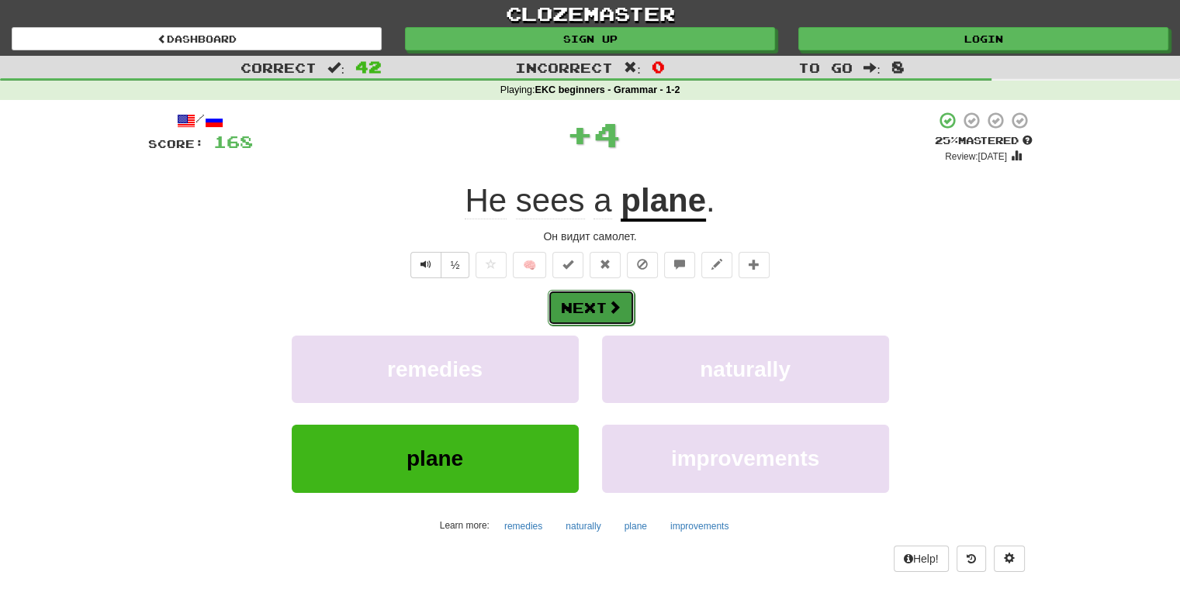
click at [580, 304] on button "Next" at bounding box center [591, 308] width 87 height 36
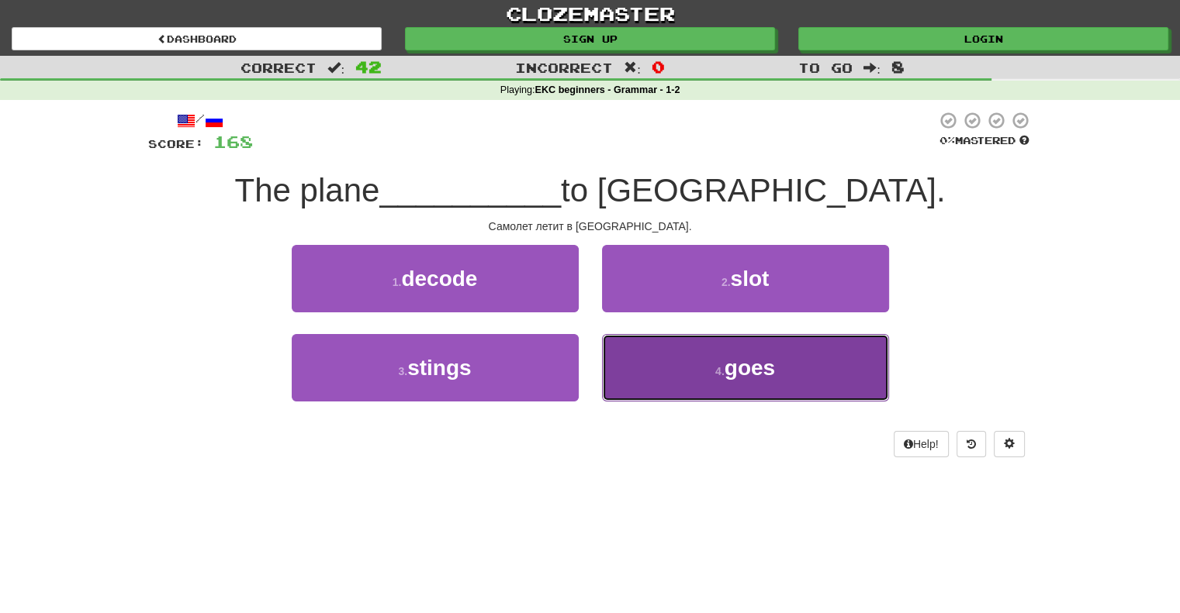
click at [751, 371] on span "goes" at bounding box center [749, 368] width 50 height 24
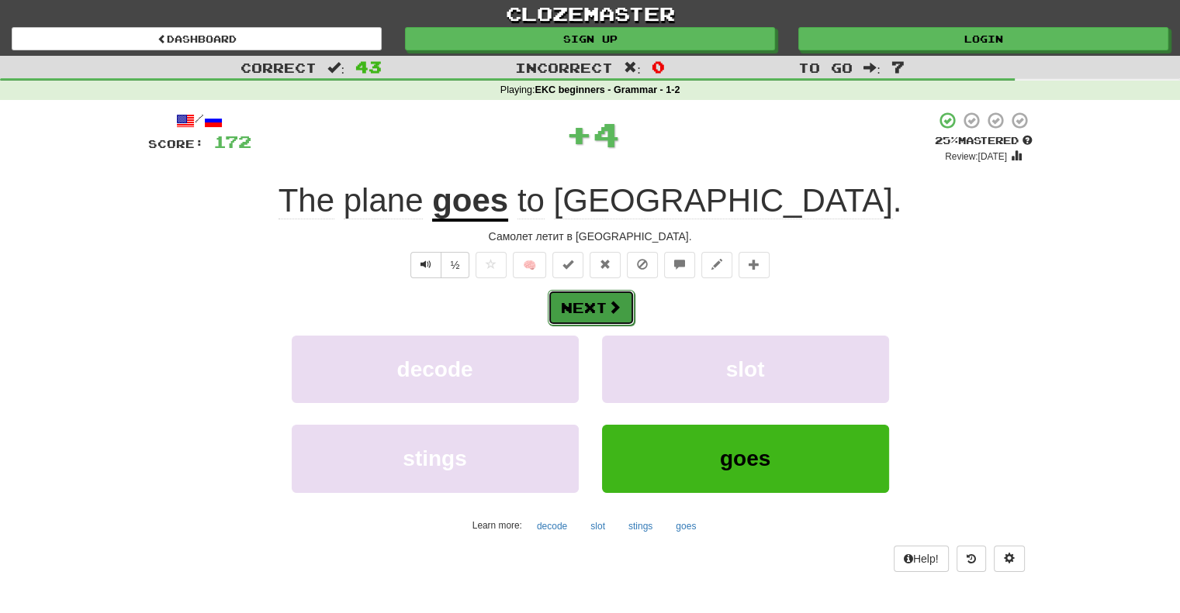
click at [579, 310] on button "Next" at bounding box center [591, 308] width 87 height 36
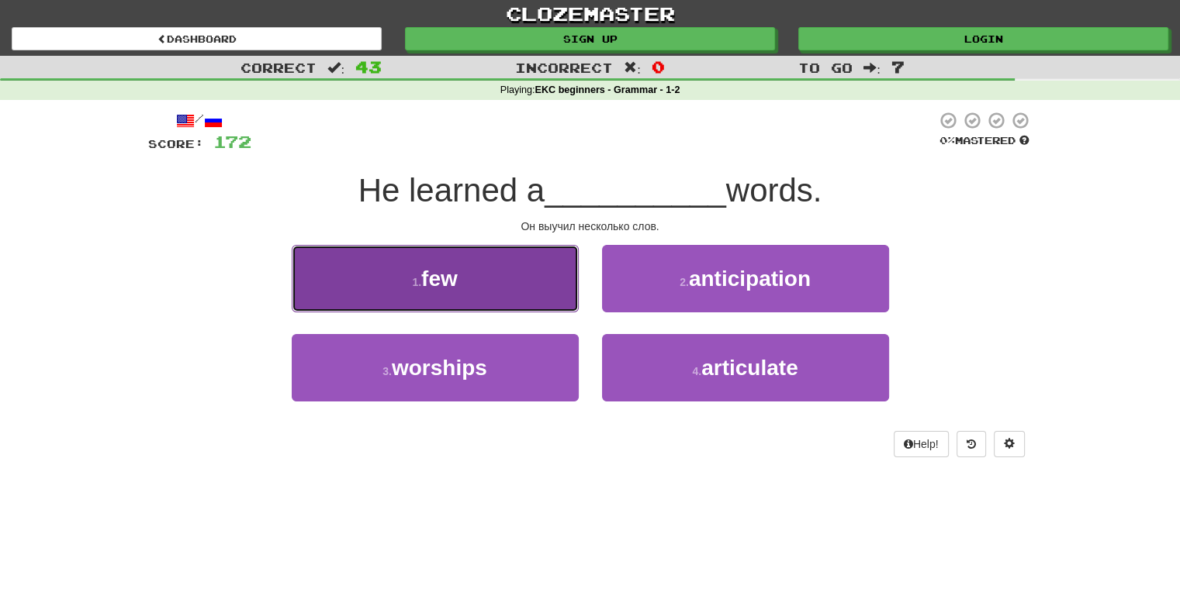
click at [439, 280] on span "few" at bounding box center [439, 279] width 36 height 24
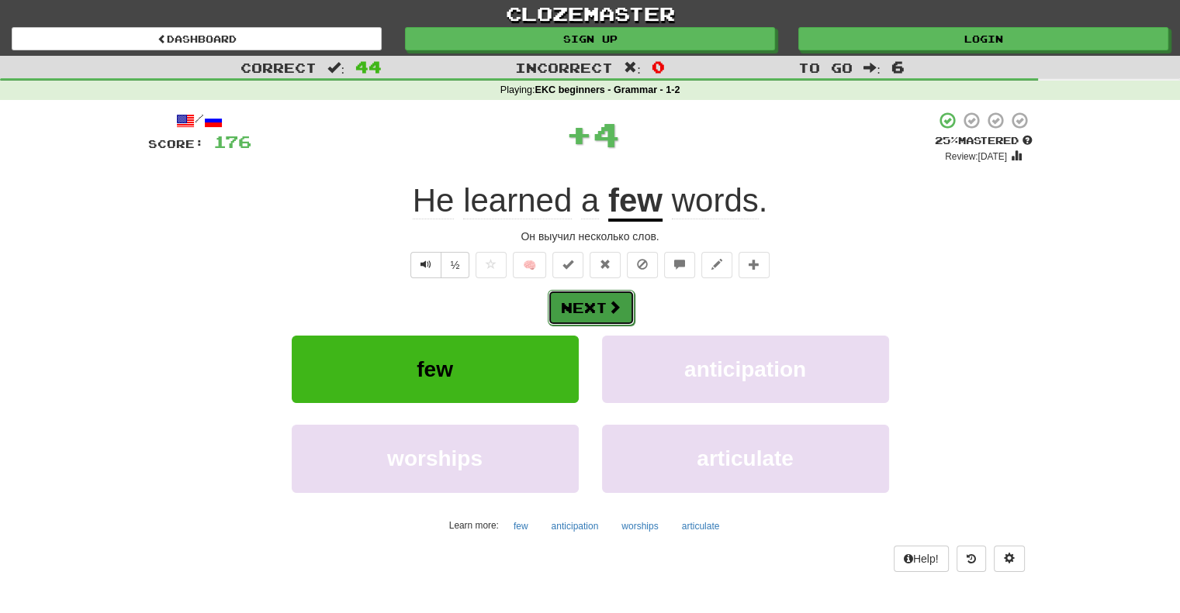
click at [597, 313] on button "Next" at bounding box center [591, 308] width 87 height 36
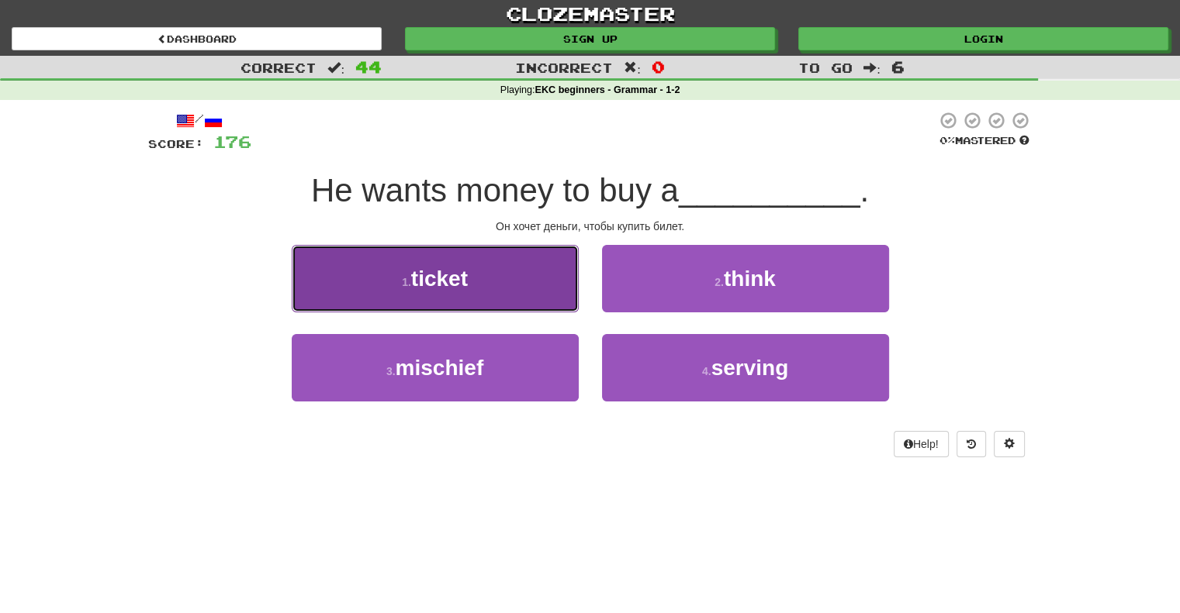
click at [453, 285] on span "ticket" at bounding box center [439, 279] width 57 height 24
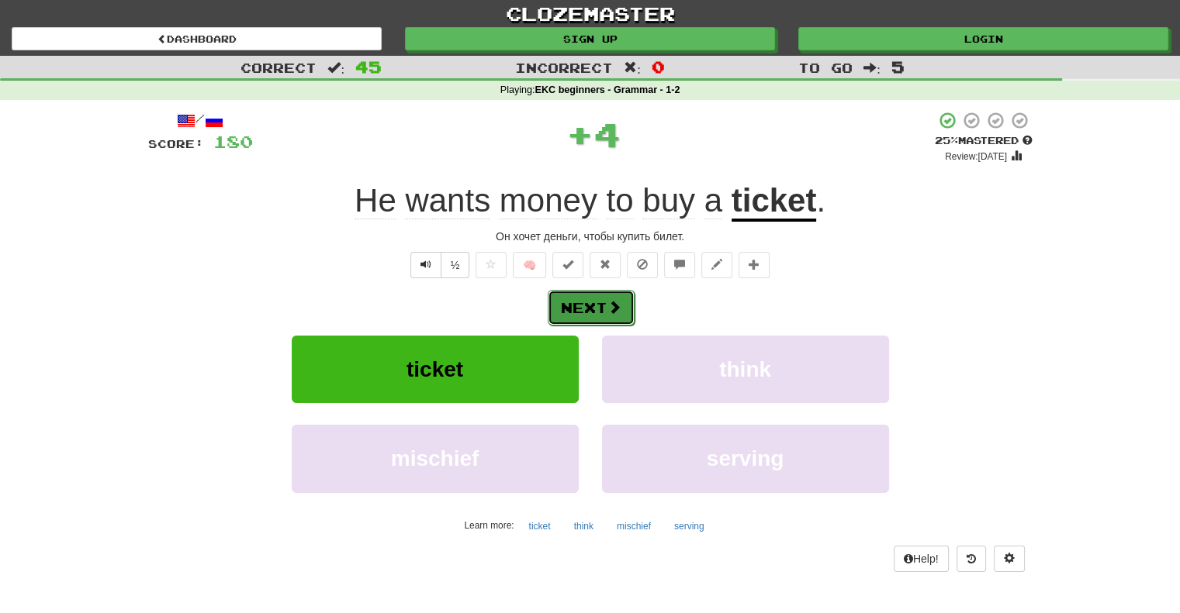
click at [586, 303] on button "Next" at bounding box center [591, 308] width 87 height 36
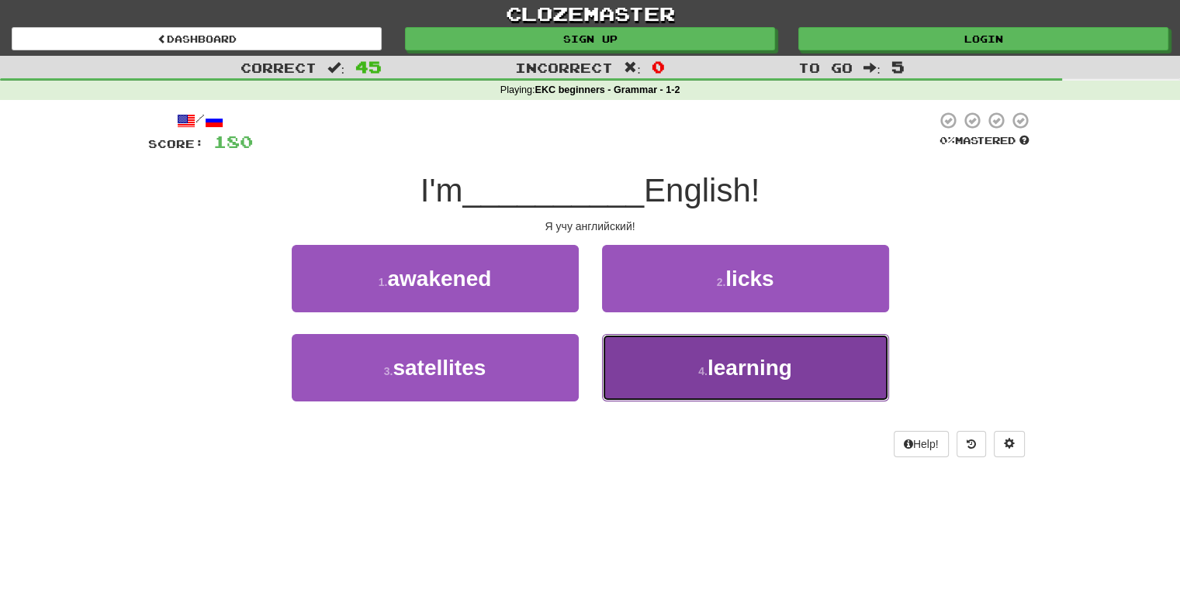
click at [714, 366] on span "learning" at bounding box center [749, 368] width 85 height 24
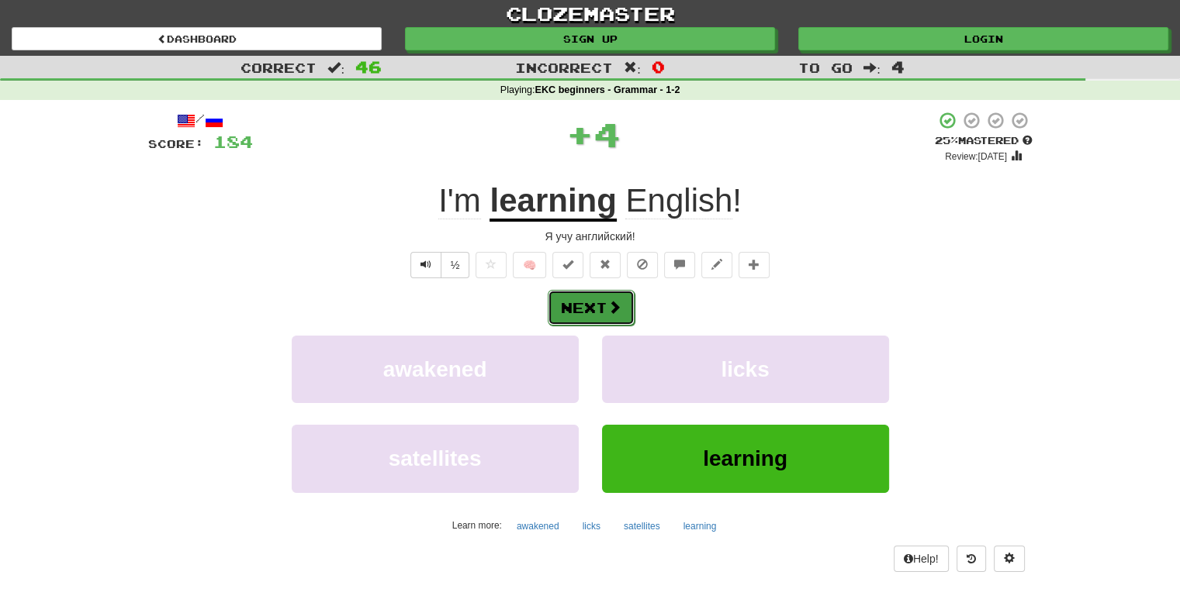
click at [576, 306] on button "Next" at bounding box center [591, 308] width 87 height 36
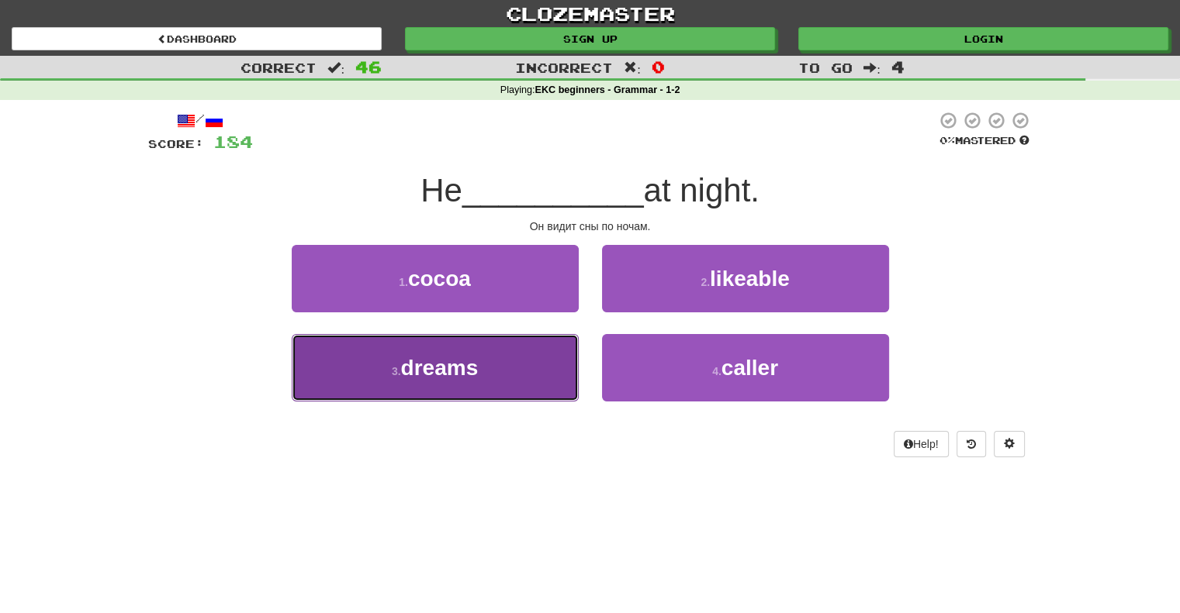
click at [441, 372] on span "dreams" at bounding box center [440, 368] width 78 height 24
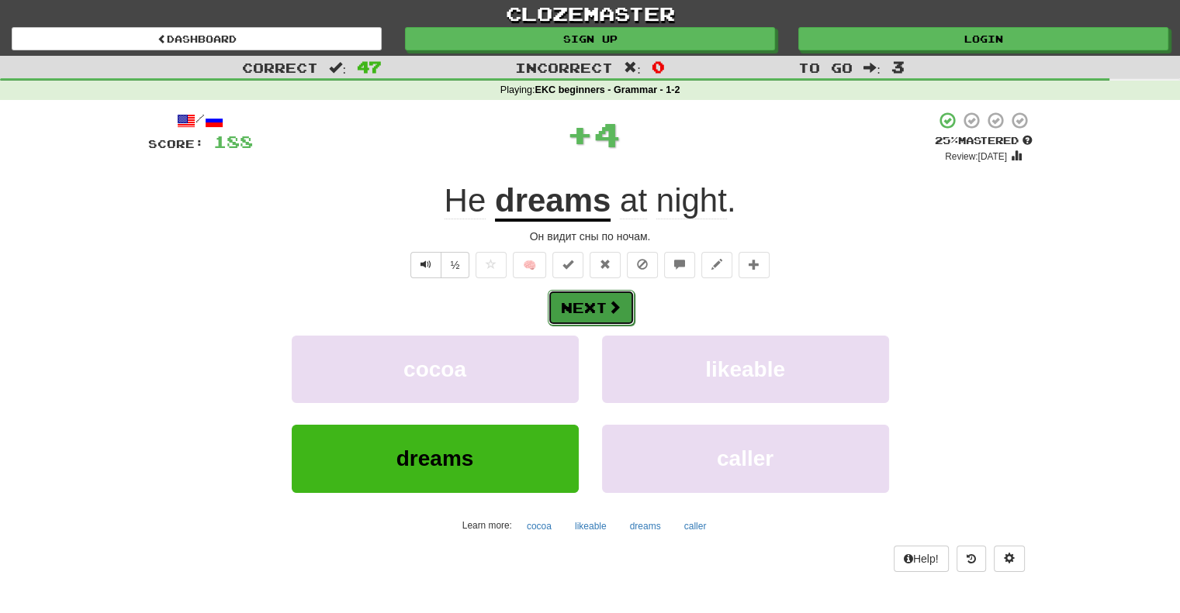
click at [582, 309] on button "Next" at bounding box center [591, 308] width 87 height 36
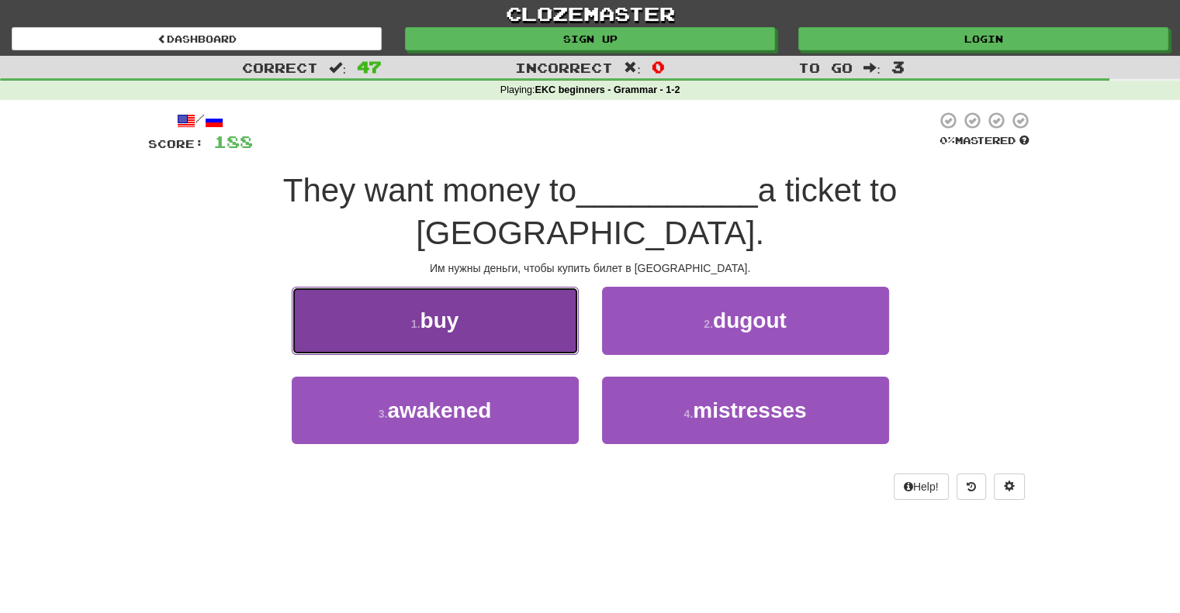
click at [442, 309] on span "buy" at bounding box center [439, 321] width 39 height 24
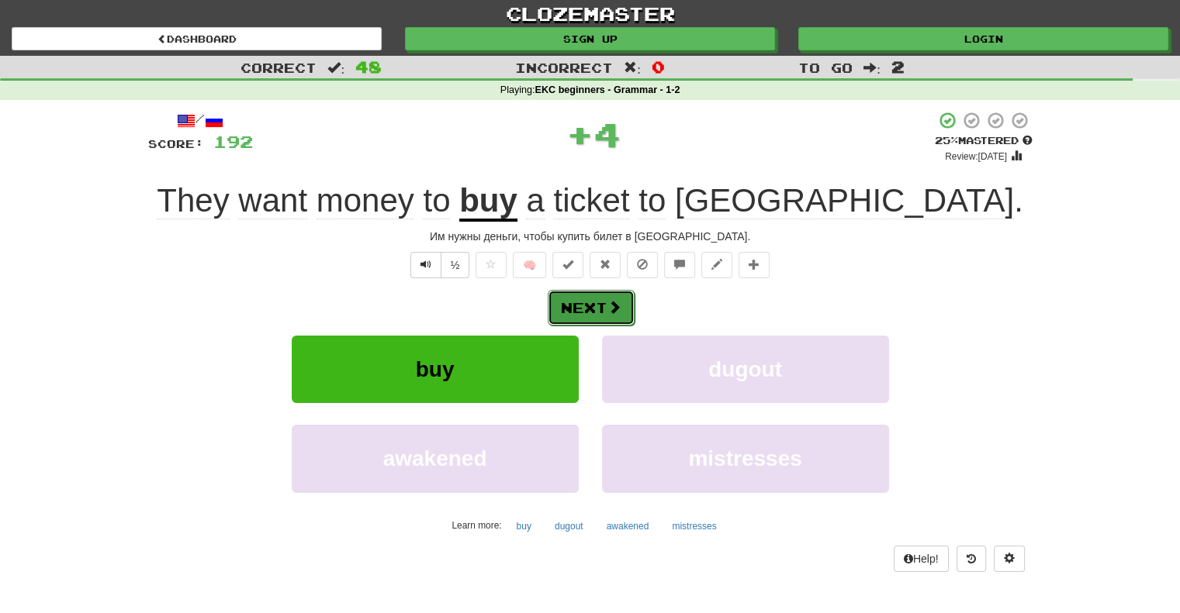
click at [578, 309] on button "Next" at bounding box center [591, 308] width 87 height 36
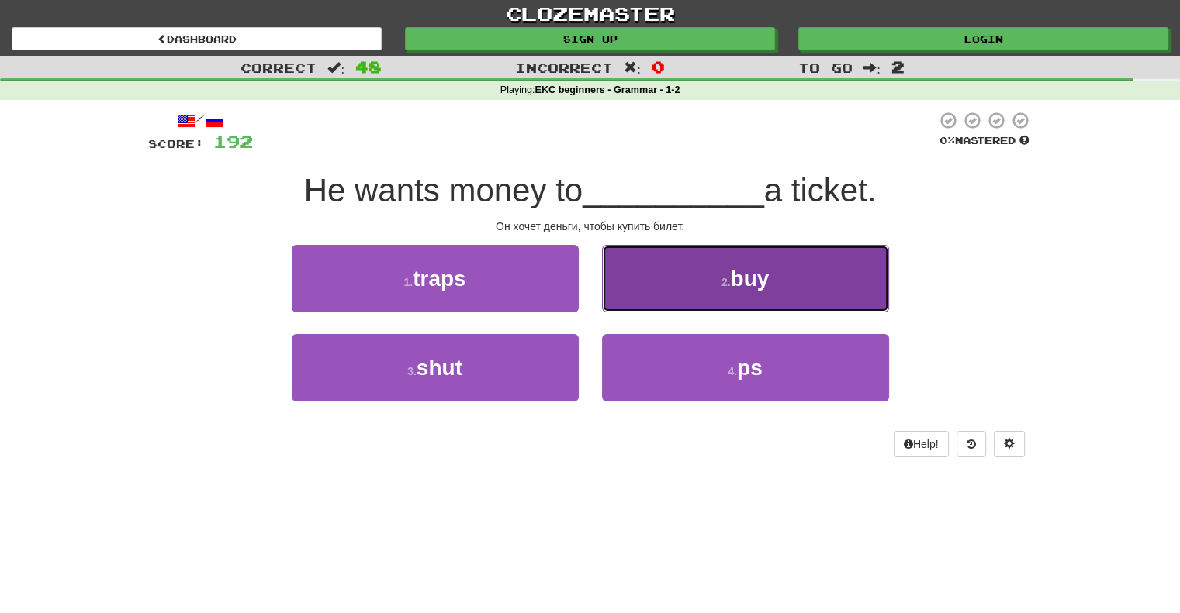
click at [732, 280] on span "buy" at bounding box center [749, 279] width 39 height 24
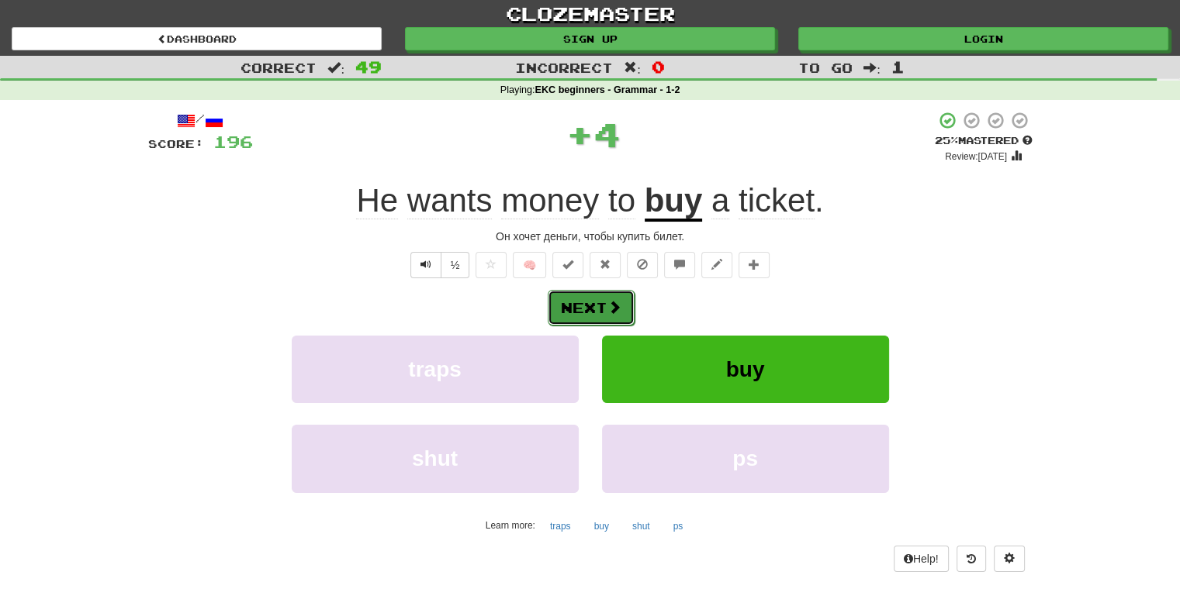
click at [580, 305] on button "Next" at bounding box center [591, 308] width 87 height 36
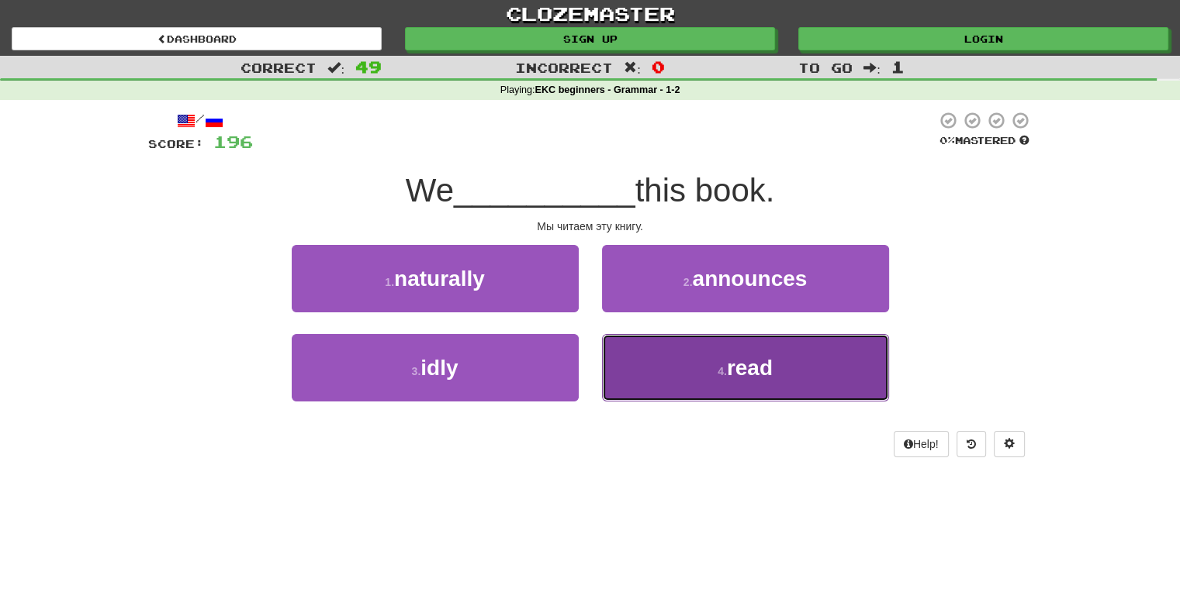
click at [760, 363] on span "read" at bounding box center [750, 368] width 46 height 24
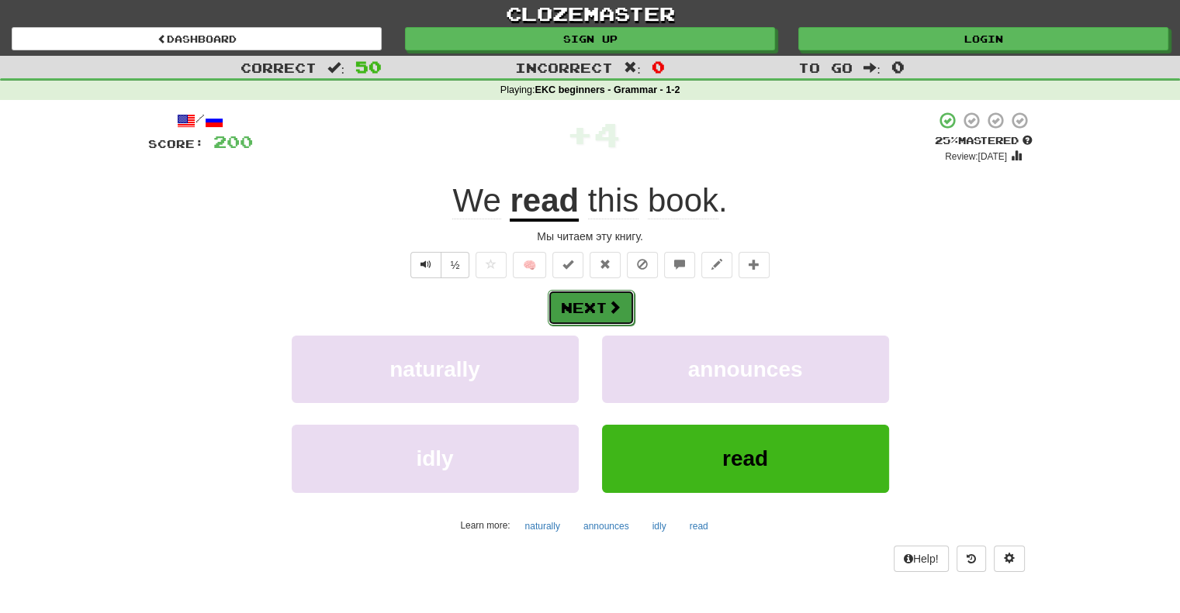
click at [582, 298] on button "Next" at bounding box center [591, 308] width 87 height 36
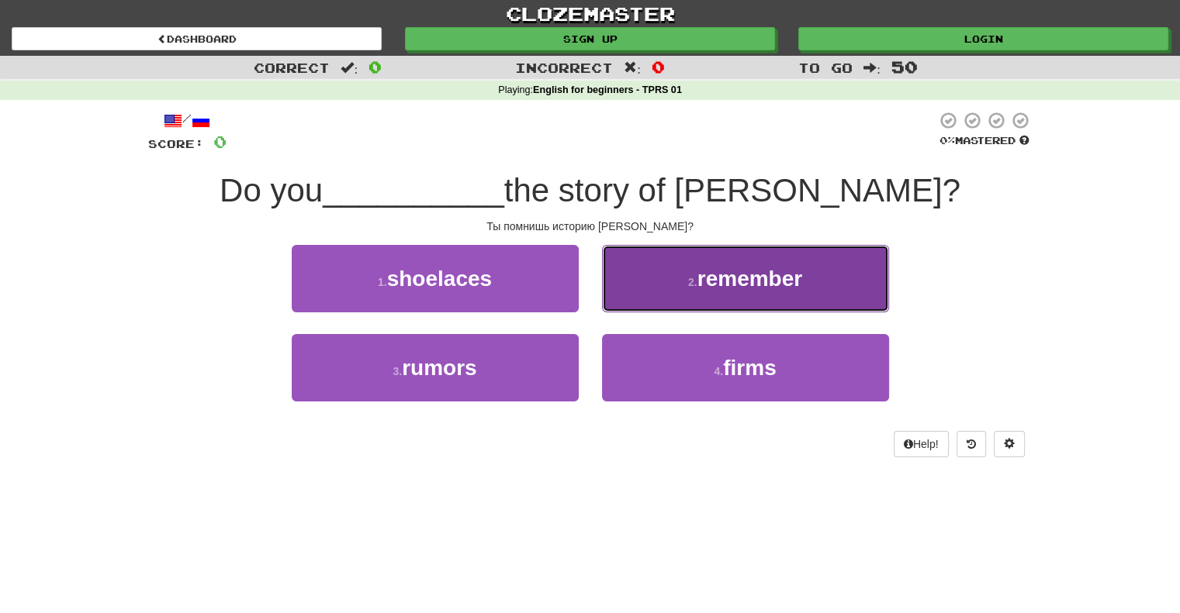
click at [735, 279] on span "remember" at bounding box center [749, 279] width 105 height 24
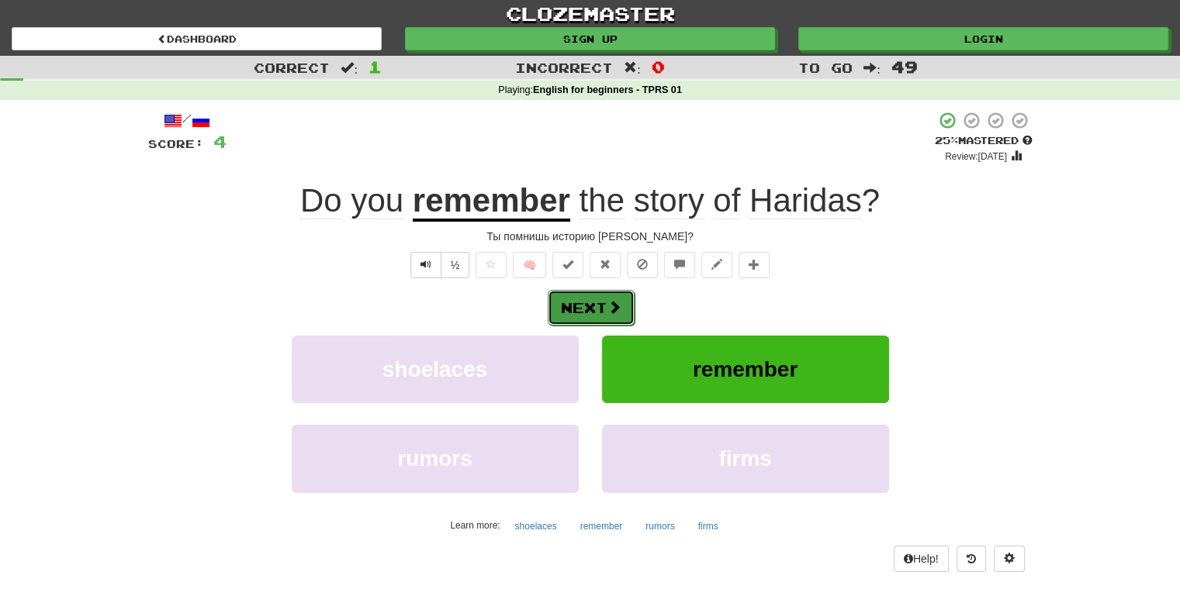
click at [580, 306] on button "Next" at bounding box center [591, 308] width 87 height 36
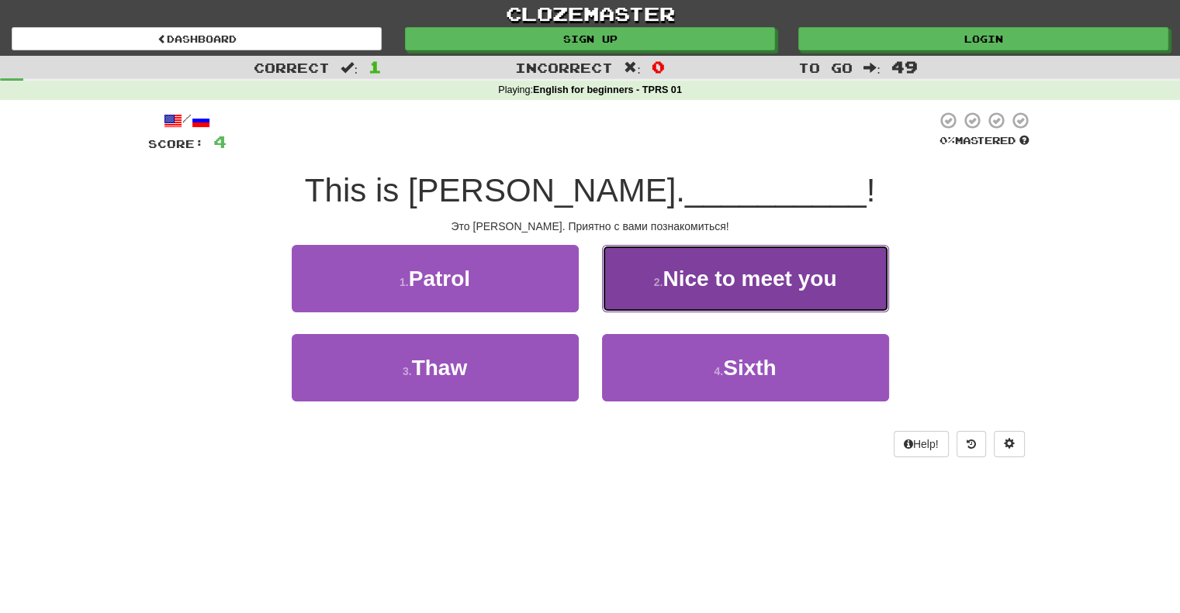
click at [690, 278] on span "Nice to meet you" at bounding box center [749, 279] width 174 height 24
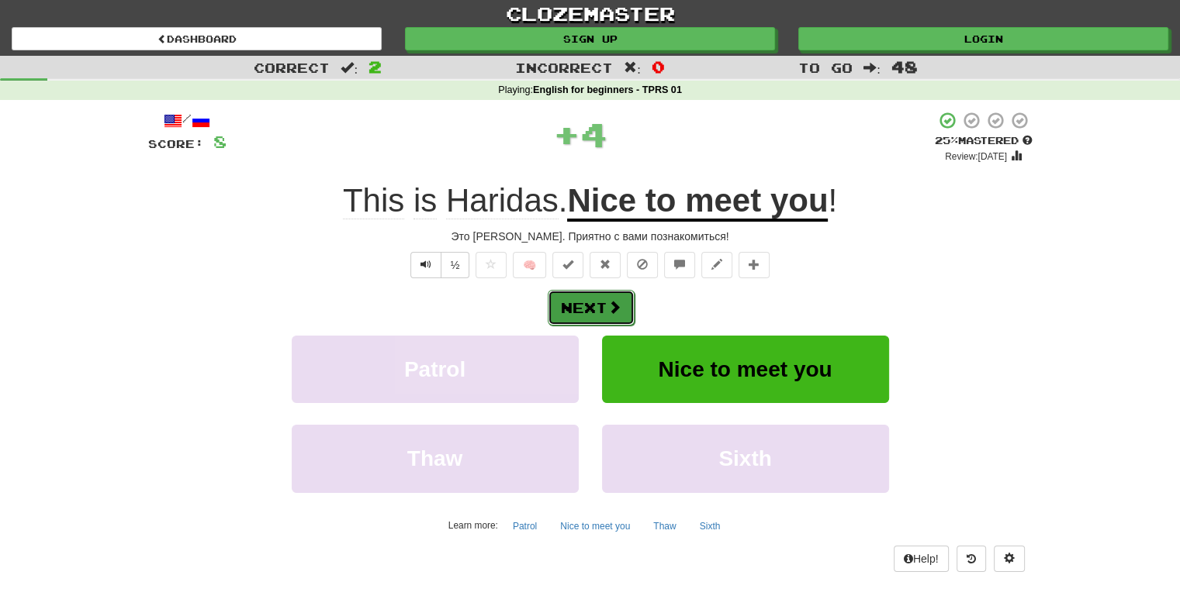
click at [586, 313] on button "Next" at bounding box center [591, 308] width 87 height 36
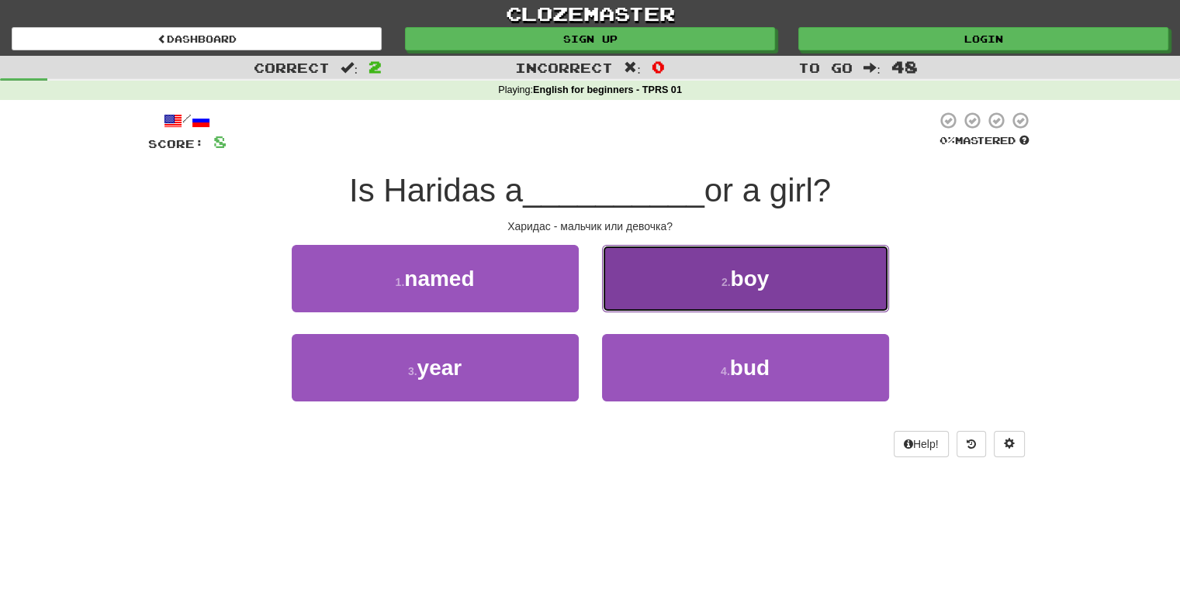
click at [747, 280] on span "boy" at bounding box center [749, 279] width 39 height 24
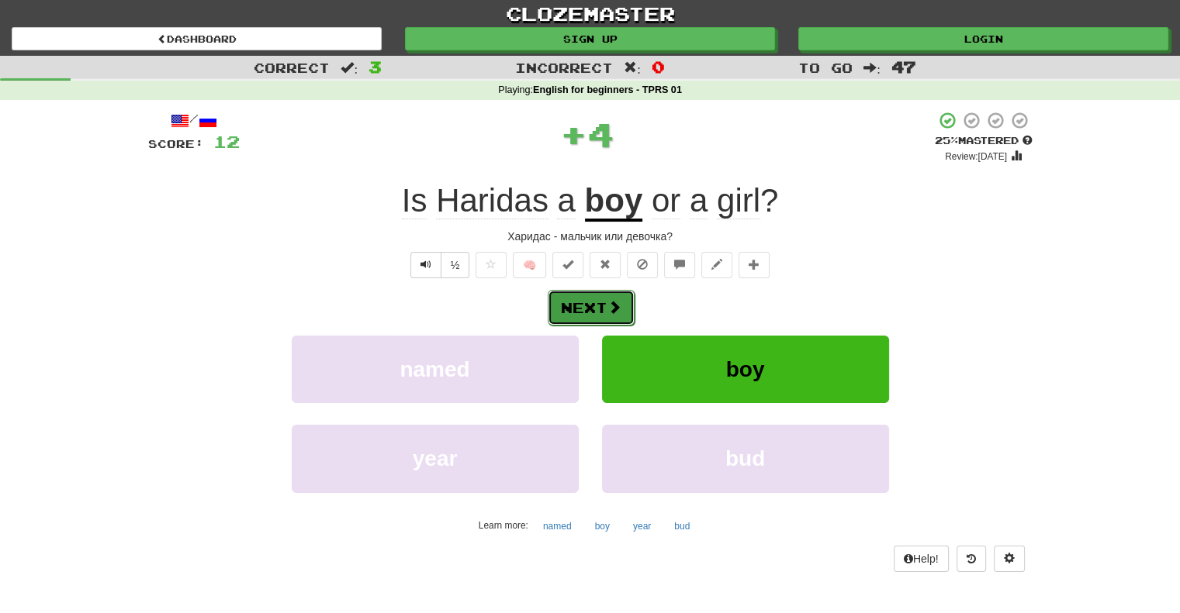
click at [586, 306] on button "Next" at bounding box center [591, 308] width 87 height 36
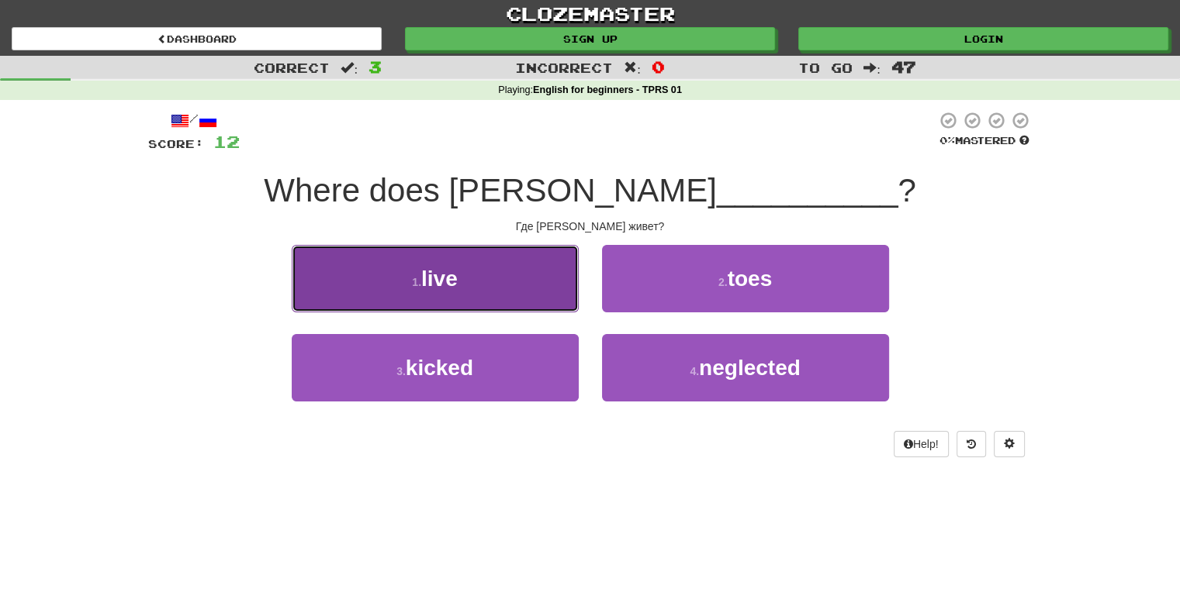
click at [434, 275] on span "live" at bounding box center [439, 279] width 36 height 24
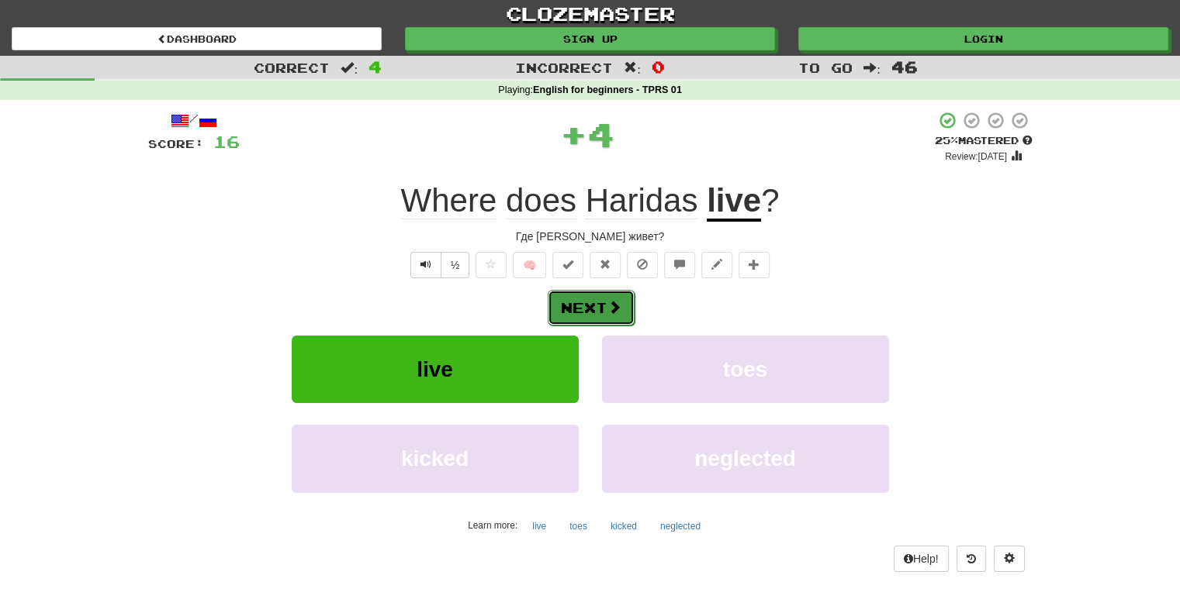
click at [582, 303] on button "Next" at bounding box center [591, 308] width 87 height 36
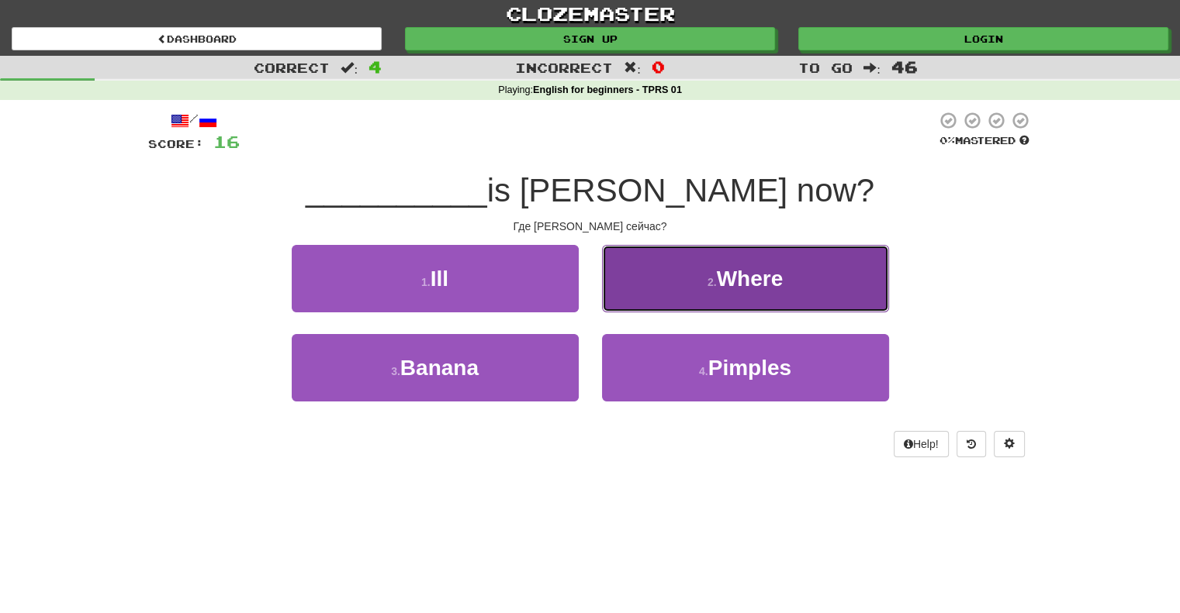
click at [737, 286] on span "Where" at bounding box center [750, 279] width 67 height 24
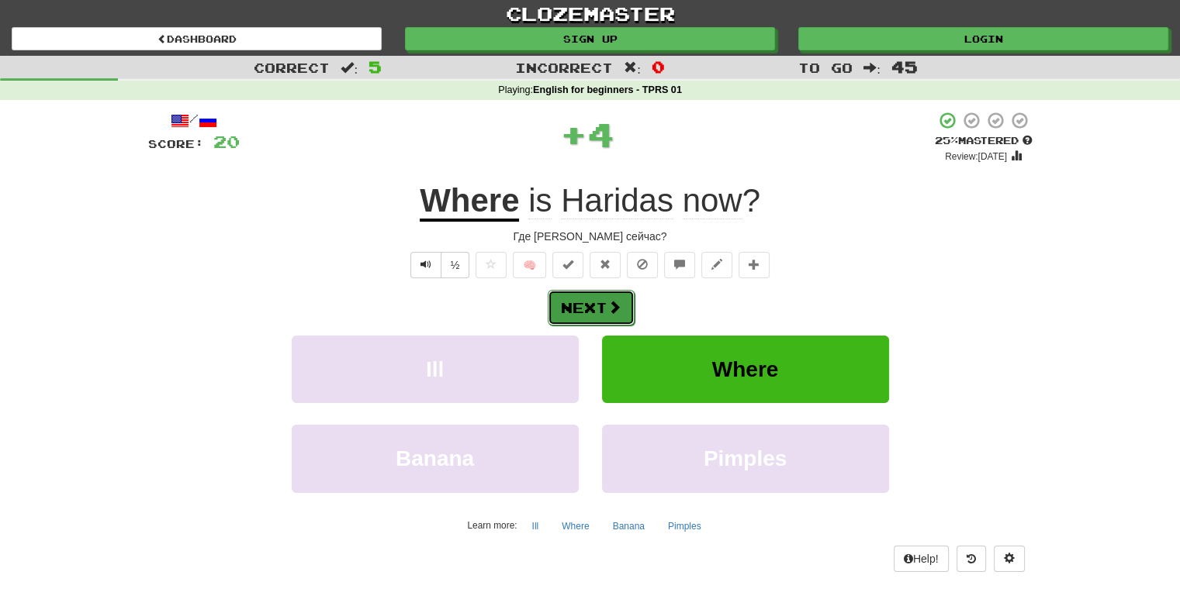
click at [586, 309] on button "Next" at bounding box center [591, 308] width 87 height 36
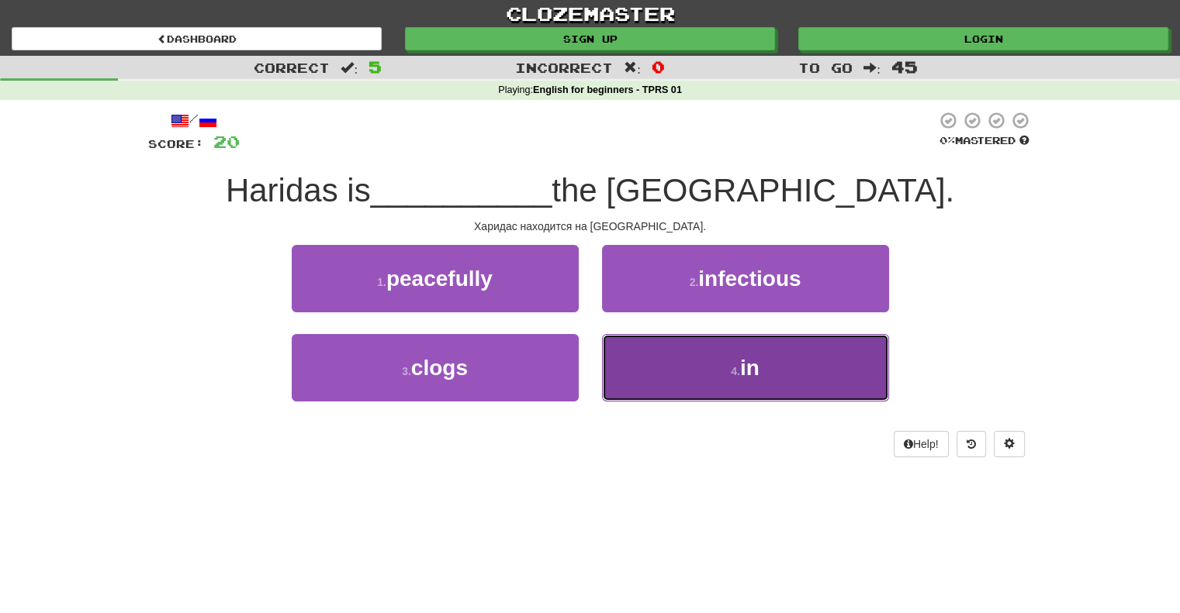
click at [748, 368] on span "in" at bounding box center [749, 368] width 19 height 24
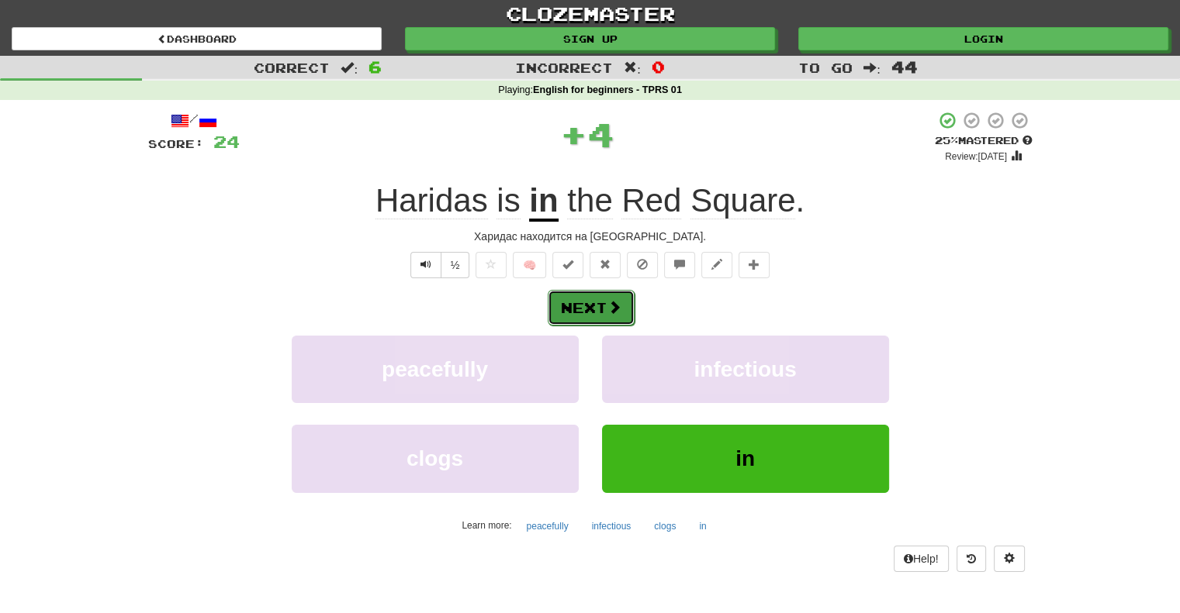
click at [596, 304] on button "Next" at bounding box center [591, 308] width 87 height 36
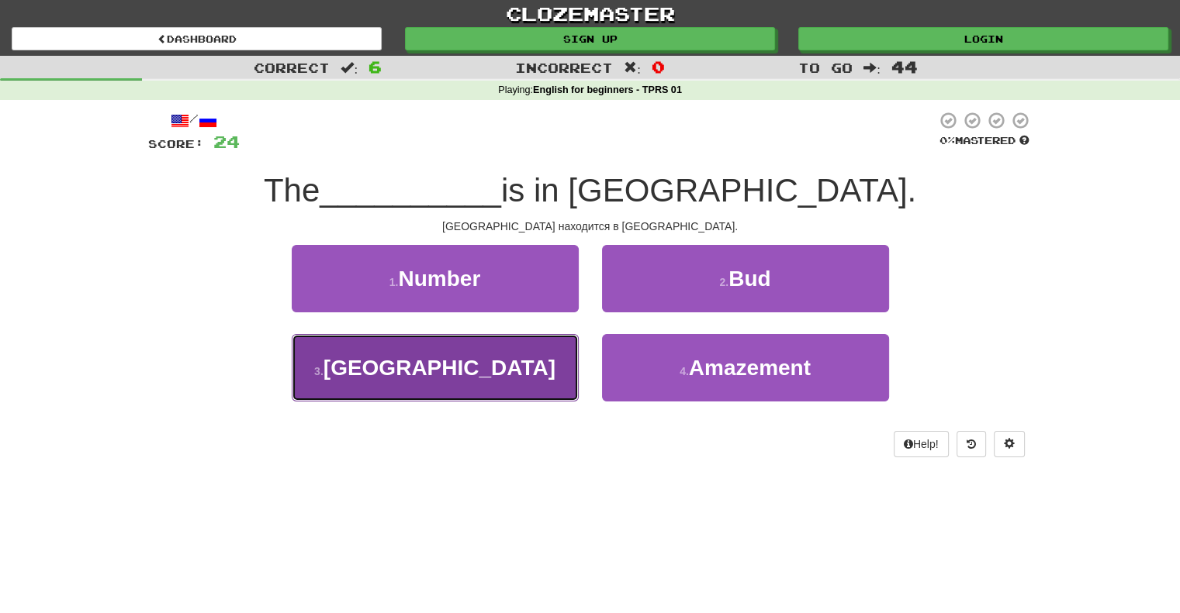
click at [465, 365] on span "Red Square" at bounding box center [439, 368] width 232 height 24
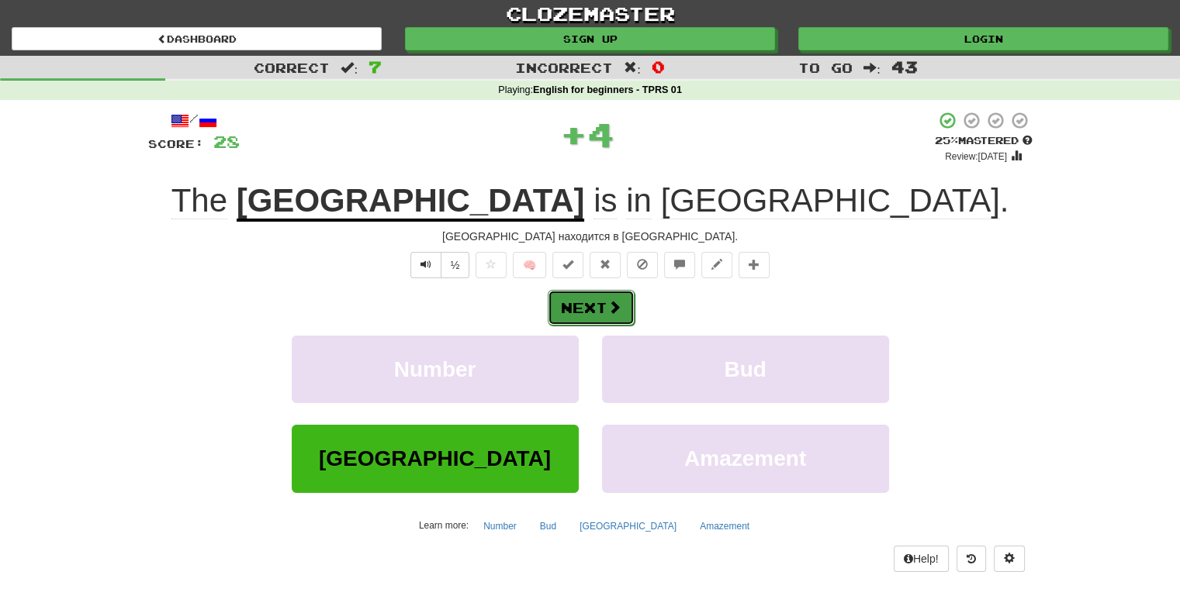
click at [573, 306] on button "Next" at bounding box center [591, 308] width 87 height 36
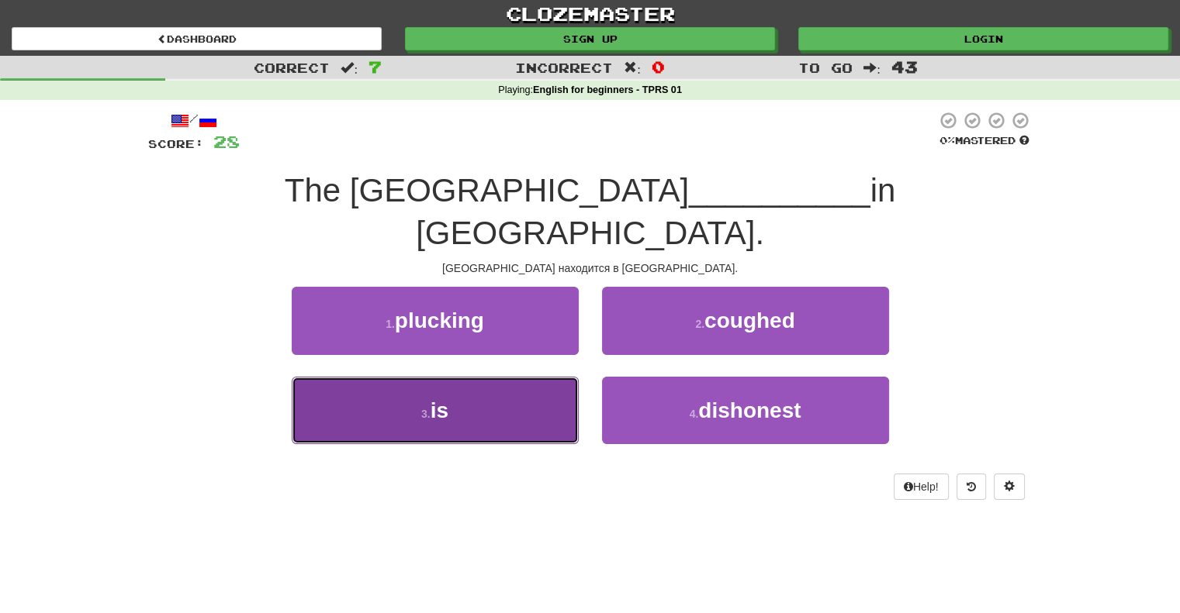
click at [440, 399] on span "is" at bounding box center [439, 411] width 18 height 24
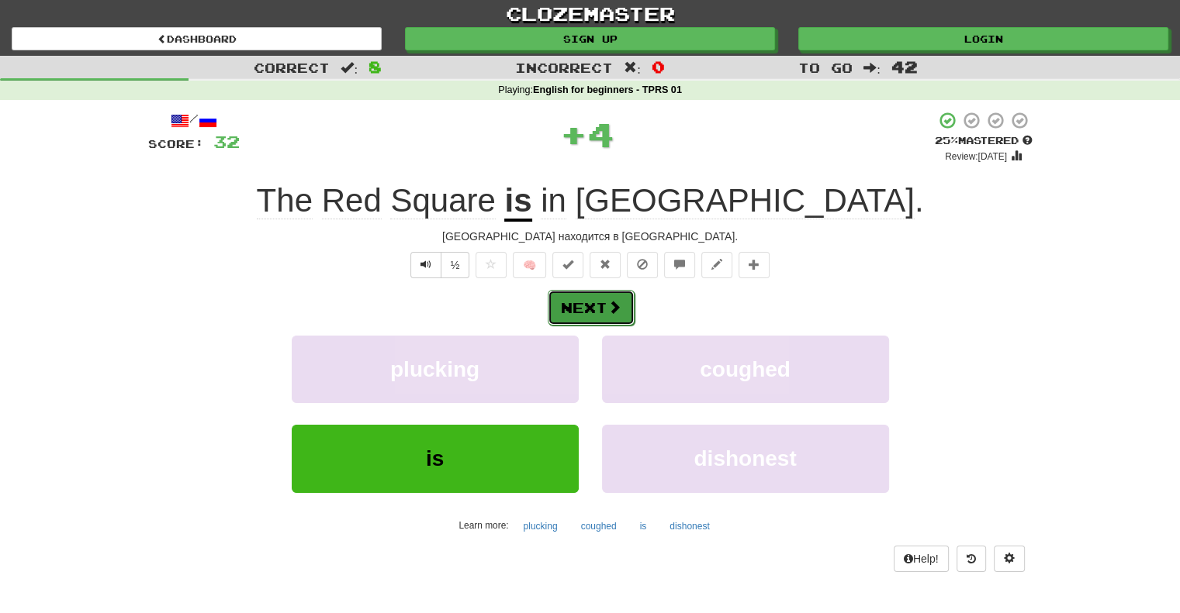
click at [573, 309] on button "Next" at bounding box center [591, 308] width 87 height 36
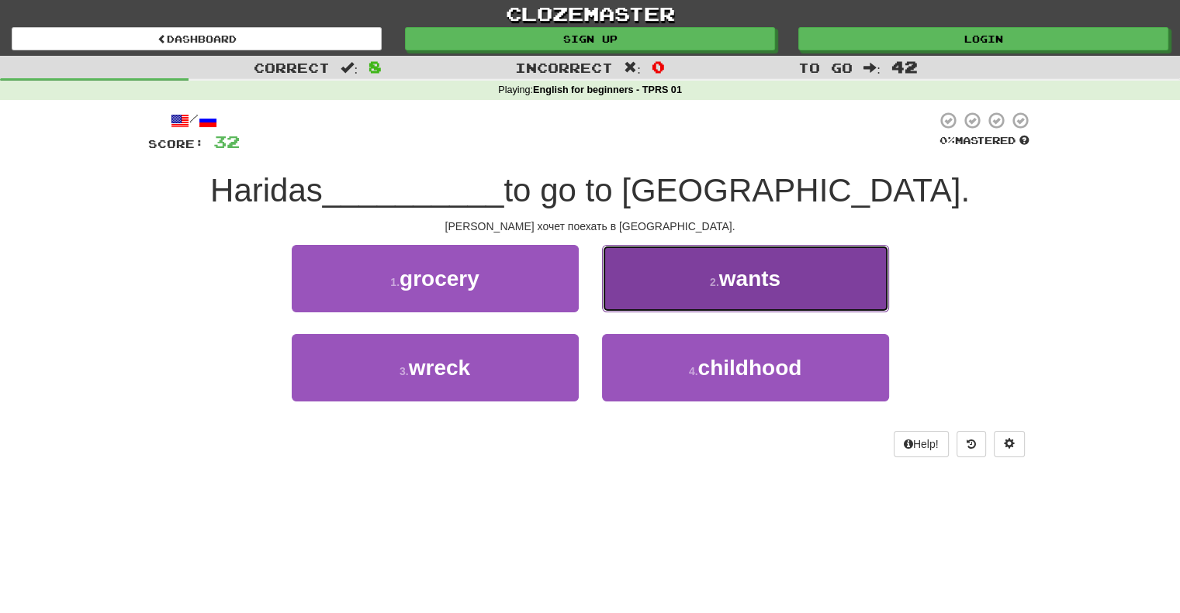
click at [751, 284] on span "wants" at bounding box center [749, 279] width 61 height 24
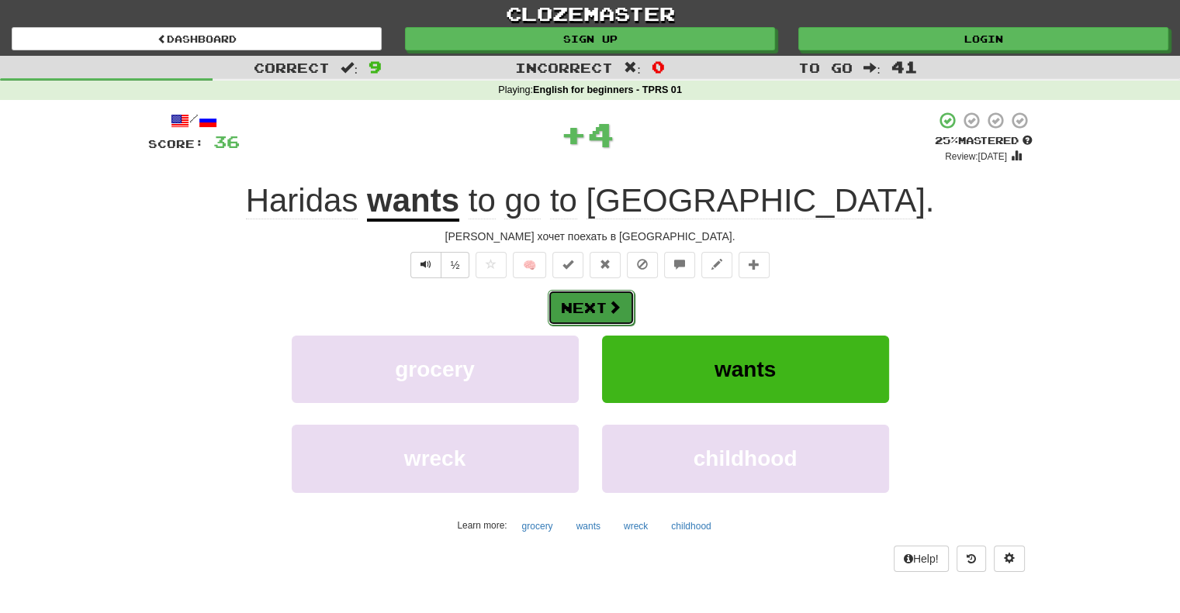
click at [580, 309] on button "Next" at bounding box center [591, 308] width 87 height 36
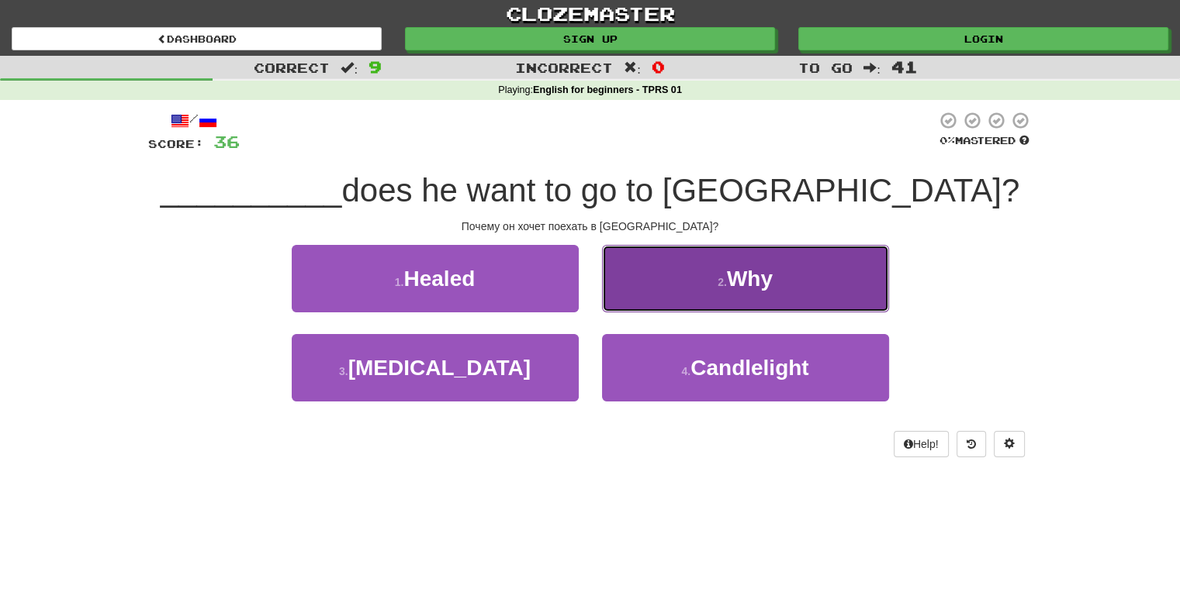
click at [775, 286] on button "2 . Why" at bounding box center [745, 278] width 287 height 67
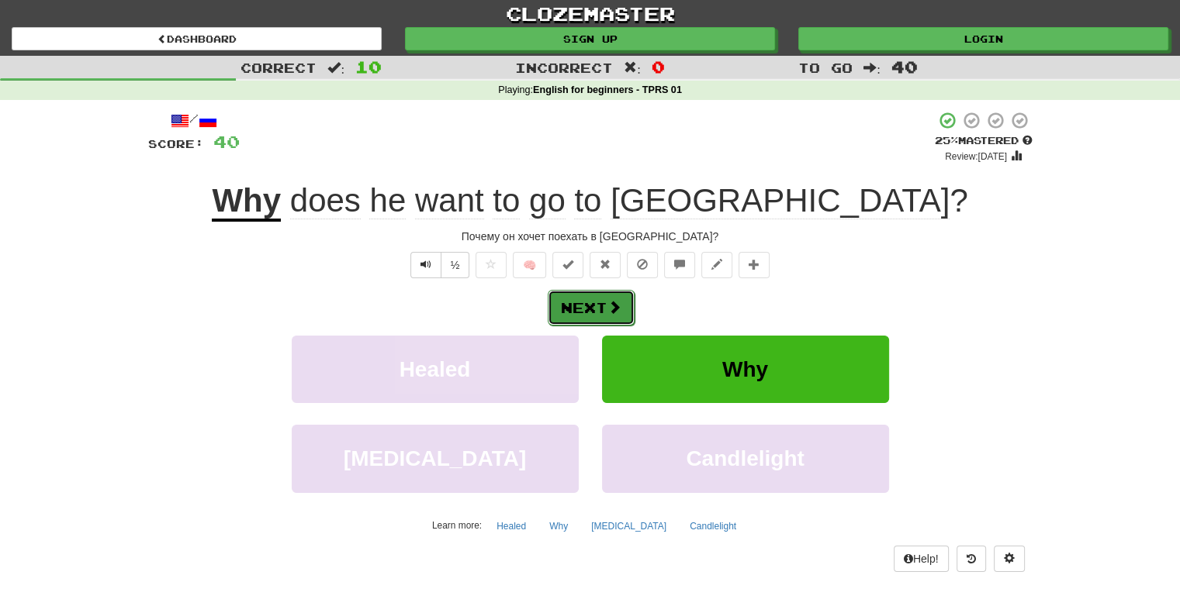
click at [587, 305] on button "Next" at bounding box center [591, 308] width 87 height 36
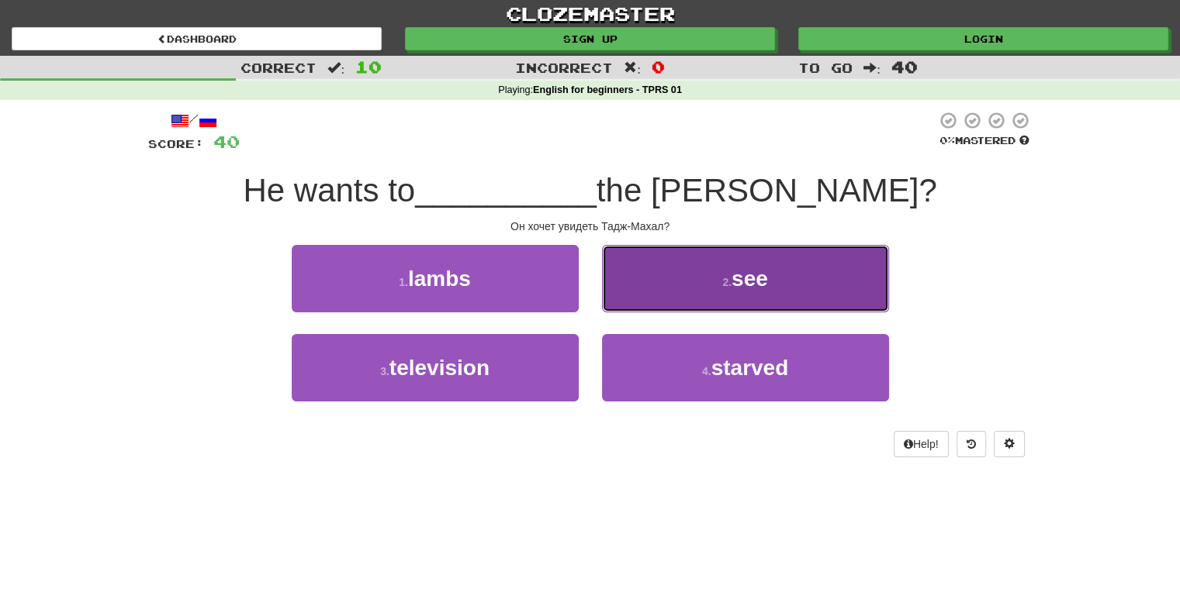
click at [754, 295] on button "2 . see" at bounding box center [745, 278] width 287 height 67
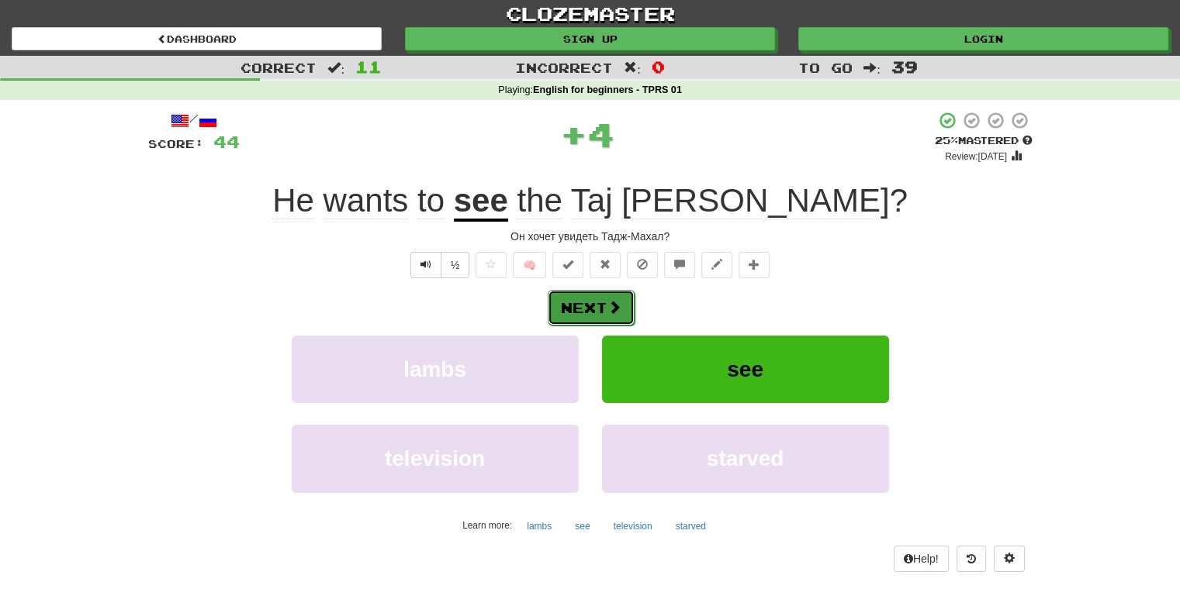
click at [585, 307] on button "Next" at bounding box center [591, 308] width 87 height 36
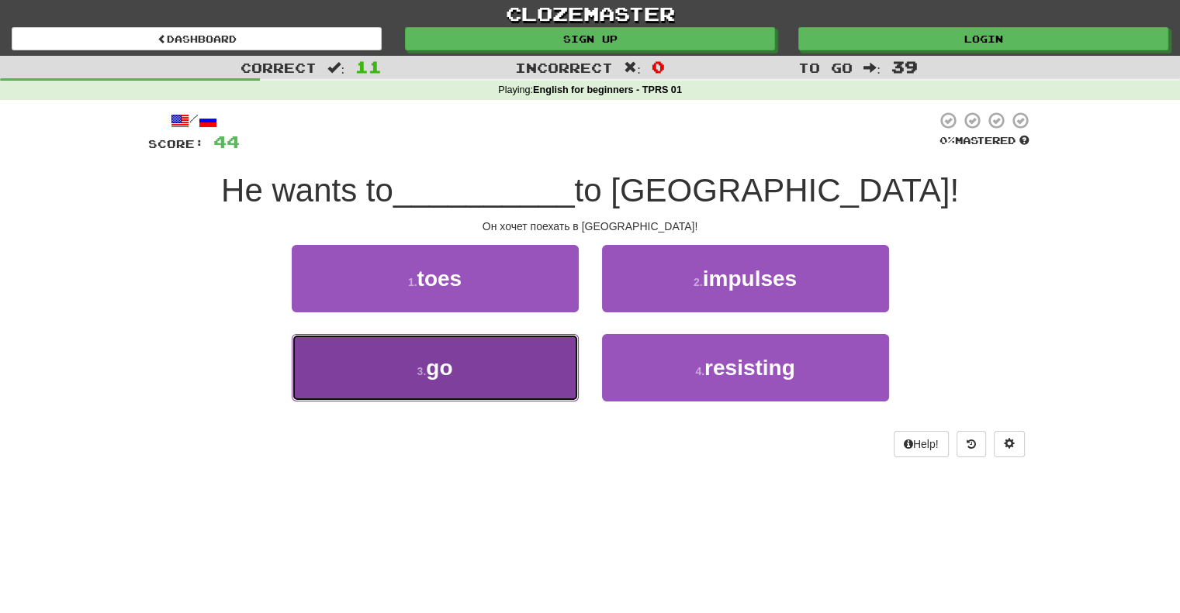
click at [427, 368] on span "go" at bounding box center [439, 368] width 26 height 24
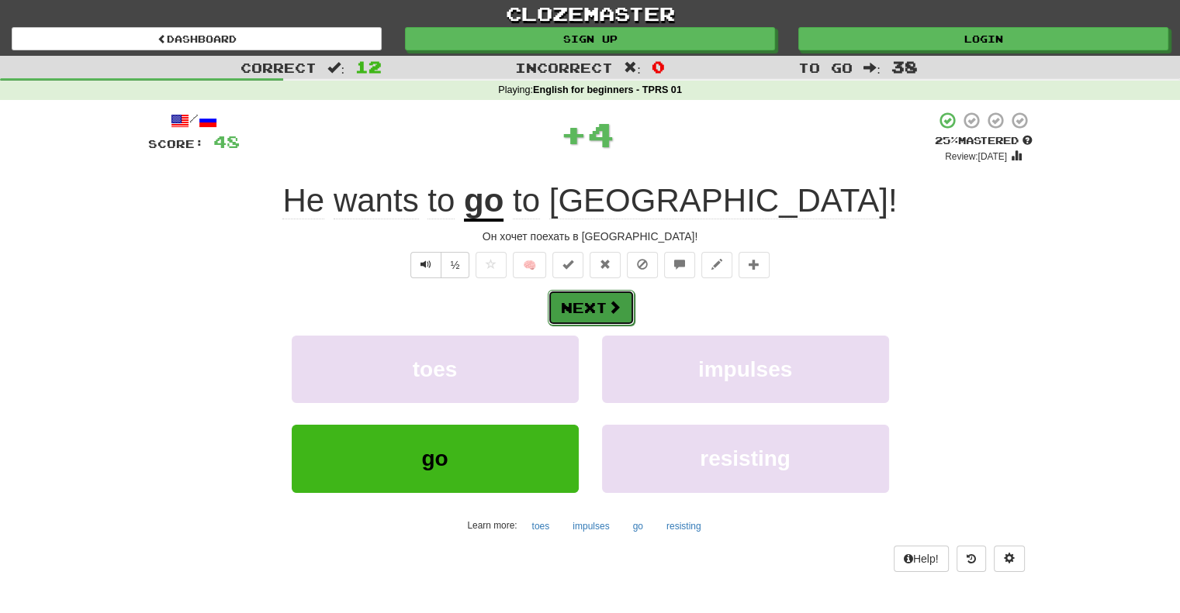
click at [579, 306] on button "Next" at bounding box center [591, 308] width 87 height 36
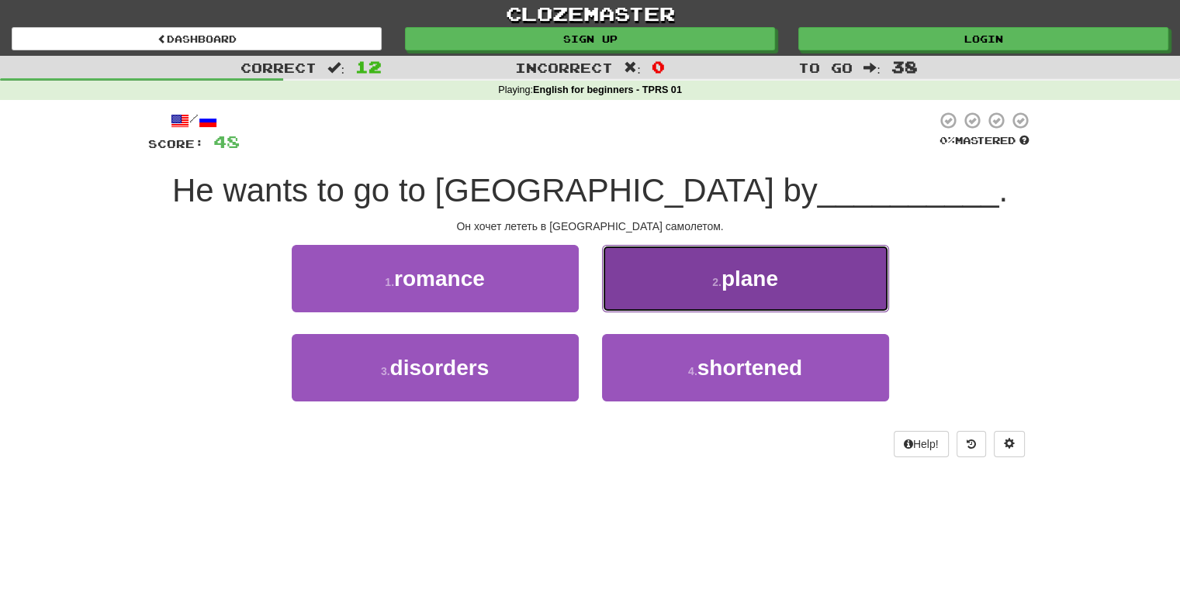
click at [763, 275] on span "plane" at bounding box center [749, 279] width 57 height 24
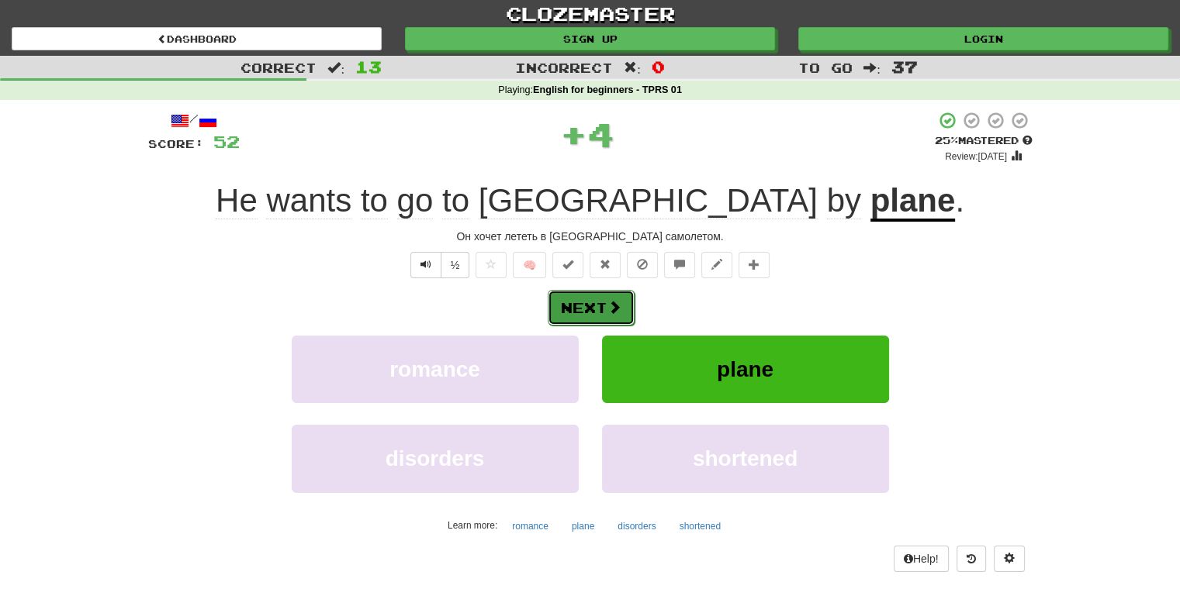
click at [585, 305] on button "Next" at bounding box center [591, 308] width 87 height 36
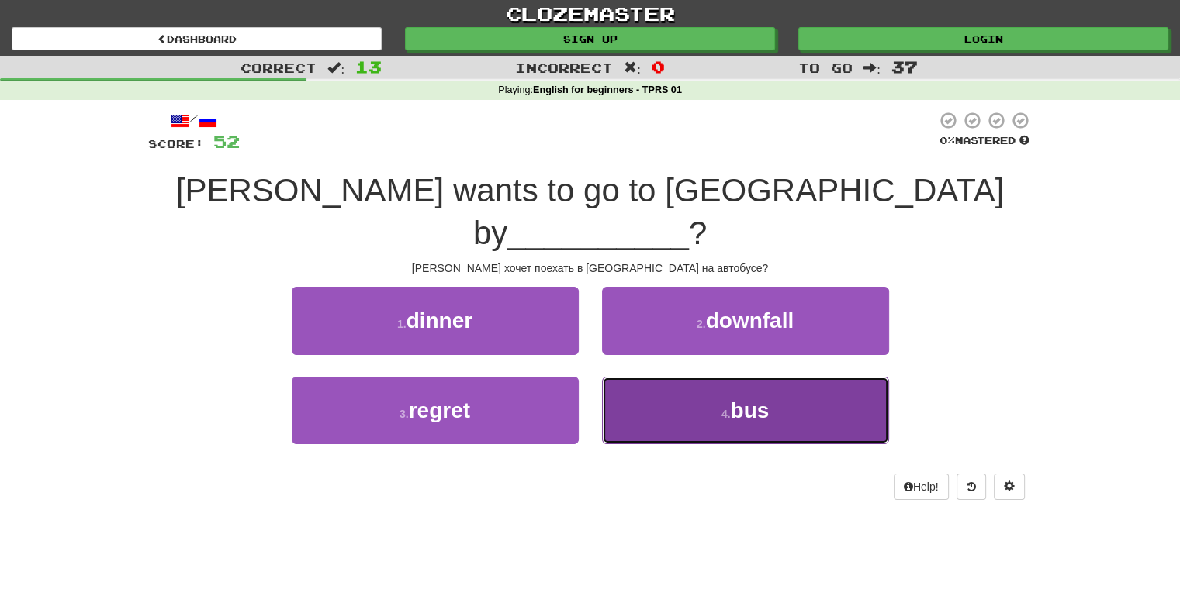
click at [748, 399] on span "bus" at bounding box center [749, 411] width 39 height 24
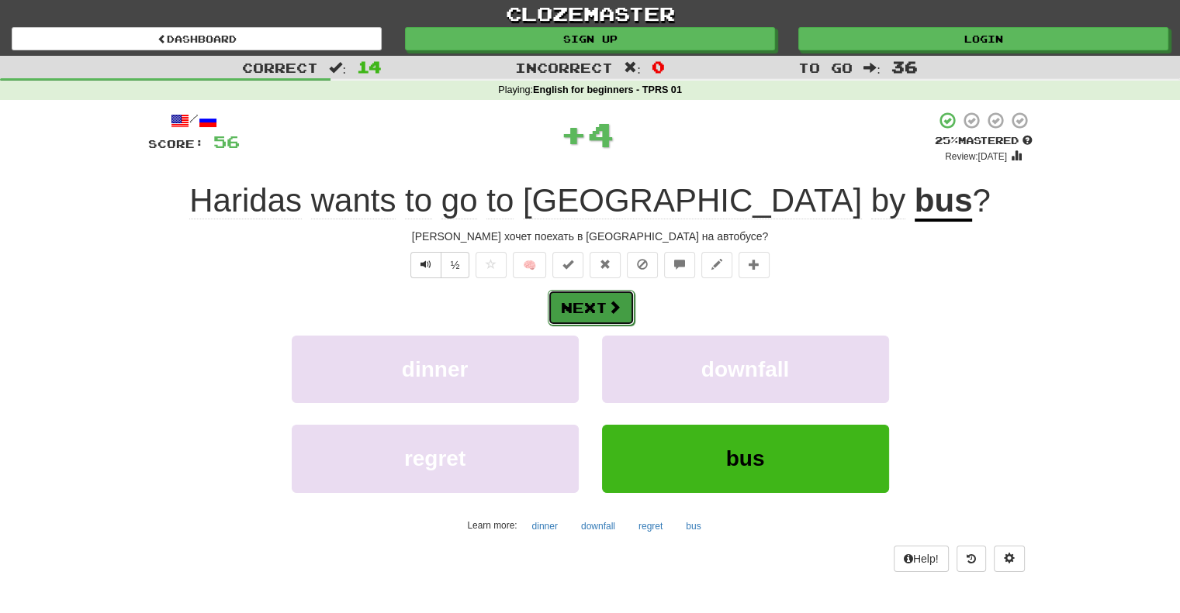
click at [583, 311] on button "Next" at bounding box center [591, 308] width 87 height 36
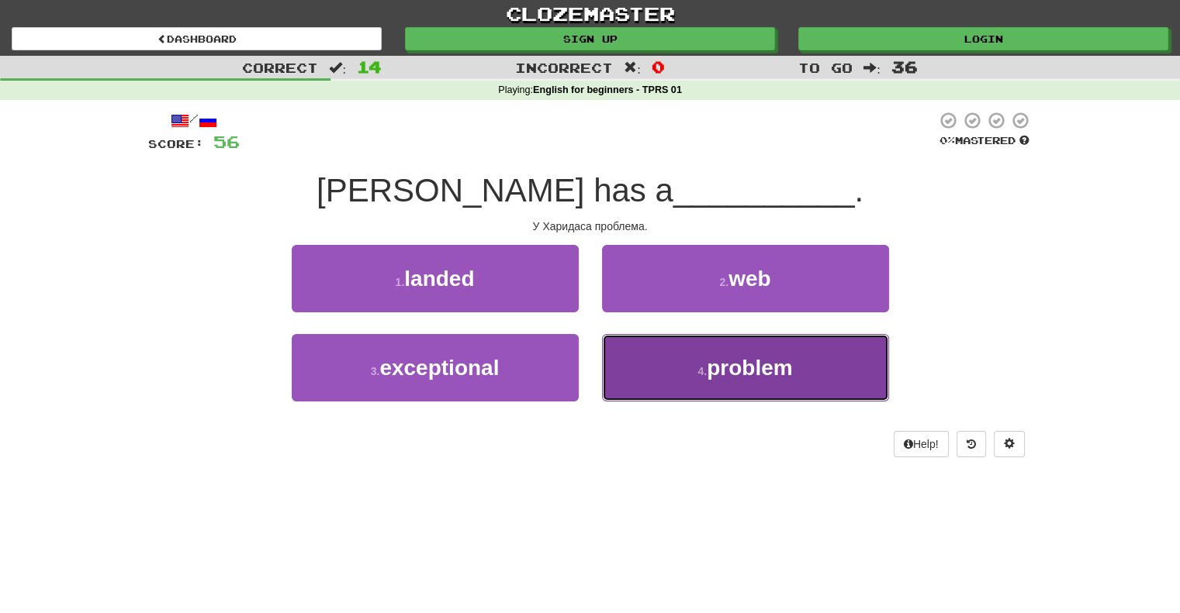
click at [724, 368] on span "problem" at bounding box center [749, 368] width 85 height 24
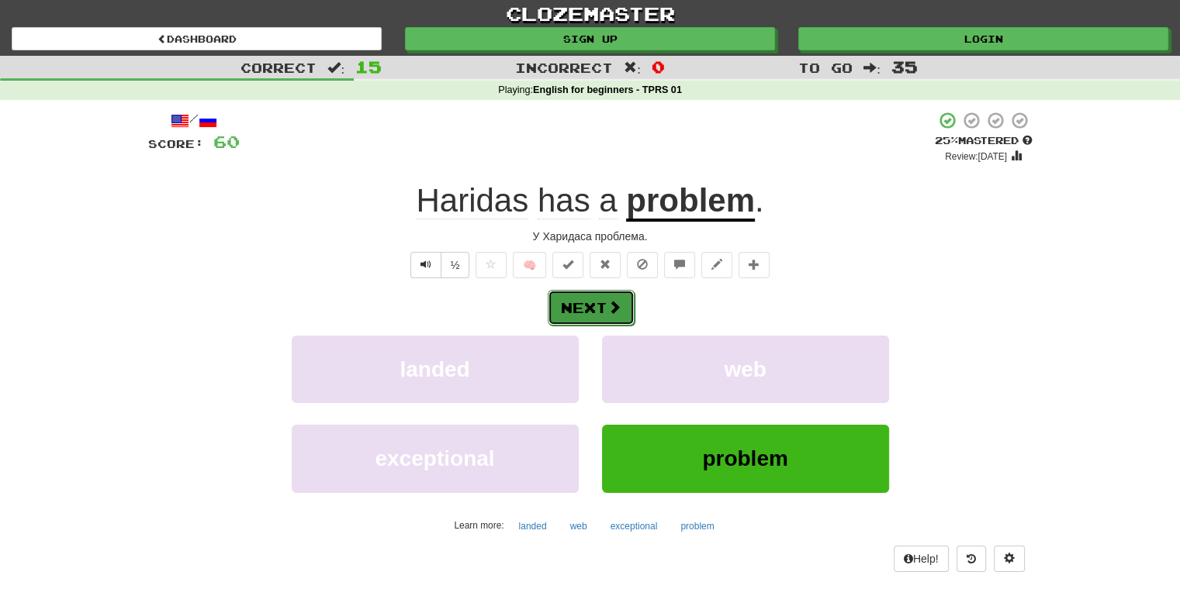
click at [581, 307] on button "Next" at bounding box center [591, 308] width 87 height 36
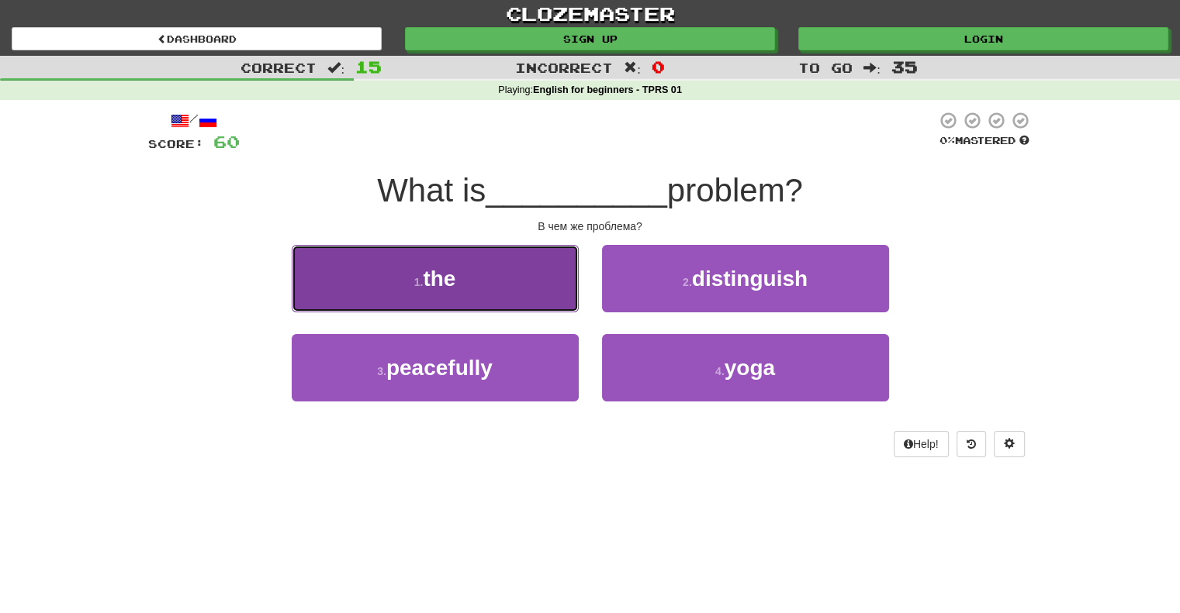
click at [446, 285] on span "the" at bounding box center [439, 279] width 33 height 24
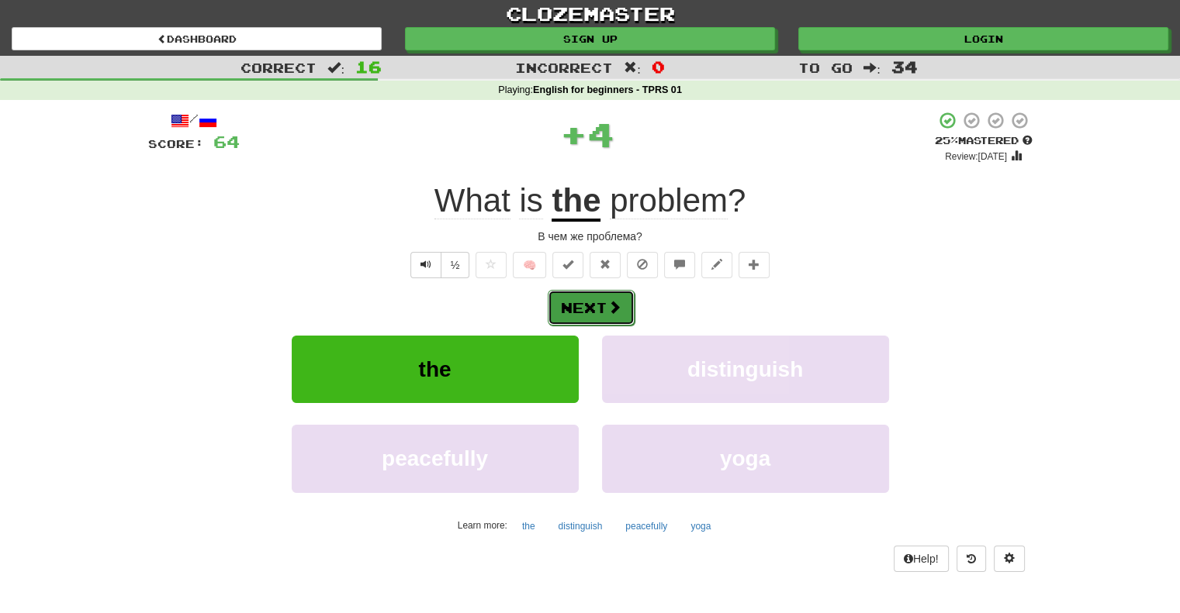
click at [582, 304] on button "Next" at bounding box center [591, 308] width 87 height 36
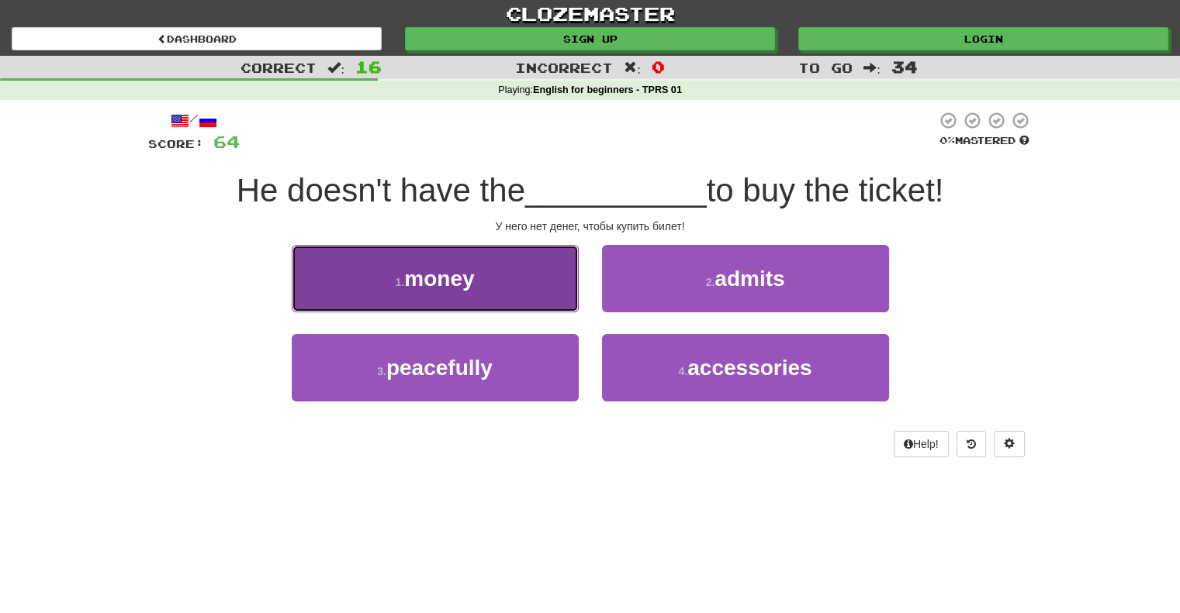
click at [430, 284] on span "money" at bounding box center [439, 279] width 70 height 24
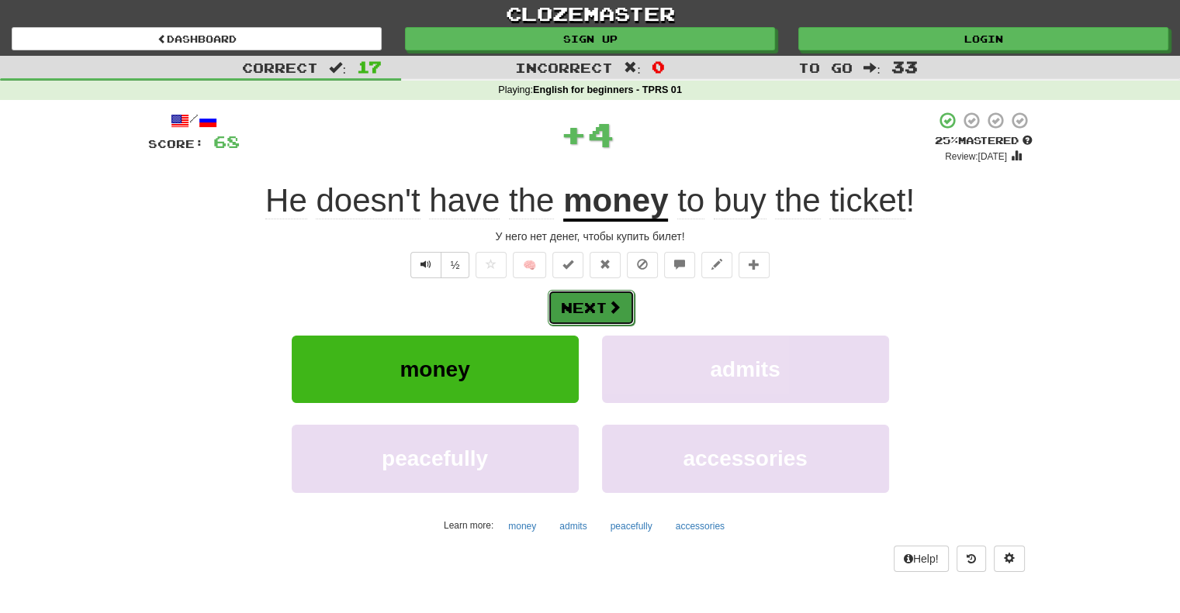
click at [580, 308] on button "Next" at bounding box center [591, 308] width 87 height 36
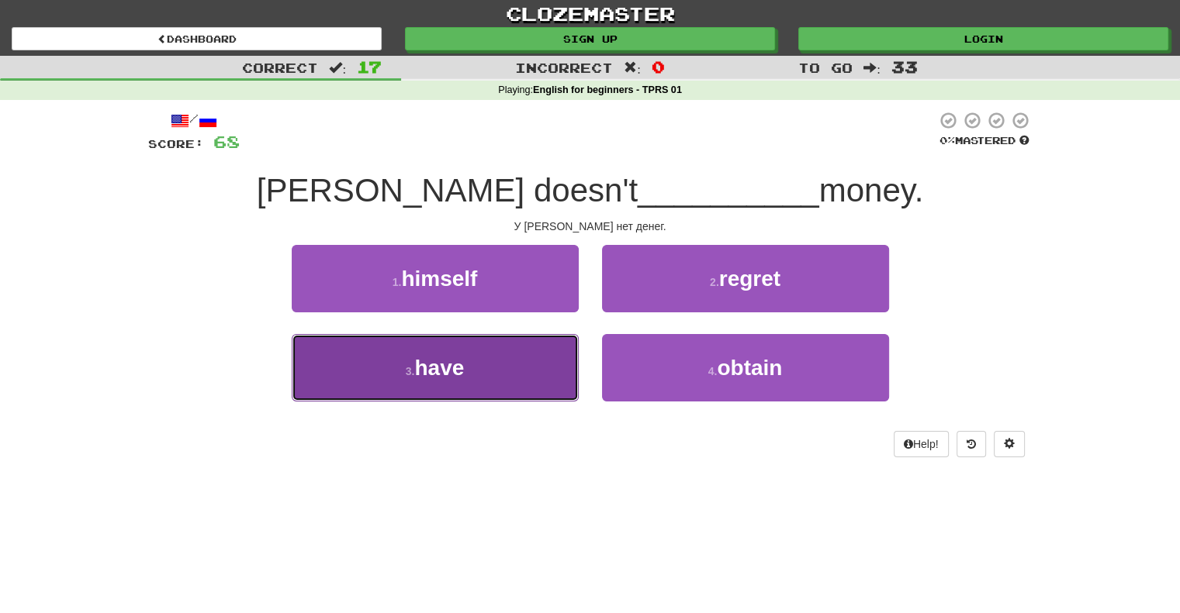
click at [480, 364] on button "3 . have" at bounding box center [435, 367] width 287 height 67
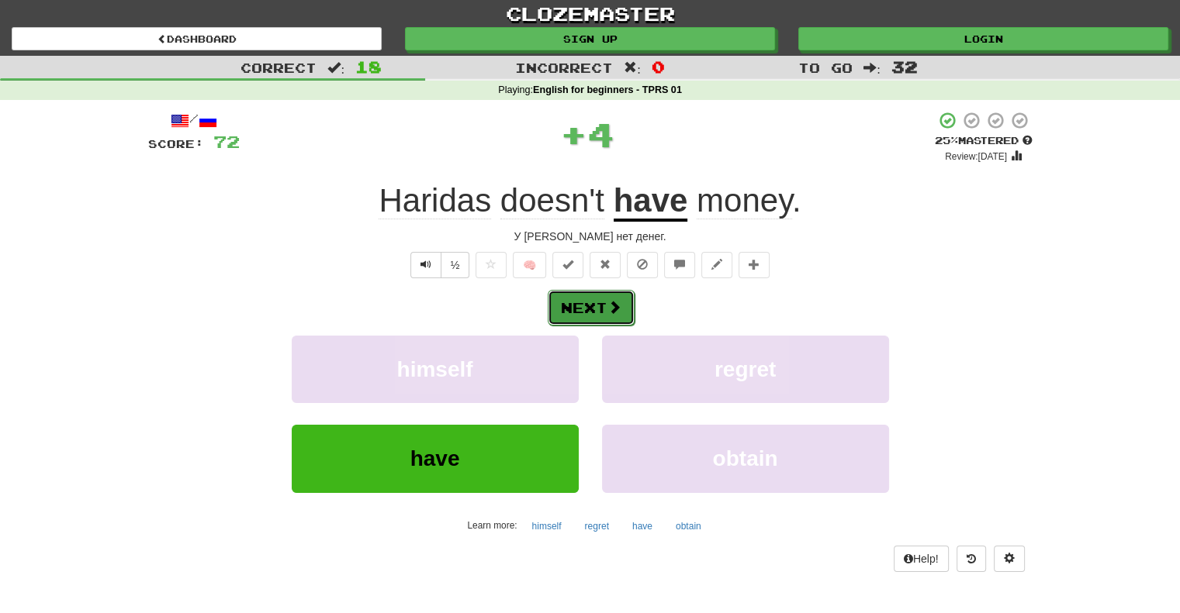
click at [587, 307] on button "Next" at bounding box center [591, 308] width 87 height 36
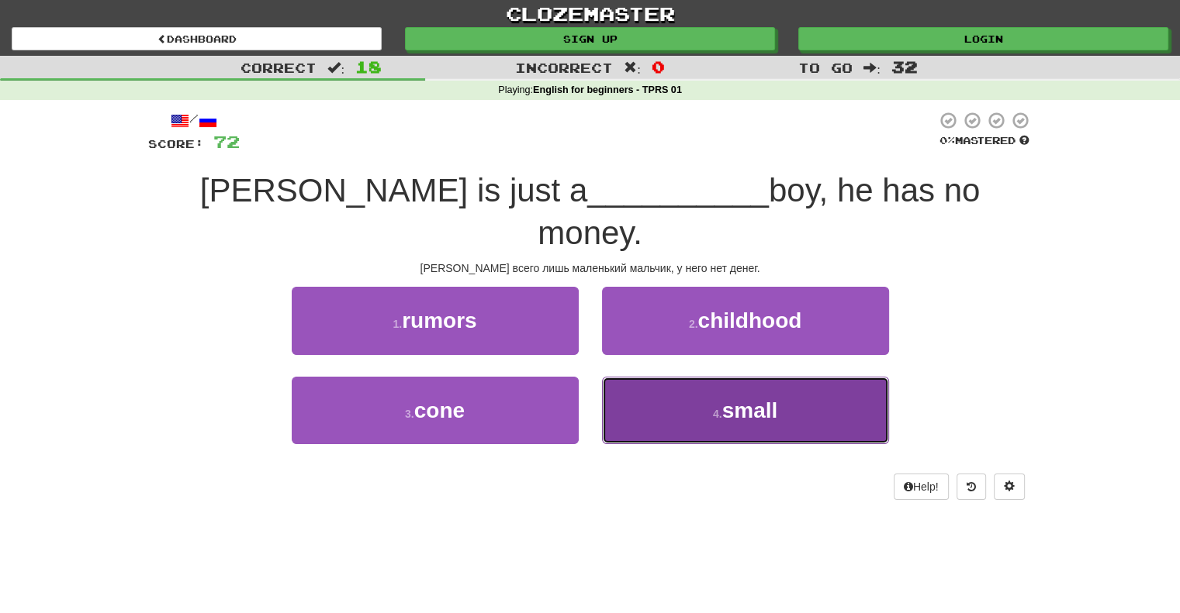
click at [760, 399] on span "small" at bounding box center [750, 411] width 56 height 24
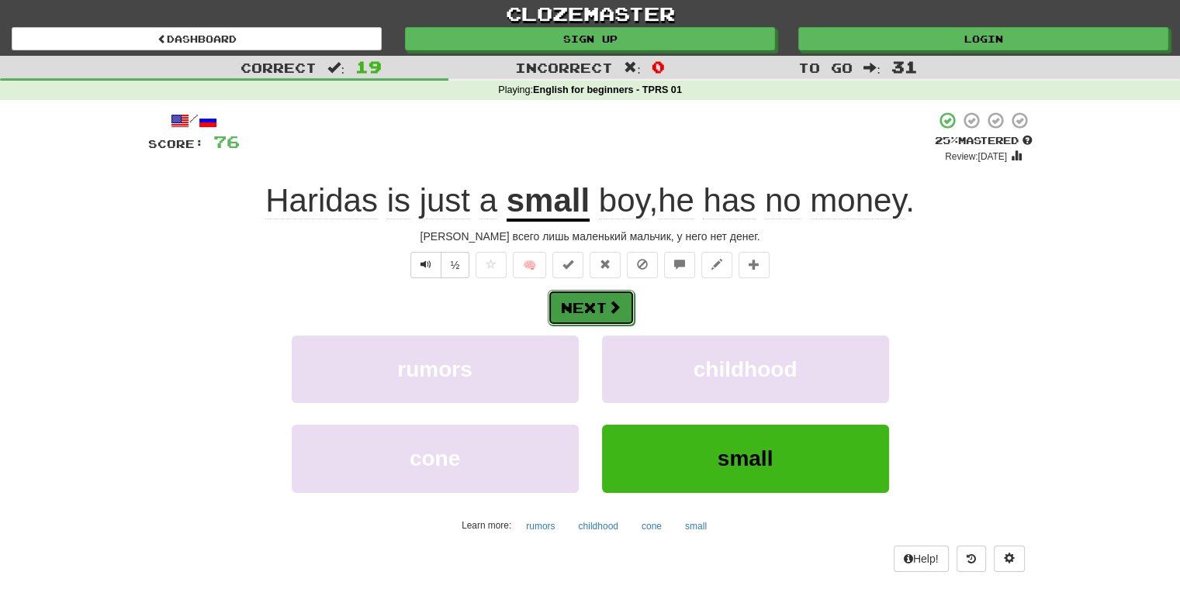
click at [589, 312] on button "Next" at bounding box center [591, 308] width 87 height 36
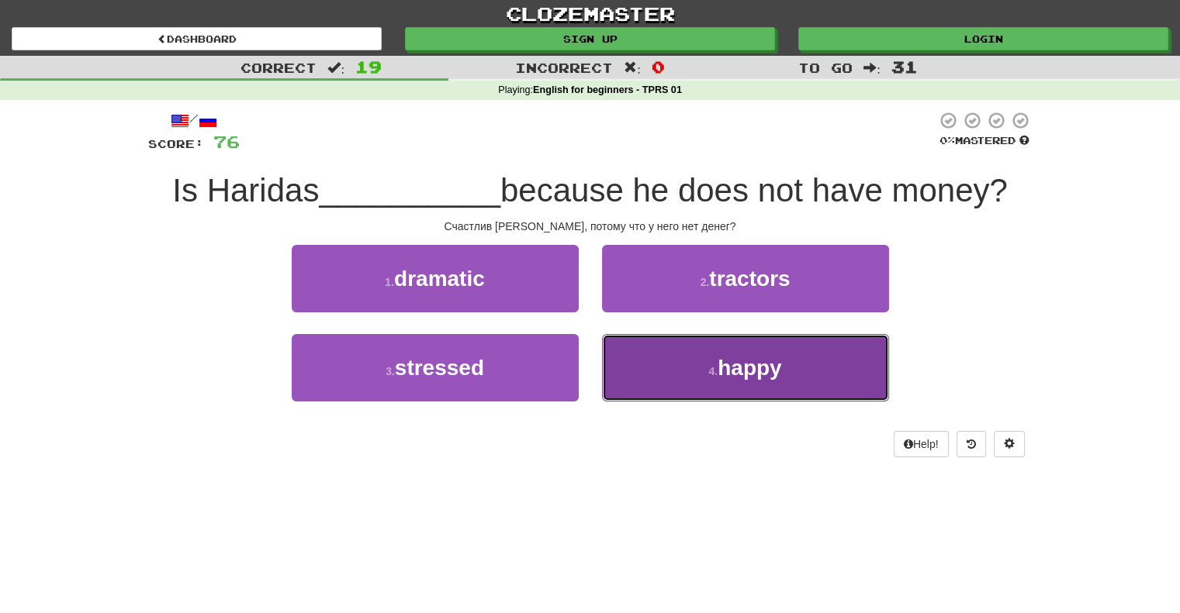
click at [754, 366] on span "happy" at bounding box center [749, 368] width 64 height 24
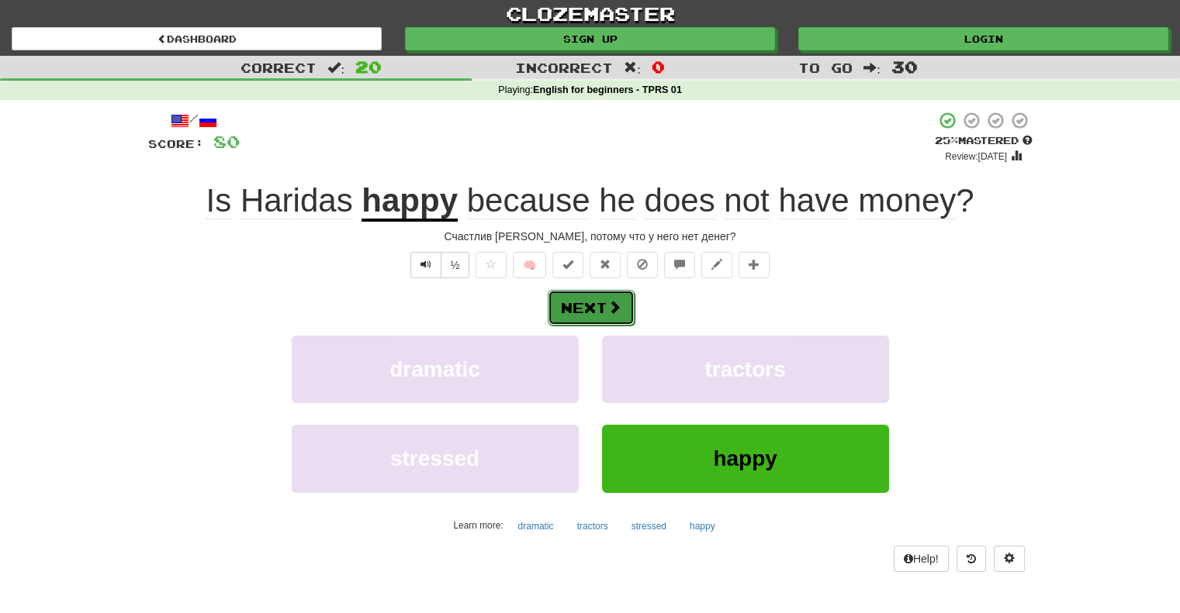
click at [589, 306] on button "Next" at bounding box center [591, 308] width 87 height 36
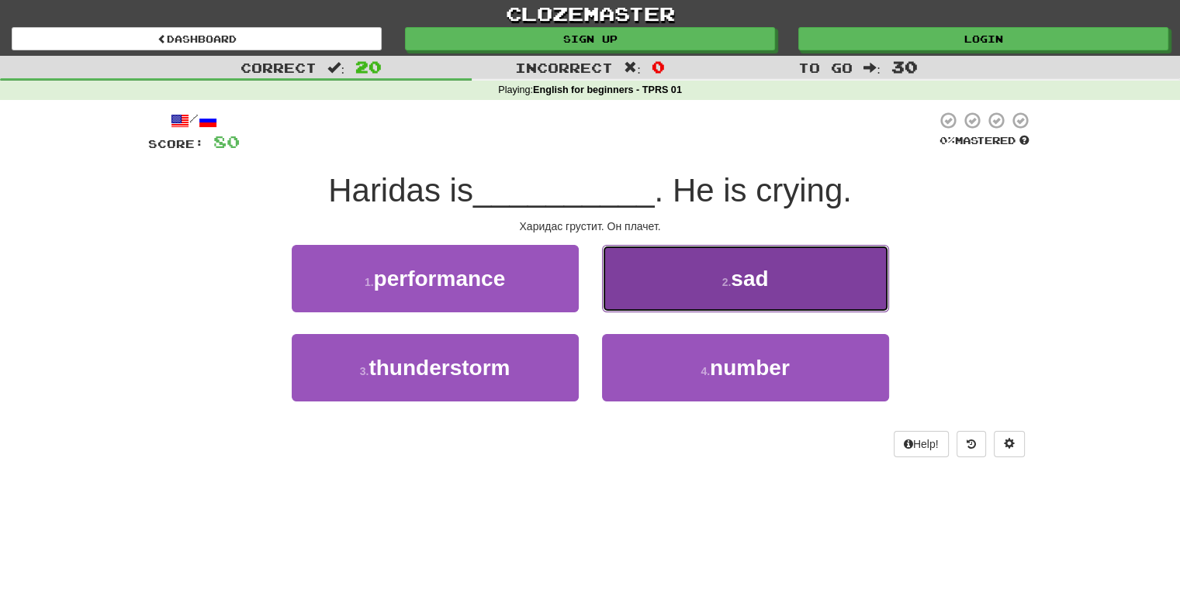
click at [751, 279] on span "sad" at bounding box center [749, 279] width 37 height 24
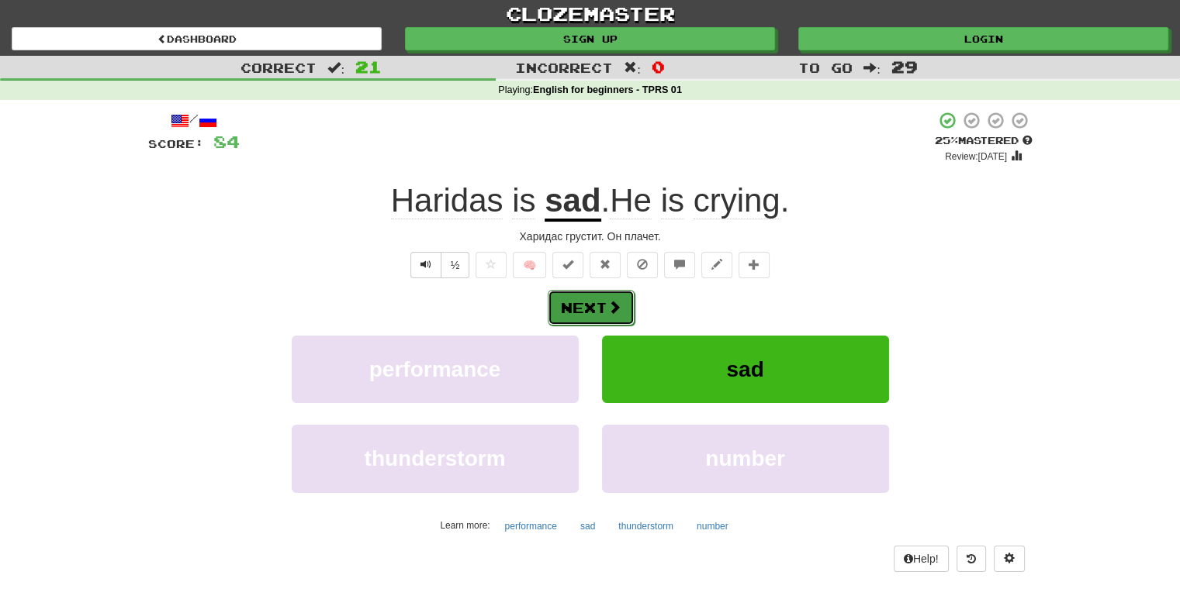
click at [576, 306] on button "Next" at bounding box center [591, 308] width 87 height 36
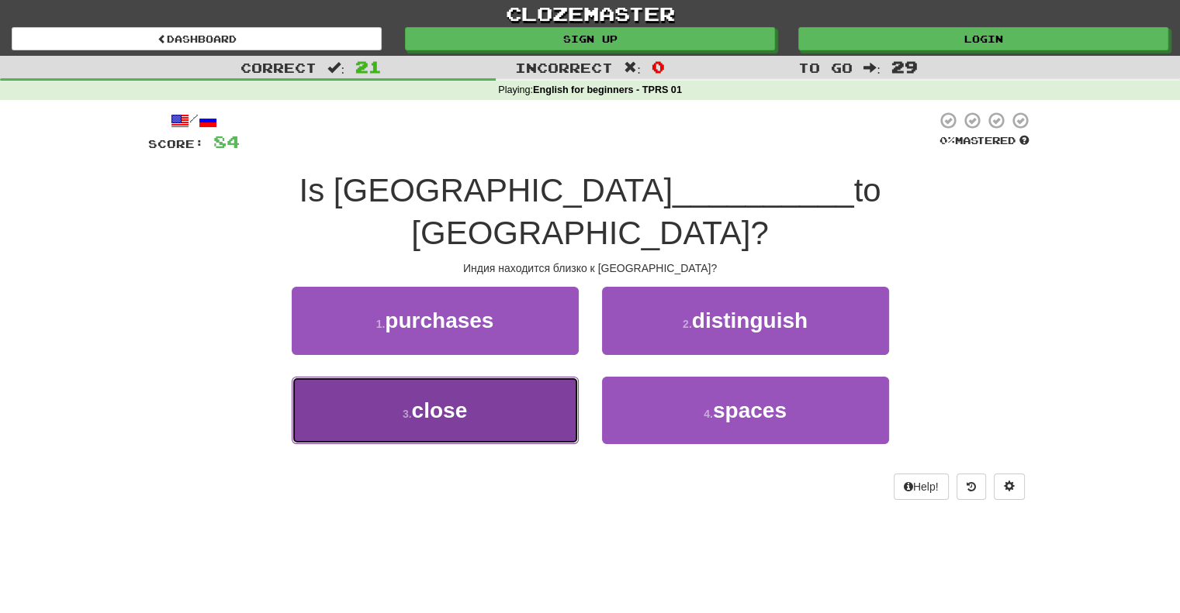
click at [441, 399] on span "close" at bounding box center [440, 411] width 56 height 24
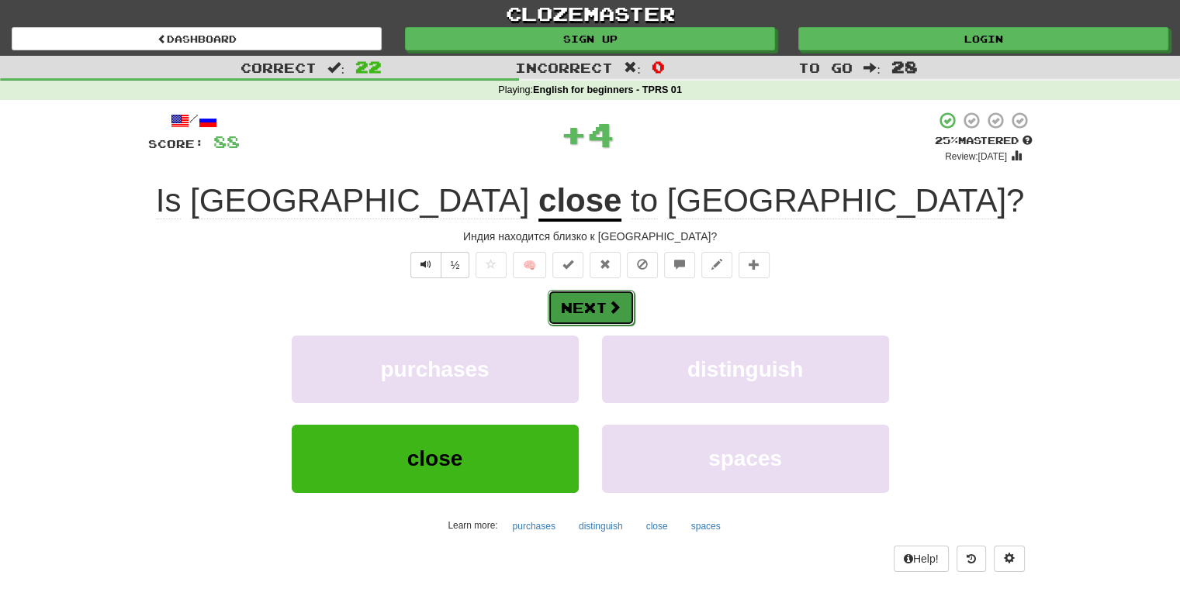
click at [586, 305] on button "Next" at bounding box center [591, 308] width 87 height 36
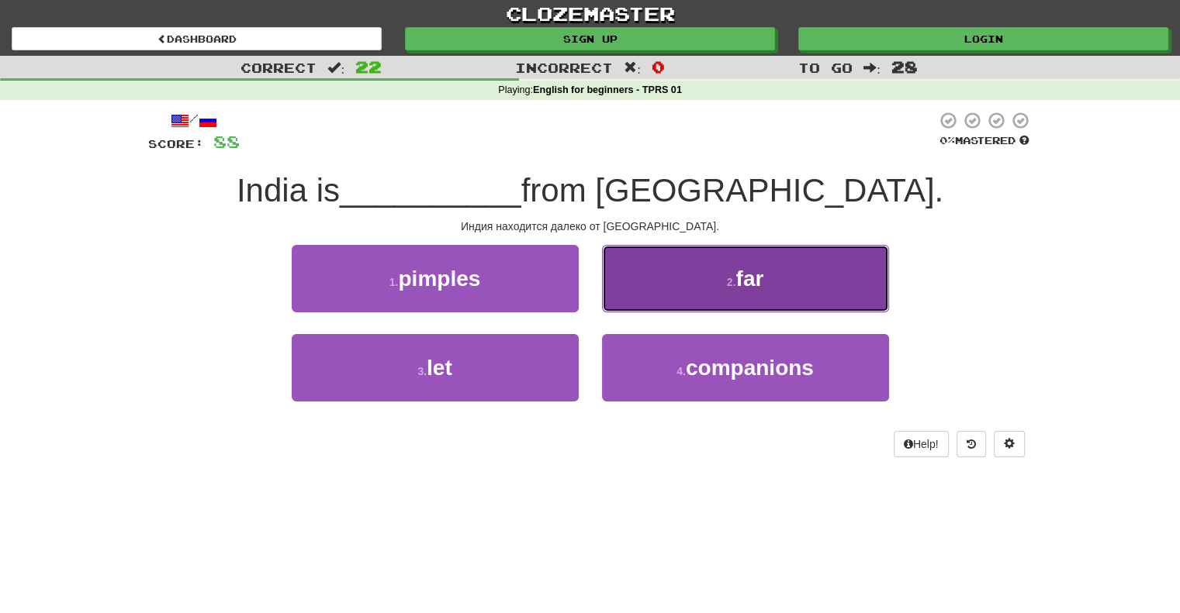
click at [741, 279] on span "far" at bounding box center [749, 279] width 28 height 24
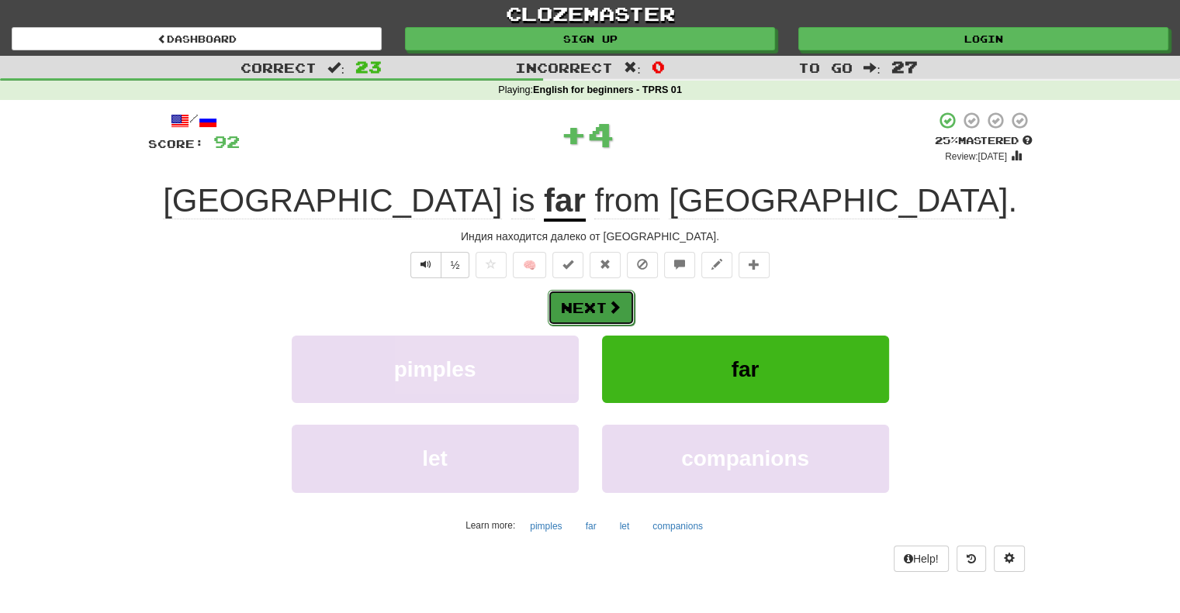
click at [580, 306] on button "Next" at bounding box center [591, 308] width 87 height 36
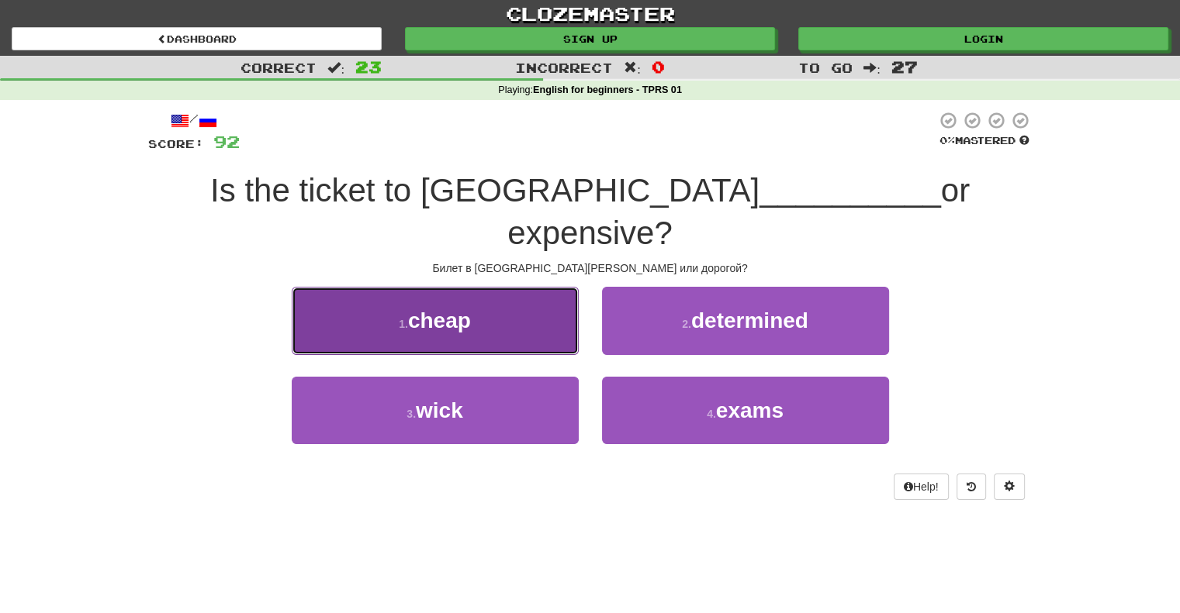
click at [448, 309] on span "cheap" at bounding box center [439, 321] width 63 height 24
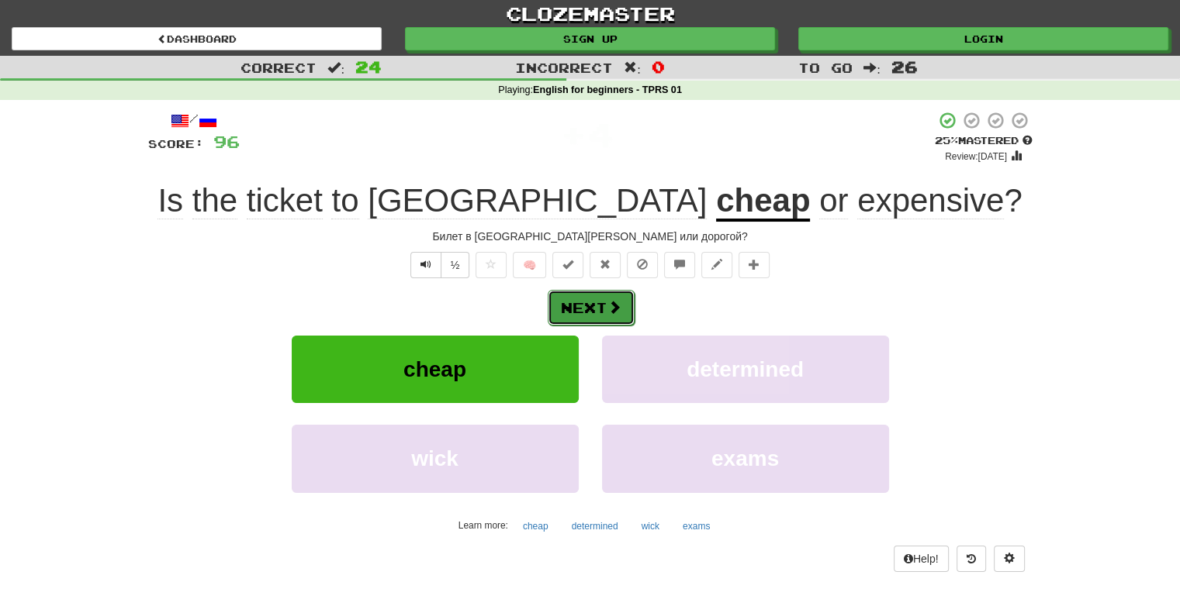
click at [589, 306] on button "Next" at bounding box center [591, 308] width 87 height 36
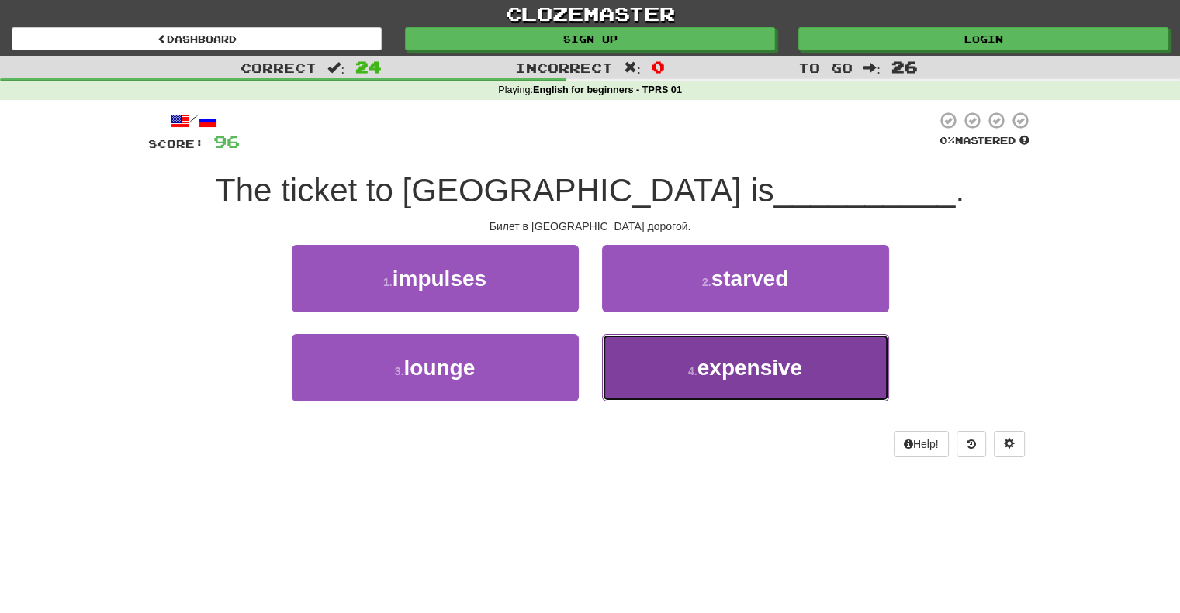
click at [721, 373] on span "expensive" at bounding box center [749, 368] width 105 height 24
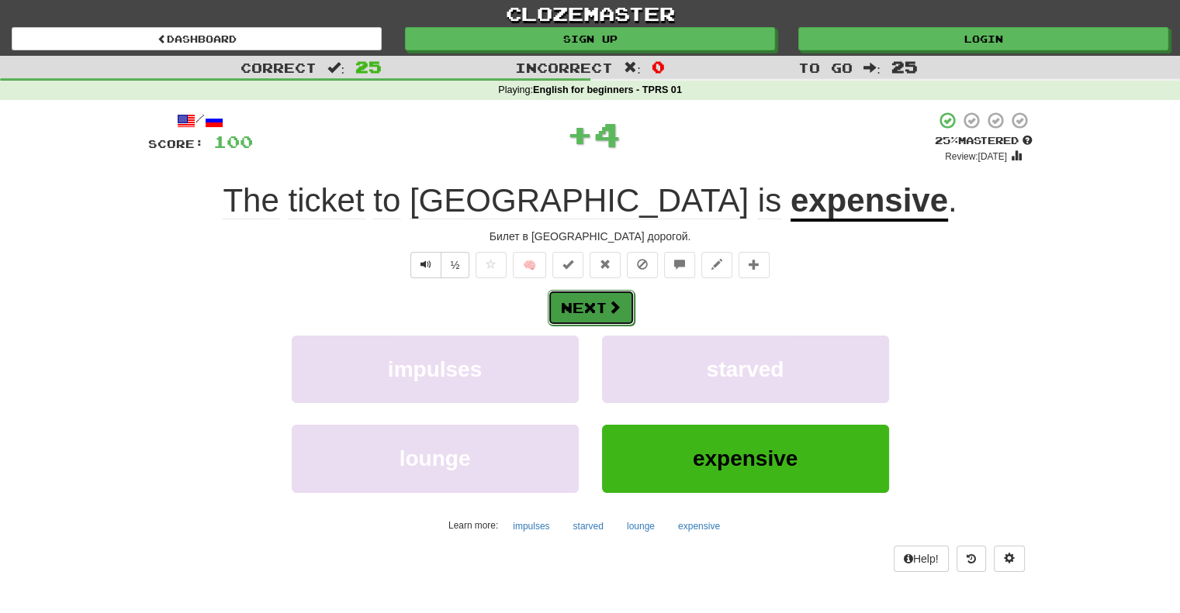
click at [587, 303] on button "Next" at bounding box center [591, 308] width 87 height 36
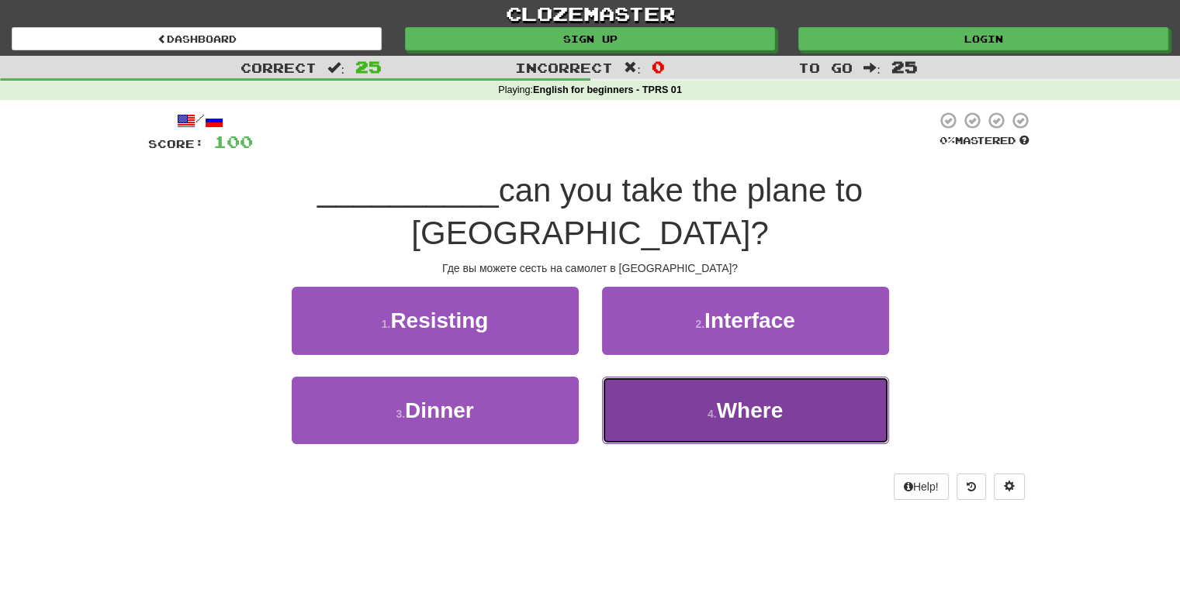
click at [740, 399] on span "Where" at bounding box center [750, 411] width 67 height 24
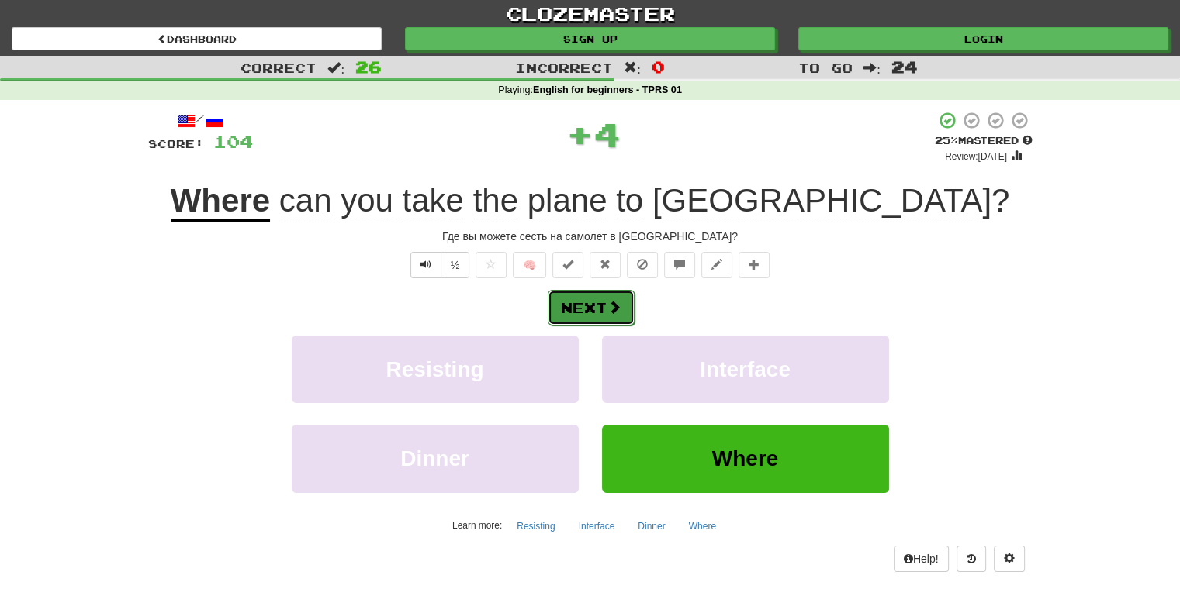
click at [596, 301] on button "Next" at bounding box center [591, 308] width 87 height 36
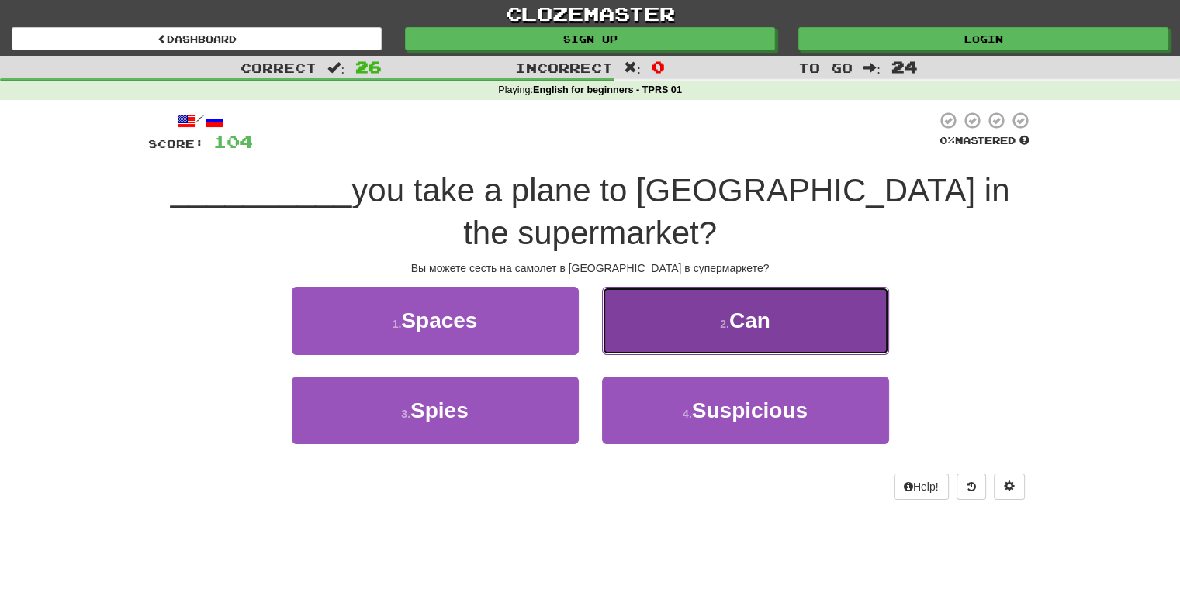
click at [739, 309] on span "Can" at bounding box center [749, 321] width 41 height 24
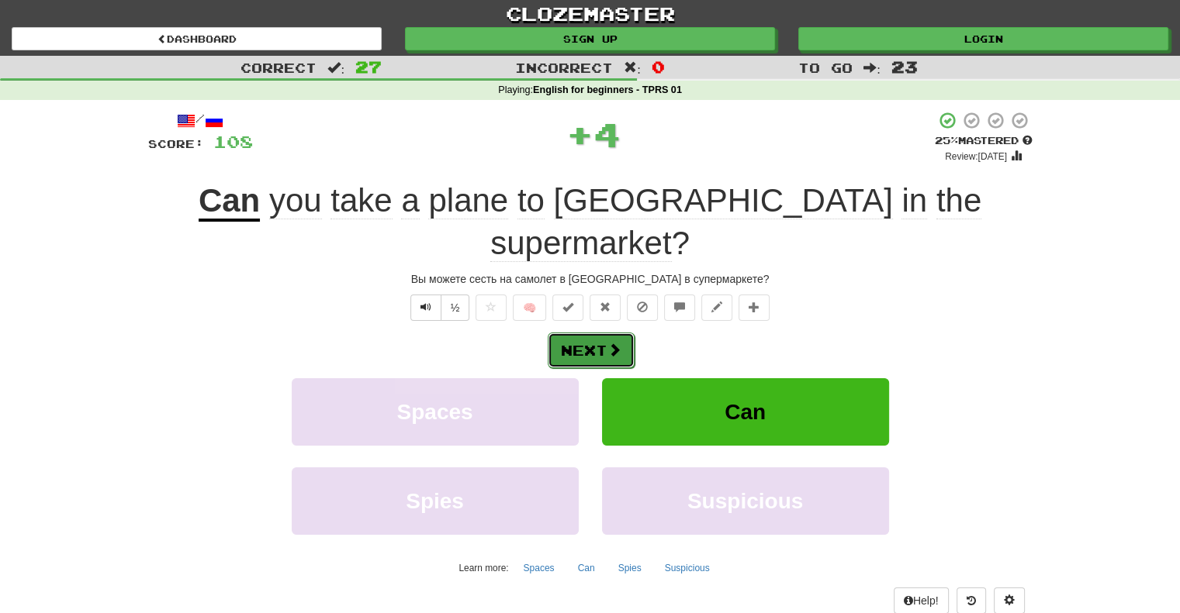
click at [593, 333] on button "Next" at bounding box center [591, 351] width 87 height 36
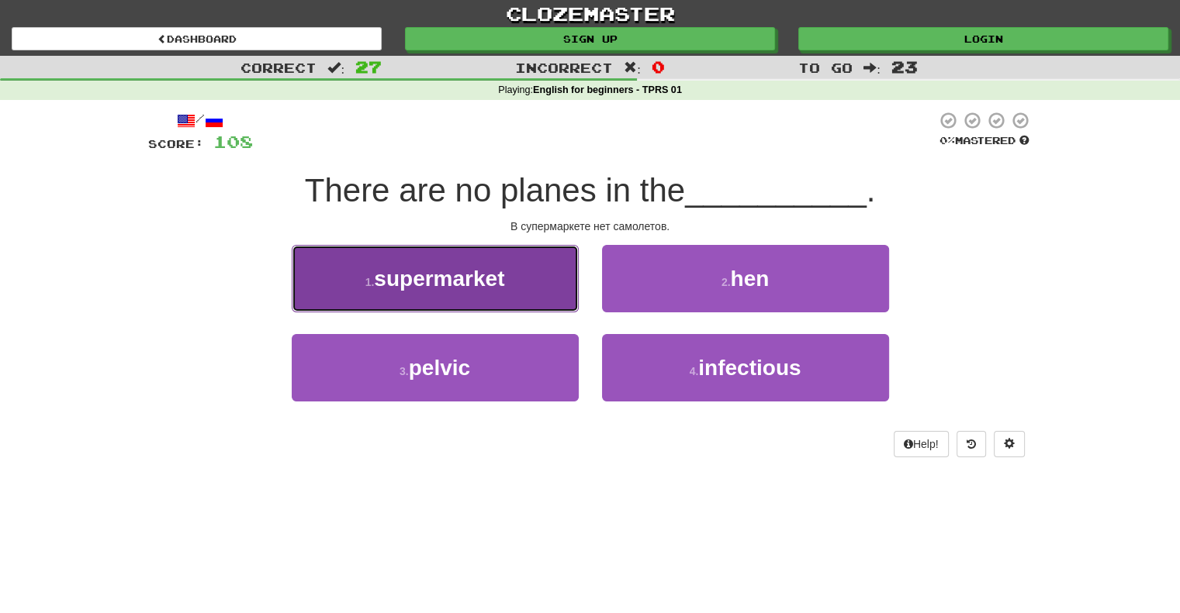
click at [456, 281] on span "supermarket" at bounding box center [439, 279] width 130 height 24
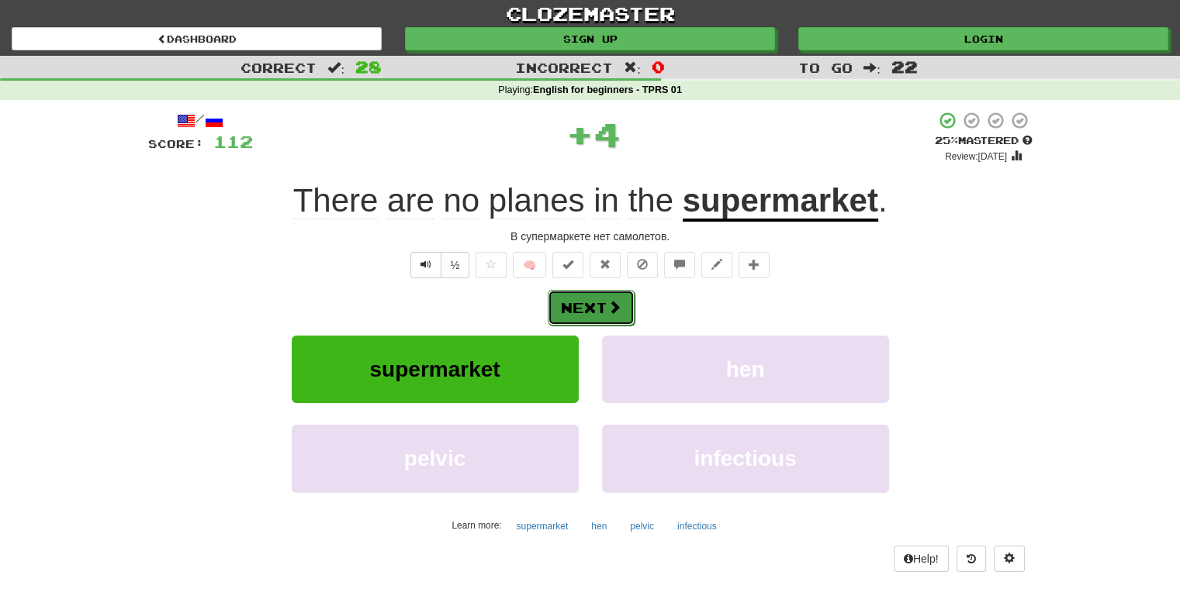
click at [587, 302] on button "Next" at bounding box center [591, 308] width 87 height 36
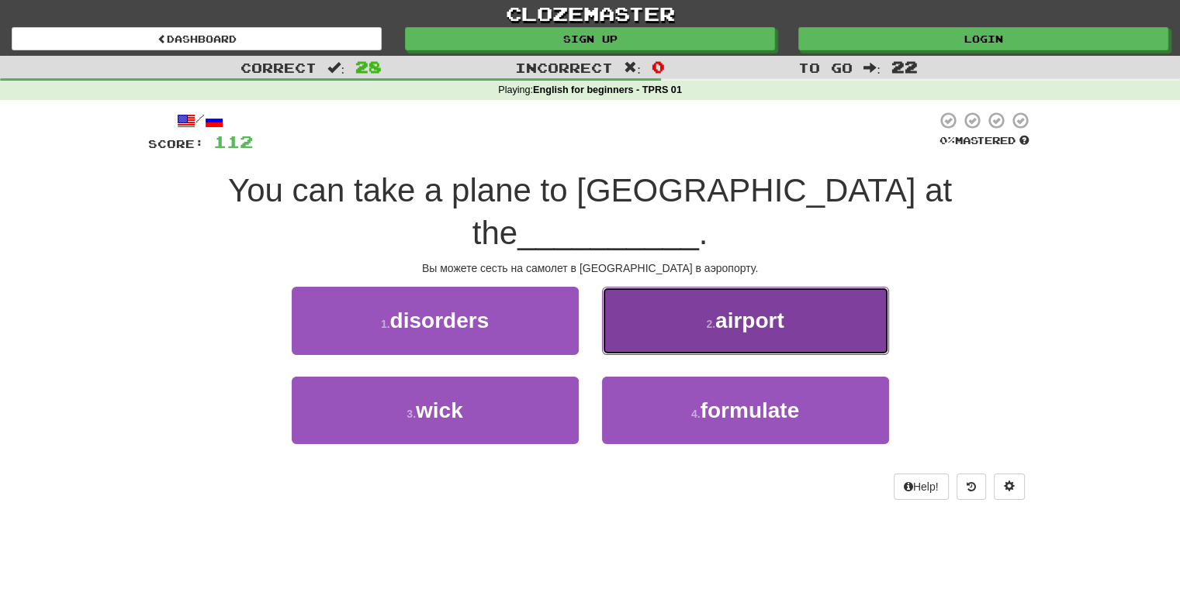
click at [763, 309] on span "airport" at bounding box center [749, 321] width 69 height 24
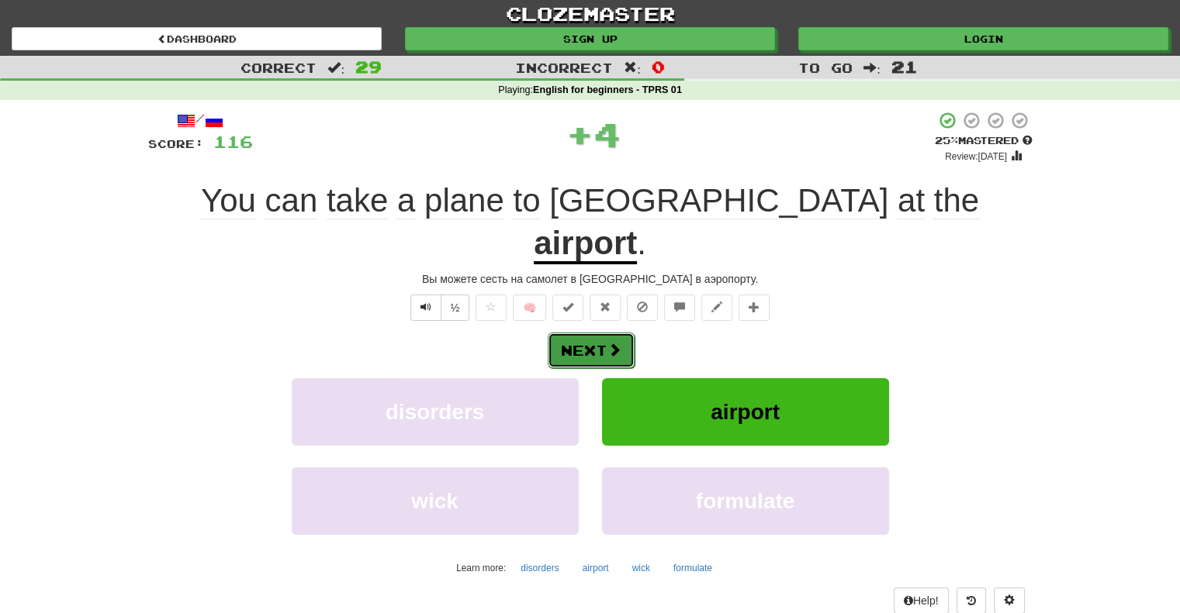
click at [586, 333] on button "Next" at bounding box center [591, 351] width 87 height 36
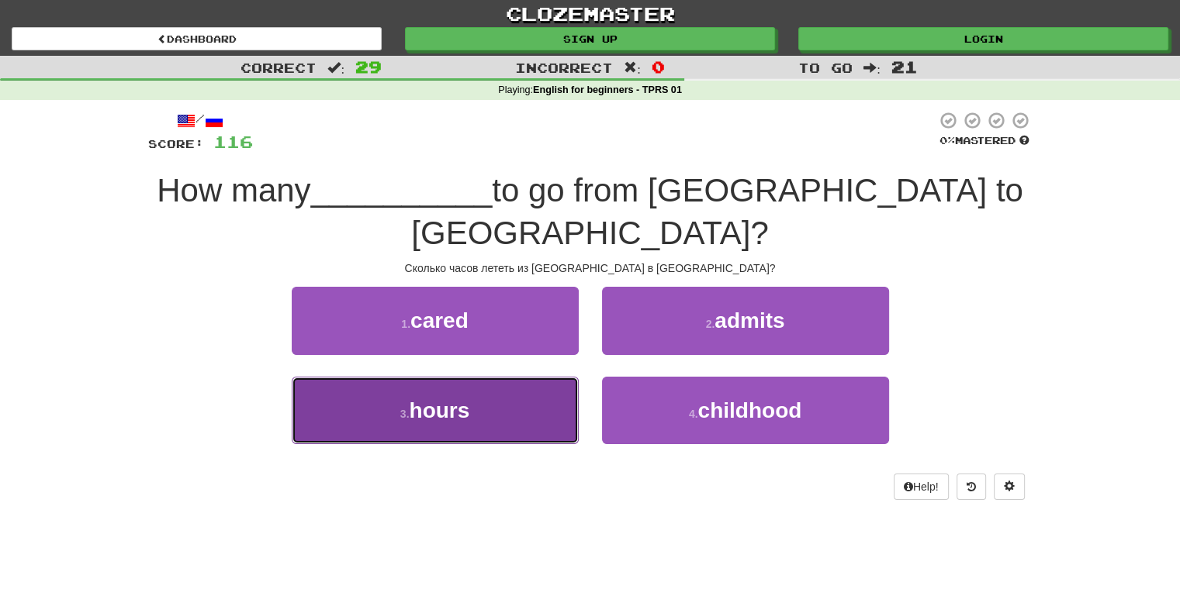
click at [441, 399] on span "hours" at bounding box center [439, 411] width 60 height 24
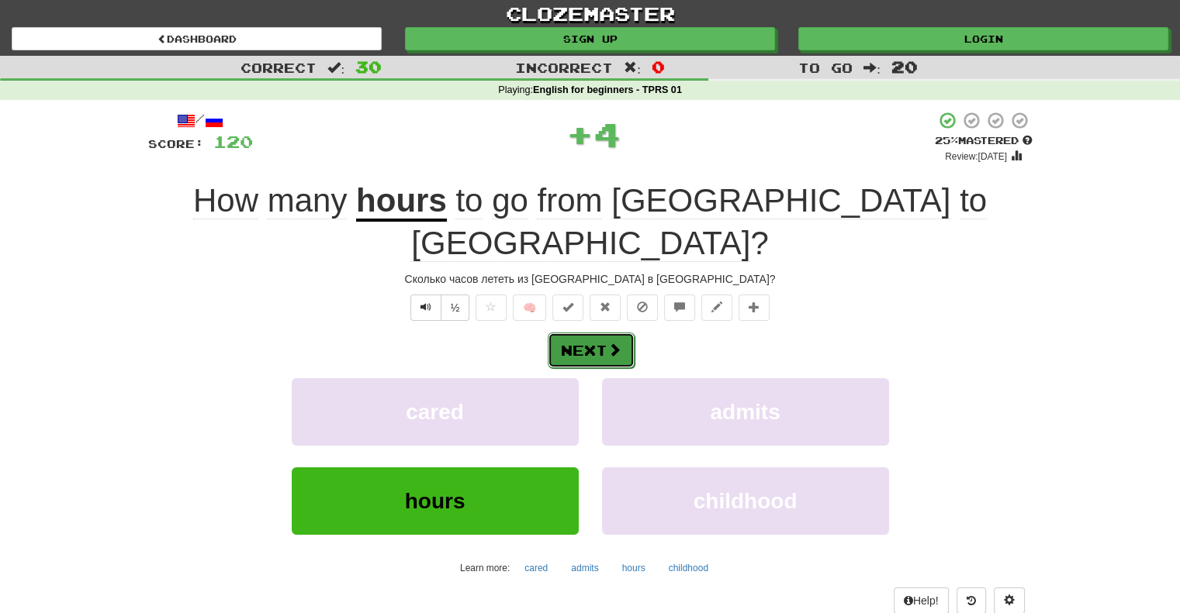
click at [577, 333] on button "Next" at bounding box center [591, 351] width 87 height 36
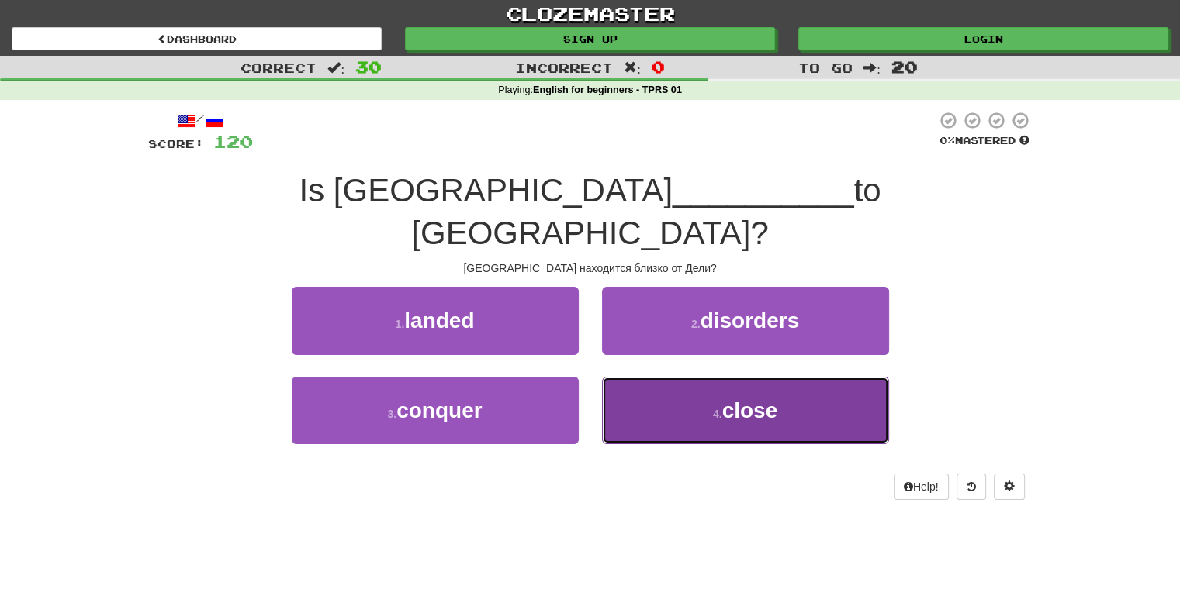
click at [736, 399] on span "close" at bounding box center [750, 411] width 56 height 24
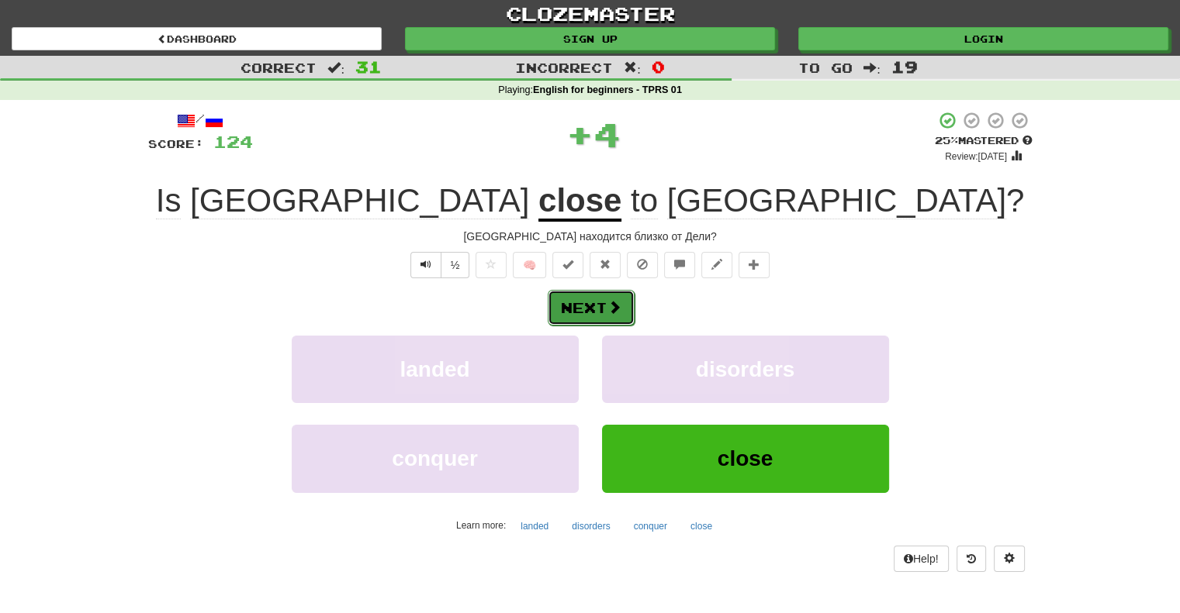
click at [572, 310] on button "Next" at bounding box center [591, 308] width 87 height 36
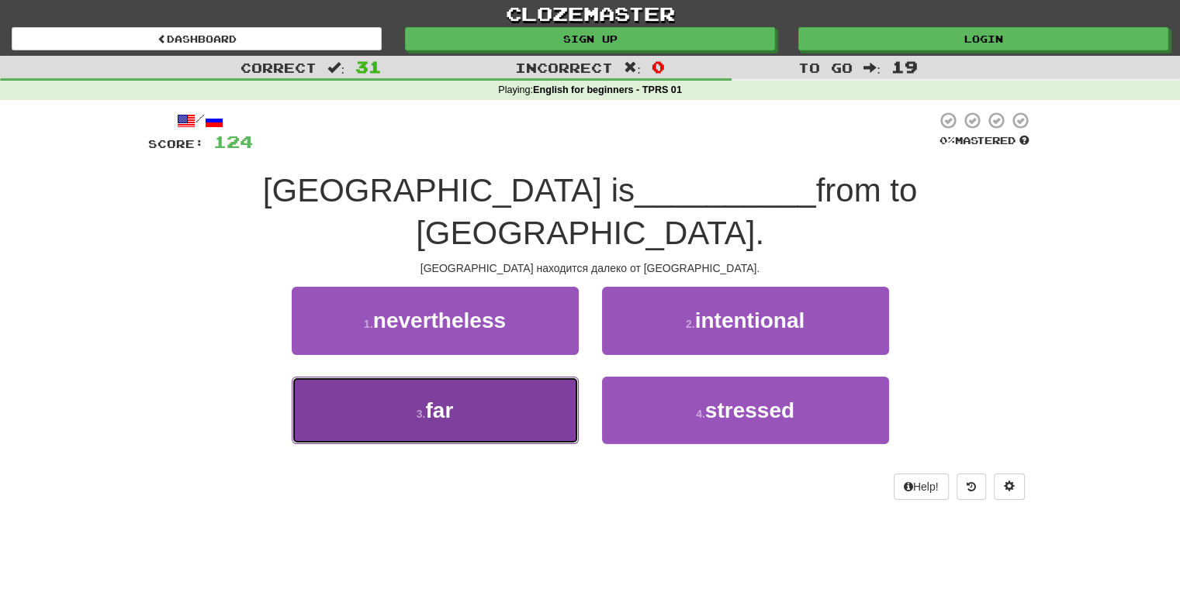
click at [441, 399] on span "far" at bounding box center [439, 411] width 28 height 24
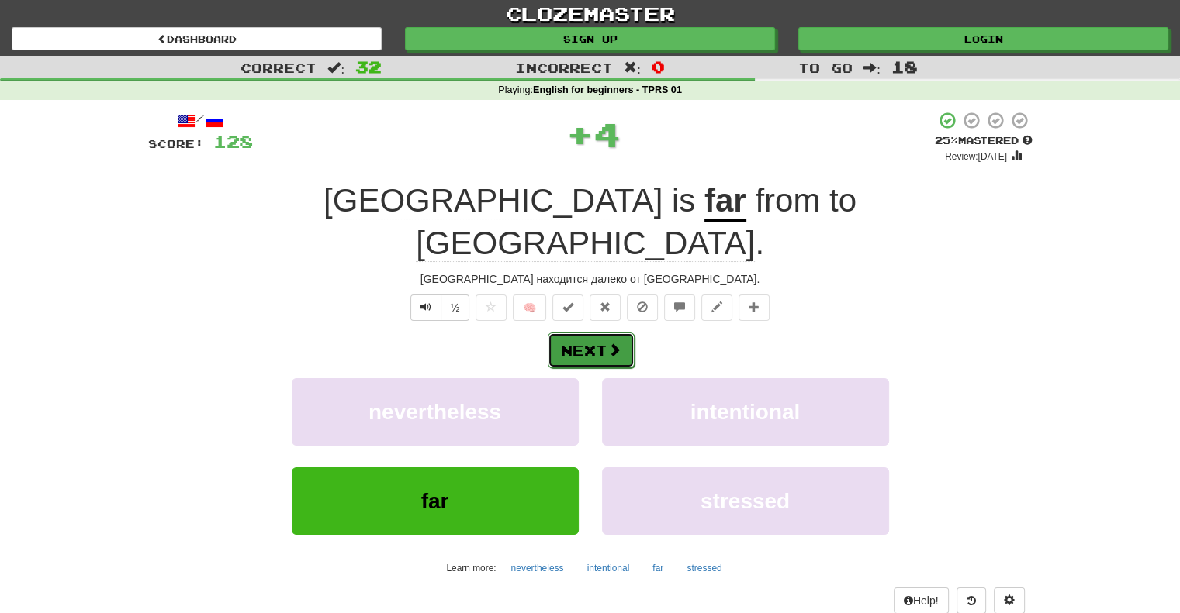
click at [583, 333] on button "Next" at bounding box center [591, 351] width 87 height 36
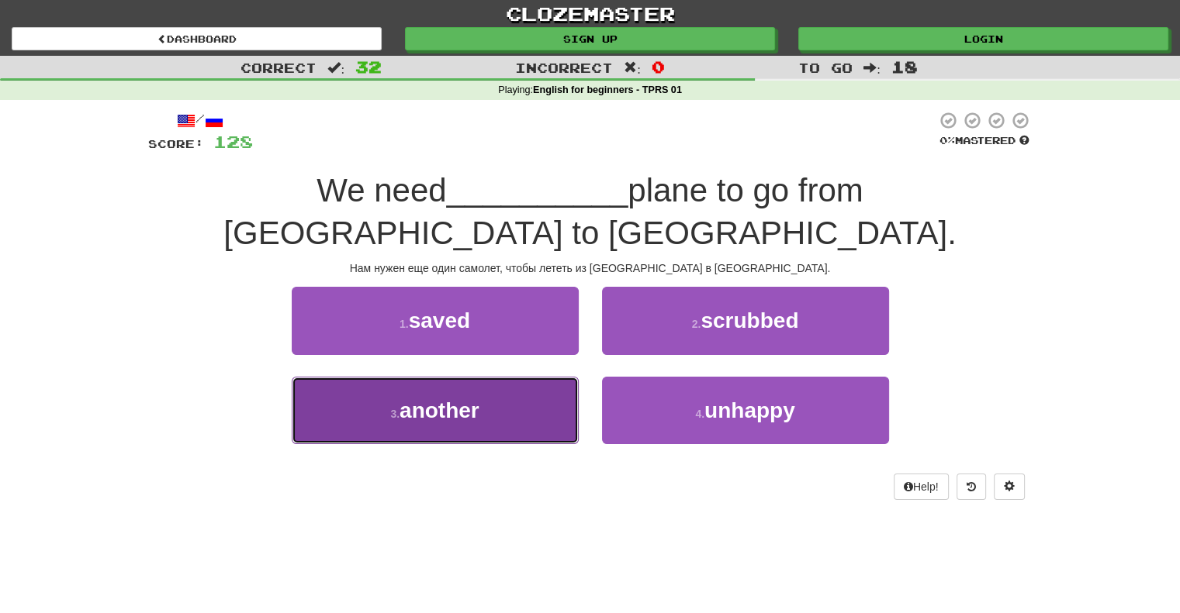
click at [437, 399] on span "another" at bounding box center [439, 411] width 80 height 24
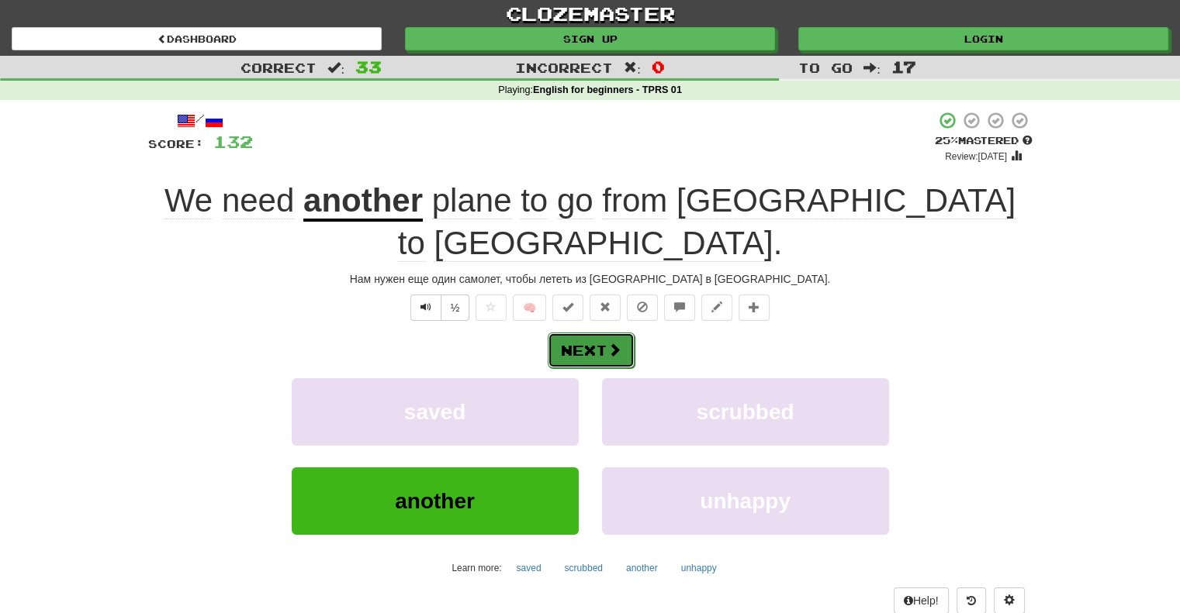
click at [583, 333] on button "Next" at bounding box center [591, 351] width 87 height 36
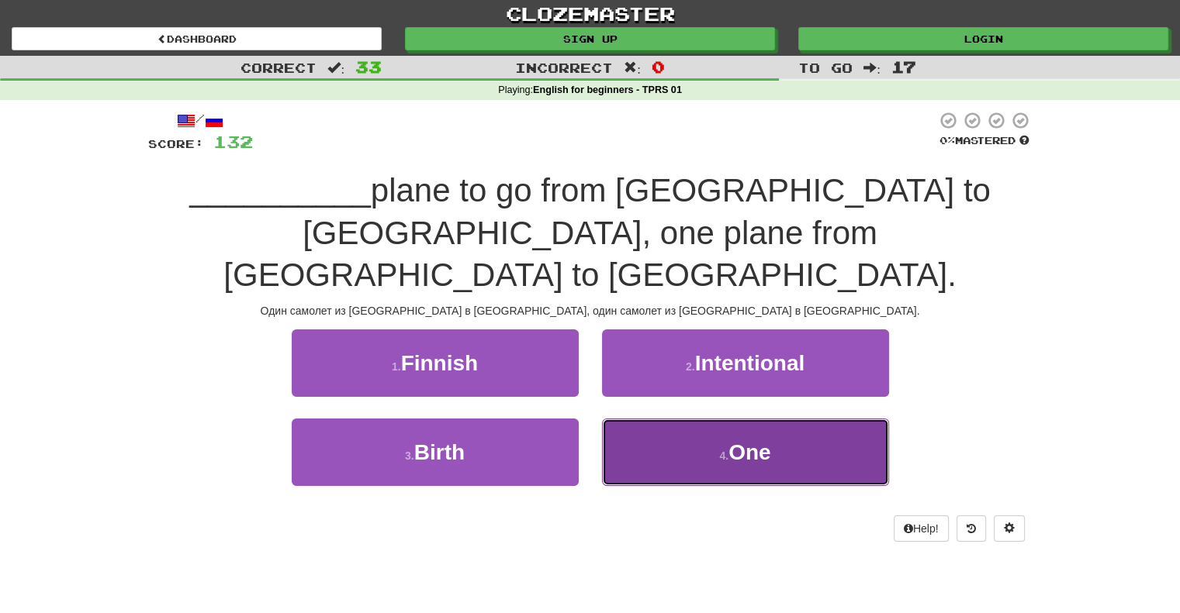
click at [750, 441] on span "One" at bounding box center [749, 453] width 42 height 24
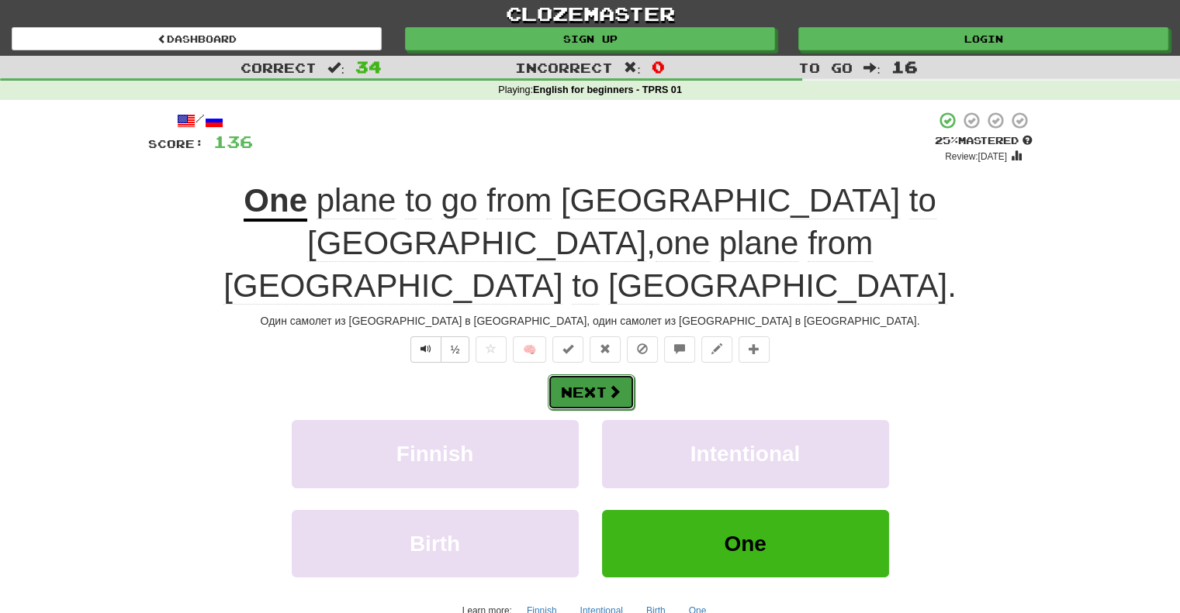
click at [588, 375] on button "Next" at bounding box center [591, 393] width 87 height 36
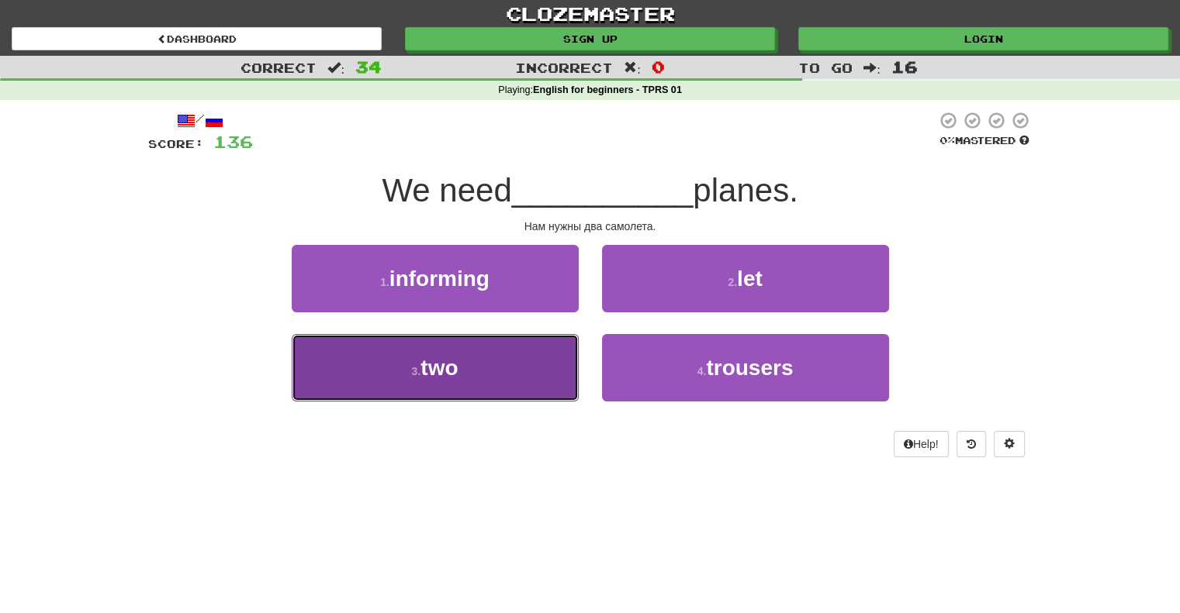
click at [450, 370] on span "two" at bounding box center [438, 368] width 37 height 24
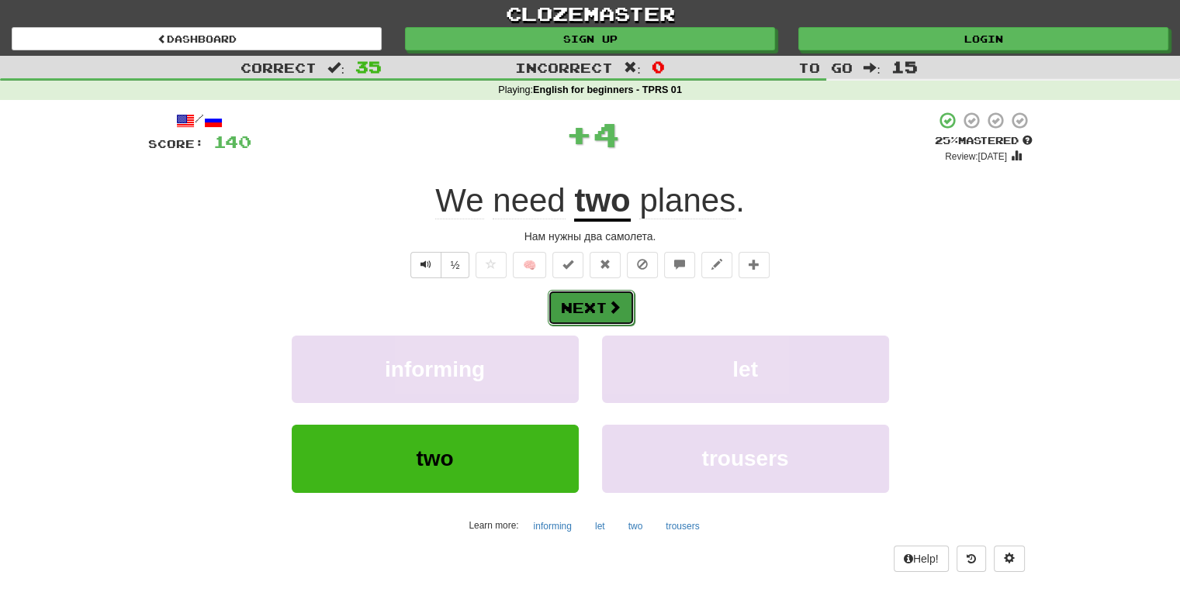
click at [584, 302] on button "Next" at bounding box center [591, 308] width 87 height 36
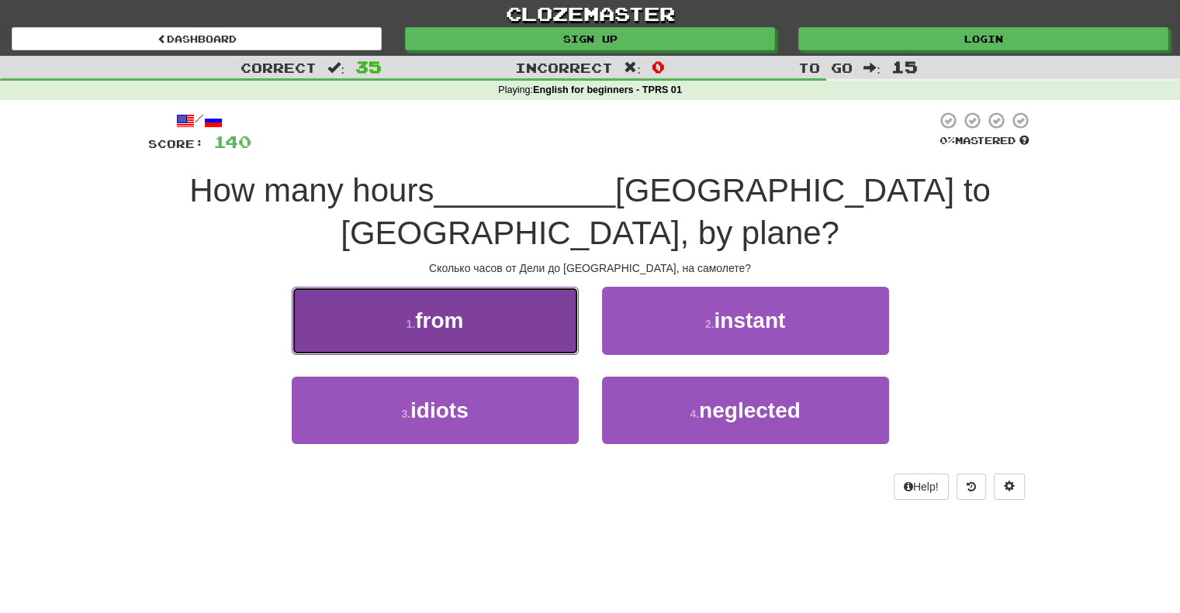
click at [434, 309] on span "from" at bounding box center [439, 321] width 48 height 24
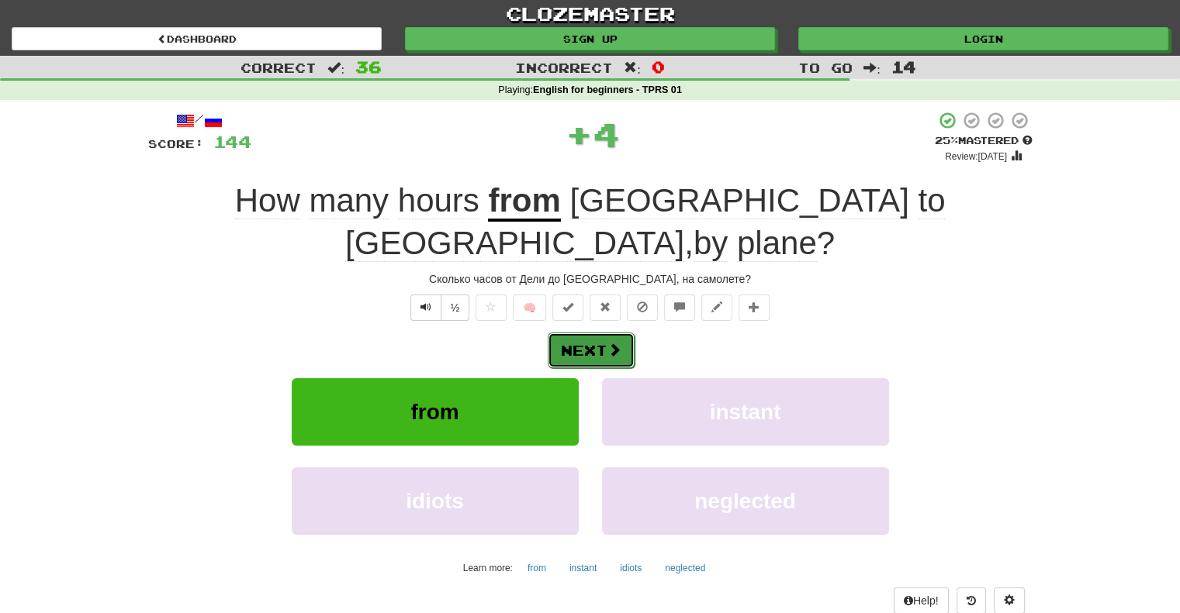
click at [586, 333] on button "Next" at bounding box center [591, 351] width 87 height 36
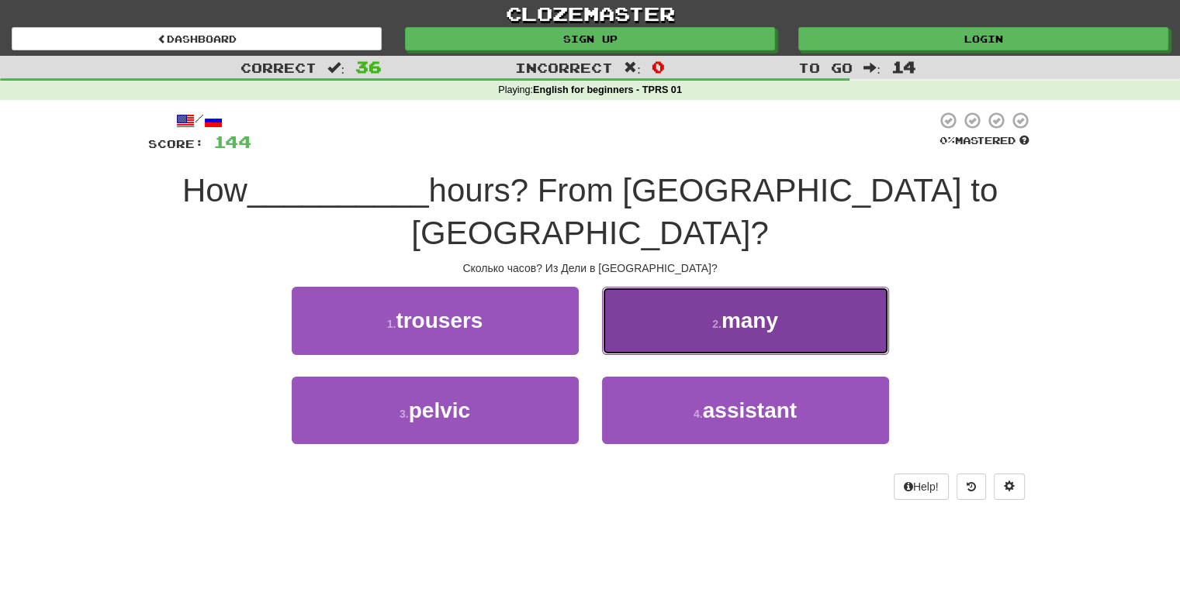
click at [745, 309] on span "many" at bounding box center [749, 321] width 57 height 24
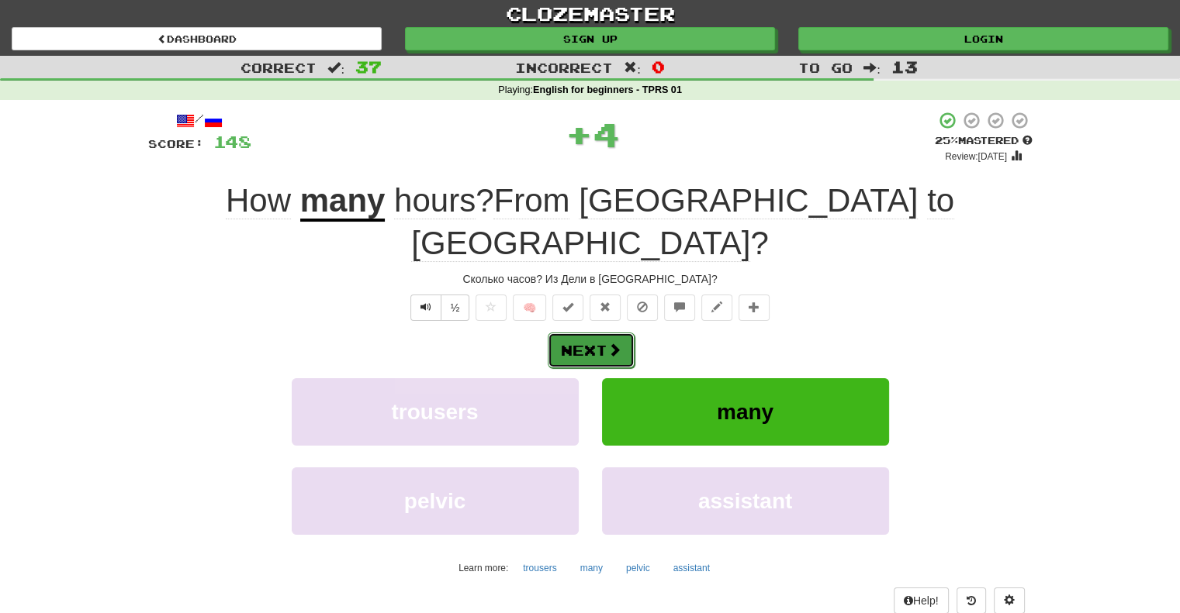
click at [581, 333] on button "Next" at bounding box center [591, 351] width 87 height 36
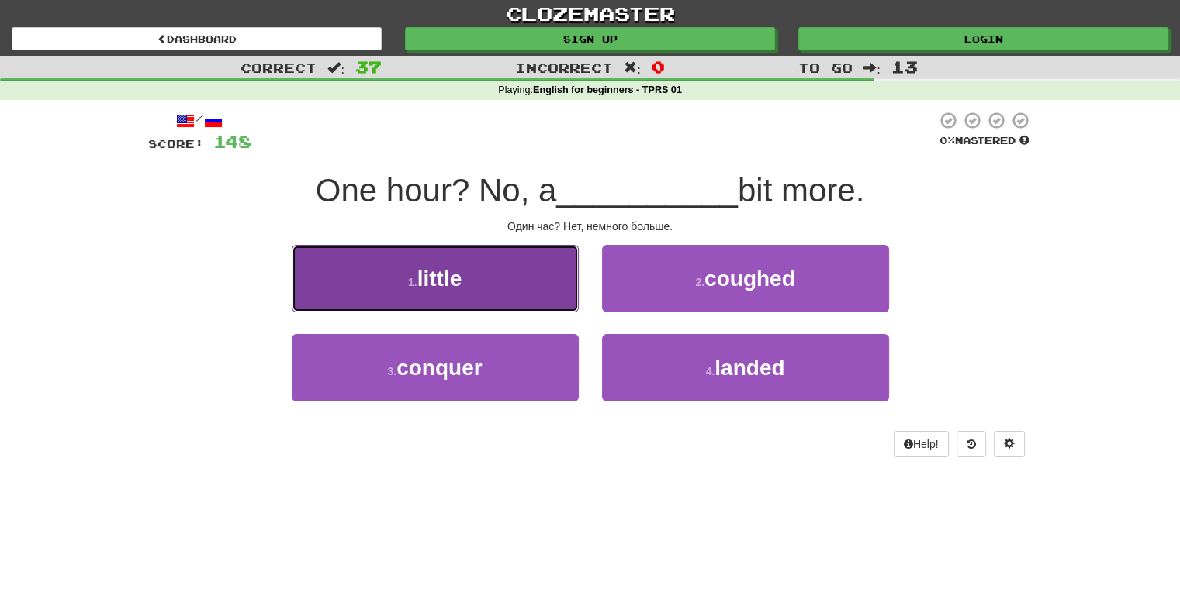
click at [441, 285] on span "little" at bounding box center [439, 279] width 45 height 24
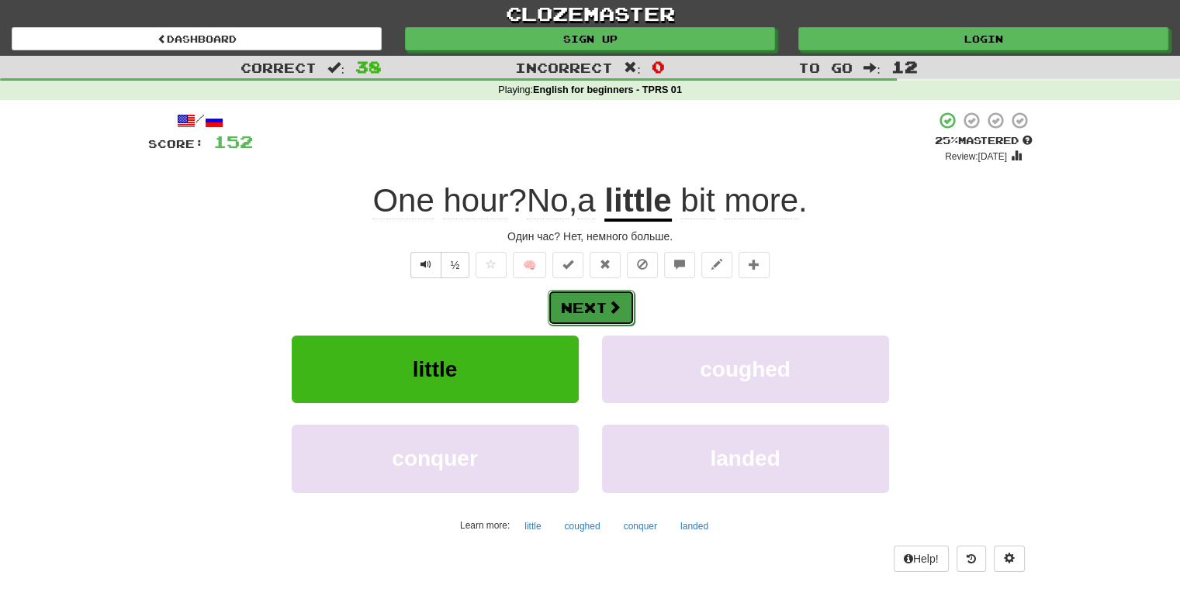
click at [580, 306] on button "Next" at bounding box center [591, 308] width 87 height 36
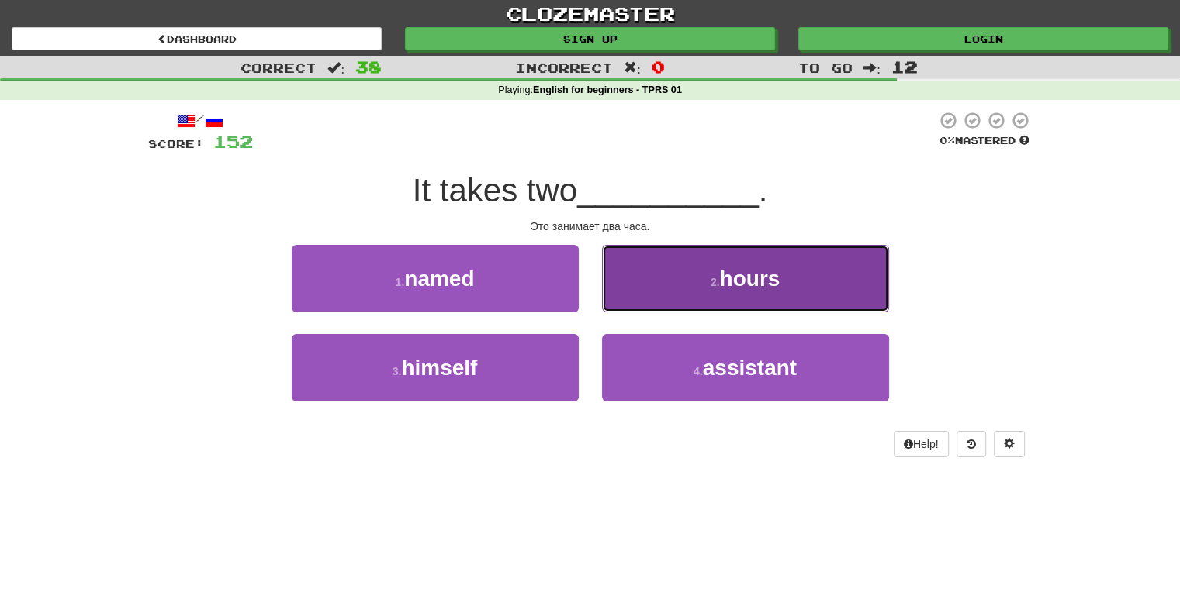
click at [727, 275] on span "hours" at bounding box center [749, 279] width 60 height 24
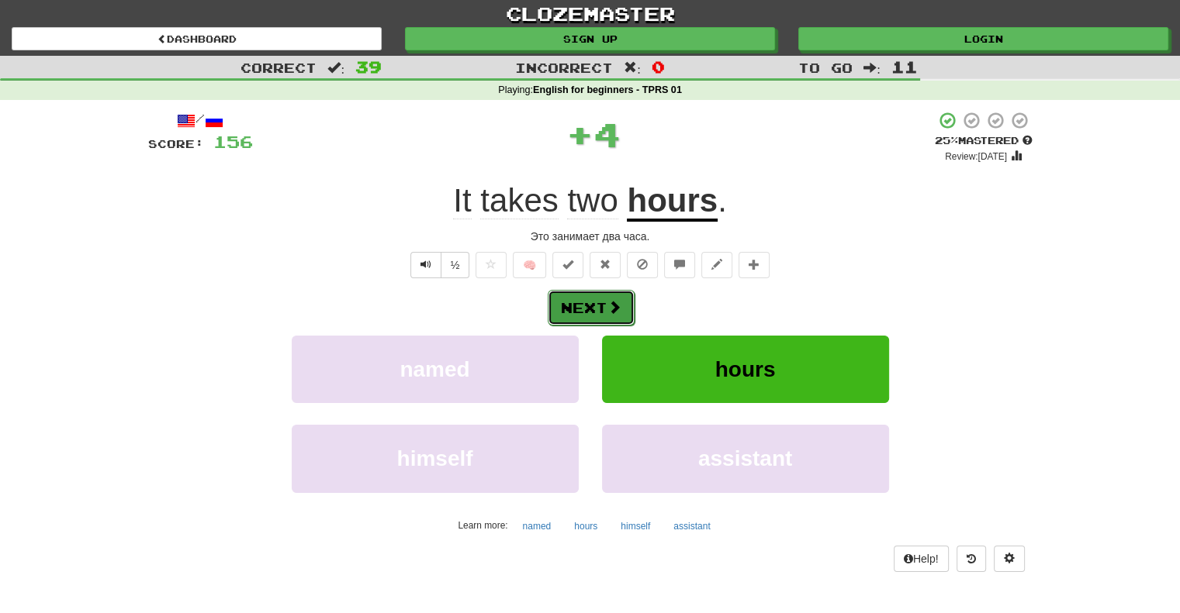
click at [576, 309] on button "Next" at bounding box center [591, 308] width 87 height 36
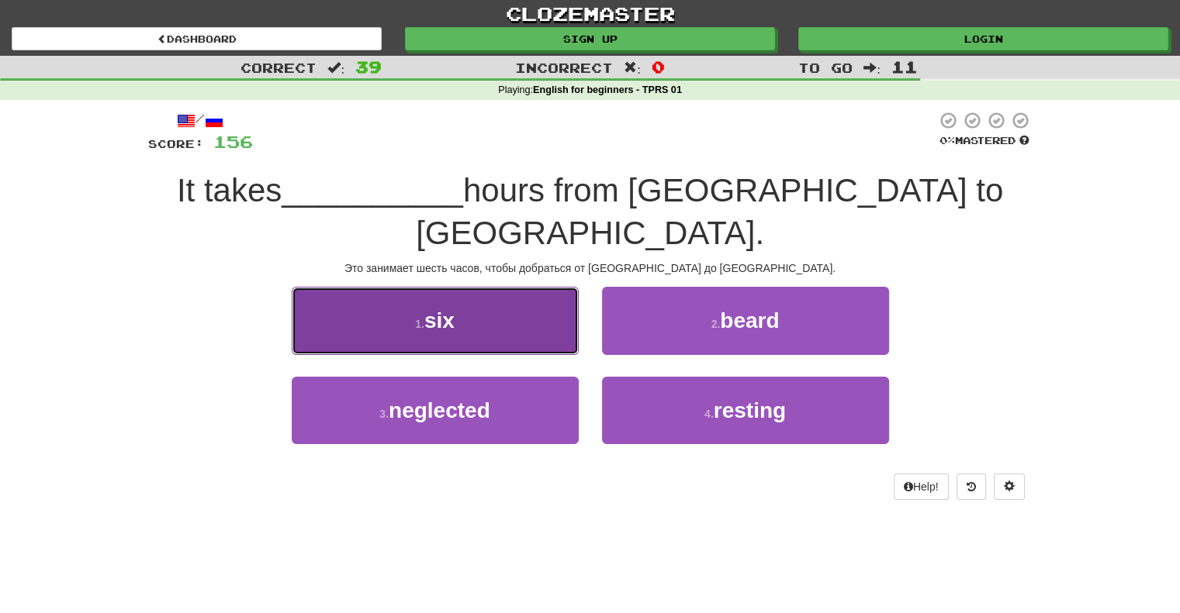
click at [452, 309] on span "six" at bounding box center [439, 321] width 30 height 24
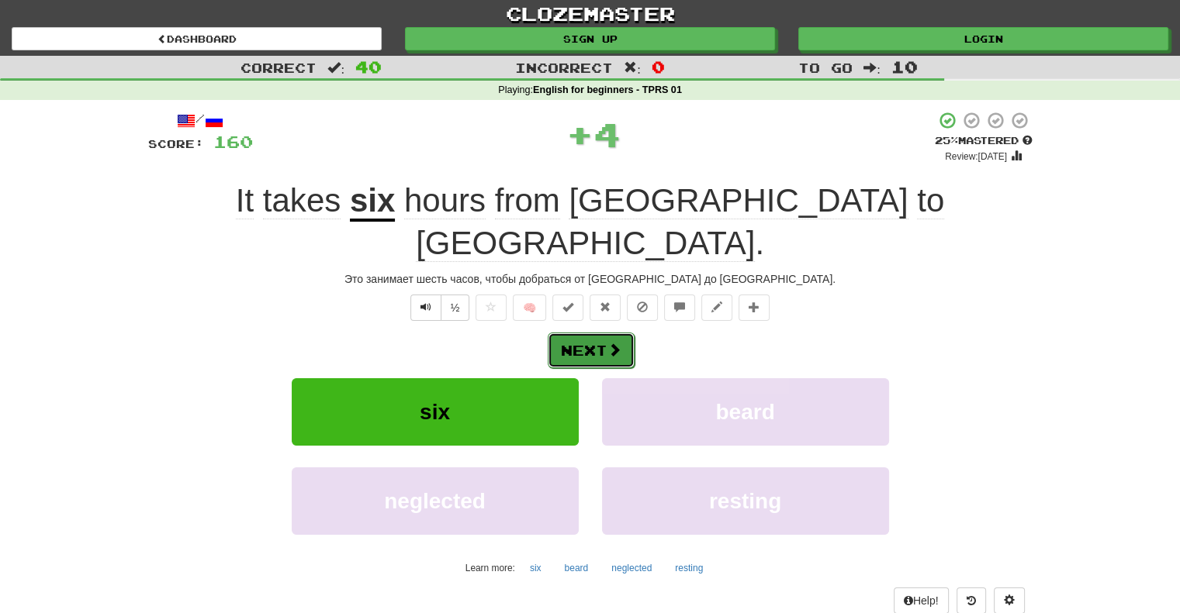
click at [588, 333] on button "Next" at bounding box center [591, 351] width 87 height 36
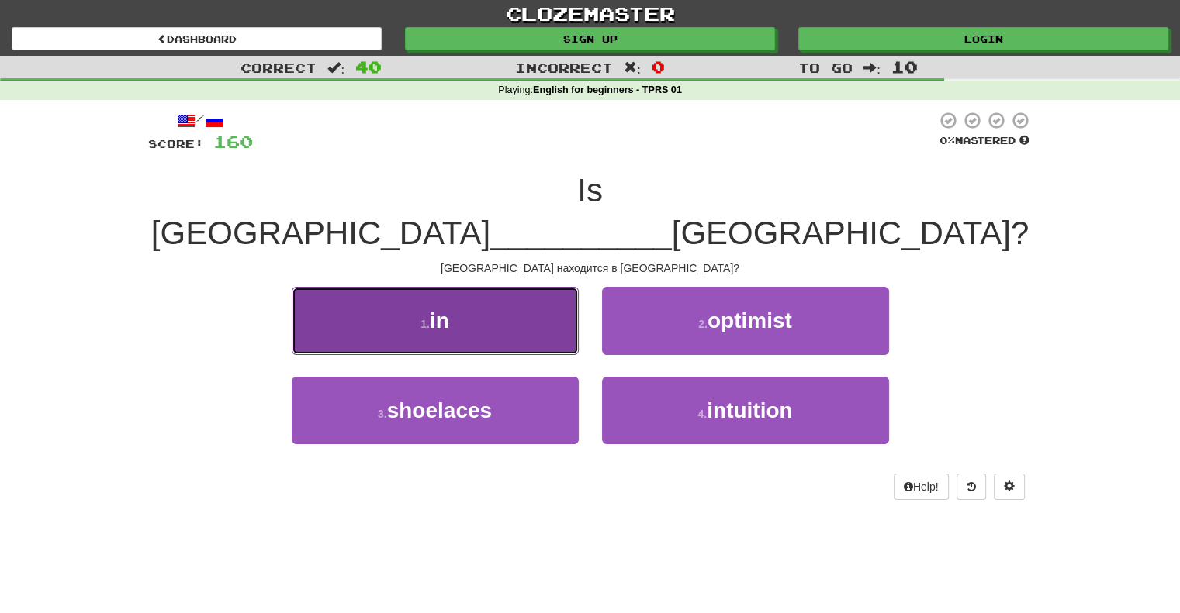
click at [440, 309] on span "in" at bounding box center [439, 321] width 19 height 24
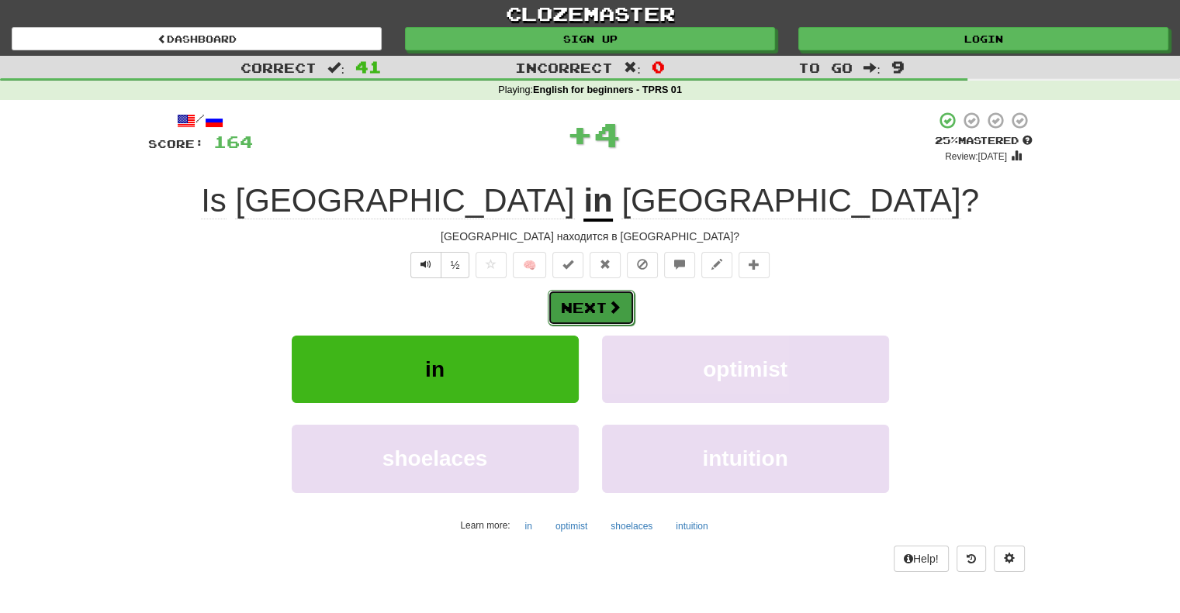
click at [589, 307] on button "Next" at bounding box center [591, 308] width 87 height 36
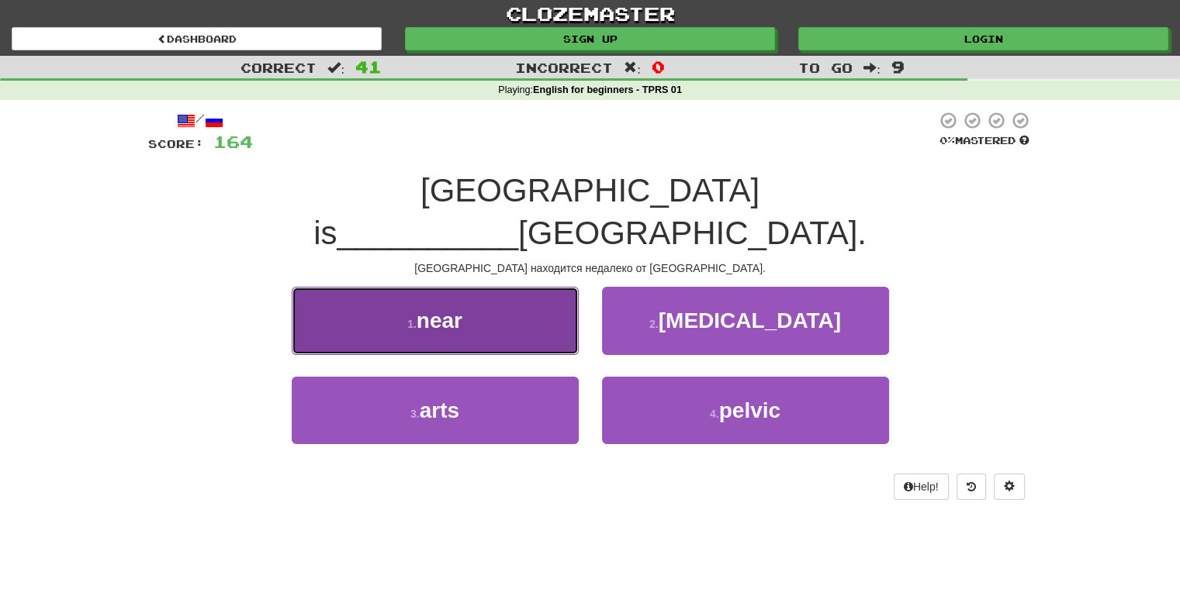
click at [437, 309] on span "near" at bounding box center [439, 321] width 46 height 24
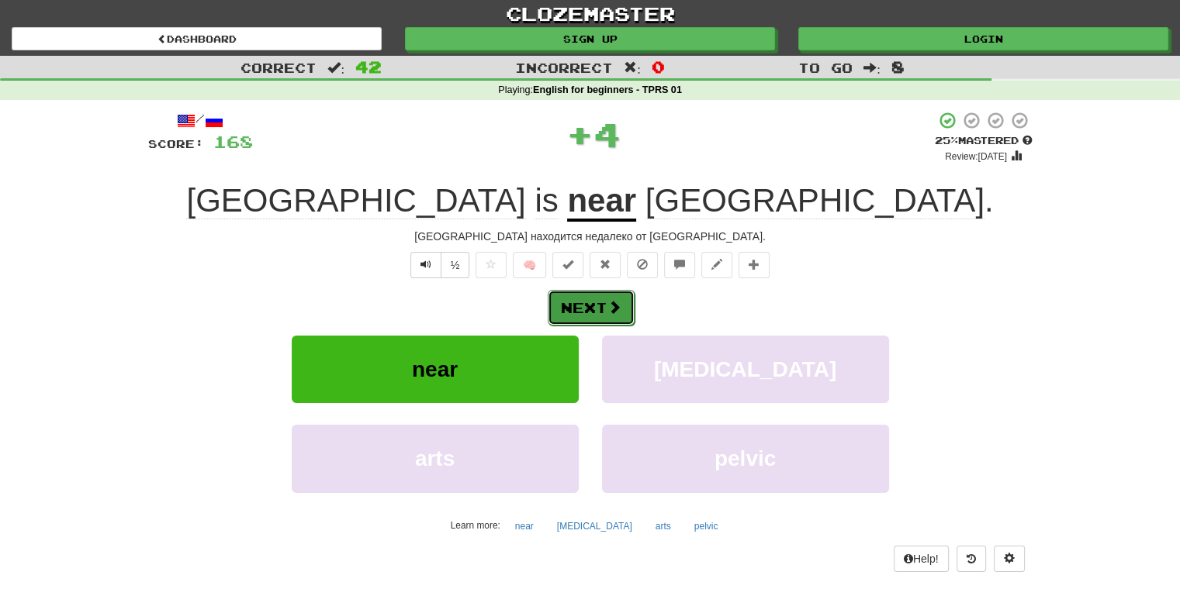
click at [584, 306] on button "Next" at bounding box center [591, 308] width 87 height 36
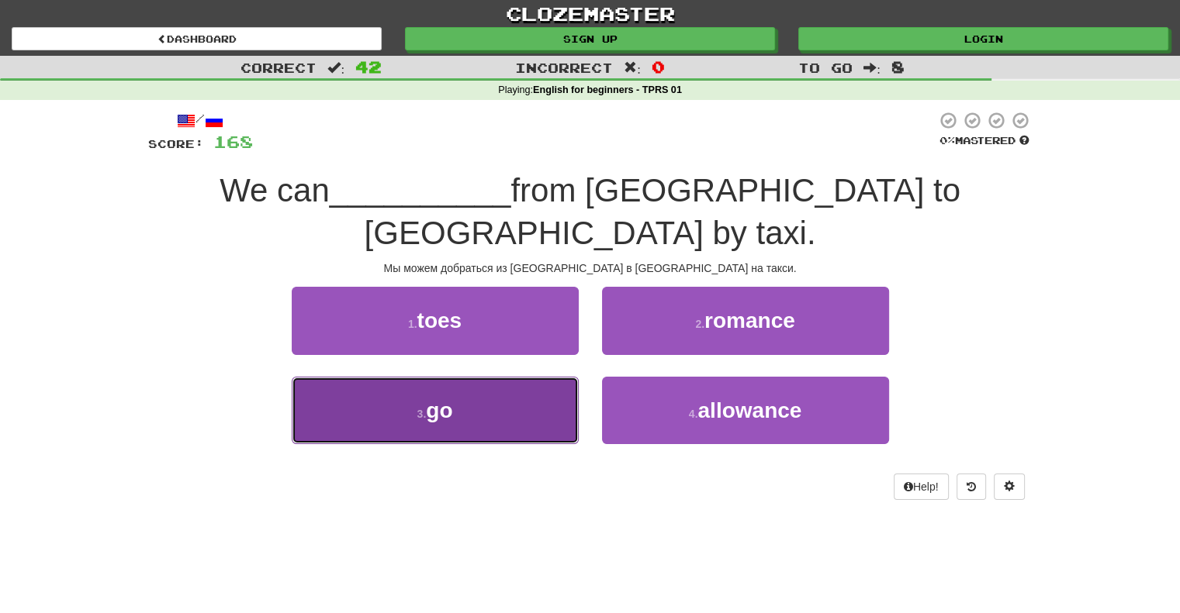
click at [434, 399] on span "go" at bounding box center [439, 411] width 26 height 24
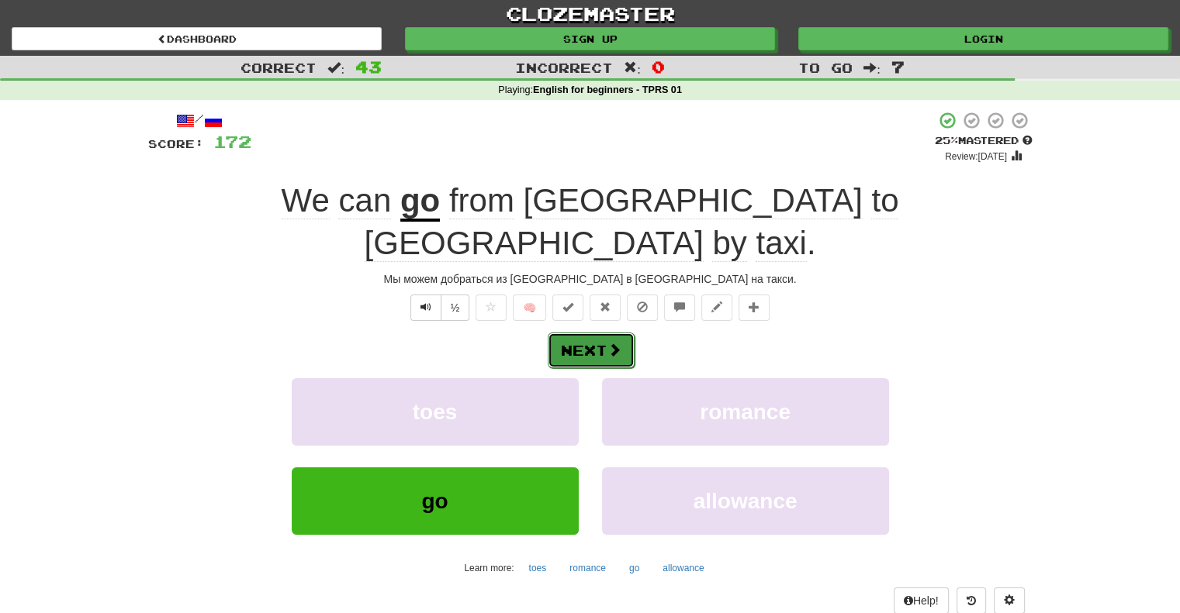
click at [583, 333] on button "Next" at bounding box center [591, 351] width 87 height 36
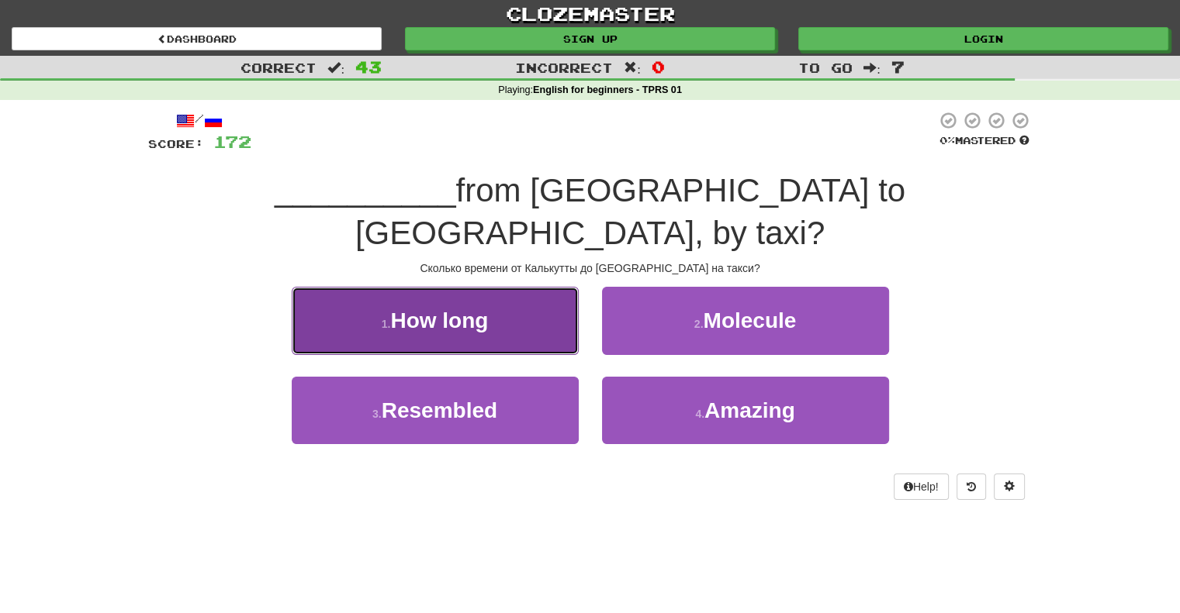
click at [434, 309] on span "How long" at bounding box center [439, 321] width 98 height 24
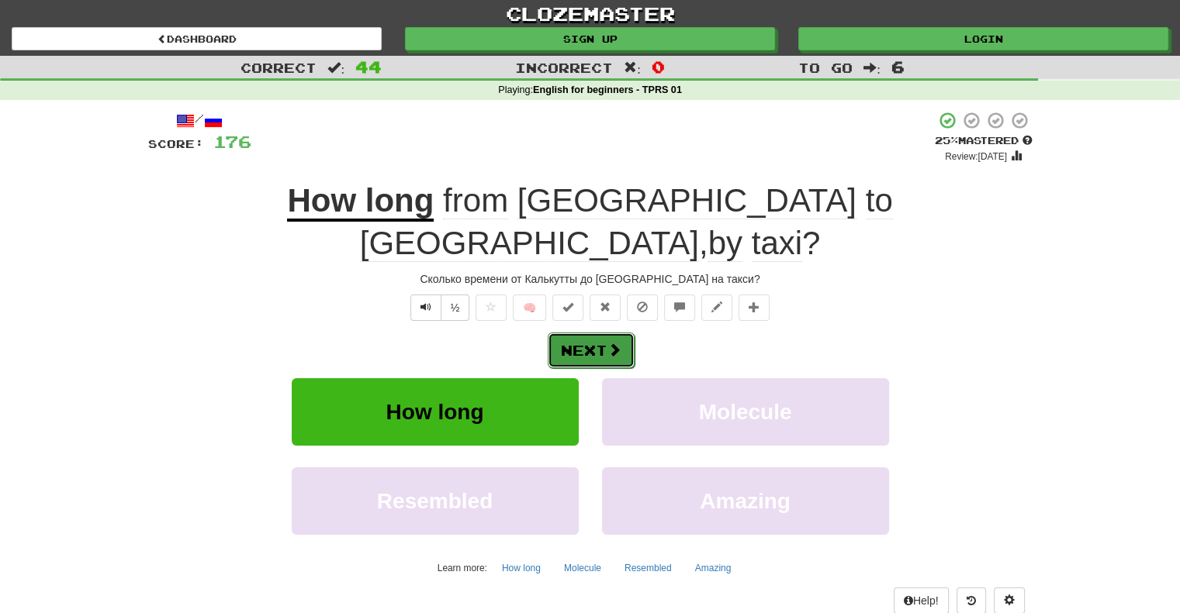
click at [580, 333] on button "Next" at bounding box center [591, 351] width 87 height 36
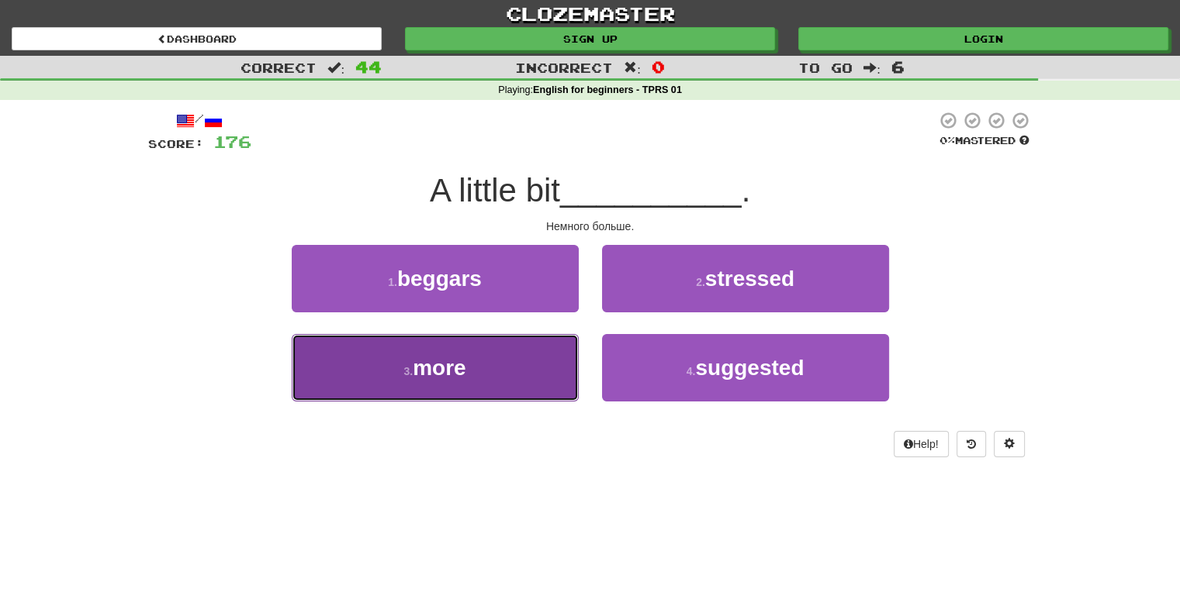
click at [431, 368] on span "more" at bounding box center [439, 368] width 53 height 24
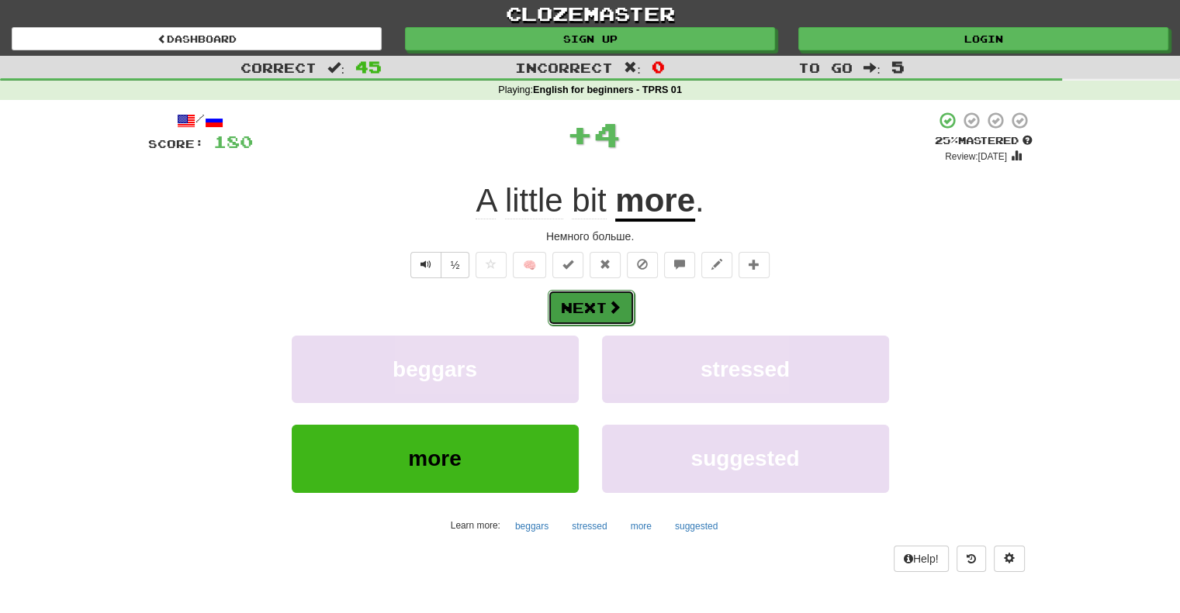
click at [592, 310] on button "Next" at bounding box center [591, 308] width 87 height 36
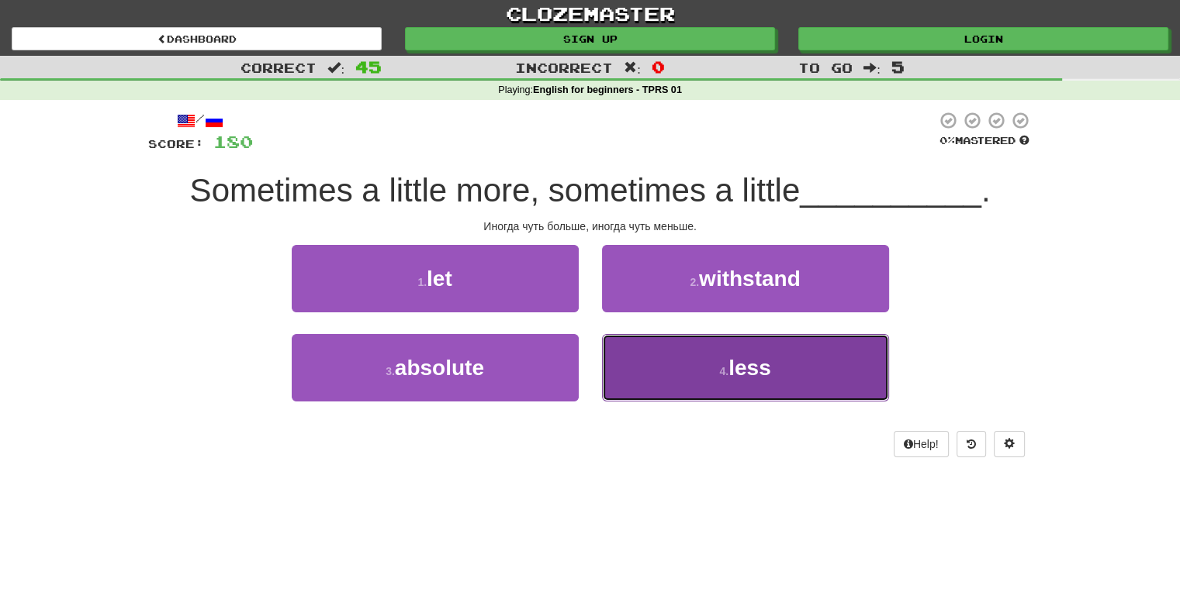
click at [746, 370] on span "less" at bounding box center [749, 368] width 43 height 24
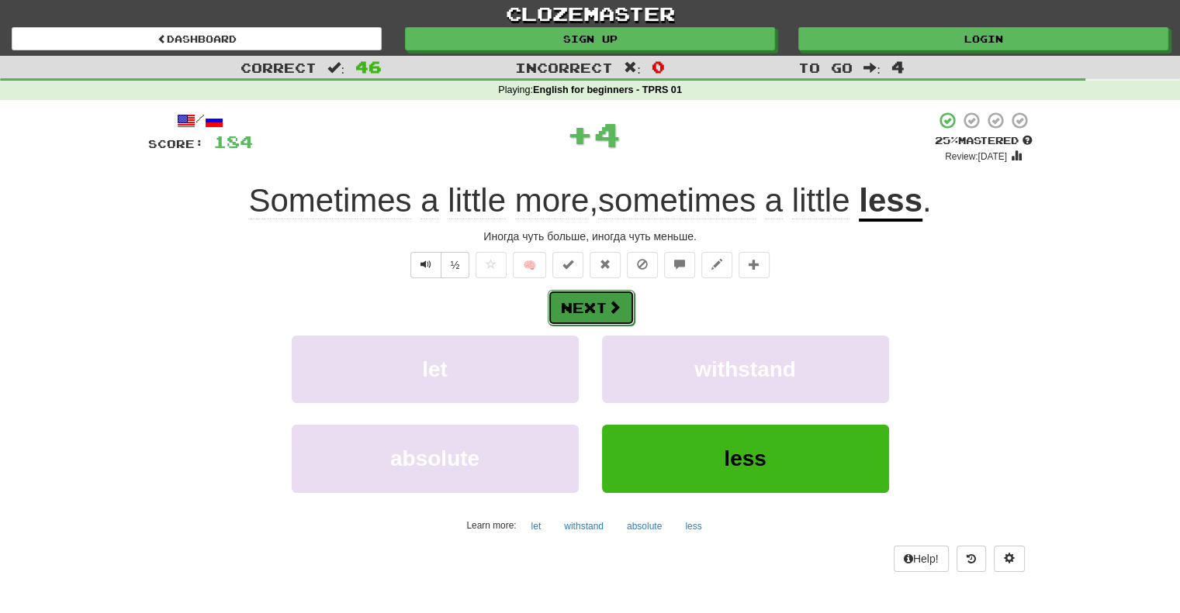
click at [579, 303] on button "Next" at bounding box center [591, 308] width 87 height 36
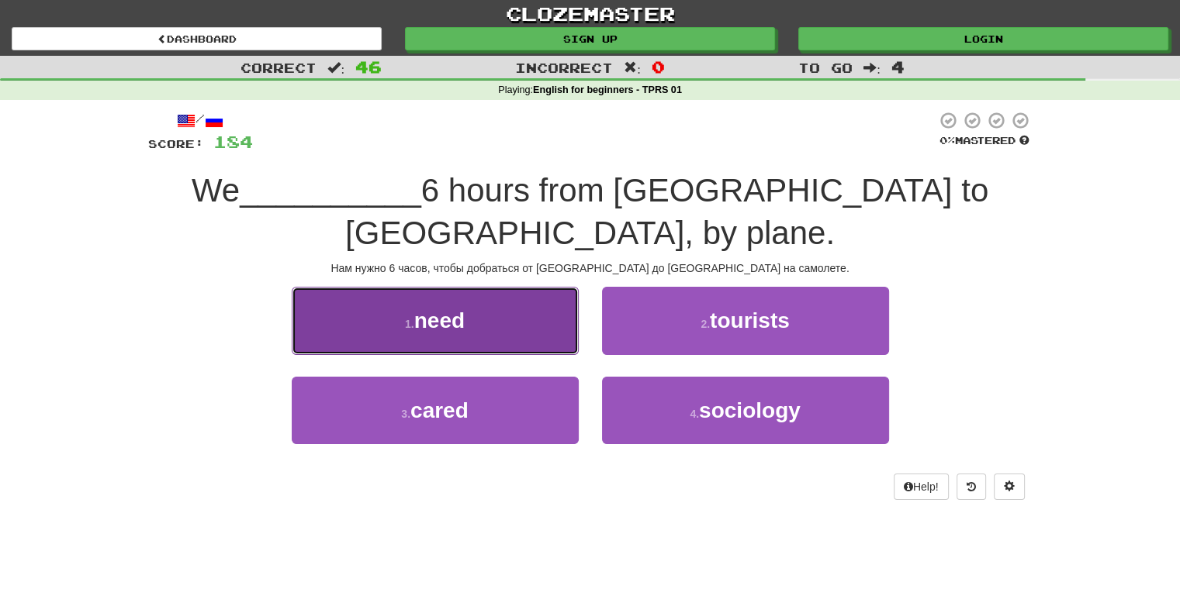
click at [422, 309] on span "need" at bounding box center [439, 321] width 50 height 24
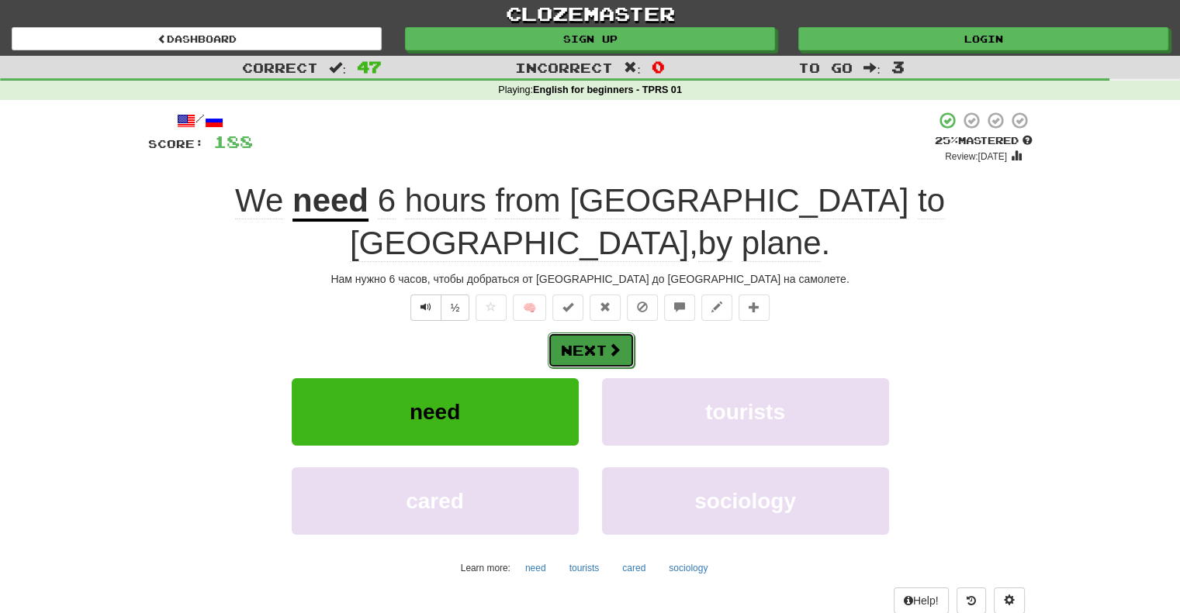
click at [580, 333] on button "Next" at bounding box center [591, 351] width 87 height 36
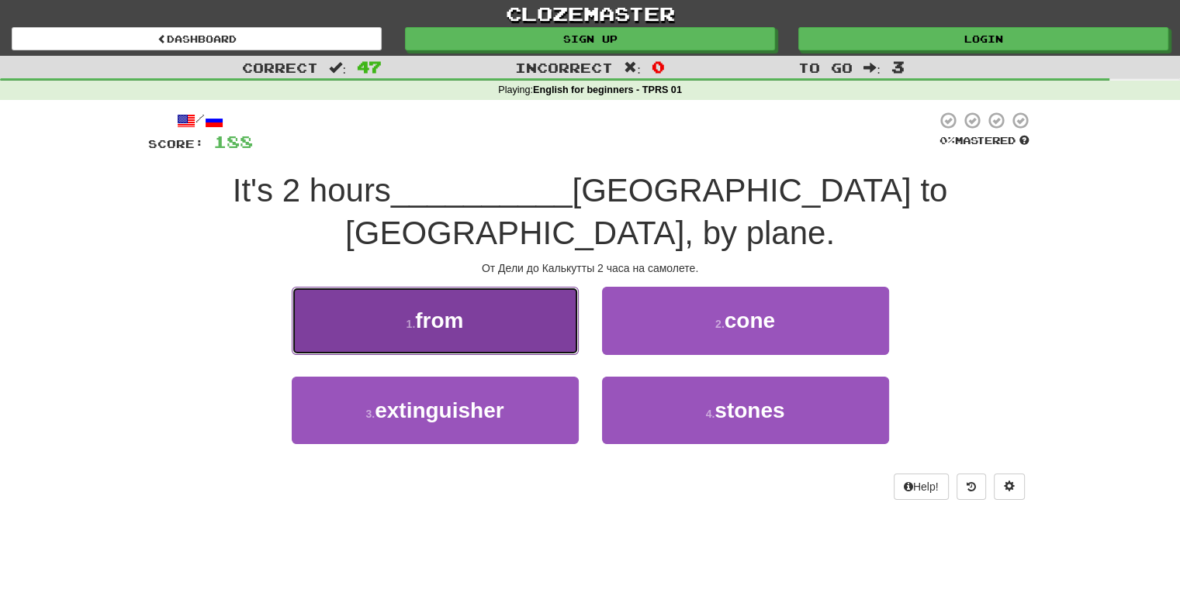
click at [442, 309] on span "from" at bounding box center [439, 321] width 48 height 24
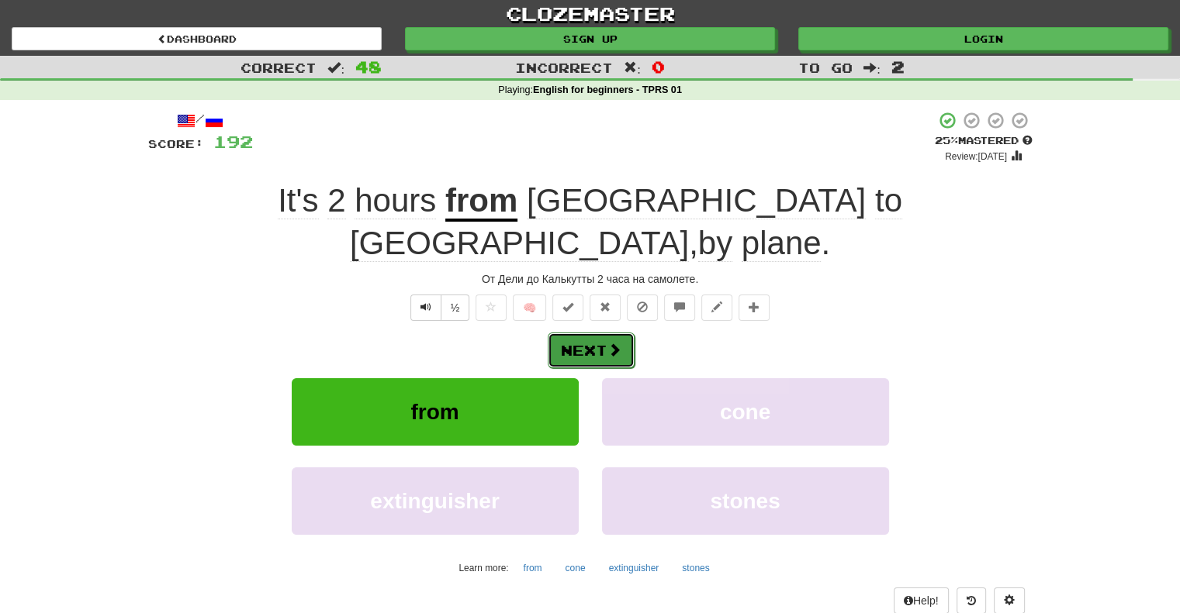
click at [583, 333] on button "Next" at bounding box center [591, 351] width 87 height 36
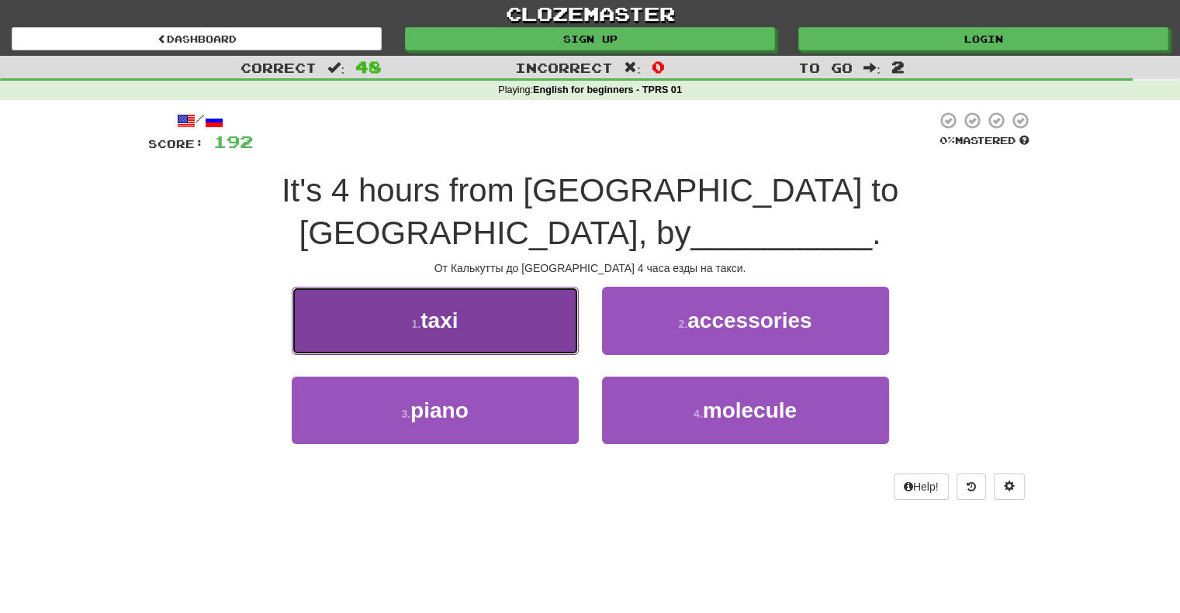
click at [447, 309] on span "taxi" at bounding box center [438, 321] width 37 height 24
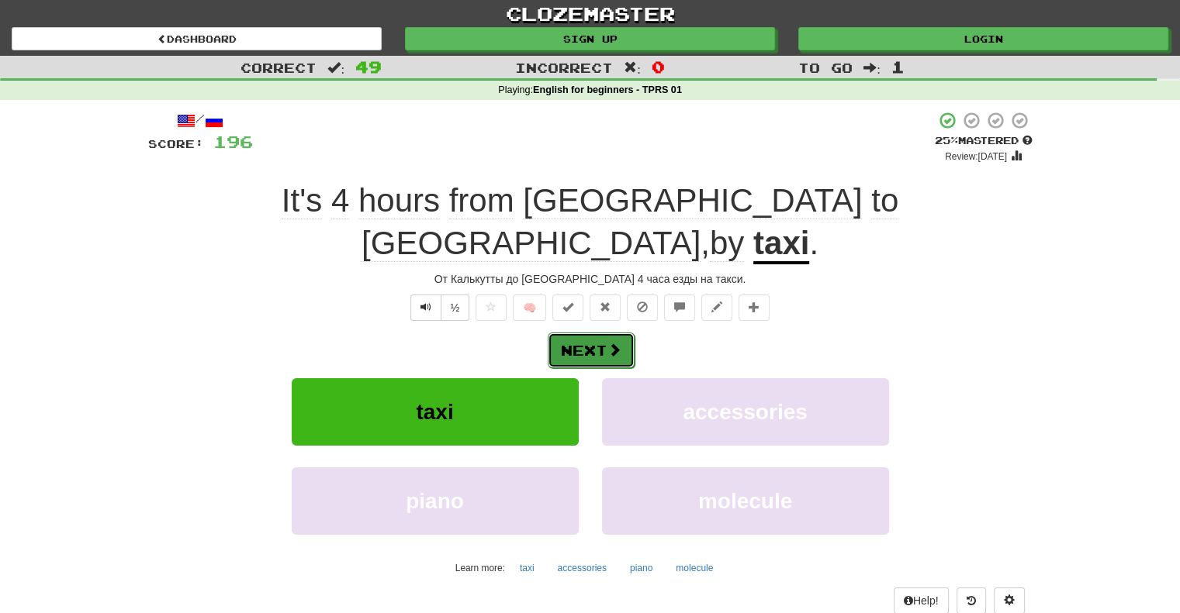
click at [575, 333] on button "Next" at bounding box center [591, 351] width 87 height 36
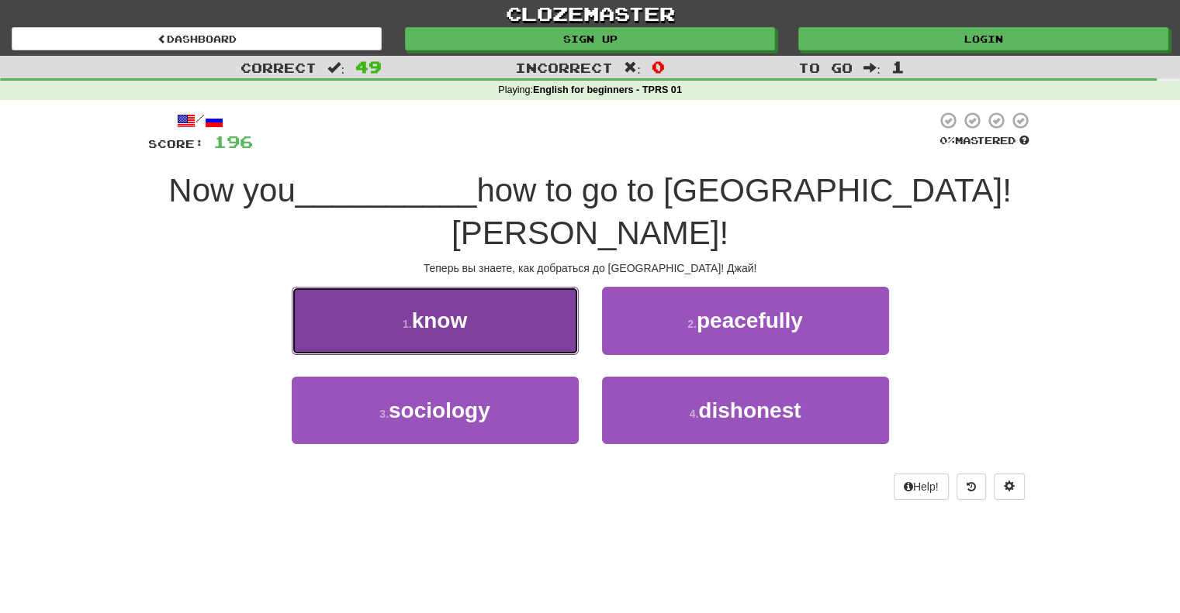
click at [449, 309] on span "know" at bounding box center [440, 321] width 56 height 24
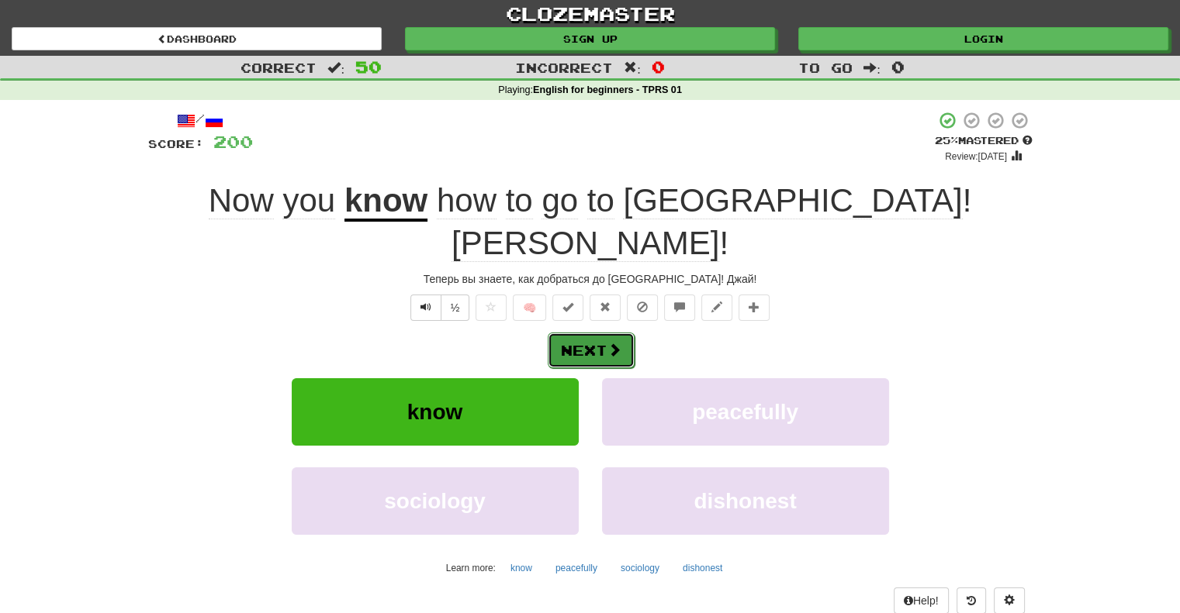
click at [582, 333] on button "Next" at bounding box center [591, 351] width 87 height 36
